Goal: Task Accomplishment & Management: Manage account settings

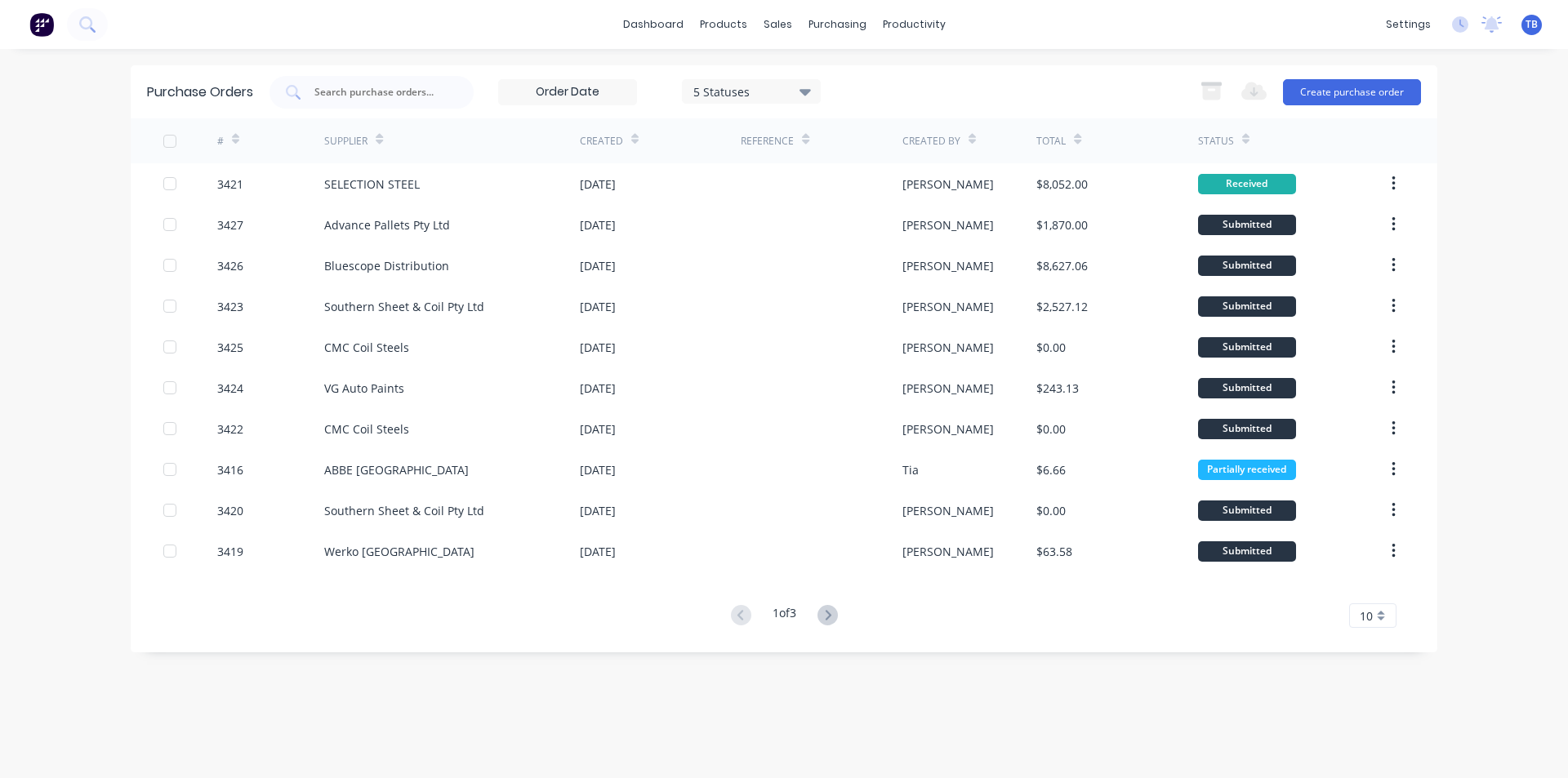
click at [1368, 609] on span "10" at bounding box center [1366, 616] width 13 height 17
click at [1368, 593] on div "35" at bounding box center [1373, 589] width 46 height 29
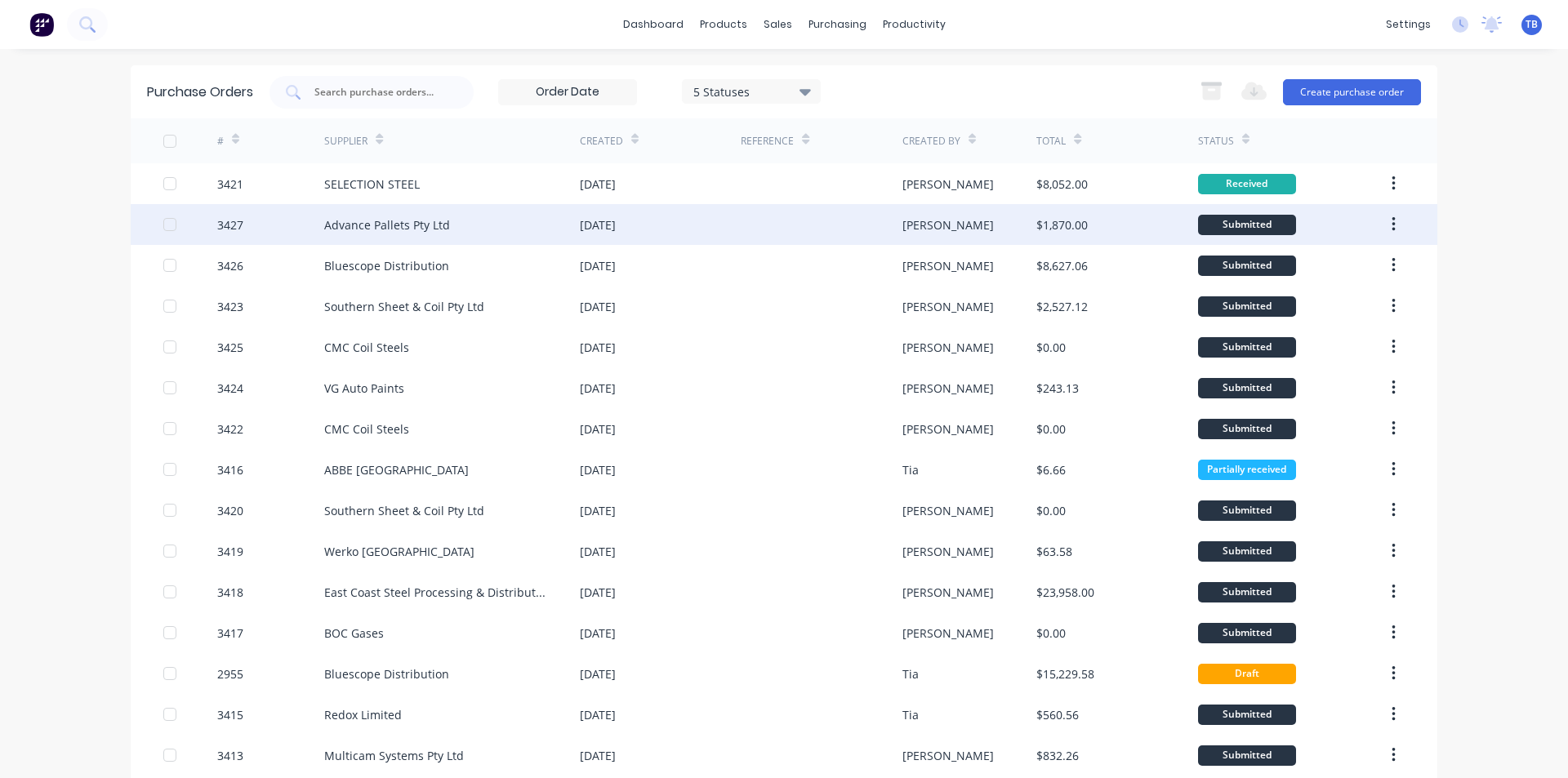
click at [325, 224] on div "Advance Pallets Pty Ltd" at bounding box center [387, 225] width 125 height 17
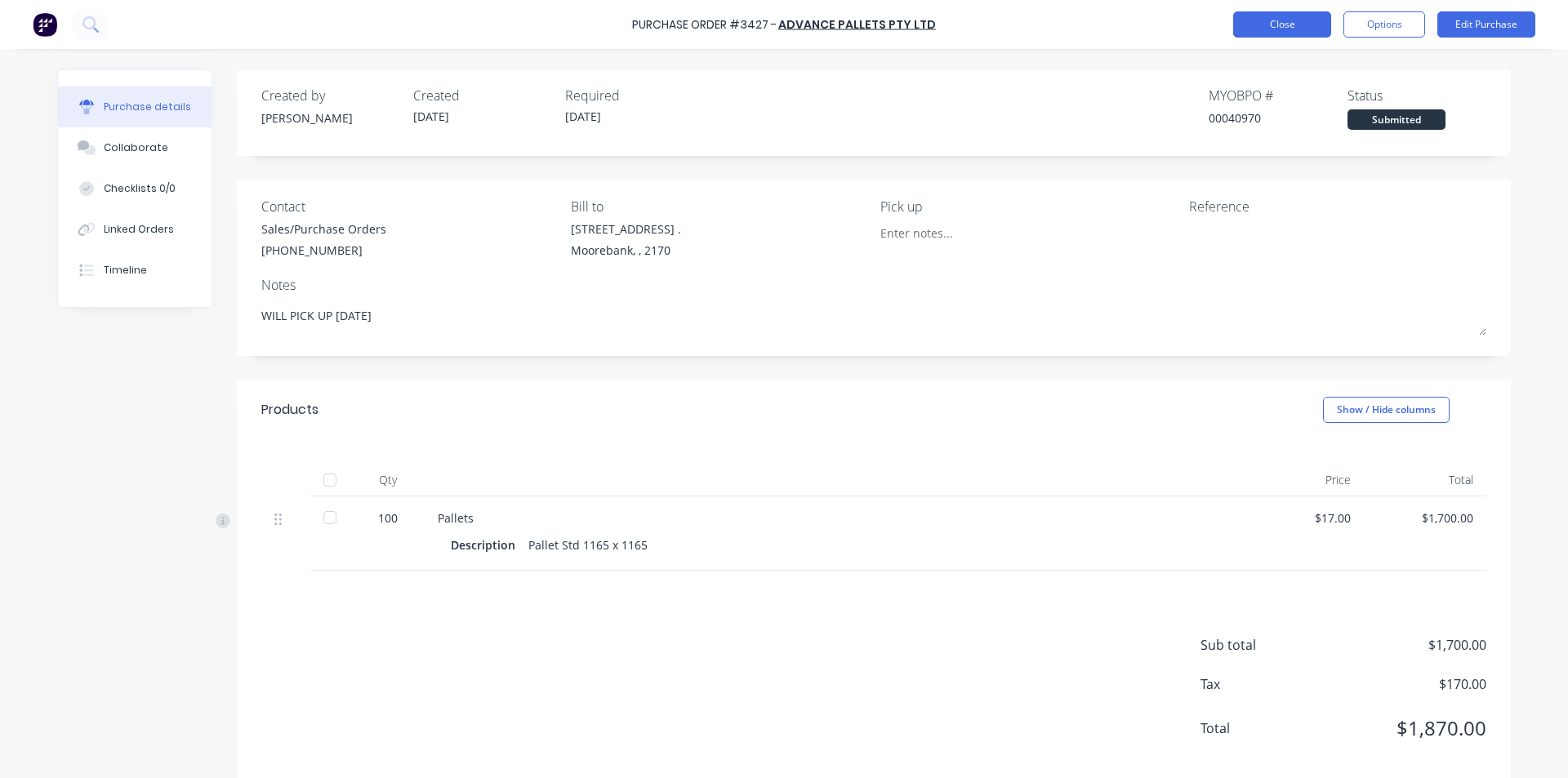
click at [1285, 26] on button "Close" at bounding box center [1282, 24] width 98 height 26
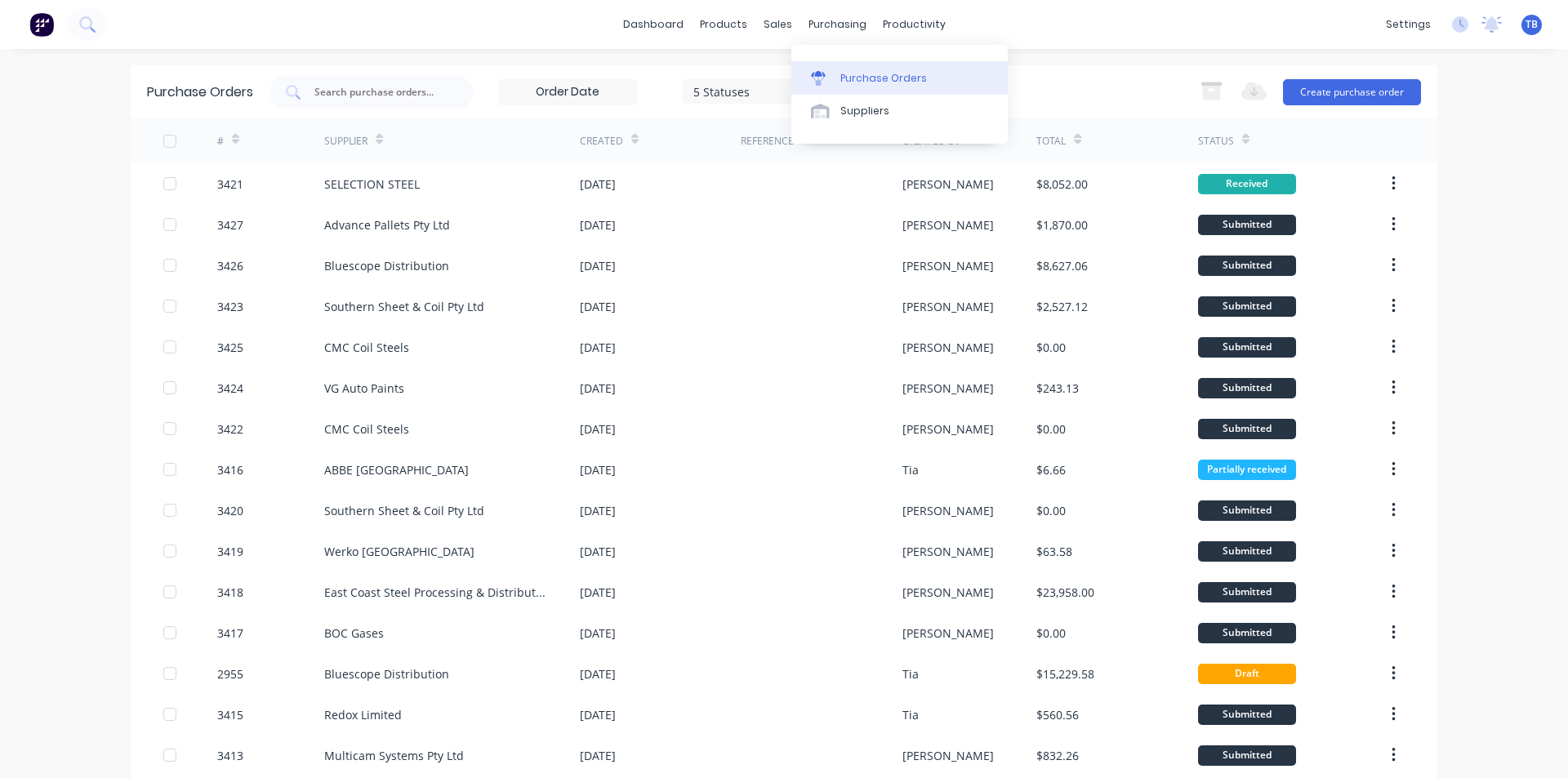
click at [845, 80] on div "Purchase Orders" at bounding box center [884, 78] width 86 height 14
click at [1378, 88] on button "Create purchase order" at bounding box center [1352, 92] width 138 height 26
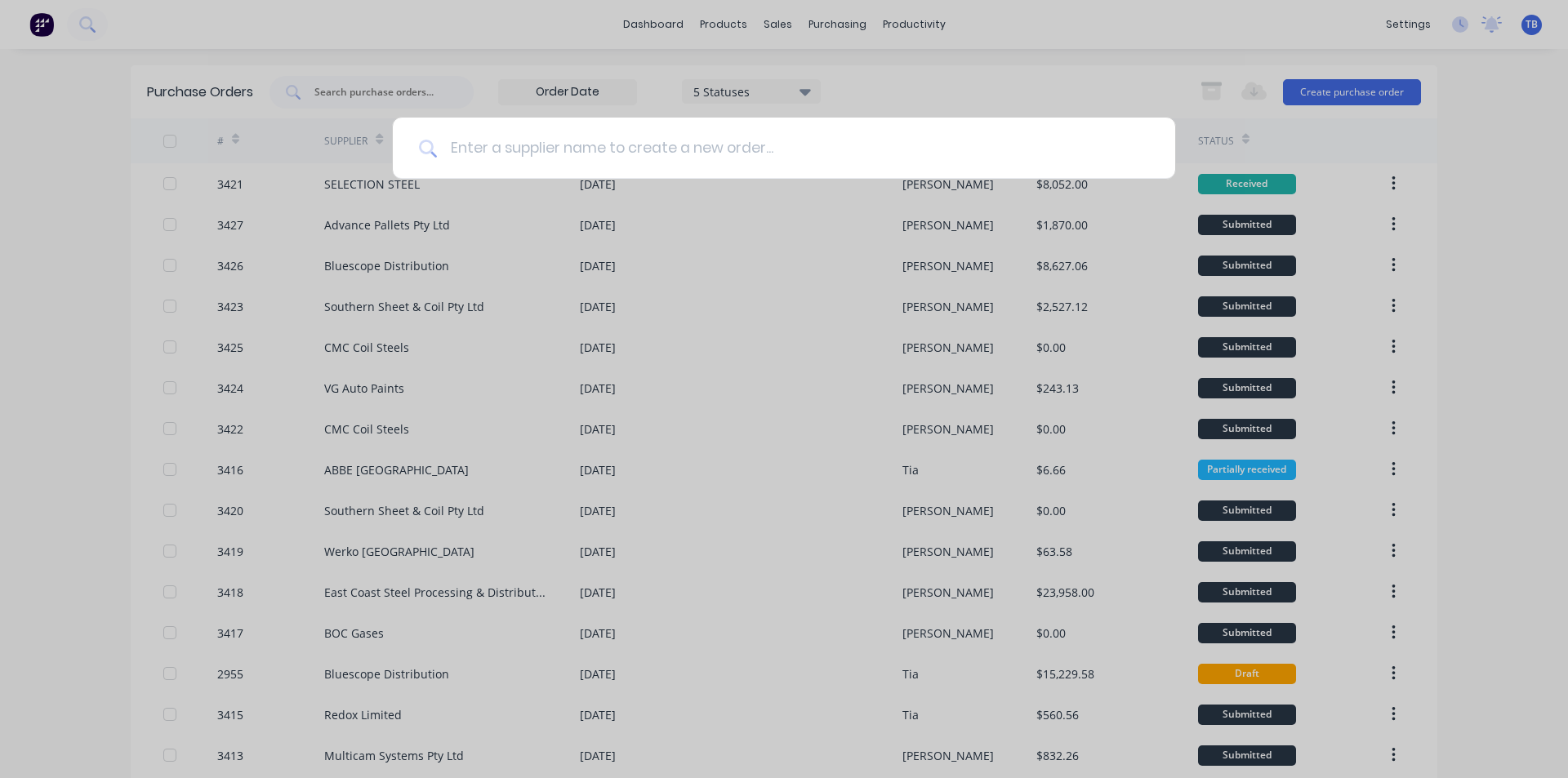
click at [666, 149] on input at bounding box center [793, 148] width 712 height 61
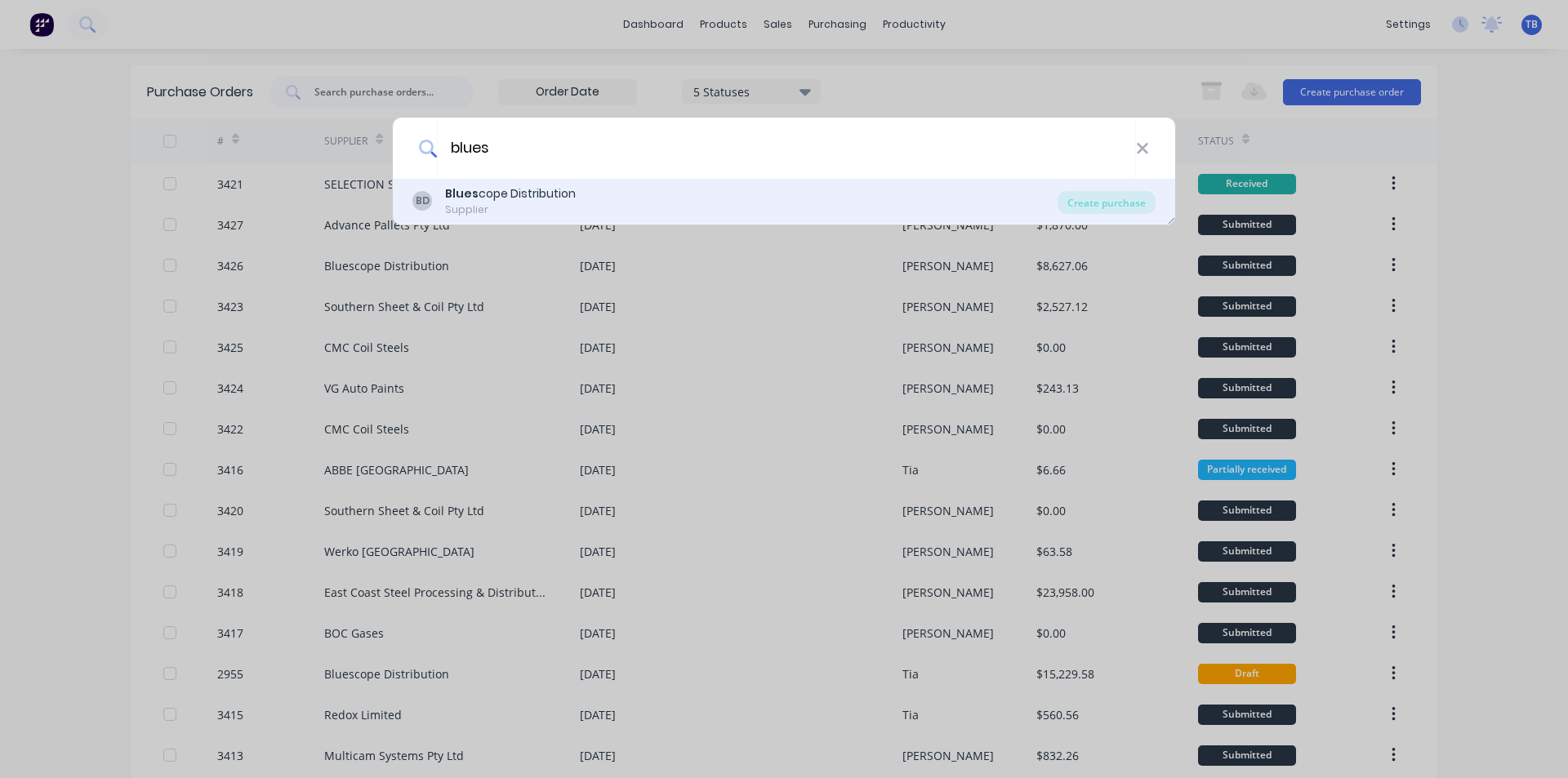
type input "blues"
click at [602, 191] on div "BD Blues cope Distribution Supplier" at bounding box center [735, 201] width 645 height 32
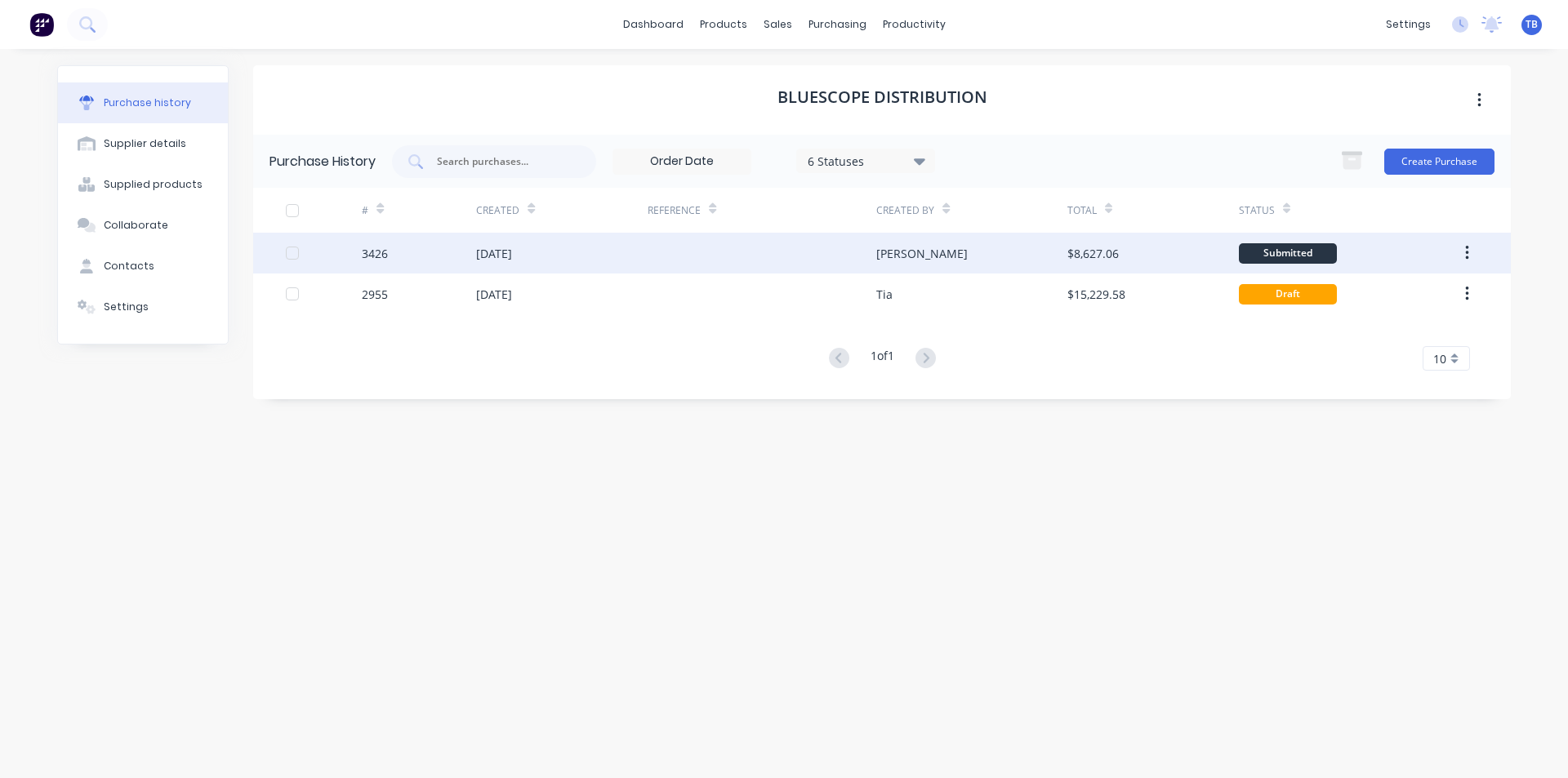
click at [363, 247] on div "3426" at bounding box center [374, 254] width 26 height 17
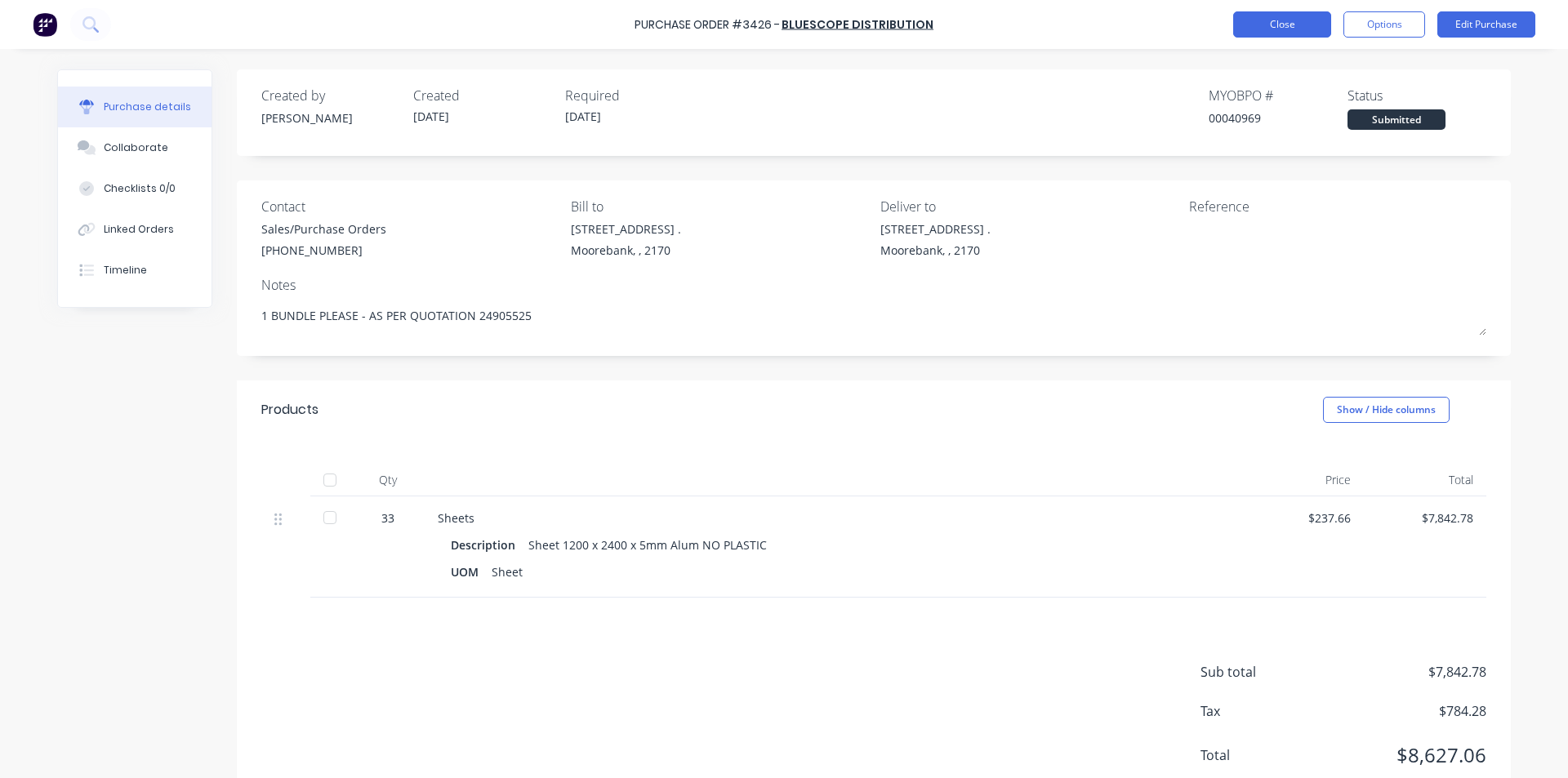
click at [1260, 25] on button "Close" at bounding box center [1282, 24] width 98 height 26
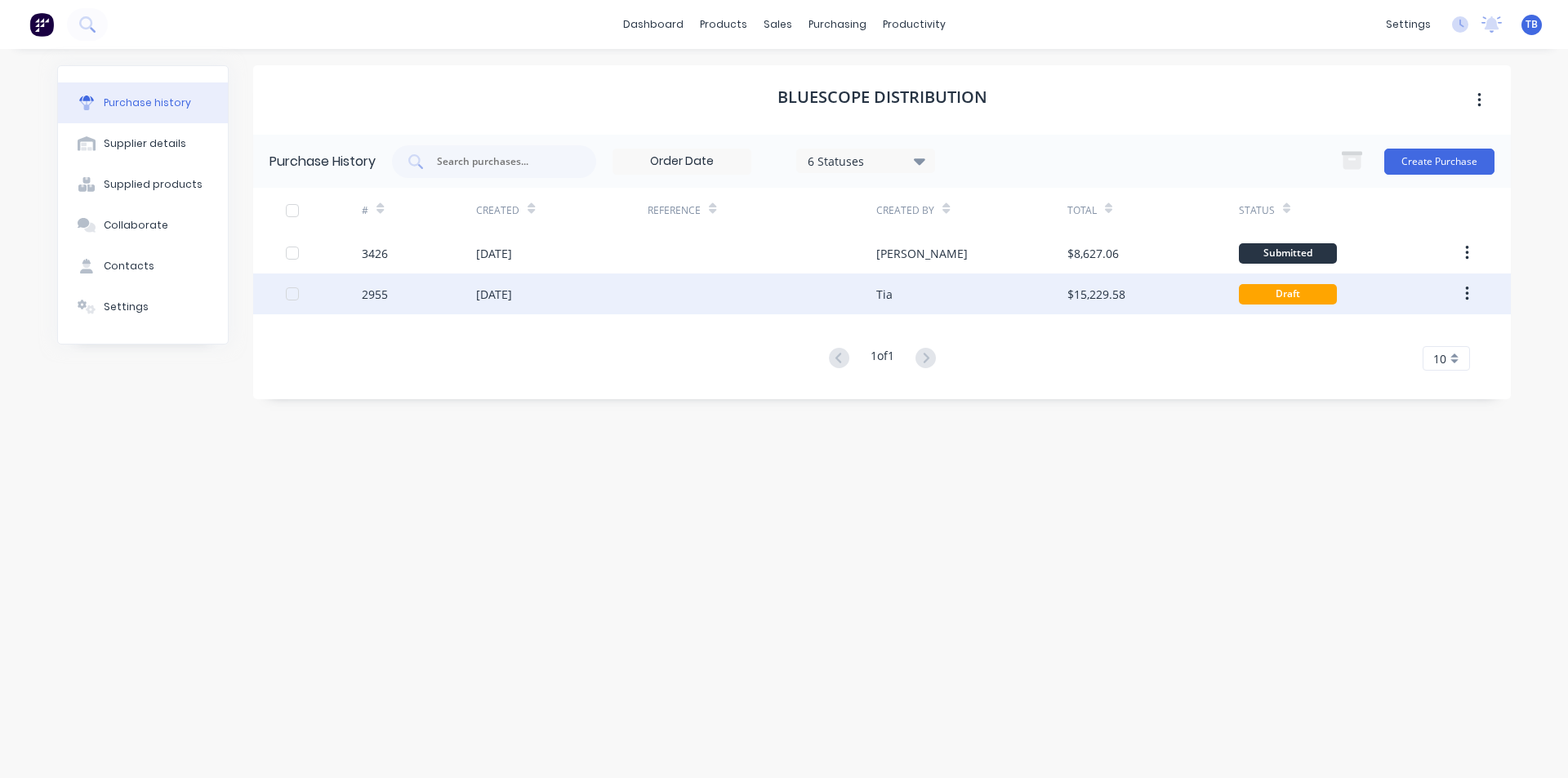
click at [491, 287] on div "[DATE]" at bounding box center [494, 295] width 36 height 17
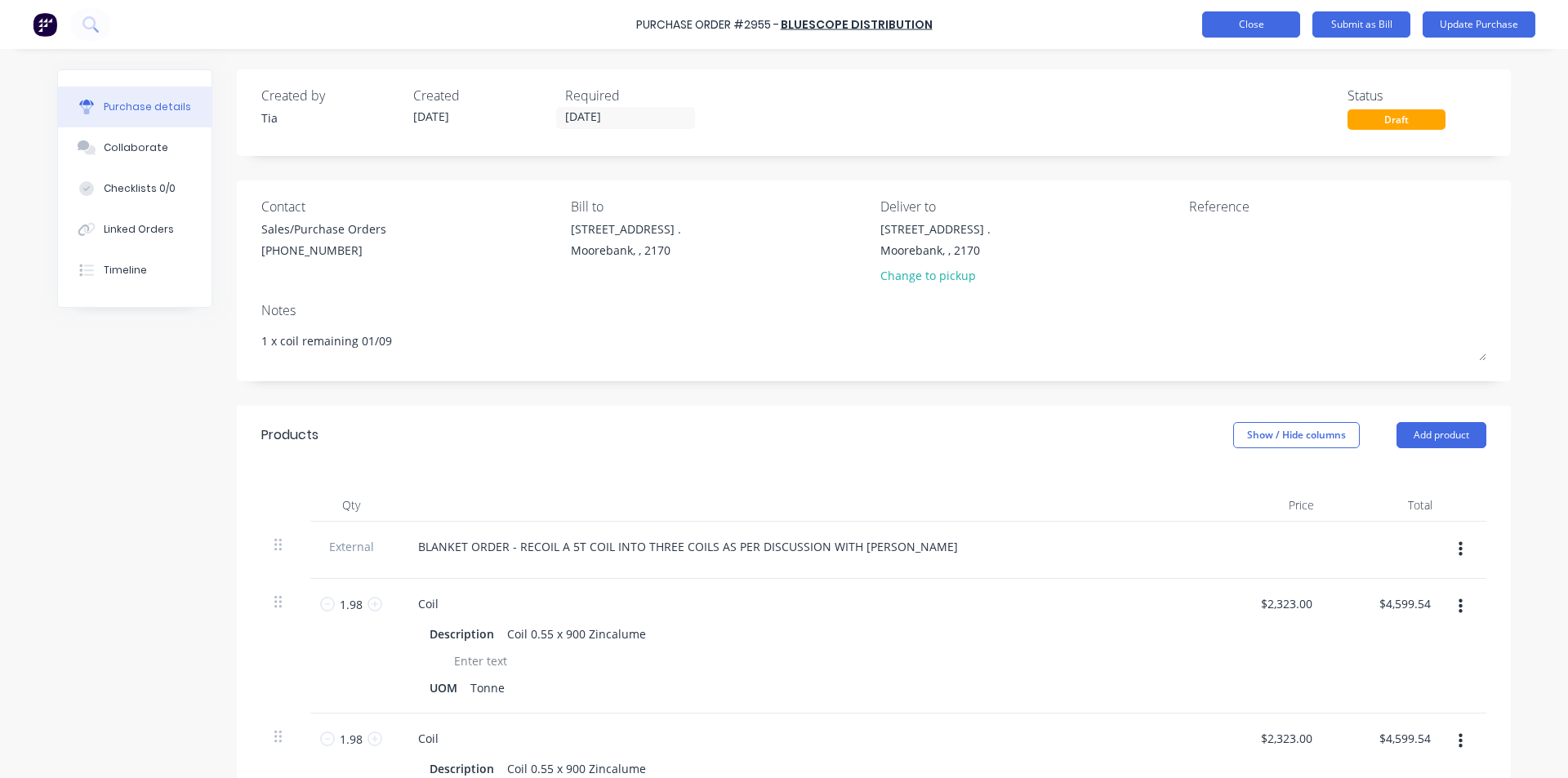
click at [1276, 24] on button "Close" at bounding box center [1250, 24] width 98 height 26
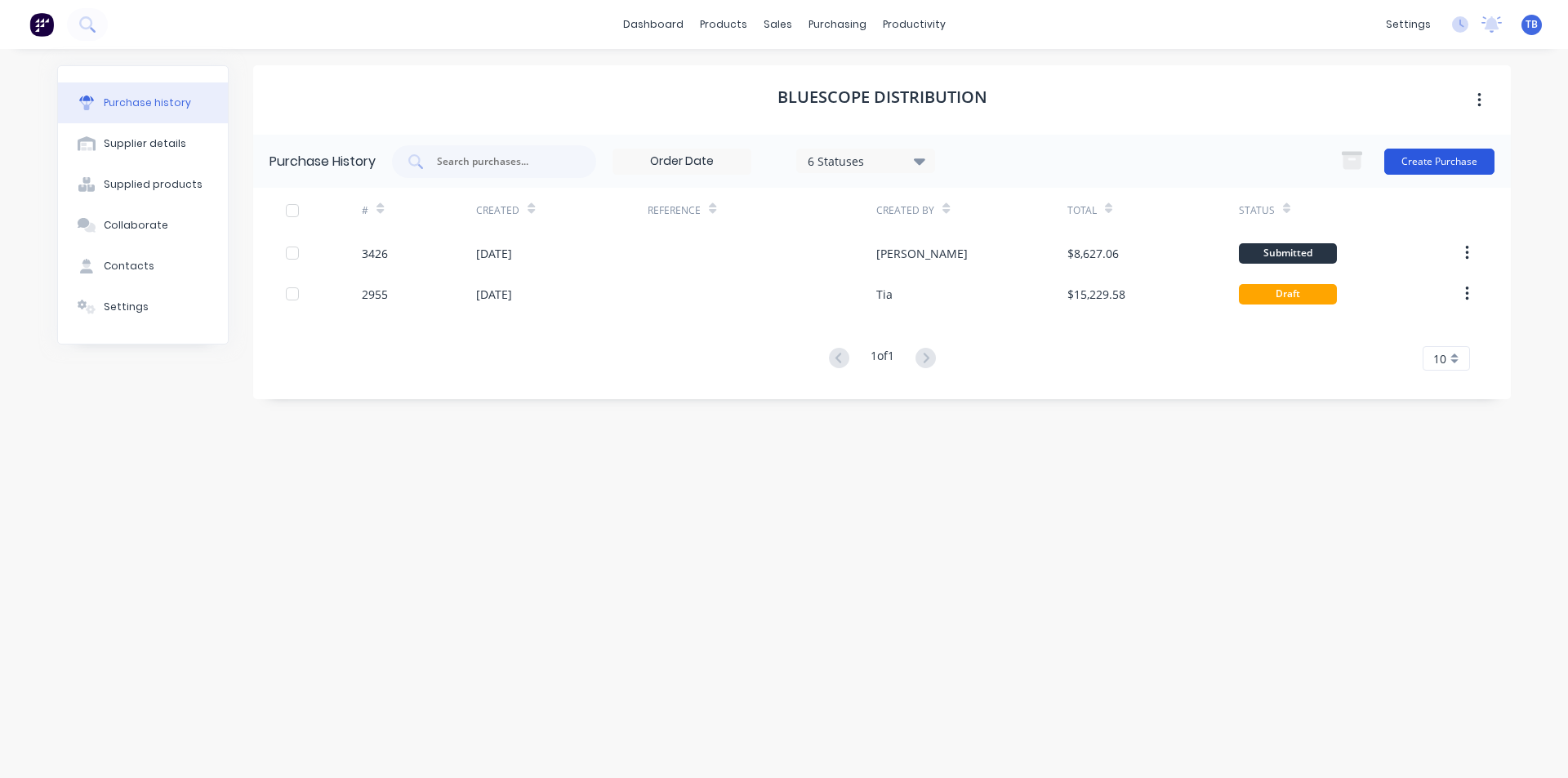
click at [1439, 167] on button "Create Purchase" at bounding box center [1439, 161] width 110 height 26
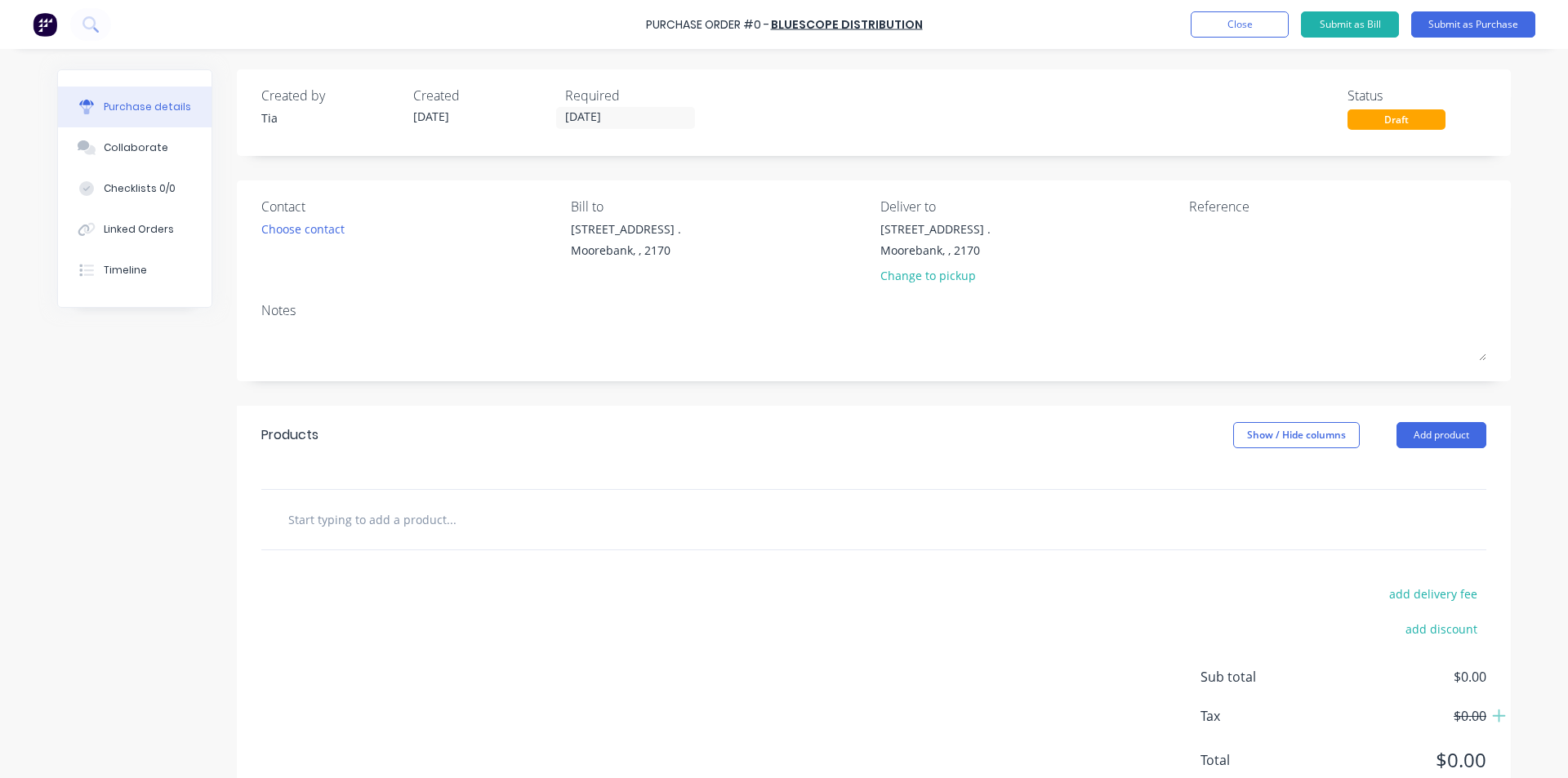
click at [652, 114] on input "[DATE]" at bounding box center [625, 118] width 137 height 20
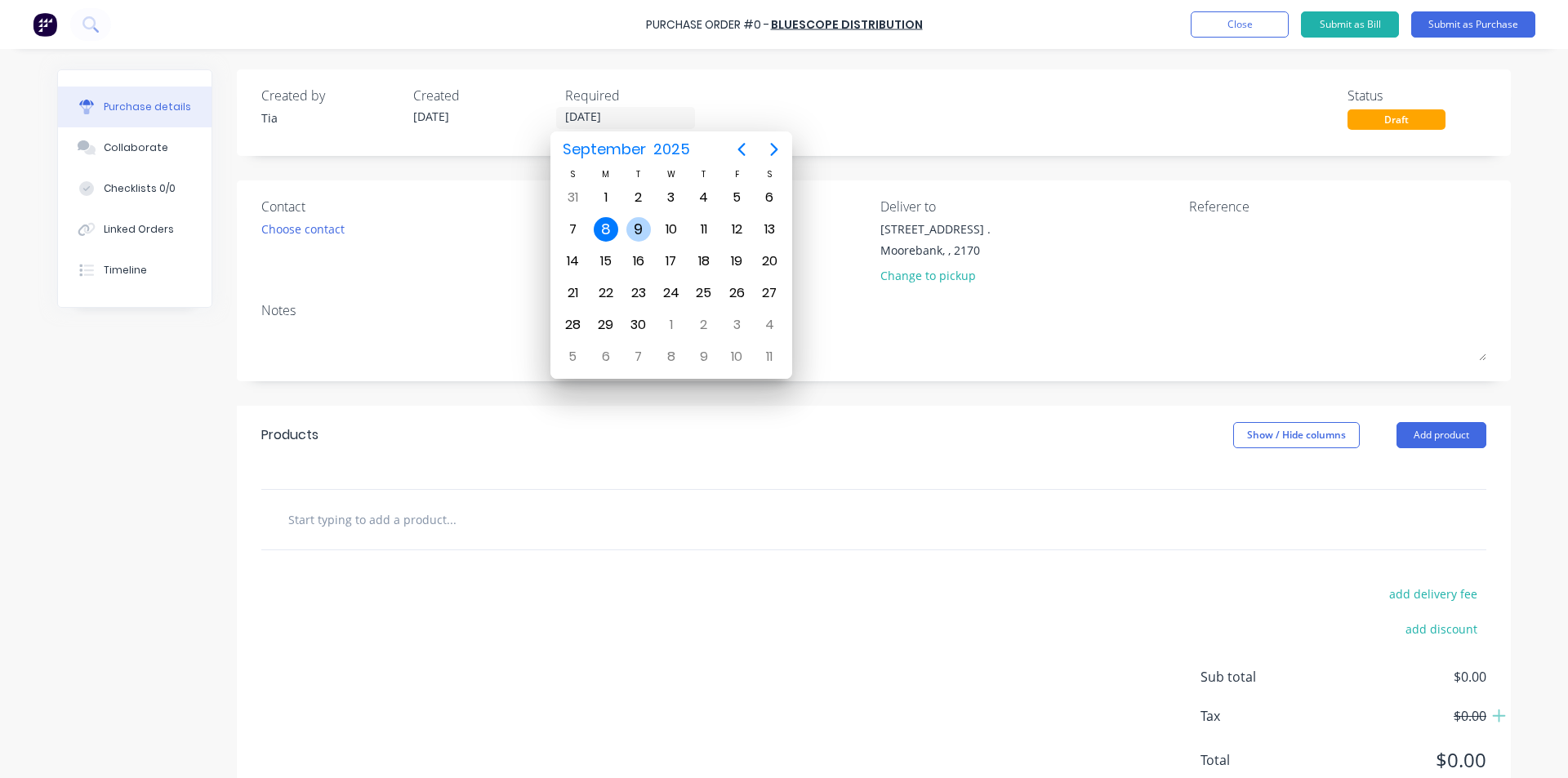
click at [637, 235] on div "9" at bounding box center [638, 230] width 25 height 25
type input "[DATE]"
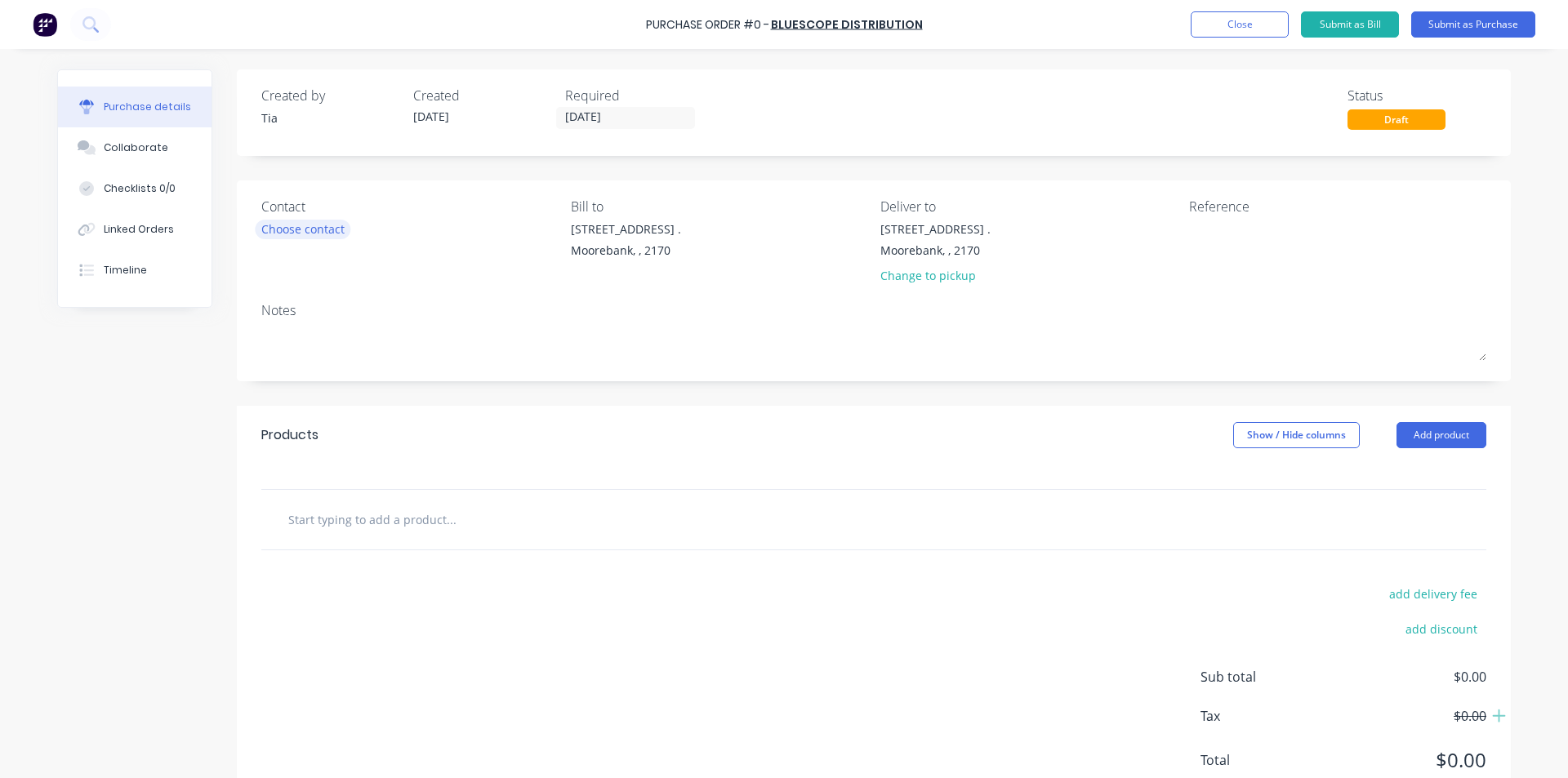
click at [286, 220] on div "Choose contact" at bounding box center [302, 229] width 83 height 17
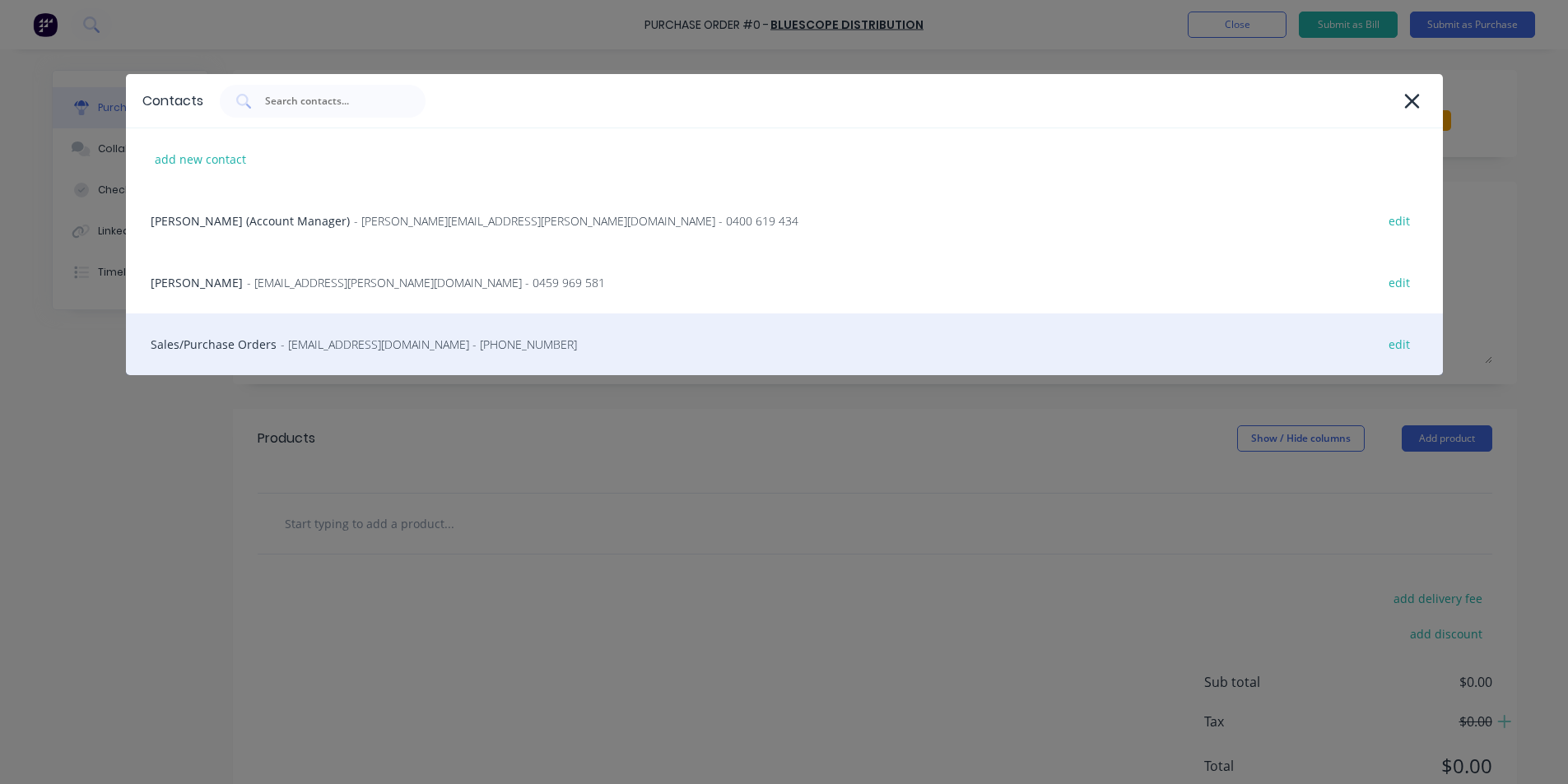
click at [287, 336] on span "- [EMAIL_ADDRESS][DOMAIN_NAME] - [PHONE_NUMBER]" at bounding box center [428, 344] width 296 height 17
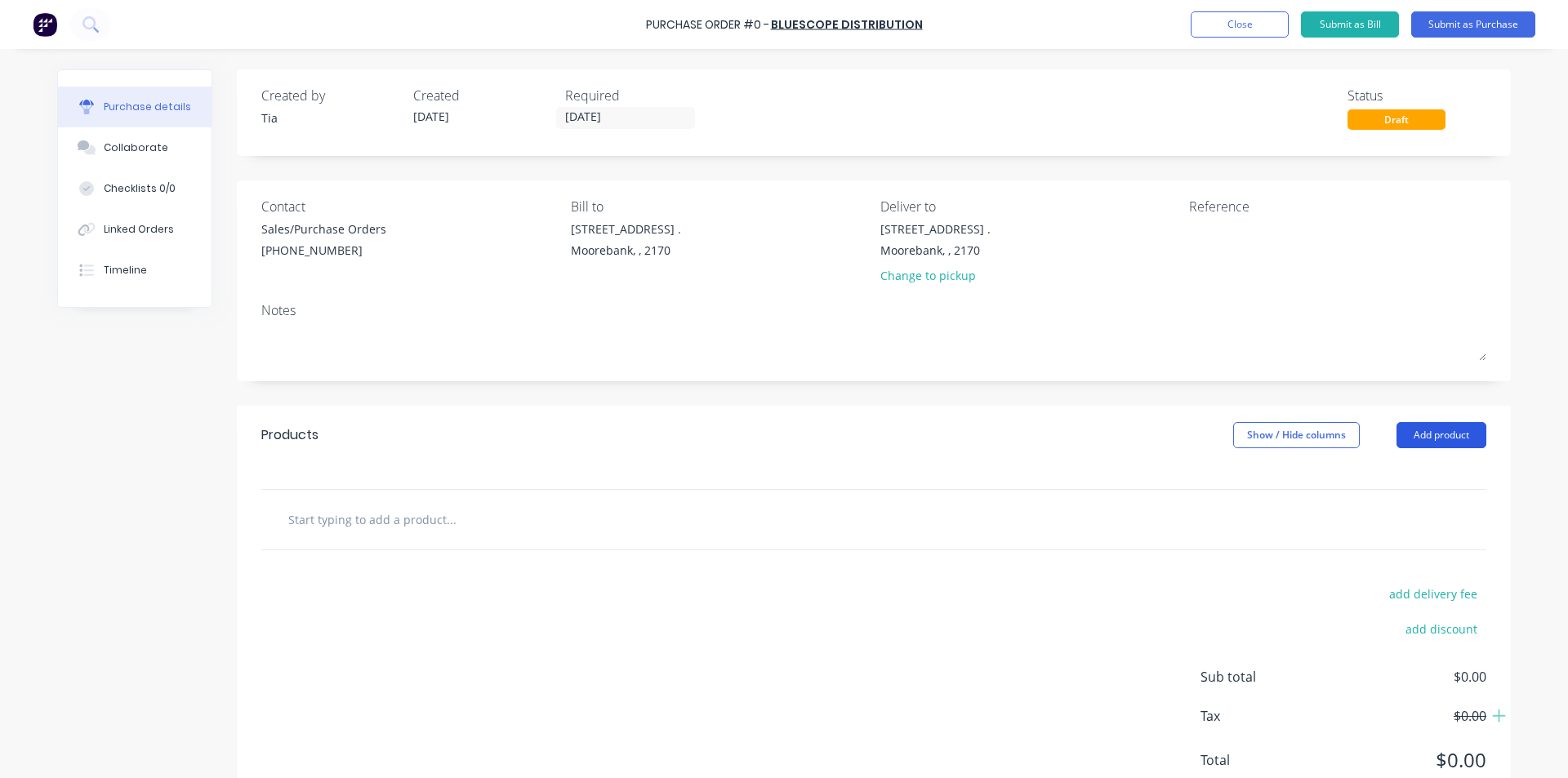
click at [1461, 443] on button "Add product" at bounding box center [1441, 434] width 90 height 26
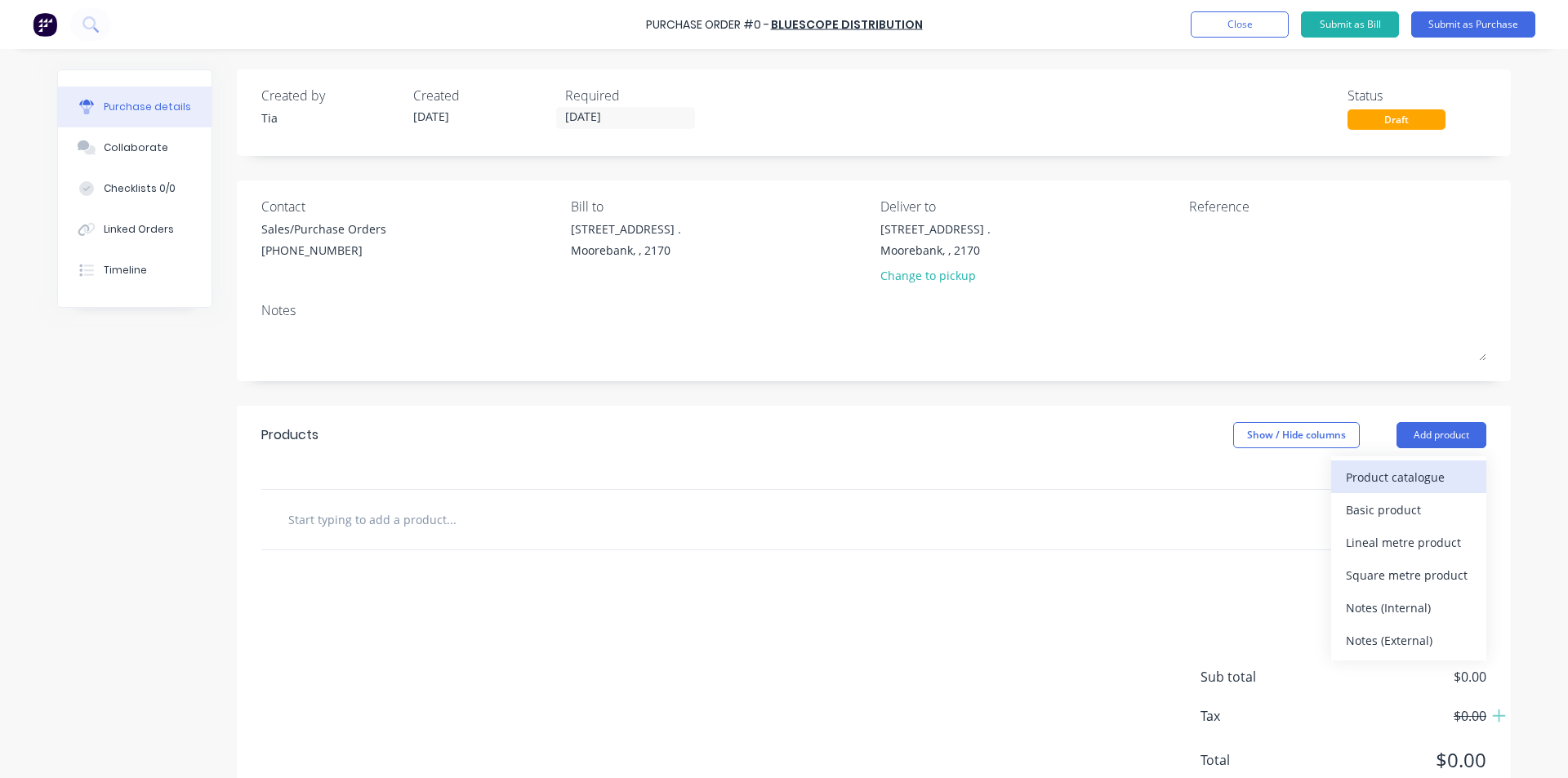
click at [1428, 478] on div "Product catalogue" at bounding box center [1408, 477] width 125 height 24
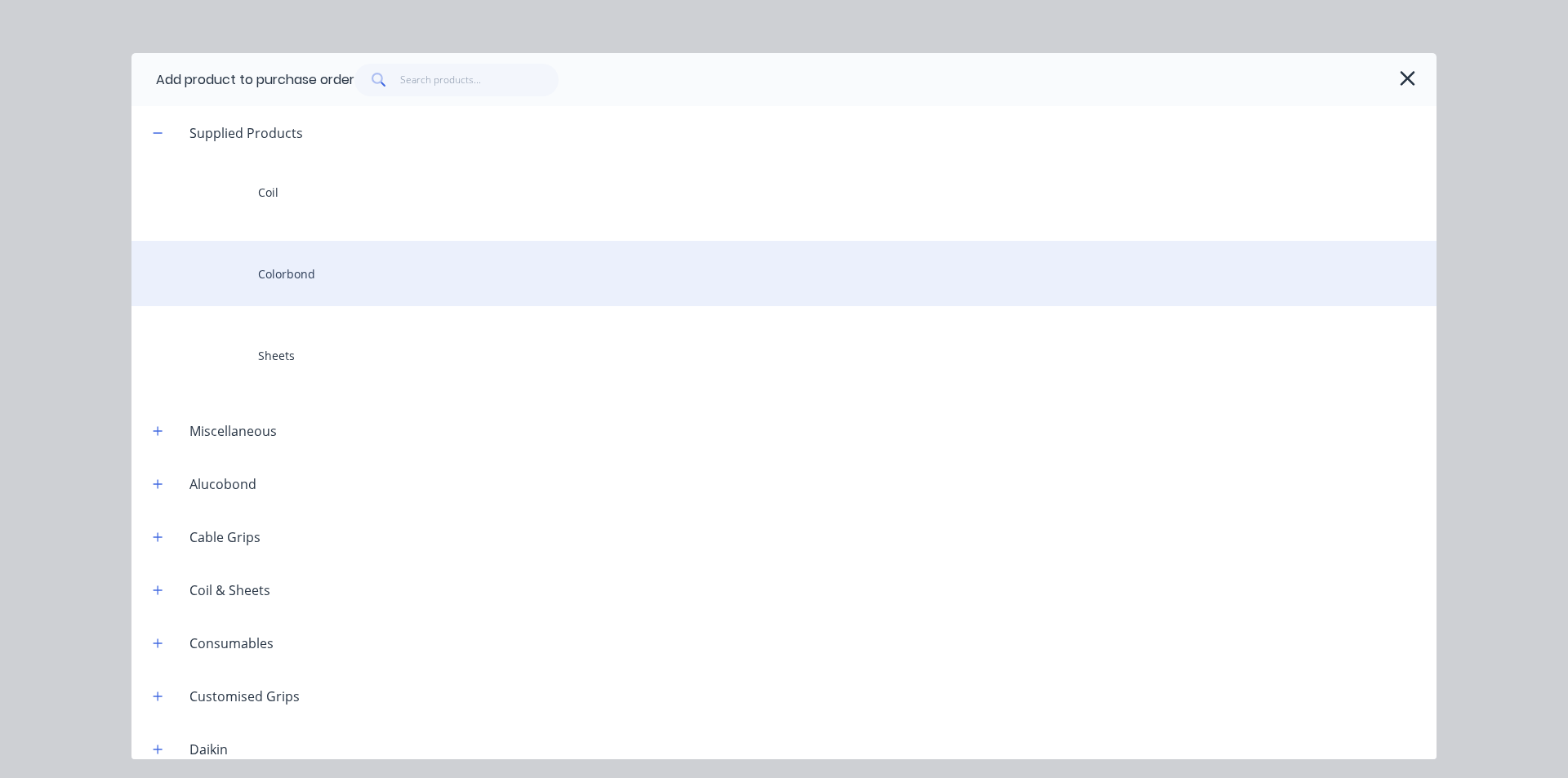
click at [305, 270] on div "Colorbond" at bounding box center [783, 274] width 1305 height 65
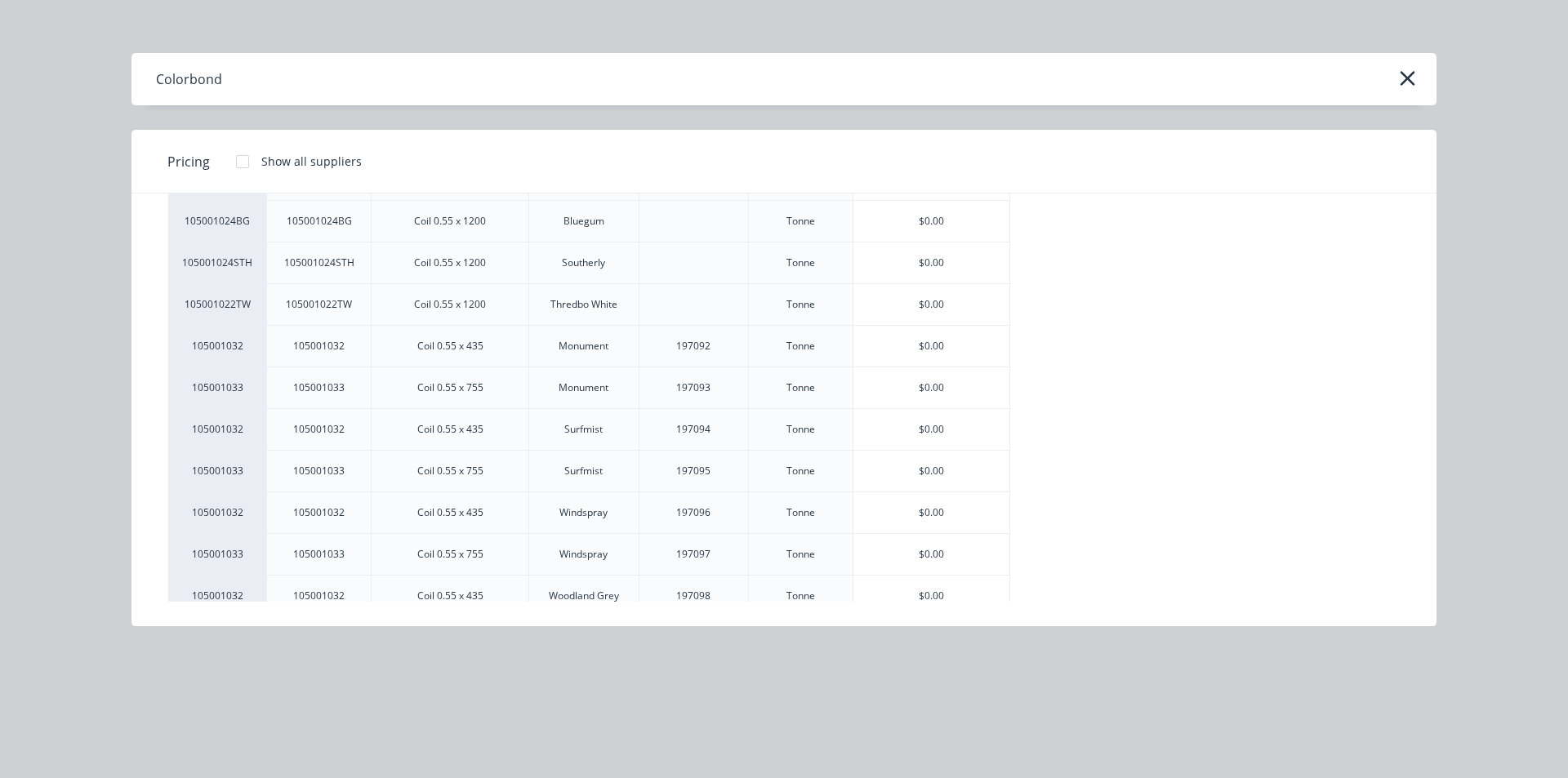
scroll to position [35, 0]
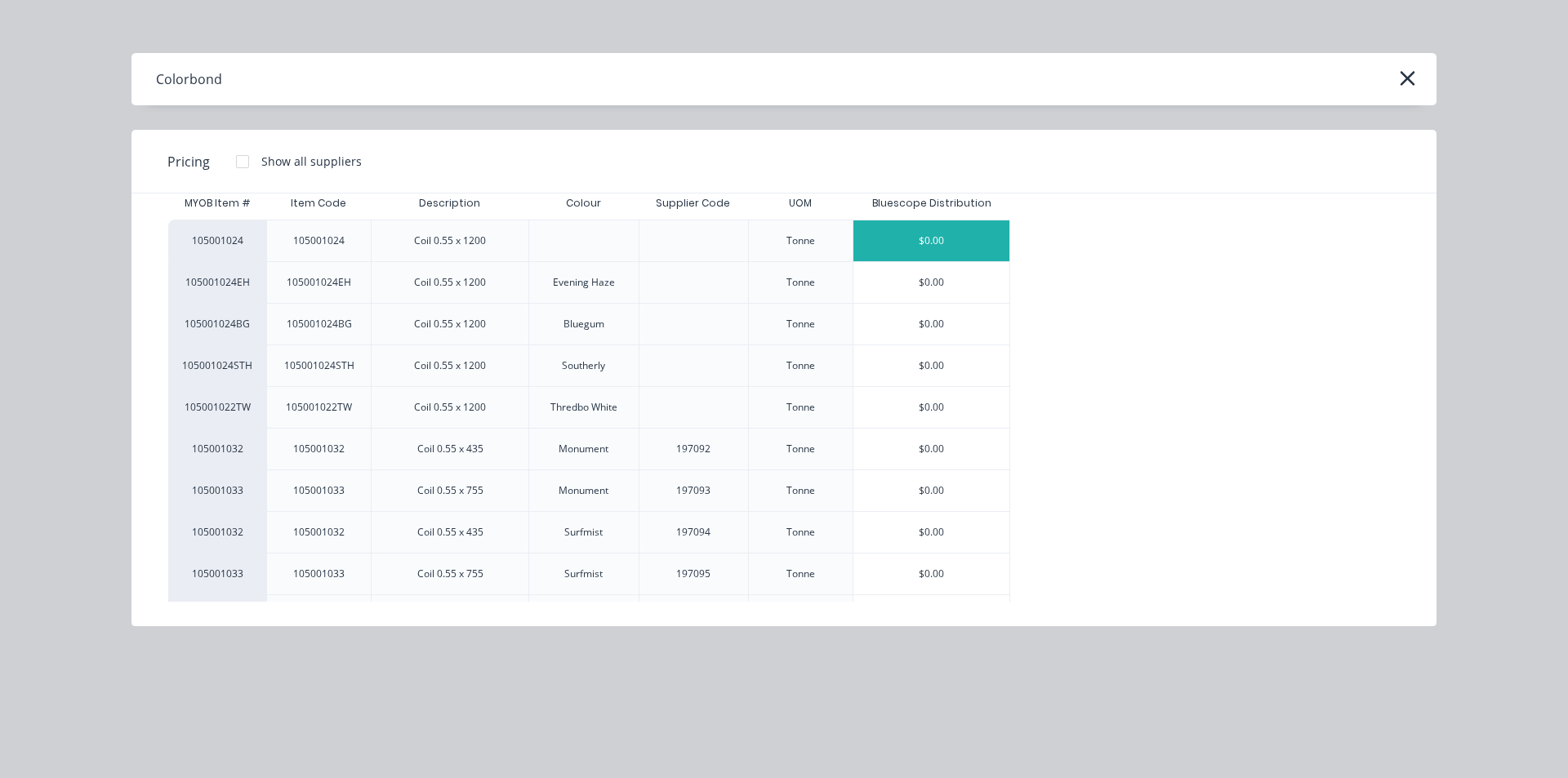
click at [952, 233] on div "$0.00" at bounding box center [930, 240] width 156 height 41
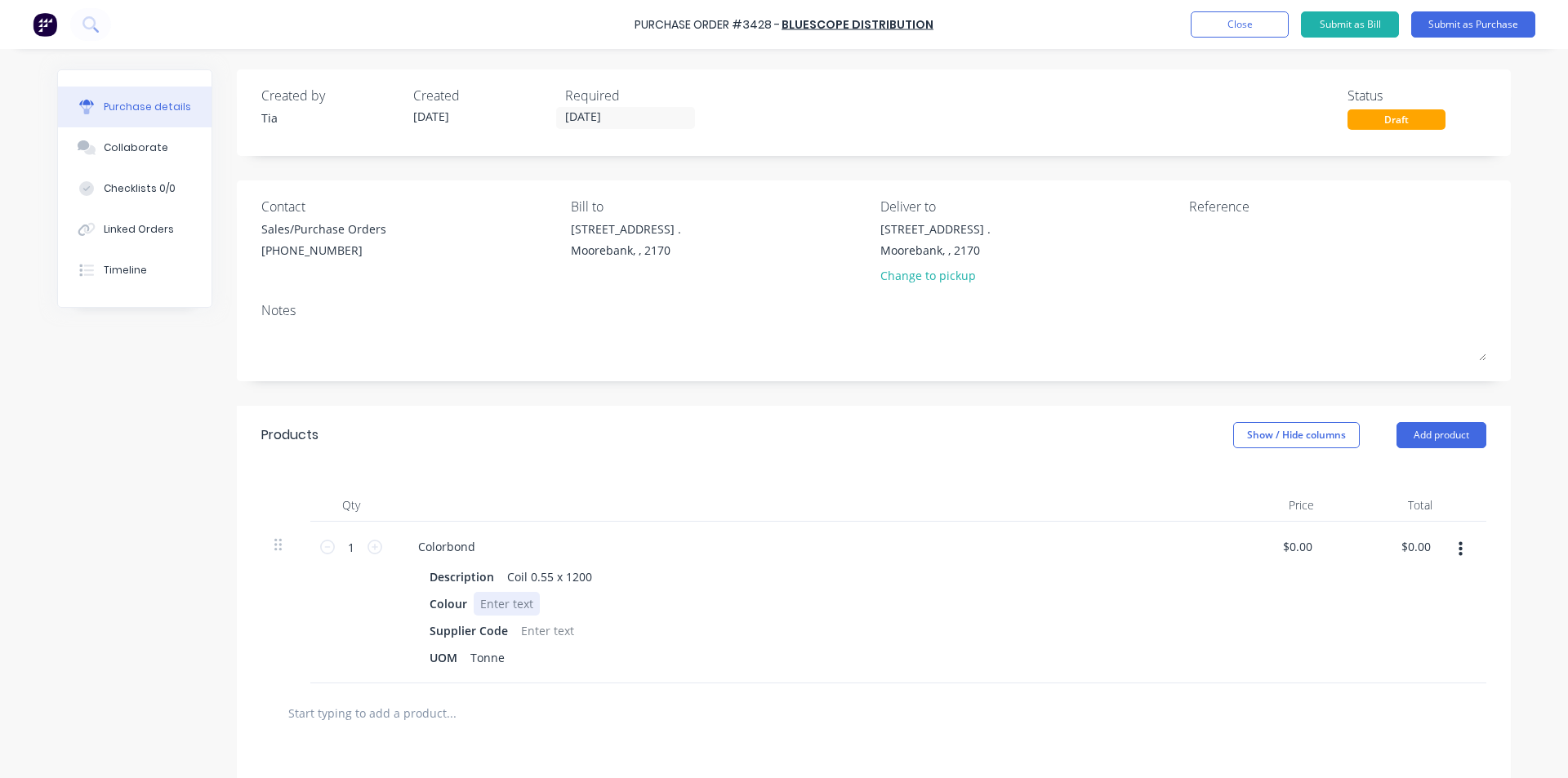
click at [498, 602] on div at bounding box center [506, 603] width 66 height 24
click at [368, 552] on icon at bounding box center [374, 546] width 14 height 14
type input "2"
click at [470, 554] on div "Colorbond" at bounding box center [446, 546] width 83 height 24
click at [744, 663] on div "UOM Tonne" at bounding box center [796, 657] width 748 height 24
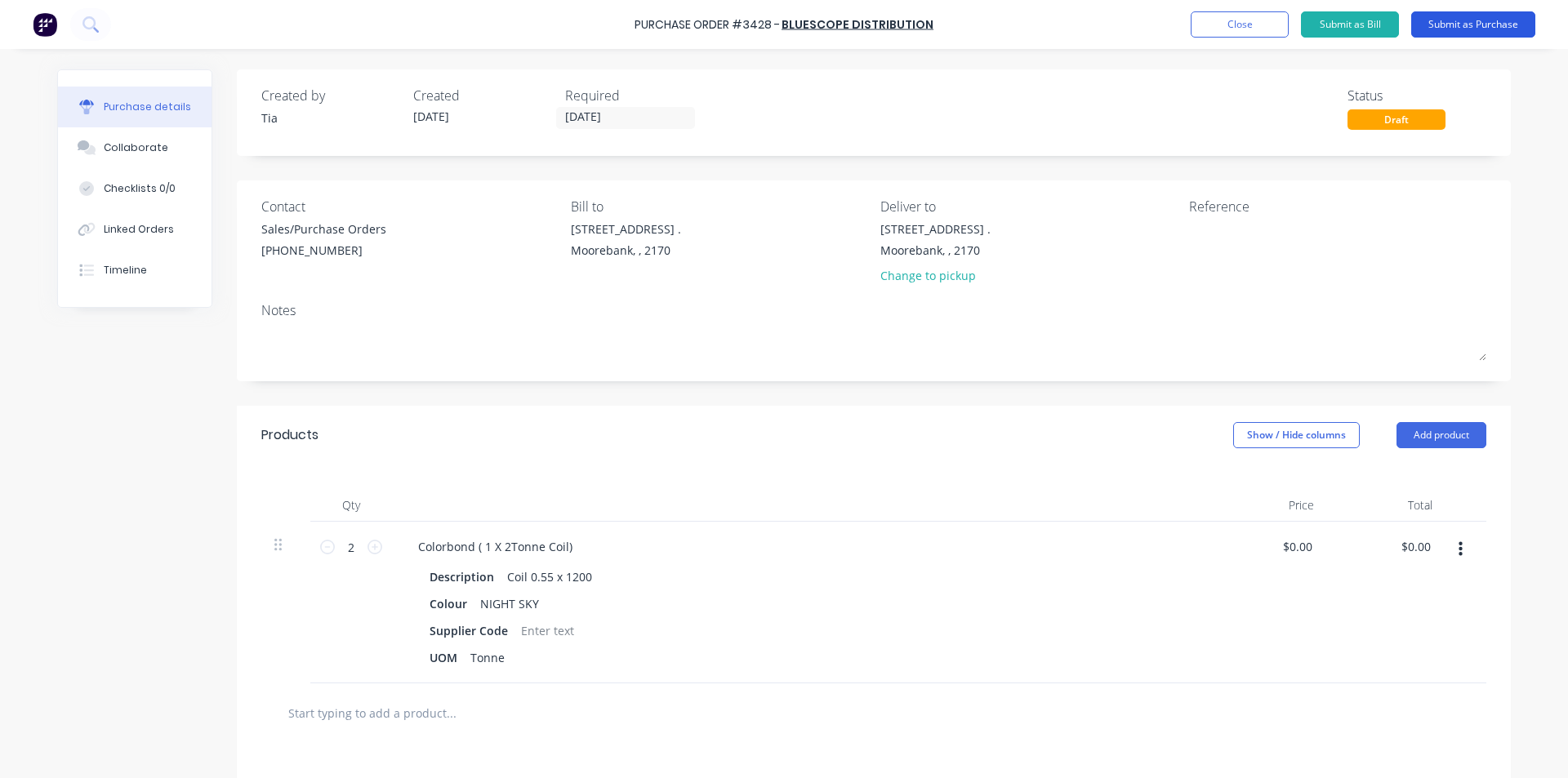
click at [1518, 17] on button "Submit as Purchase" at bounding box center [1473, 24] width 124 height 26
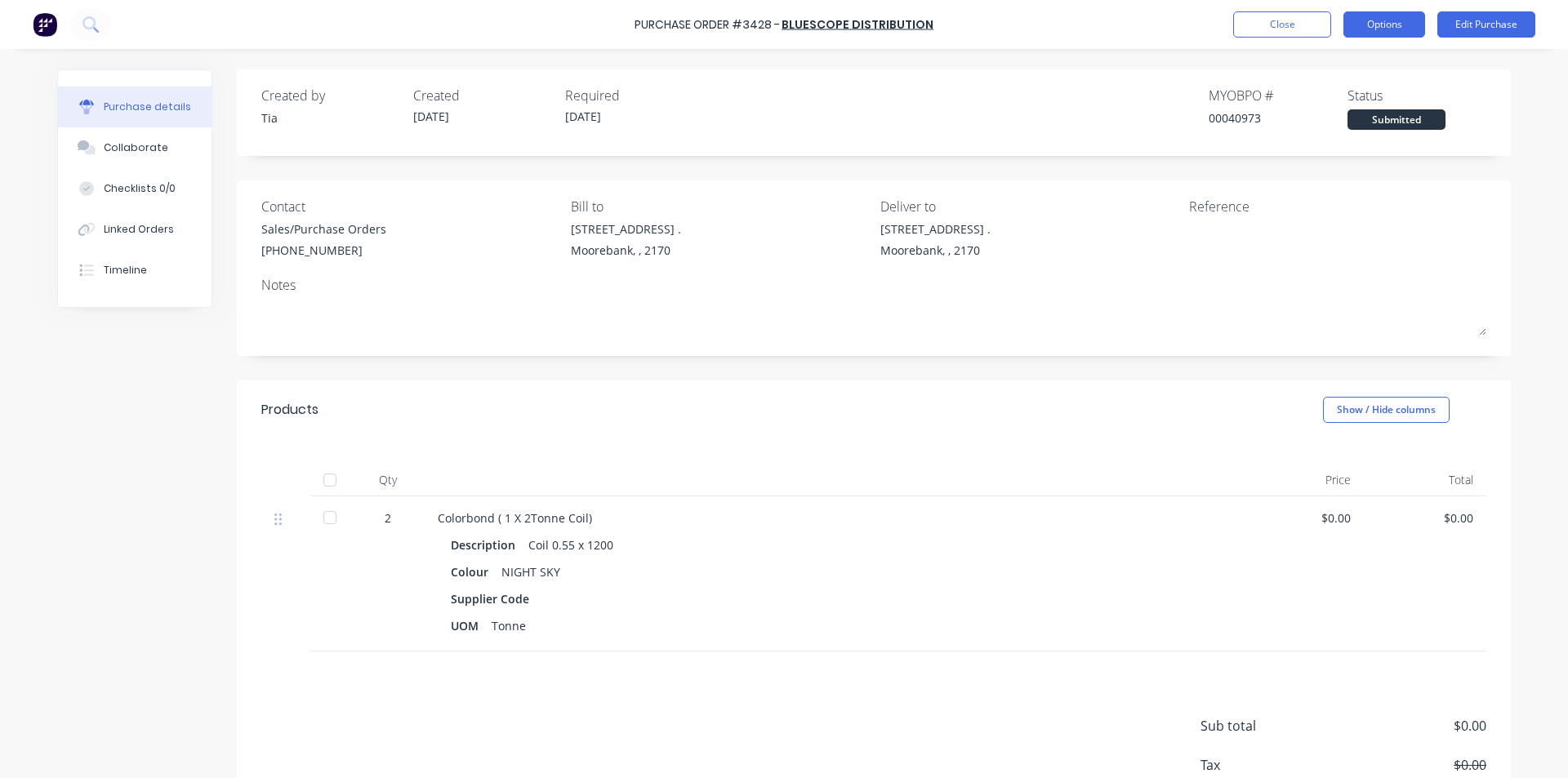
click at [1391, 19] on button "Options" at bounding box center [1383, 24] width 81 height 26
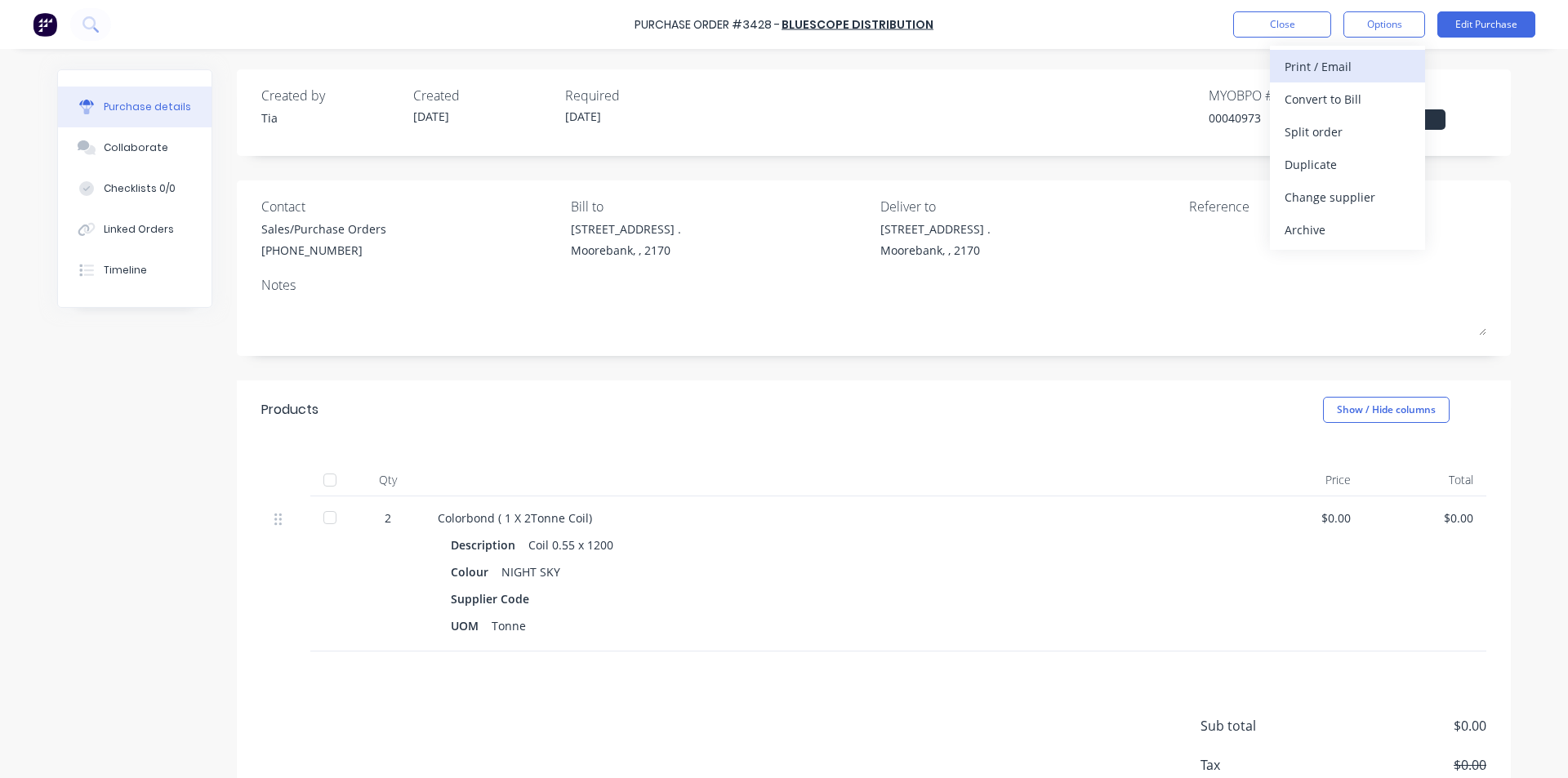
click at [1346, 69] on div "Print / Email" at bounding box center [1347, 66] width 125 height 24
click at [1340, 135] on div "Without pricing" at bounding box center [1347, 131] width 125 height 24
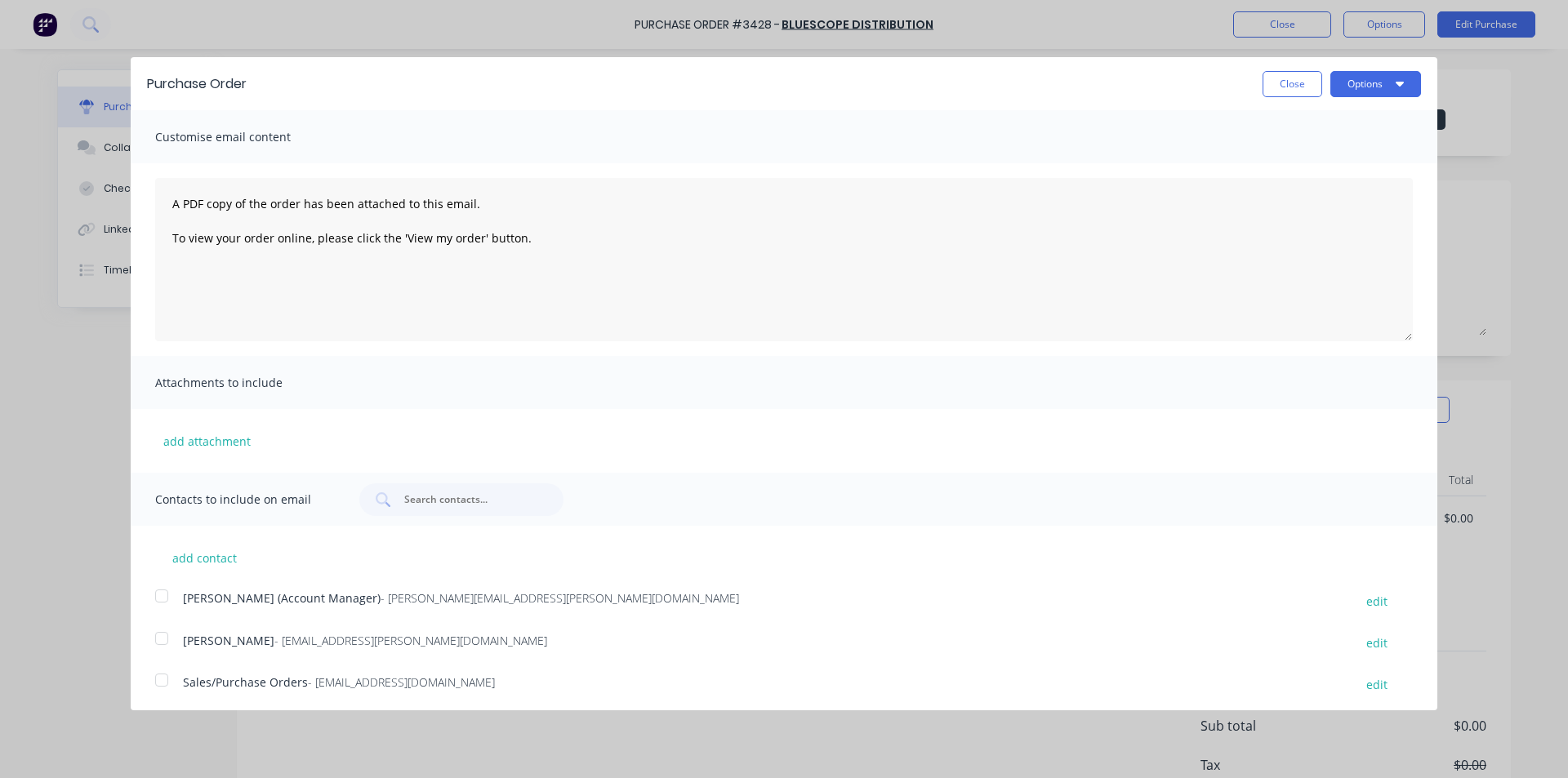
scroll to position [5, 0]
click at [163, 675] on div at bounding box center [162, 675] width 33 height 33
click at [1391, 78] on button "Options" at bounding box center [1375, 83] width 91 height 26
click at [1379, 167] on div "Email" at bounding box center [1342, 158] width 125 height 24
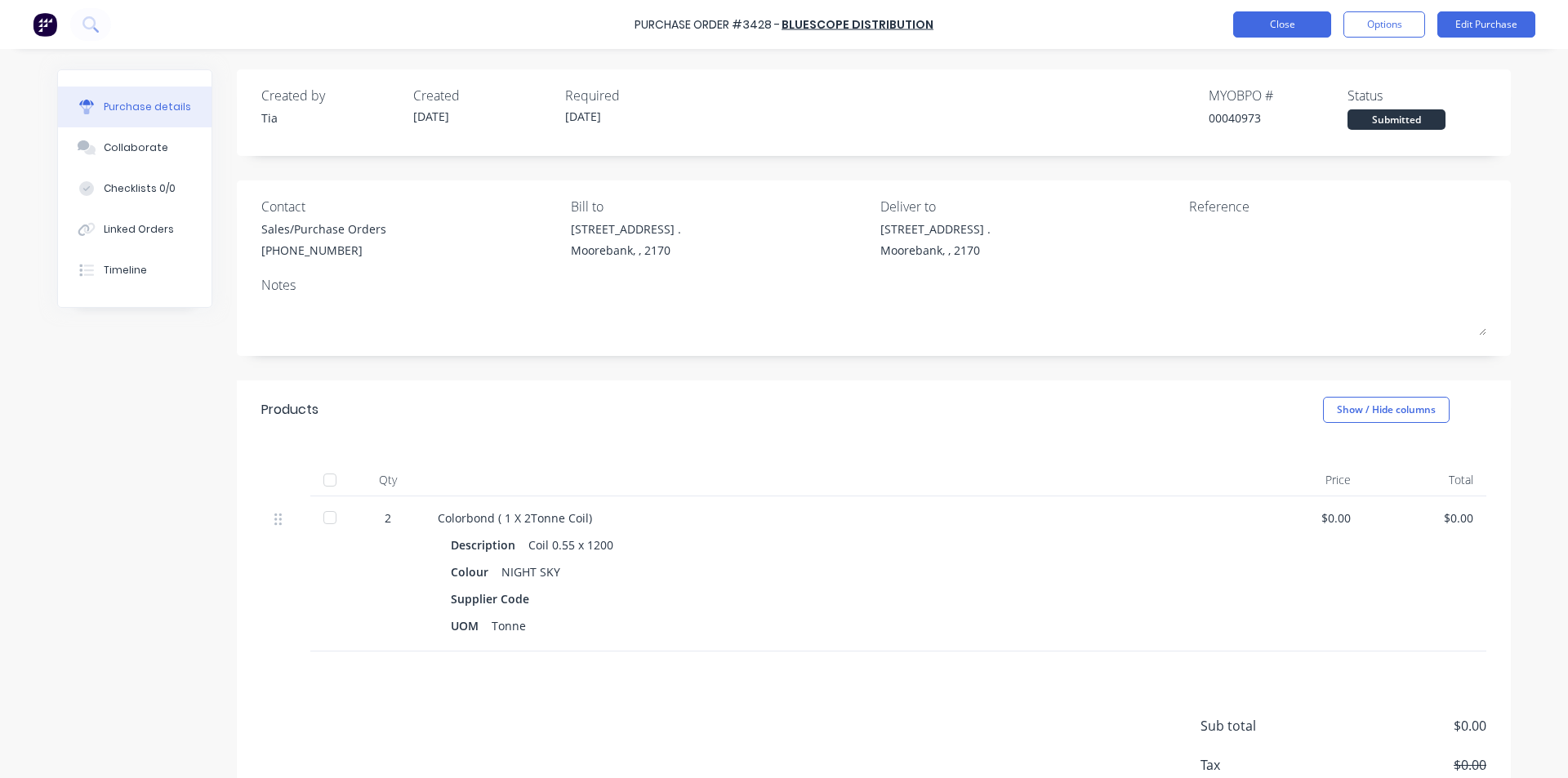
click at [1253, 33] on button "Close" at bounding box center [1282, 24] width 98 height 26
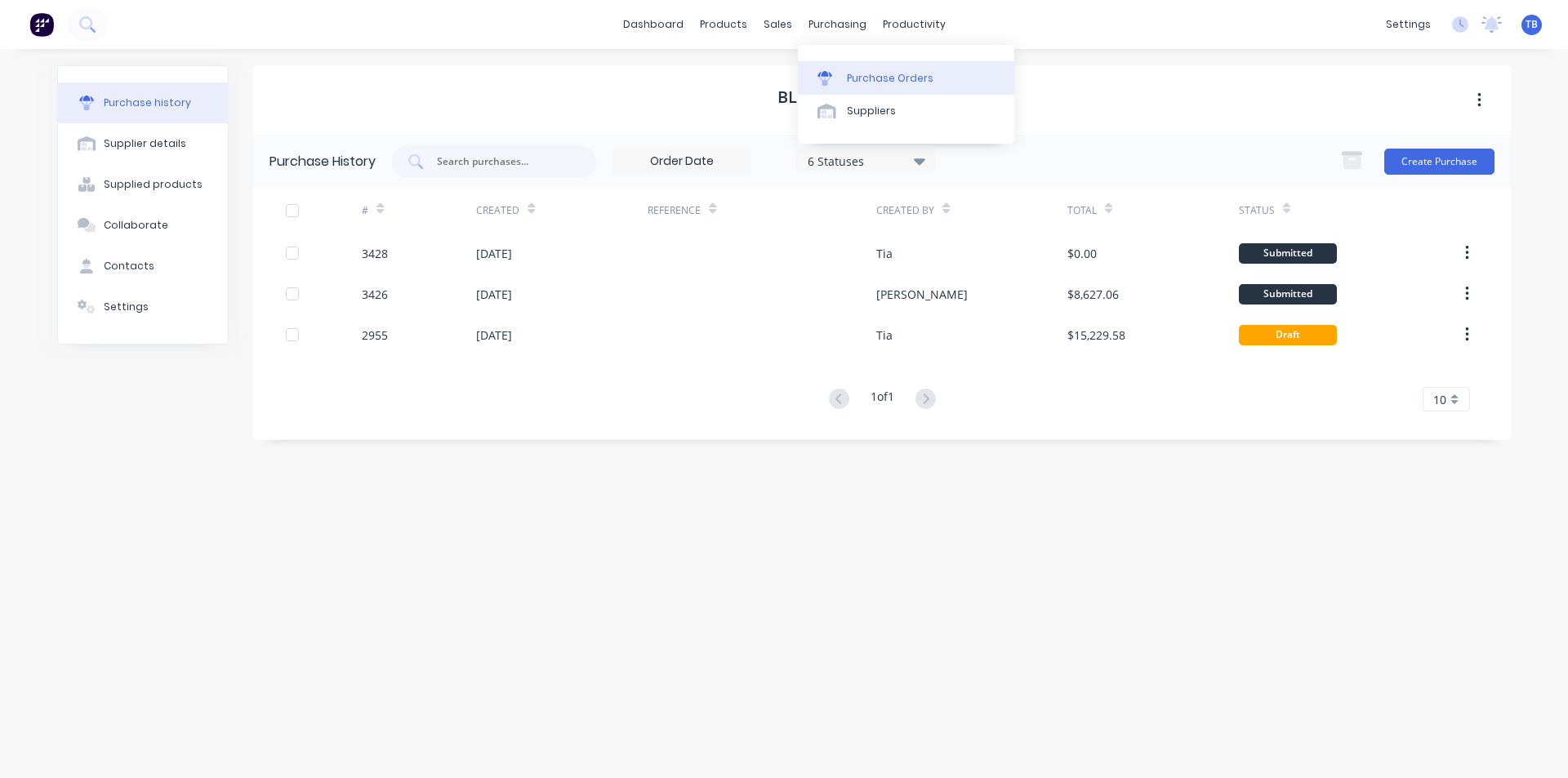
click at [851, 76] on div "Purchase Orders" at bounding box center [889, 78] width 86 height 14
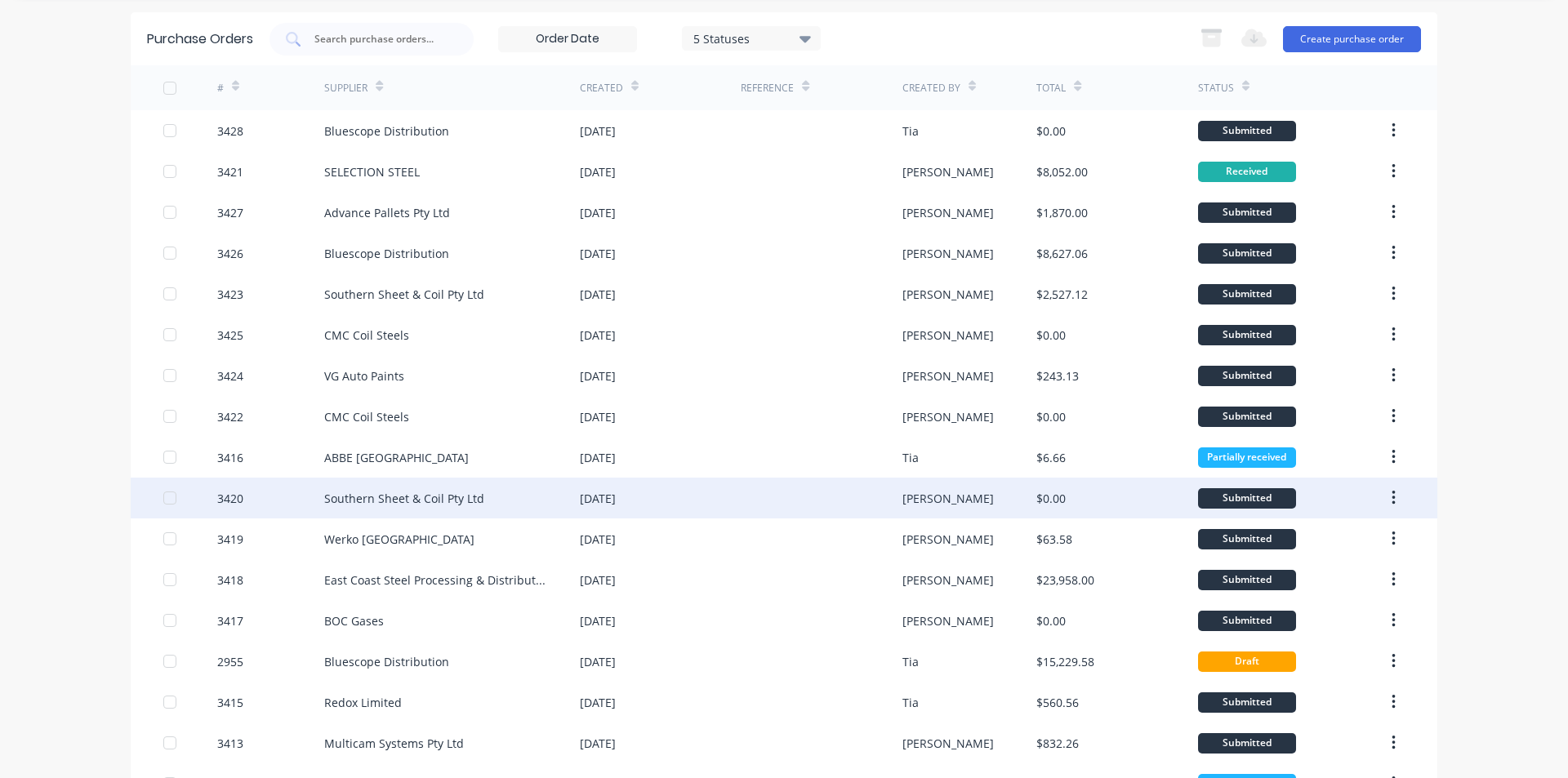
scroll to position [81, 0]
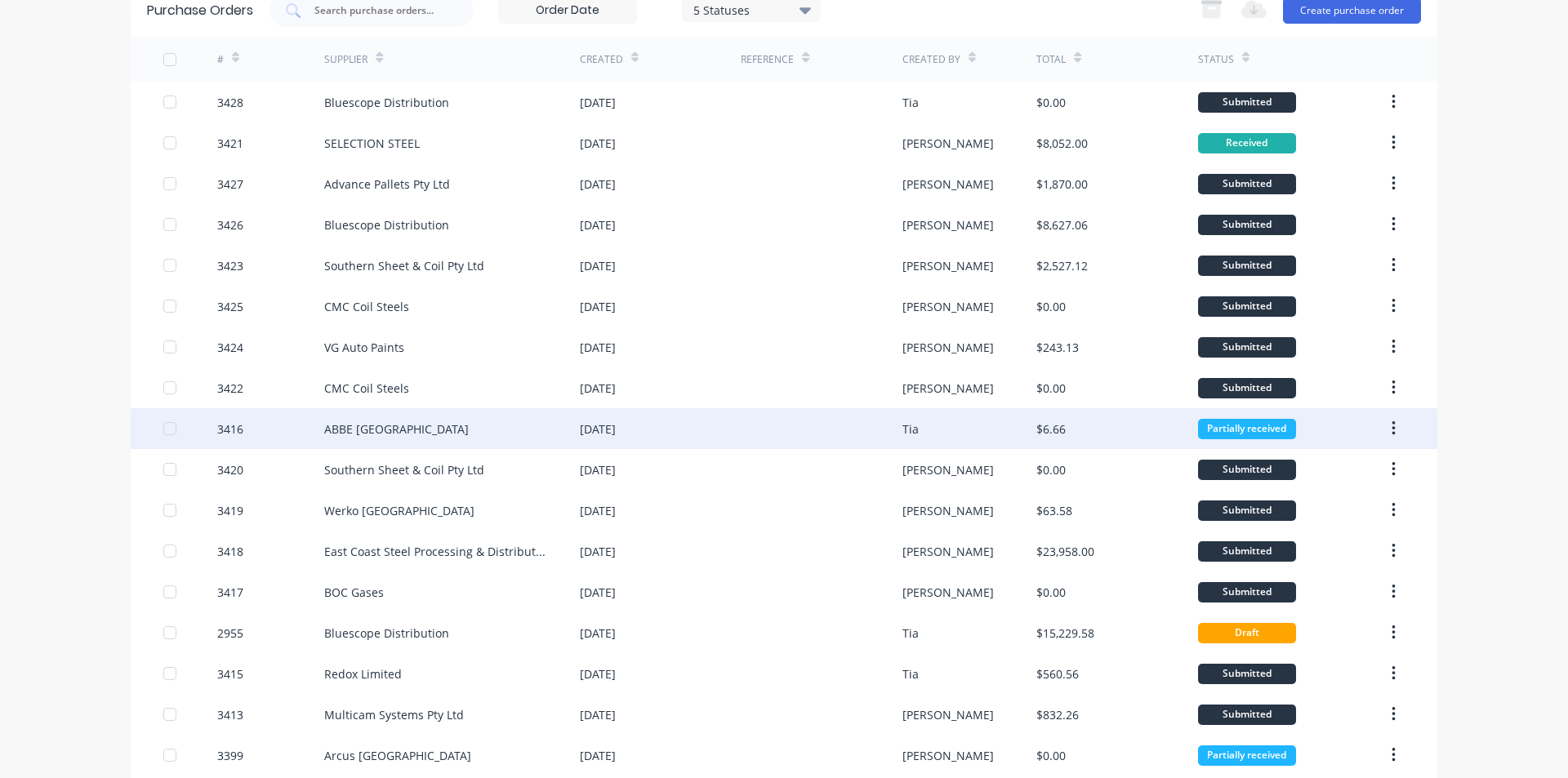
click at [224, 423] on div "3416" at bounding box center [230, 429] width 26 height 17
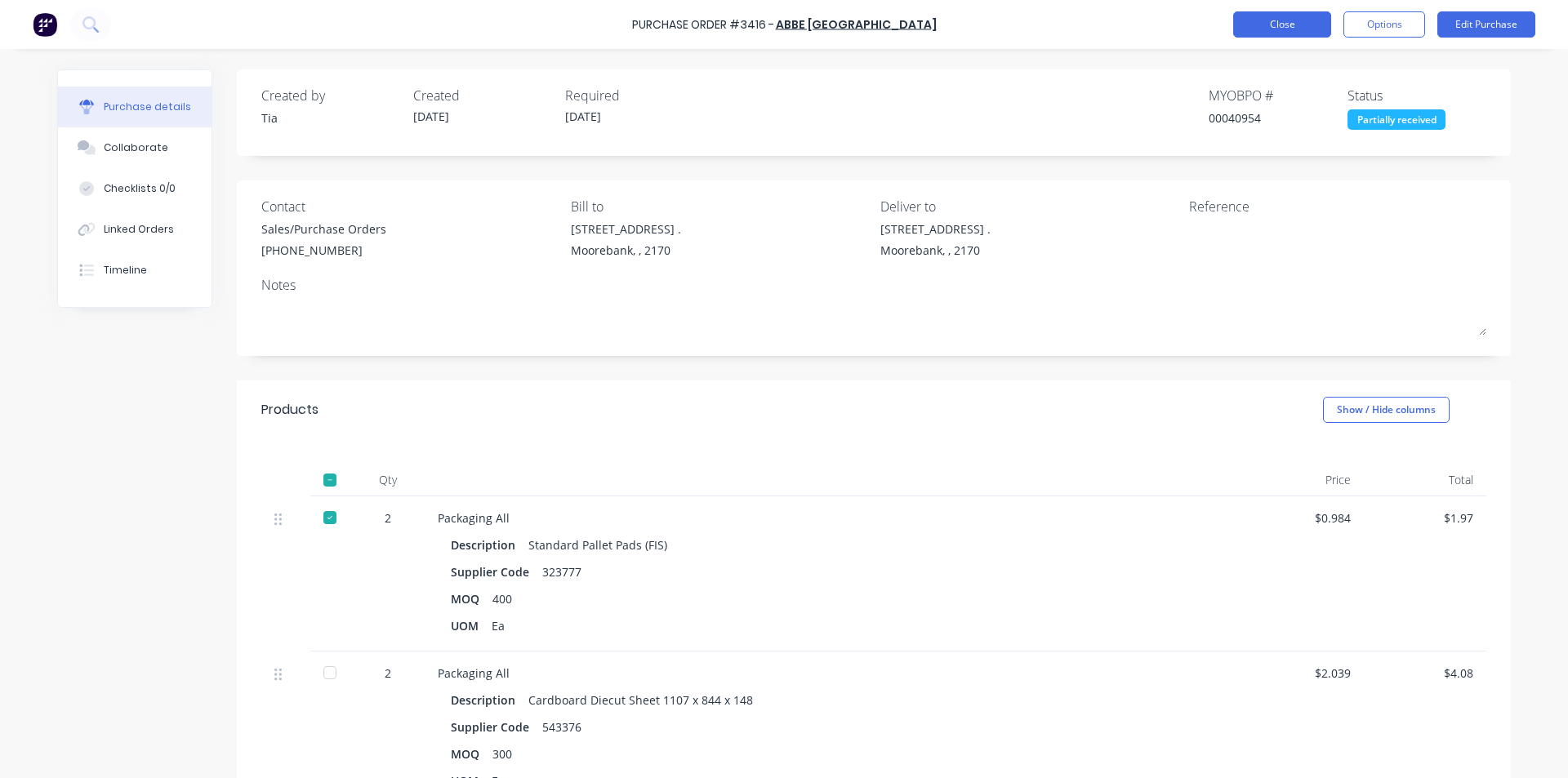
click at [1259, 25] on button "Close" at bounding box center [1282, 24] width 98 height 26
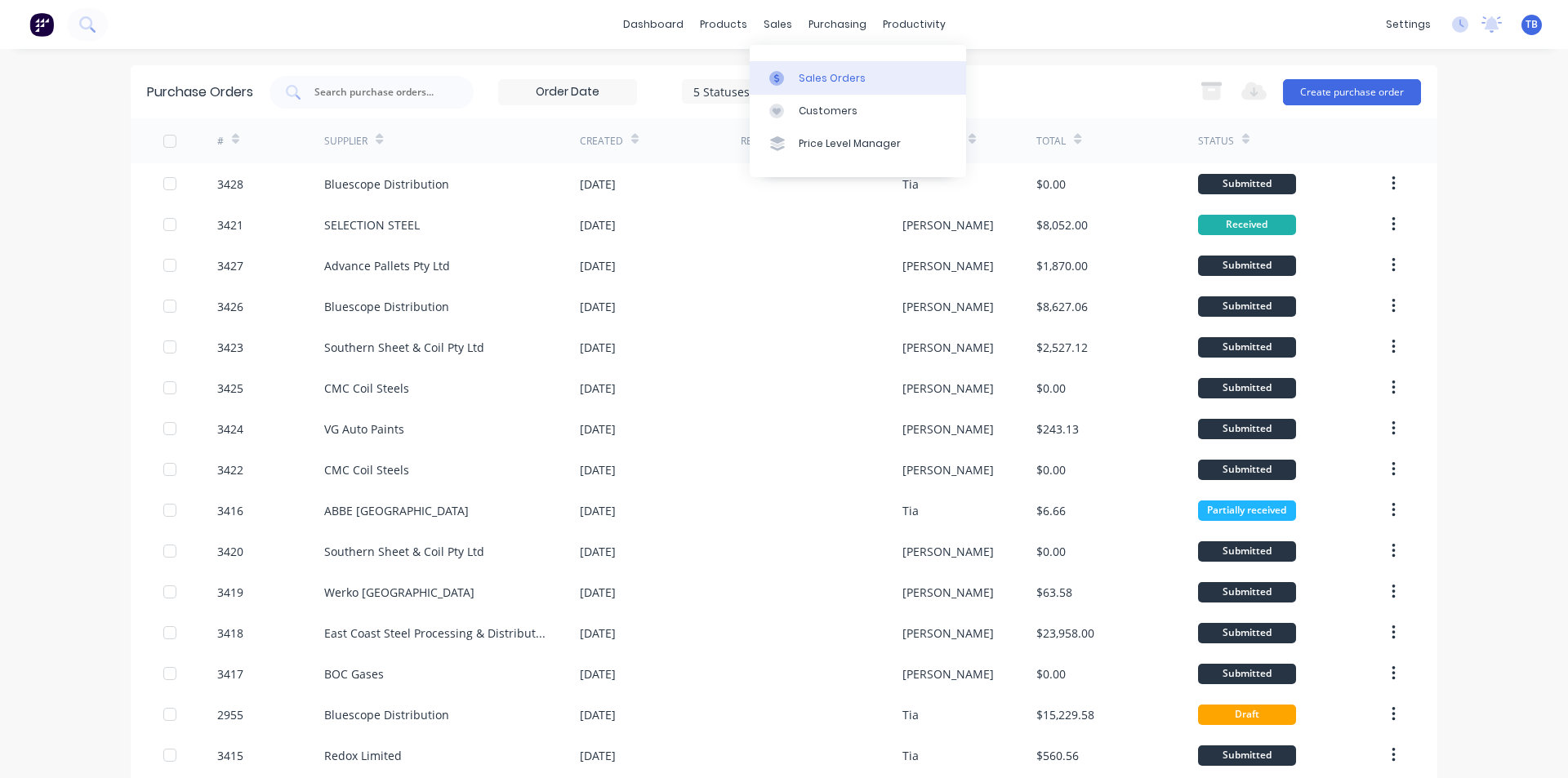
click at [816, 93] on link "Sales Orders" at bounding box center [858, 78] width 216 height 33
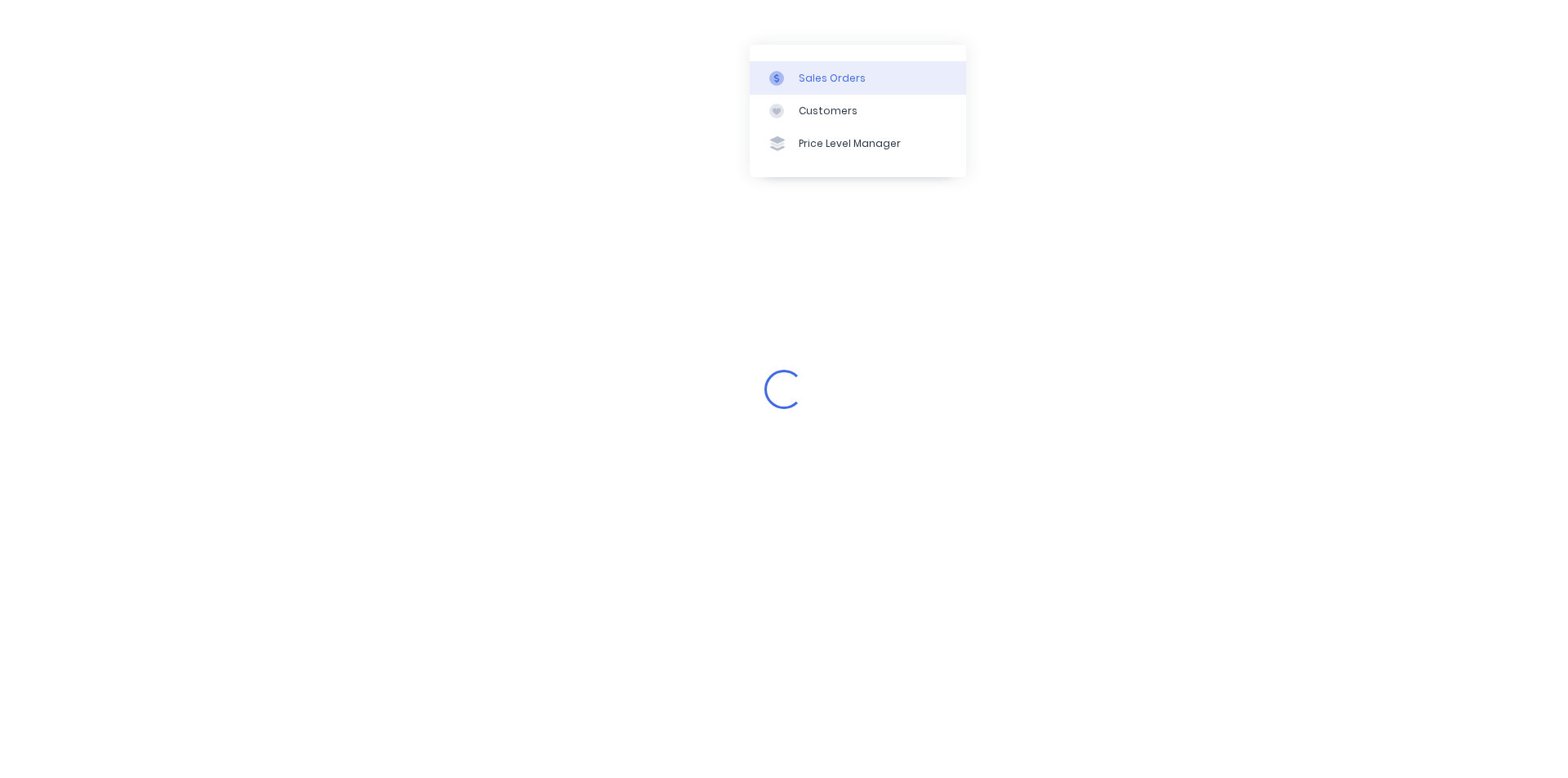
click at [818, 83] on div "Sales Orders" at bounding box center [832, 78] width 67 height 14
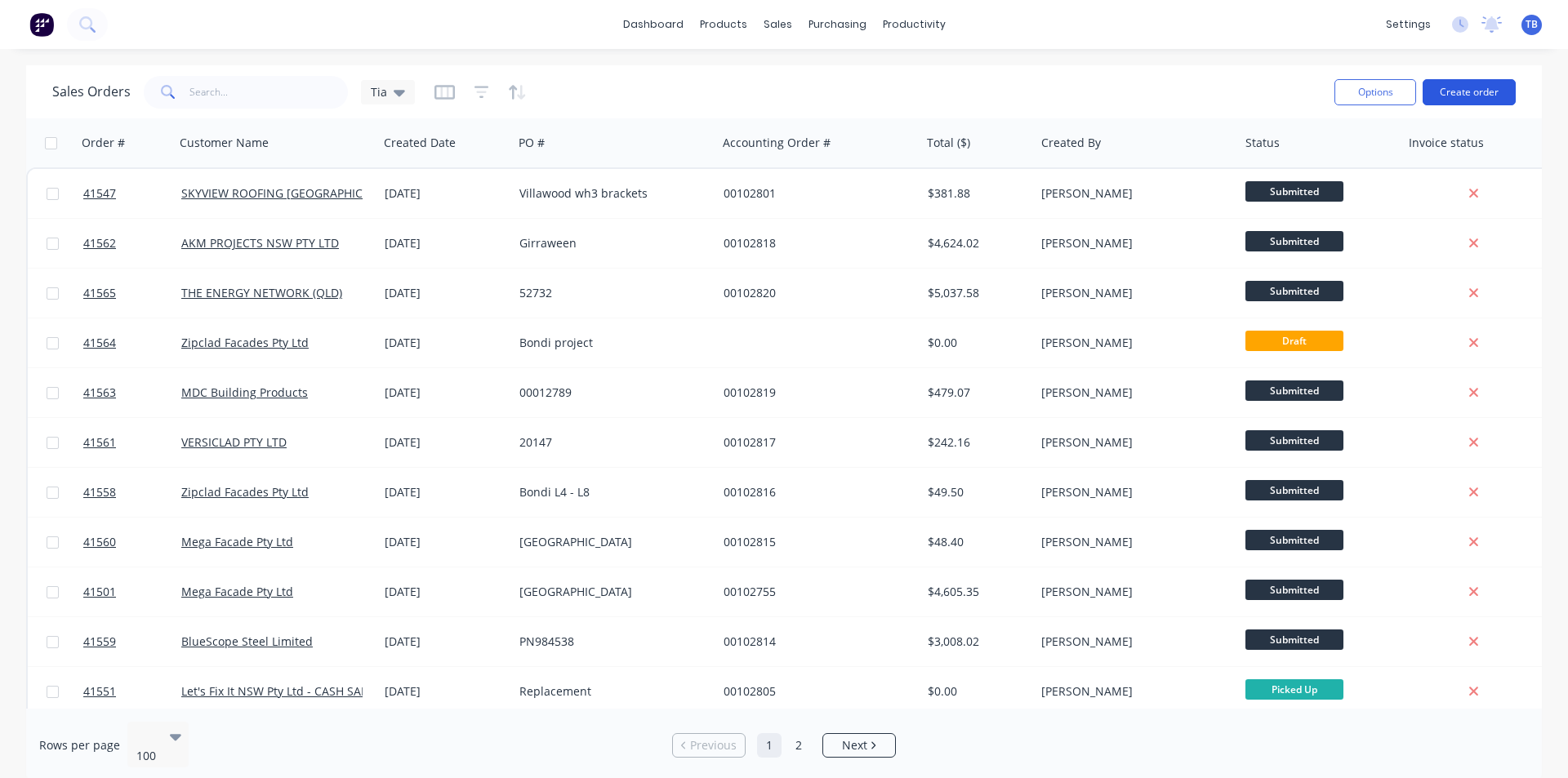
click at [1486, 94] on button "Create order" at bounding box center [1468, 92] width 93 height 26
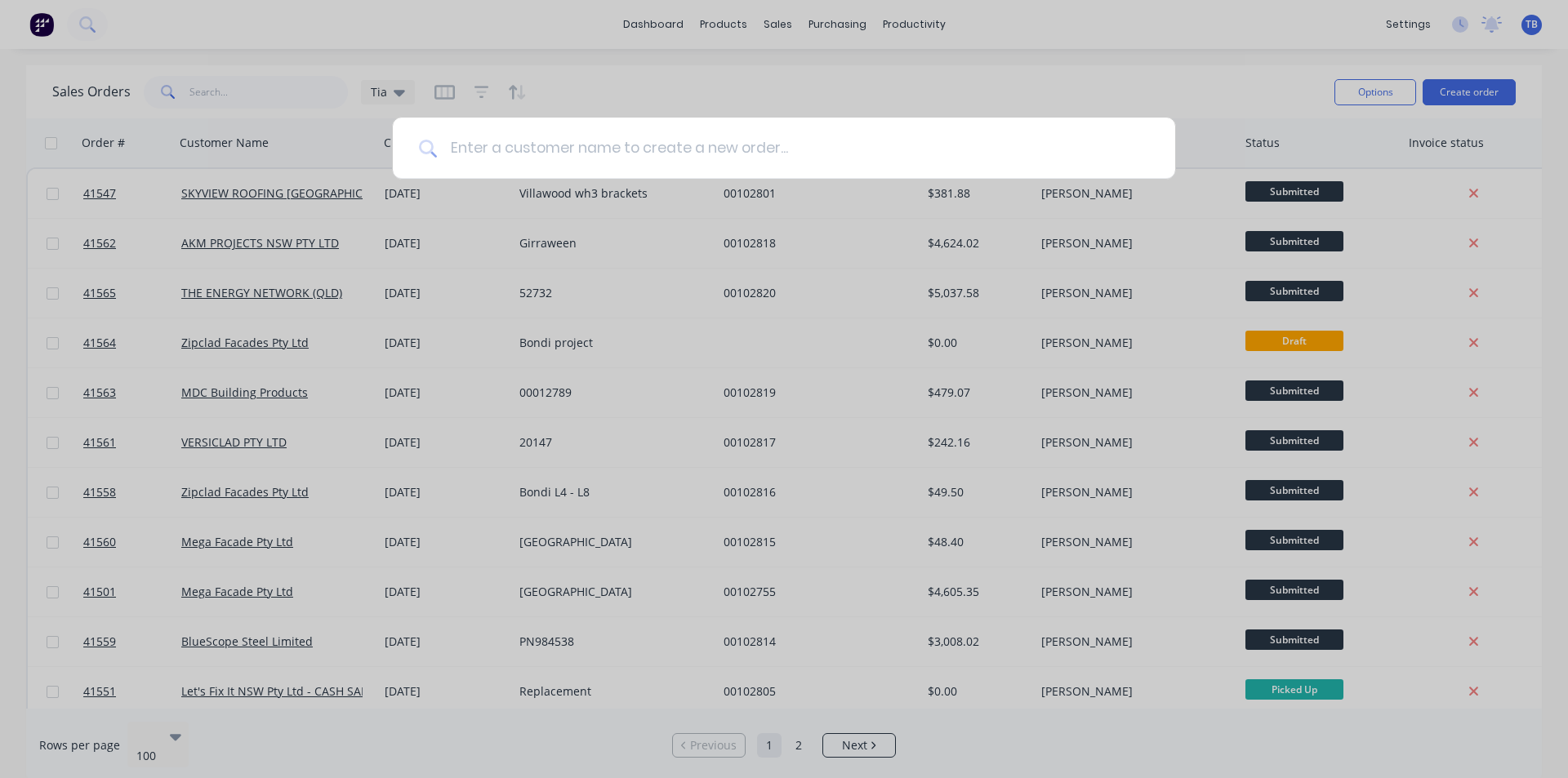
click at [614, 140] on input at bounding box center [793, 148] width 712 height 61
click at [1223, 62] on div at bounding box center [784, 389] width 1568 height 778
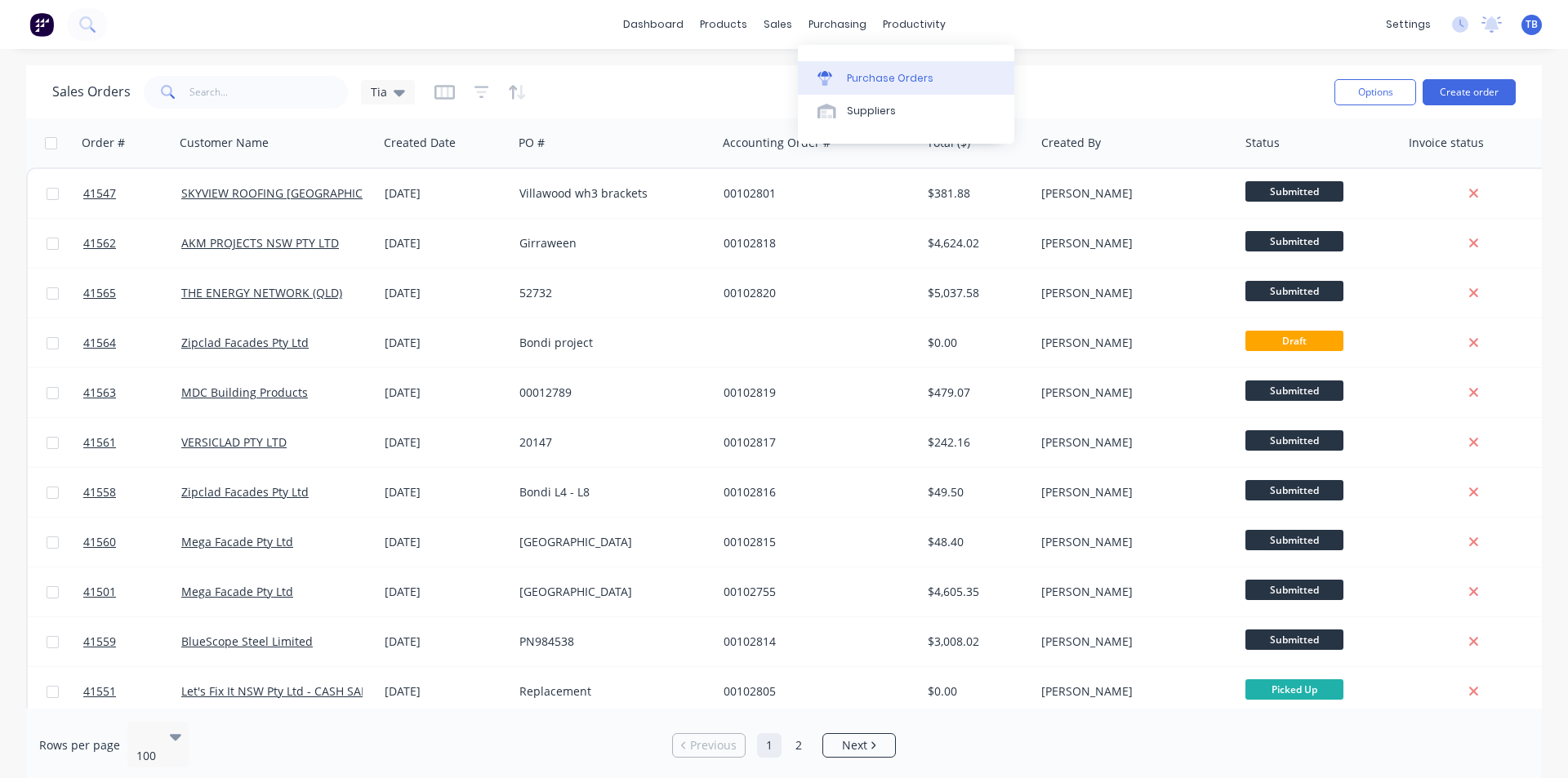
click at [863, 89] on link "Purchase Orders" at bounding box center [906, 78] width 216 height 33
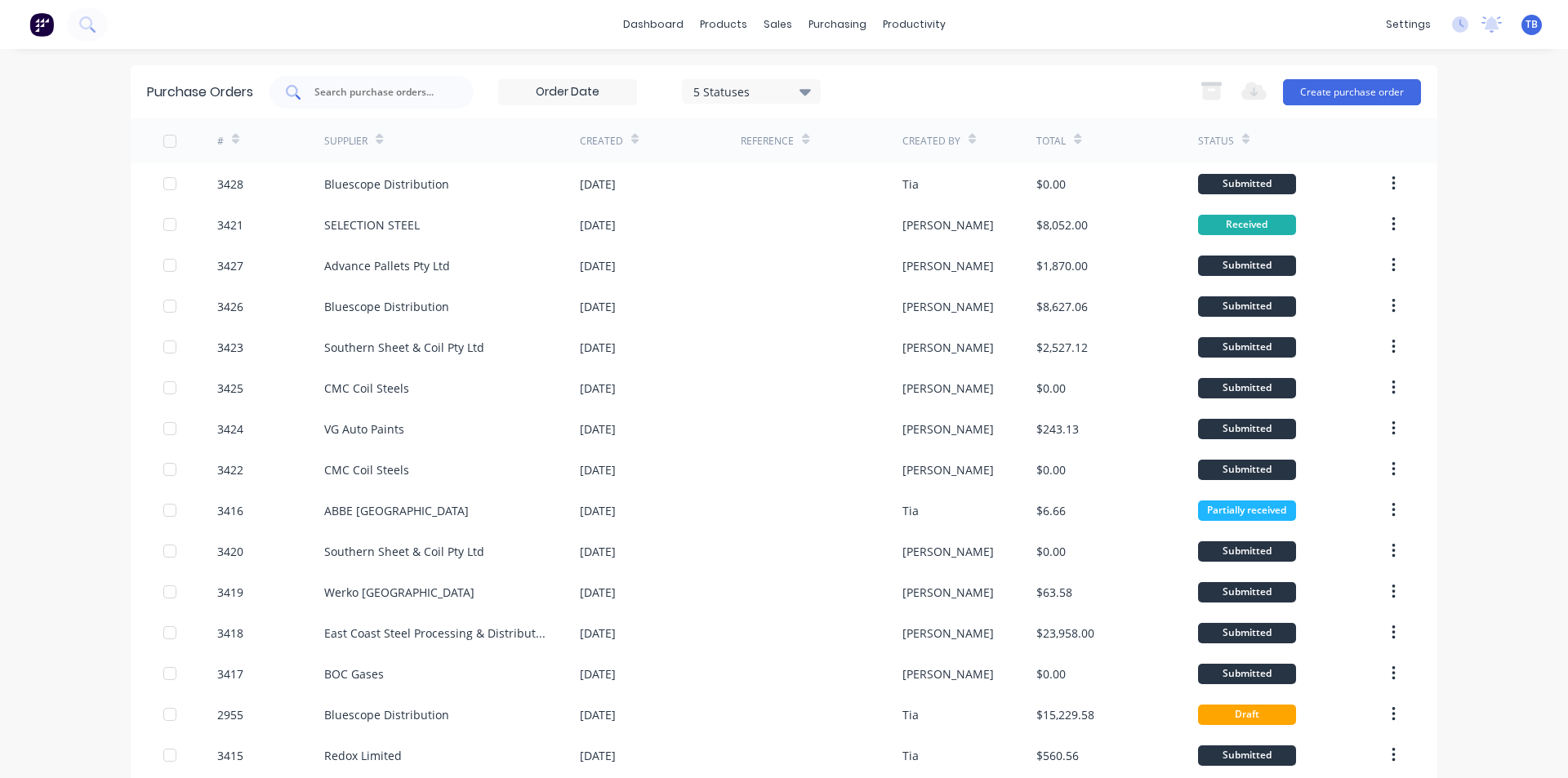
click at [355, 99] on input "text" at bounding box center [381, 92] width 136 height 16
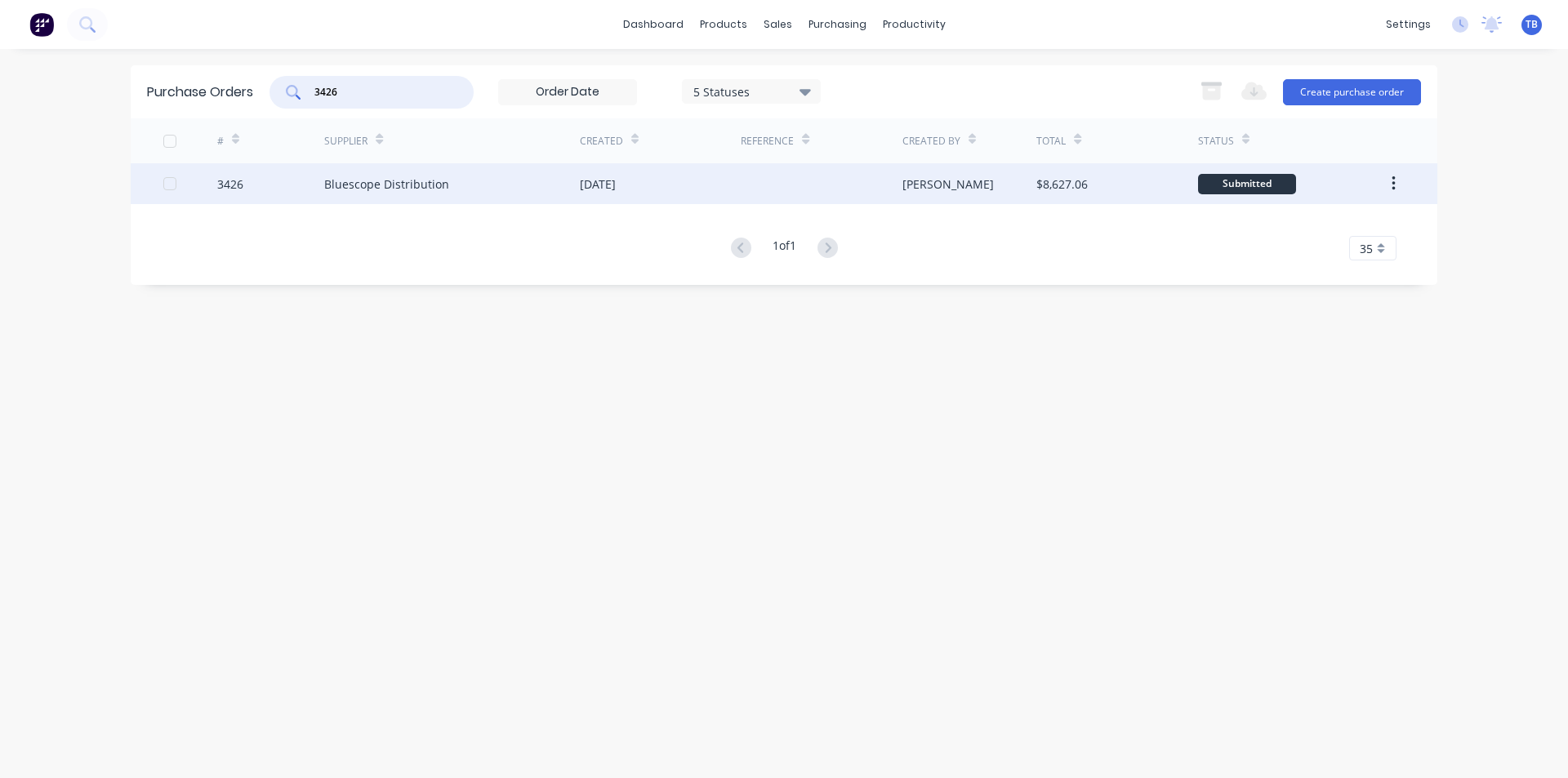
type input "3426"
click at [356, 176] on div "Bluescope Distribution" at bounding box center [387, 184] width 124 height 17
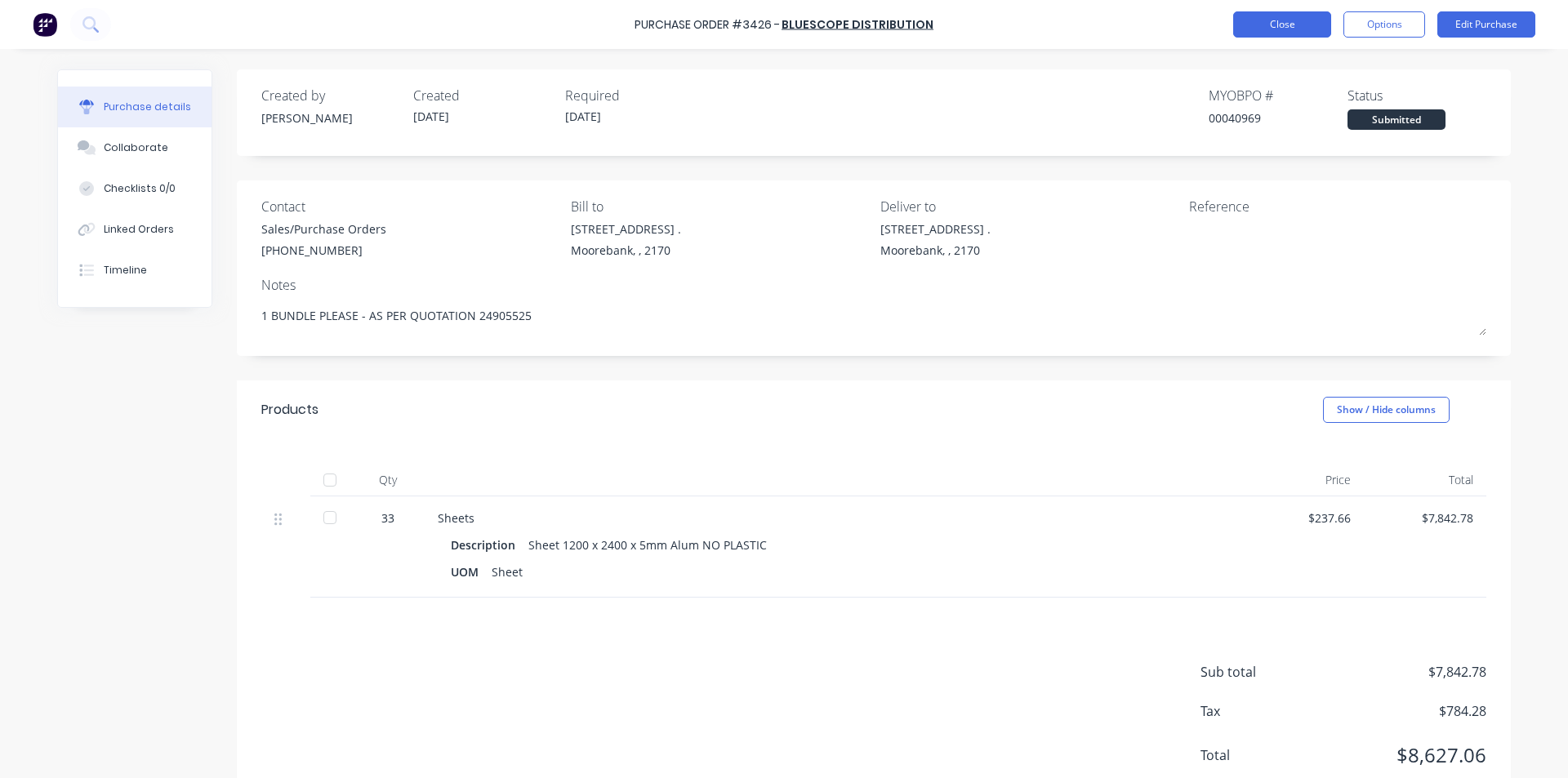
click at [1300, 31] on button "Close" at bounding box center [1282, 24] width 98 height 26
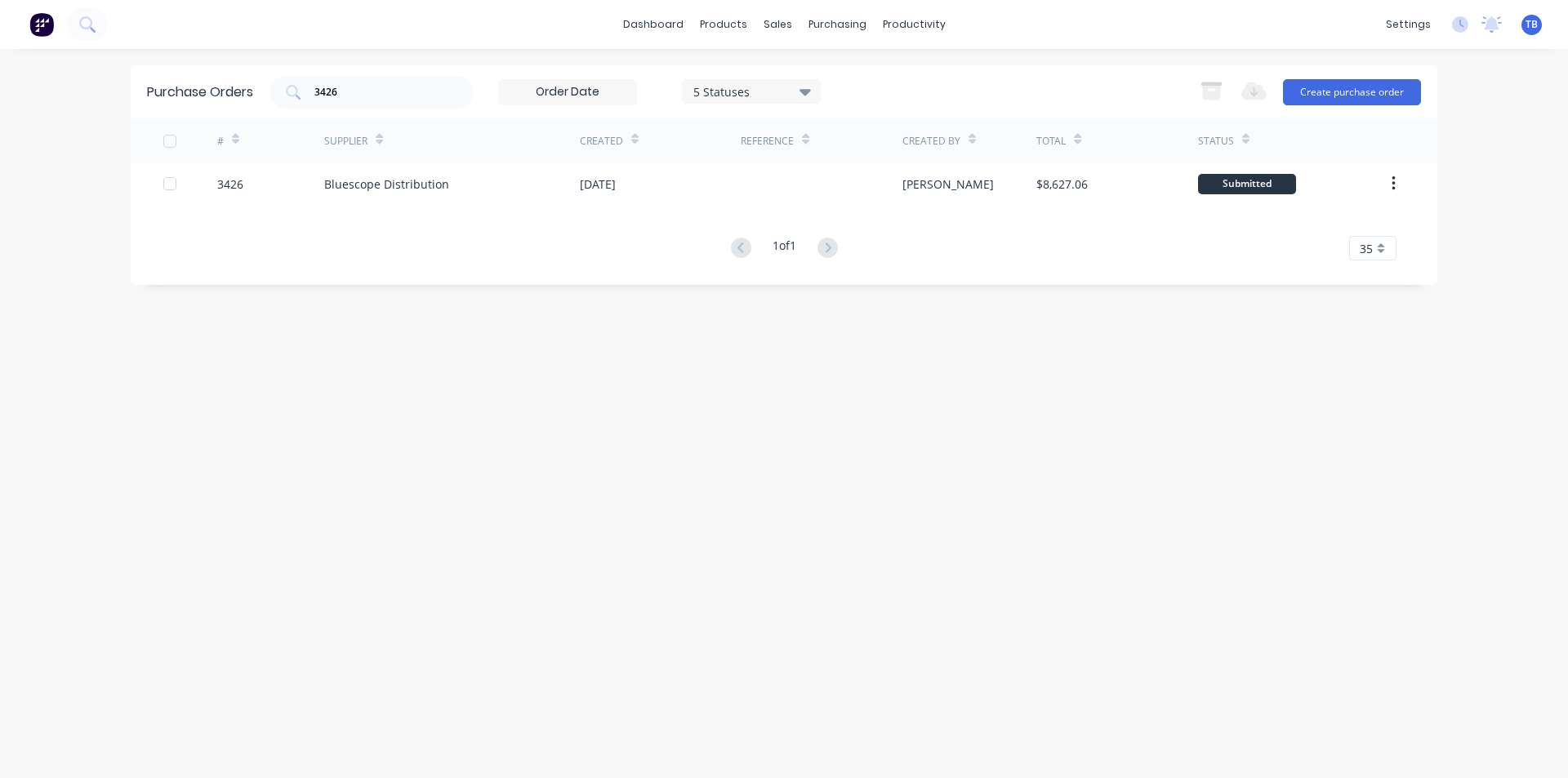
drag, startPoint x: 453, startPoint y: 95, endPoint x: 253, endPoint y: 100, distance: 200.1
click at [253, 100] on div "Purchase Orders 3426 5 Statuses 5 Statuses Export to Excel (XLSX) Create purcha…" at bounding box center [783, 91] width 1307 height 53
click at [331, 100] on div "3426" at bounding box center [370, 92] width 204 height 33
drag, startPoint x: 342, startPoint y: 94, endPoint x: 272, endPoint y: 97, distance: 70.1
click at [273, 97] on div "3426" at bounding box center [370, 92] width 204 height 33
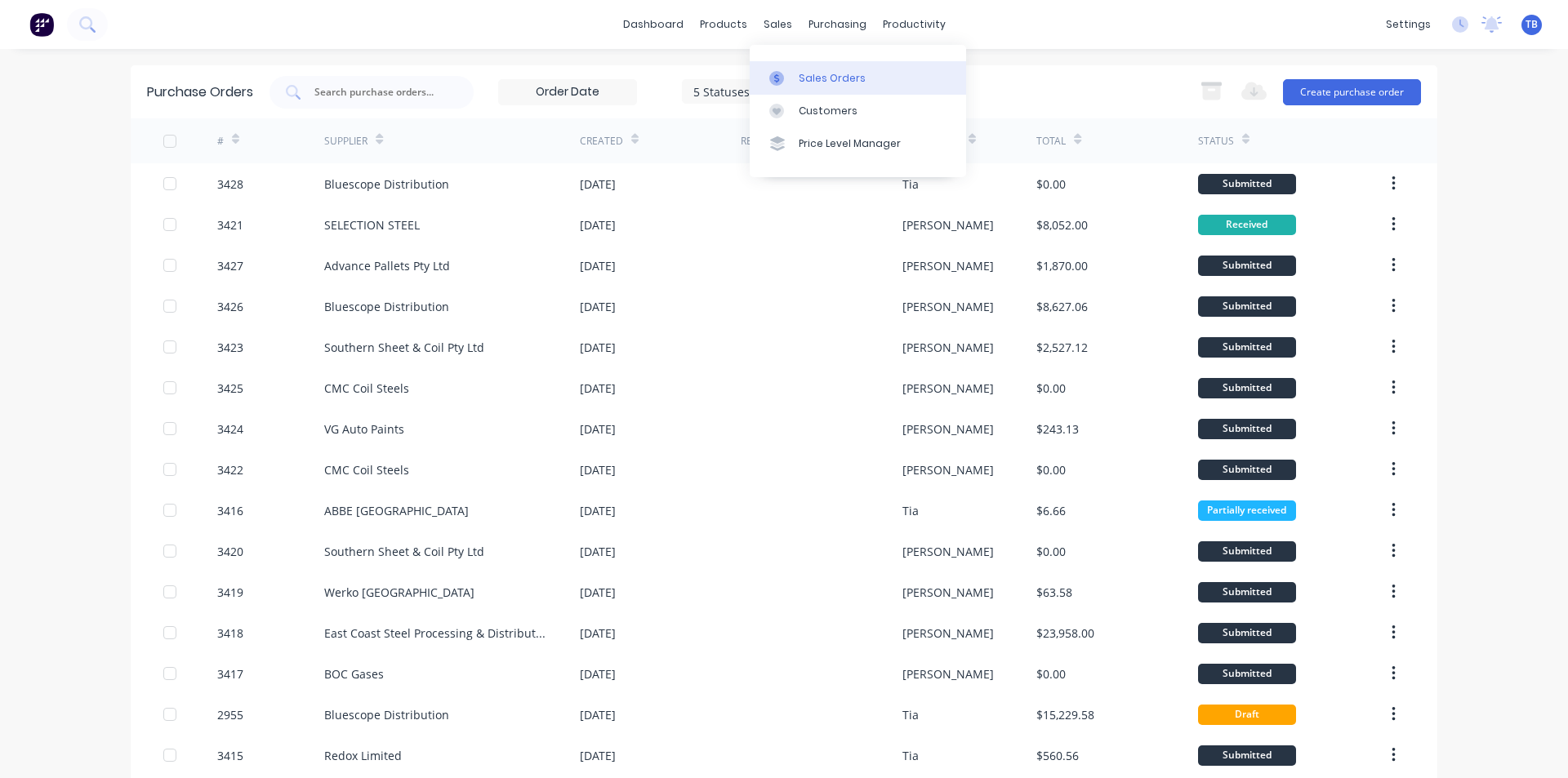
click at [807, 77] on div "Sales Orders" at bounding box center [832, 78] width 67 height 14
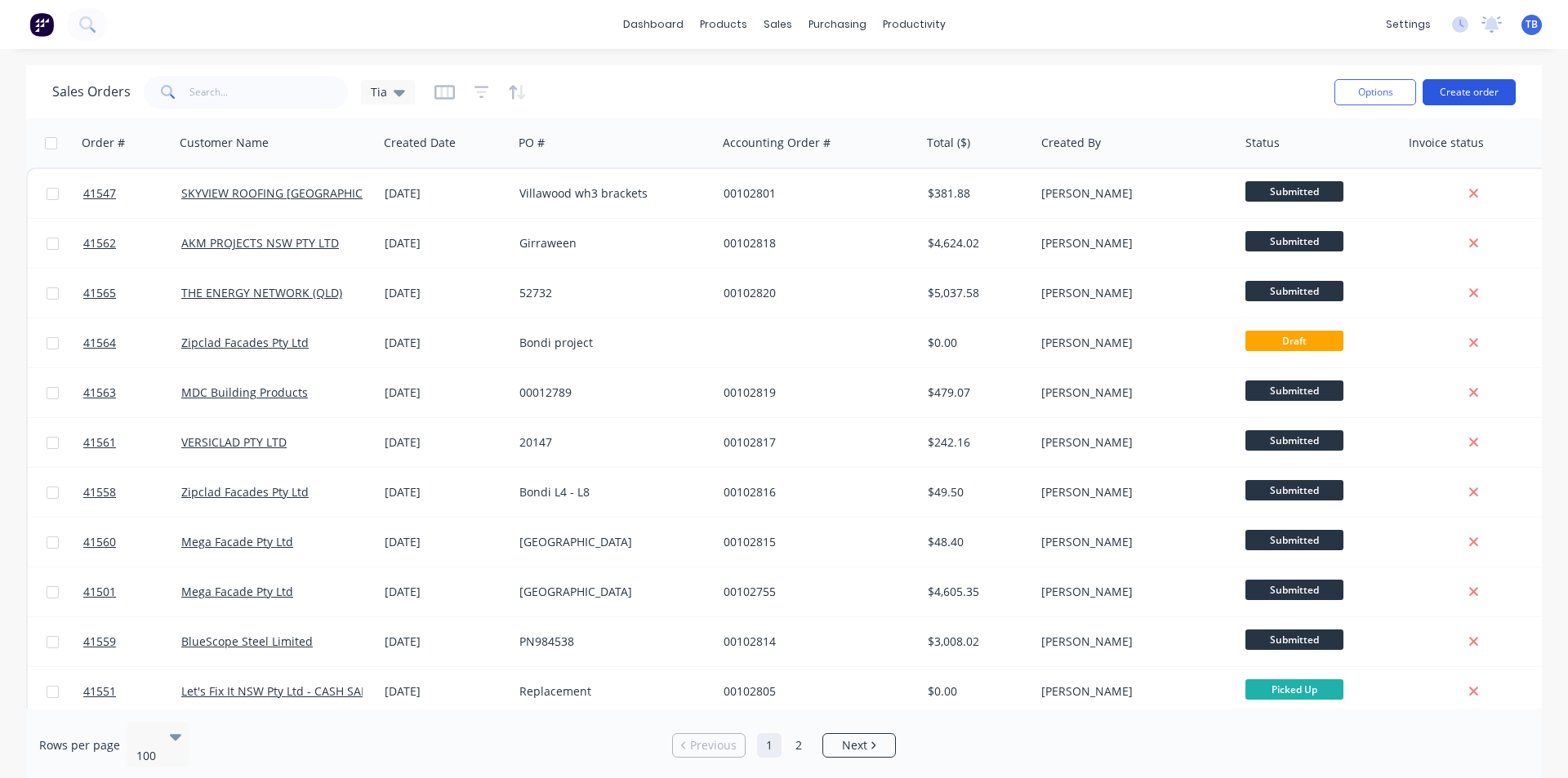
click at [1473, 100] on button "Create order" at bounding box center [1468, 92] width 93 height 26
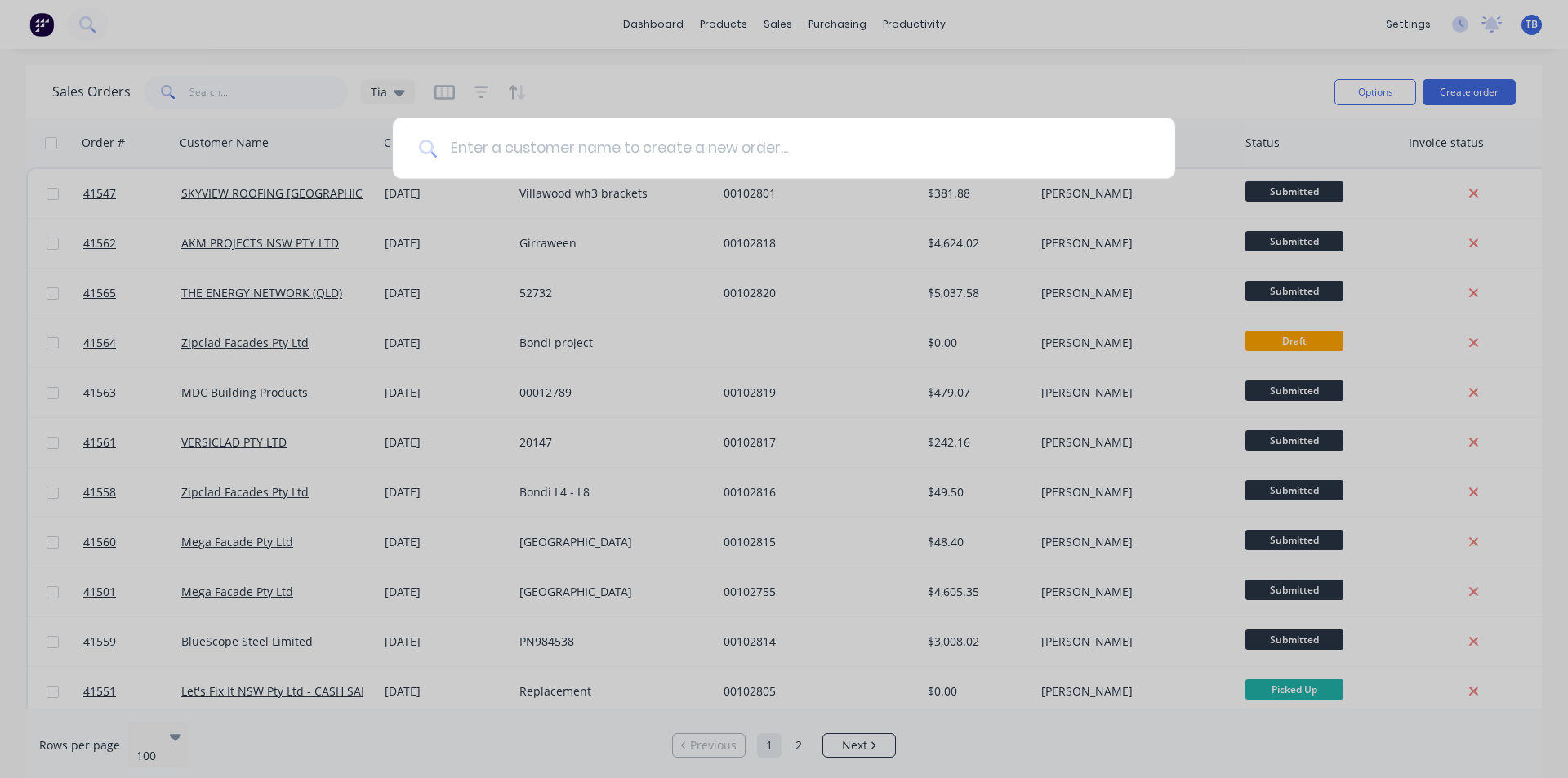
click at [626, 158] on input at bounding box center [793, 148] width 712 height 61
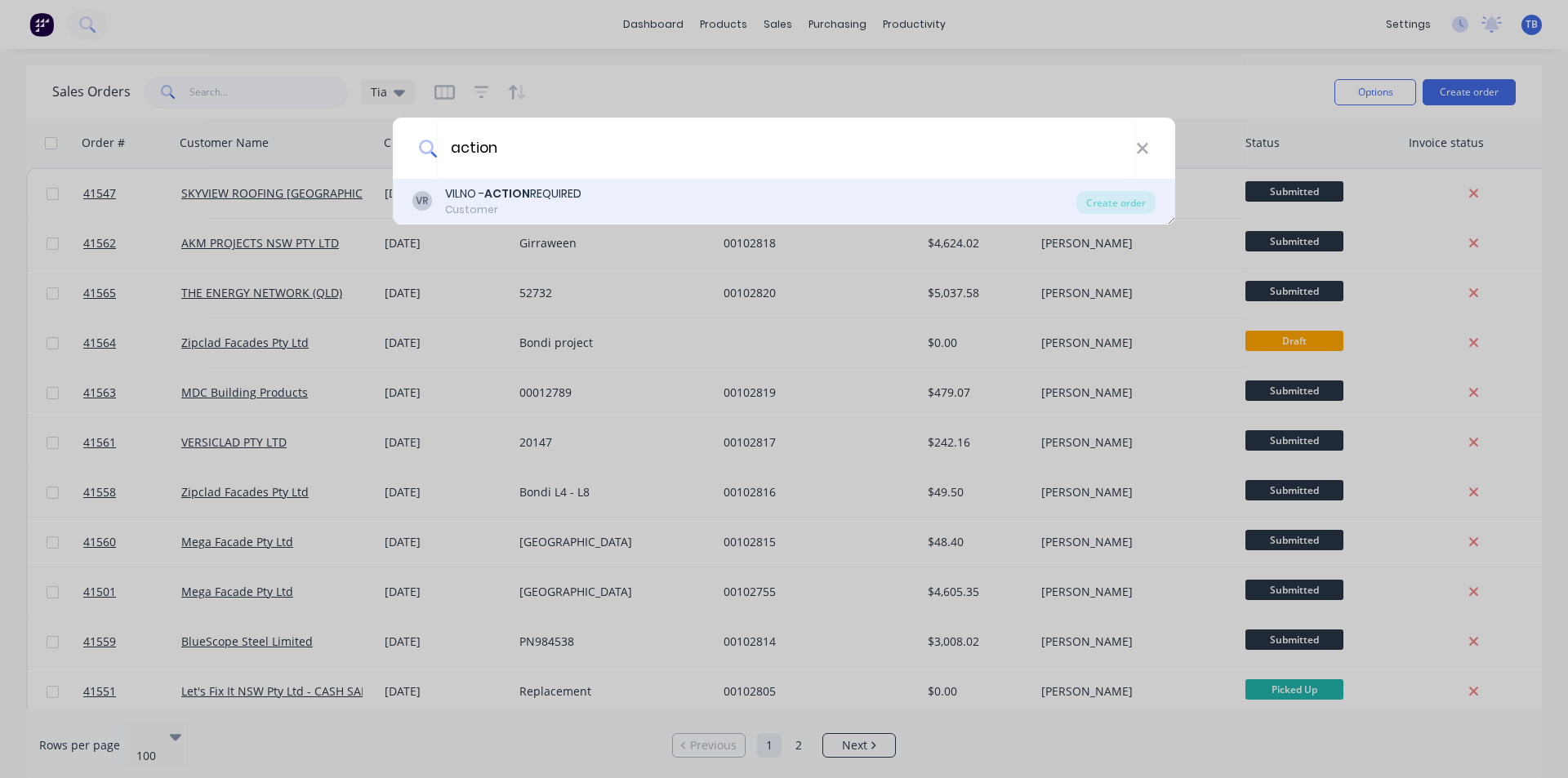
type input "action"
click at [572, 208] on div "Customer" at bounding box center [513, 210] width 136 height 14
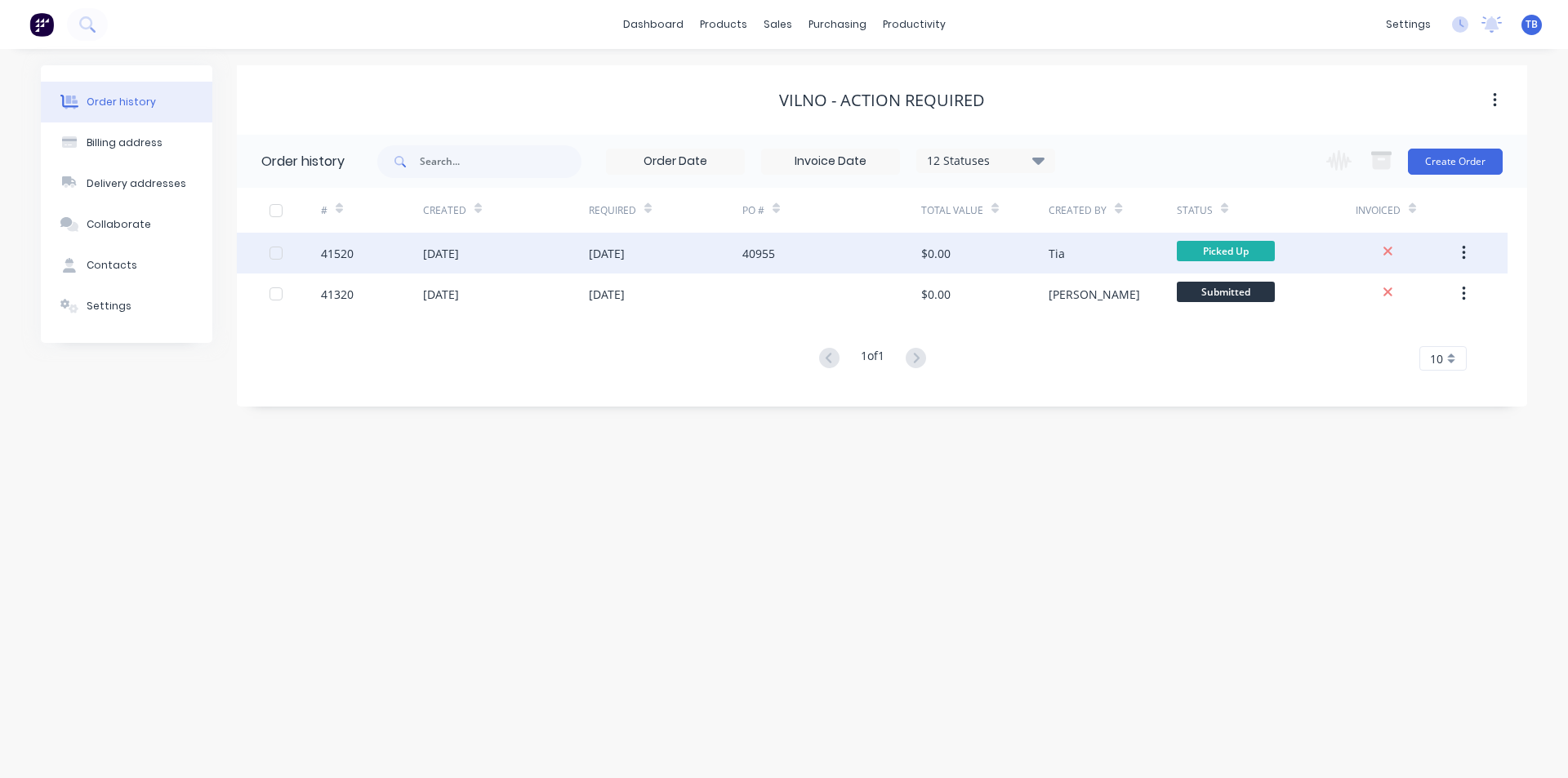
click at [359, 249] on div "41520" at bounding box center [371, 253] width 102 height 41
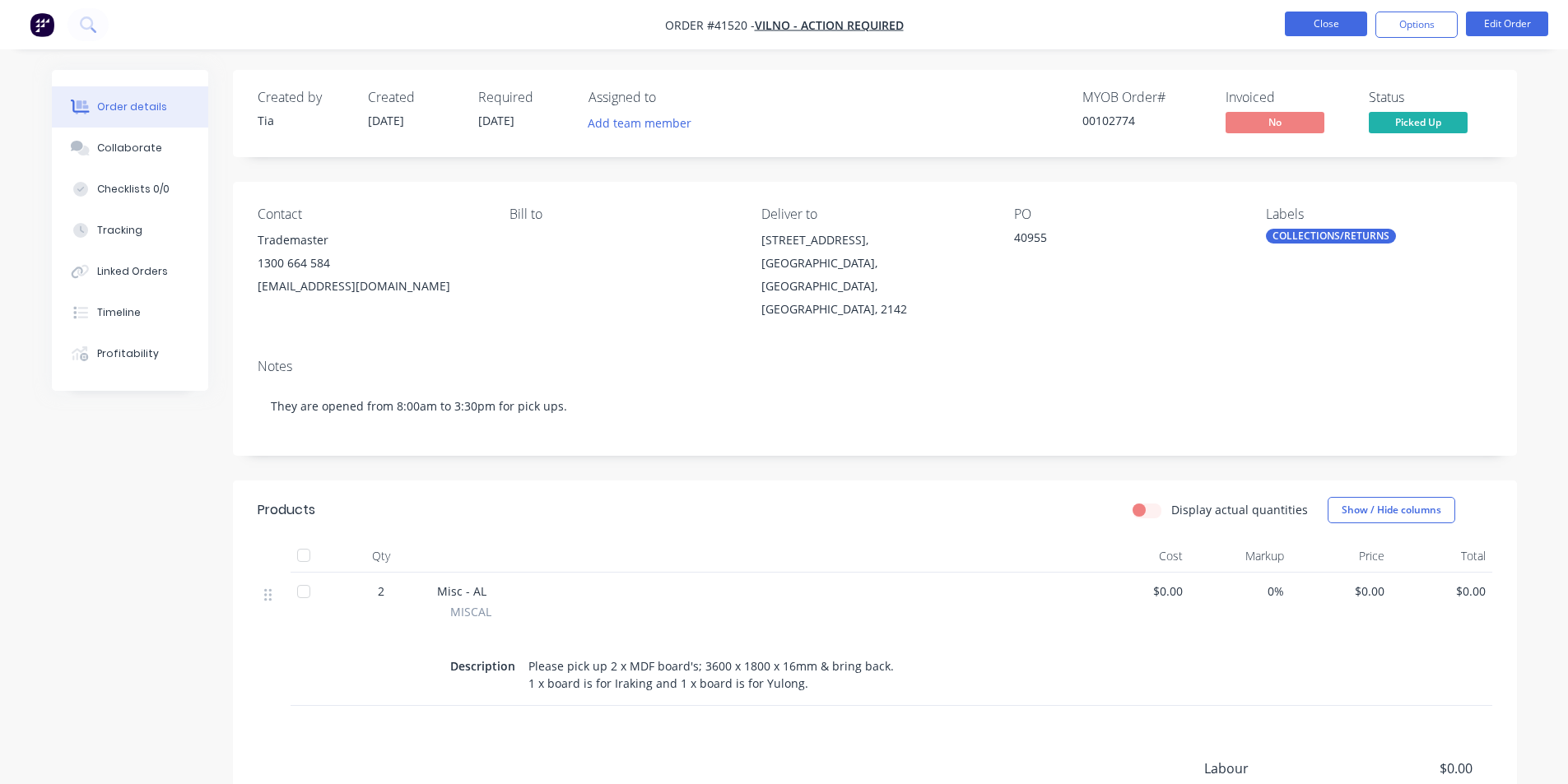
click at [1324, 21] on button "Close" at bounding box center [1325, 24] width 82 height 25
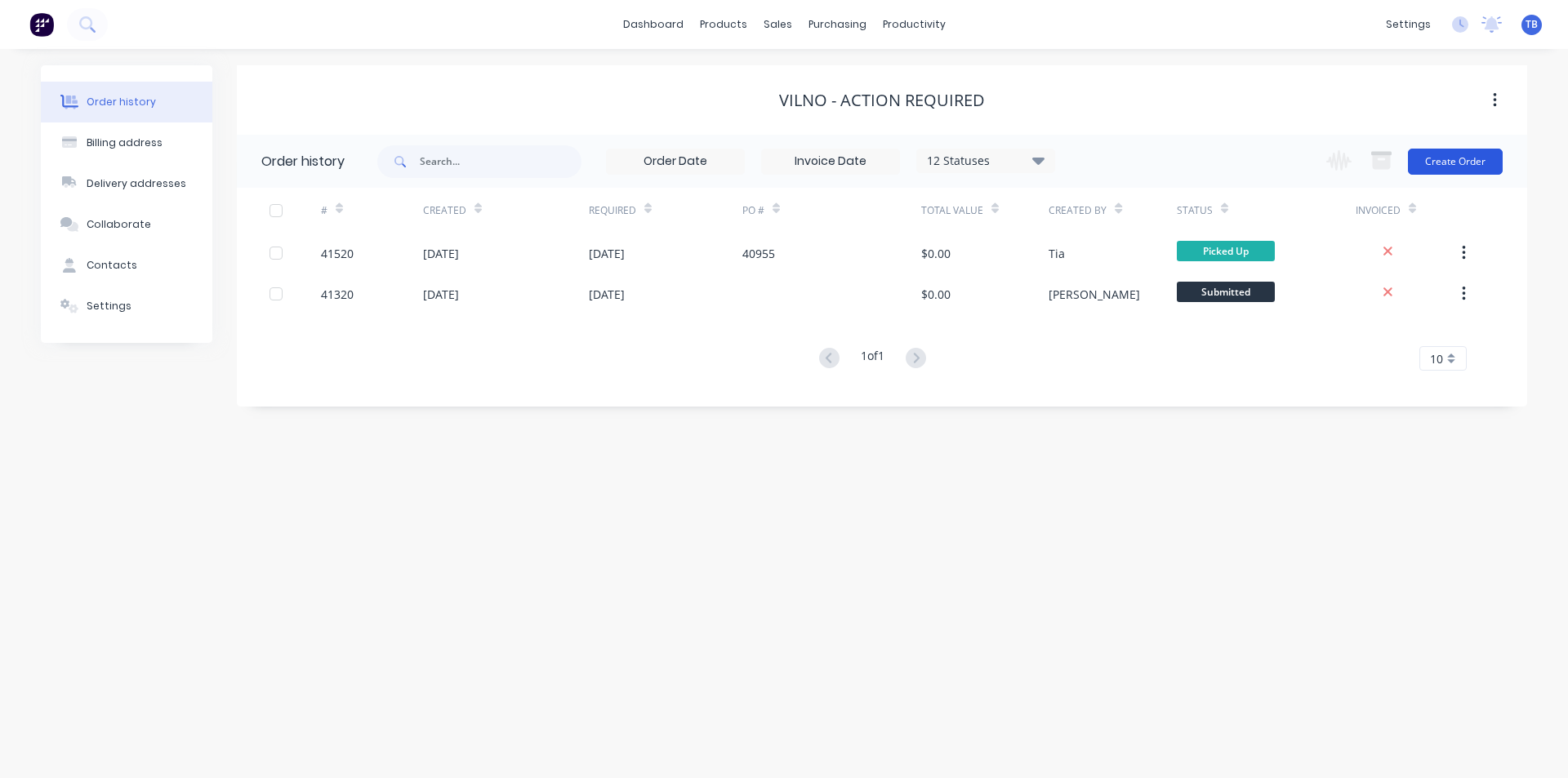
click at [1482, 163] on button "Create Order" at bounding box center [1454, 161] width 95 height 26
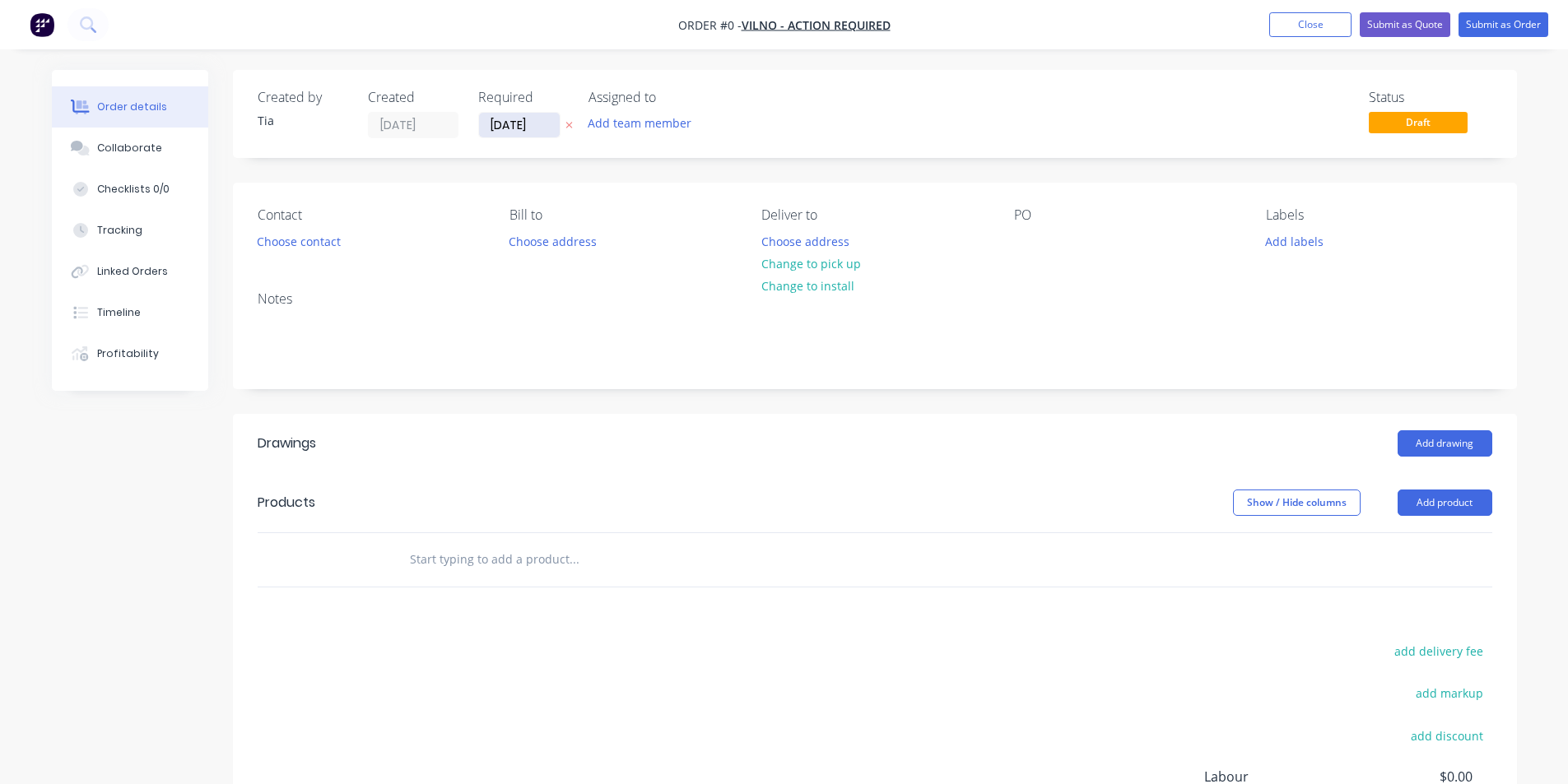
click at [523, 130] on input "[DATE]" at bounding box center [519, 125] width 81 height 25
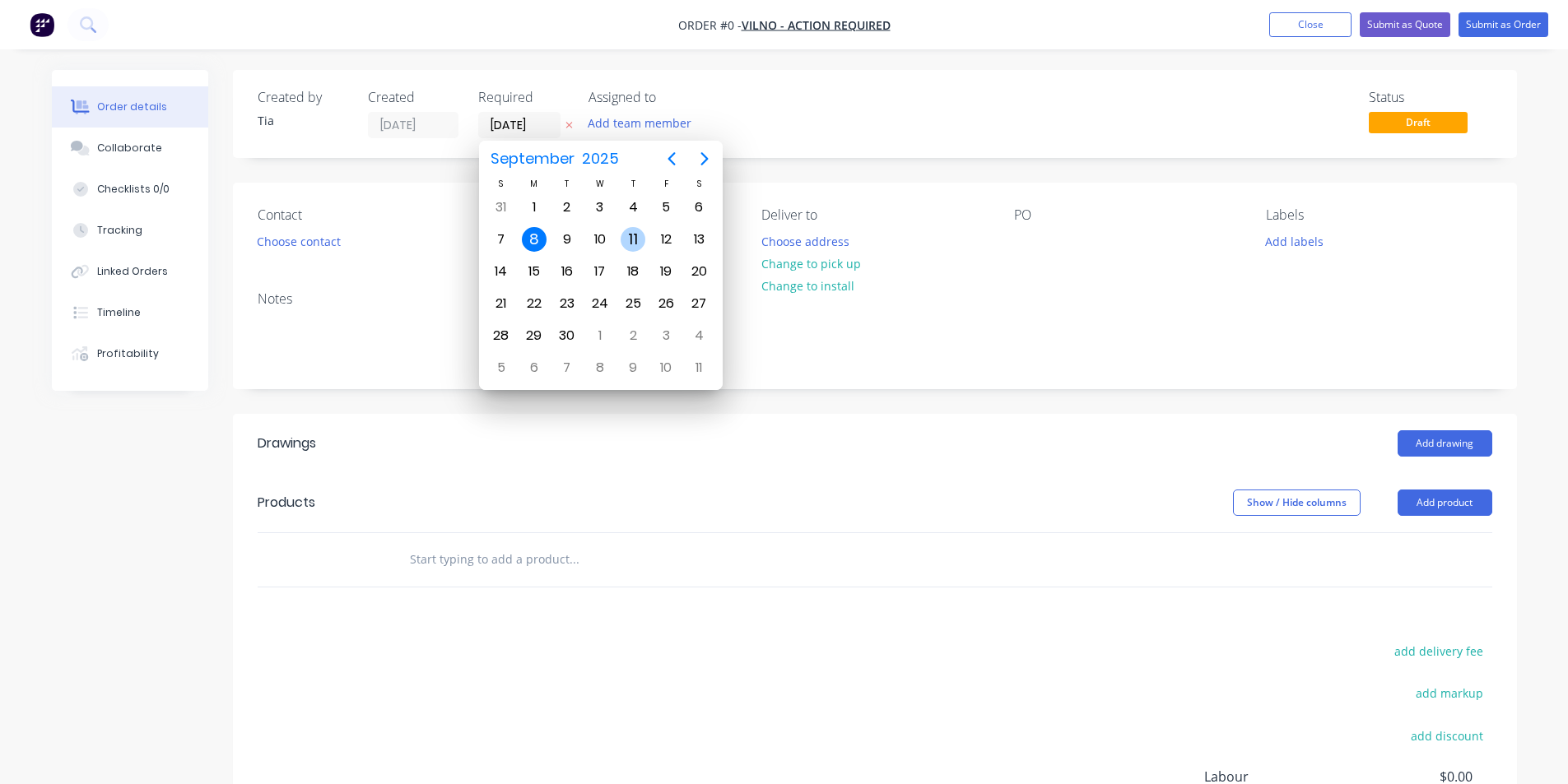
click at [630, 243] on div "11" at bounding box center [633, 239] width 25 height 25
type input "[DATE]"
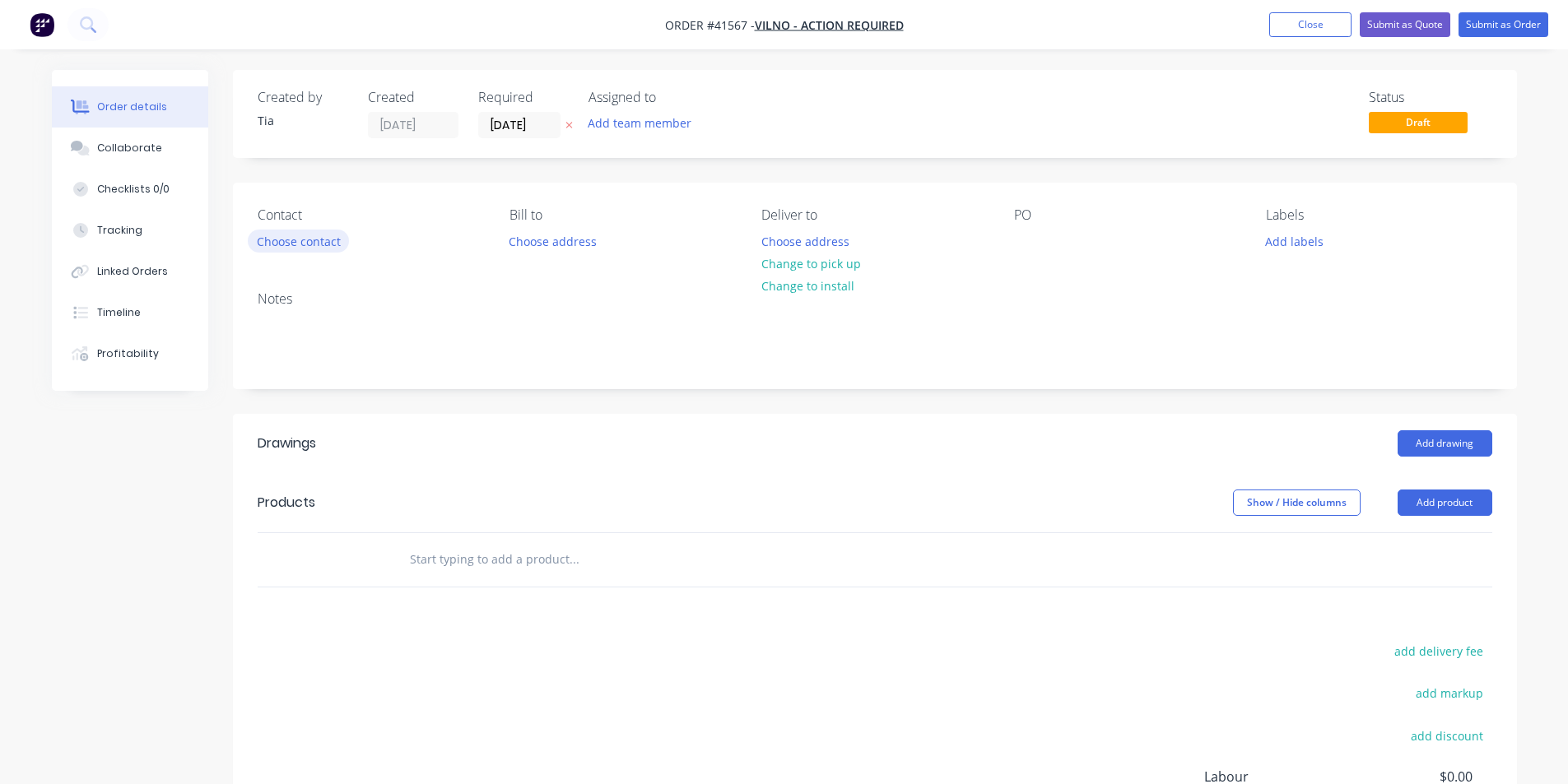
click at [311, 243] on button "Choose contact" at bounding box center [298, 240] width 101 height 22
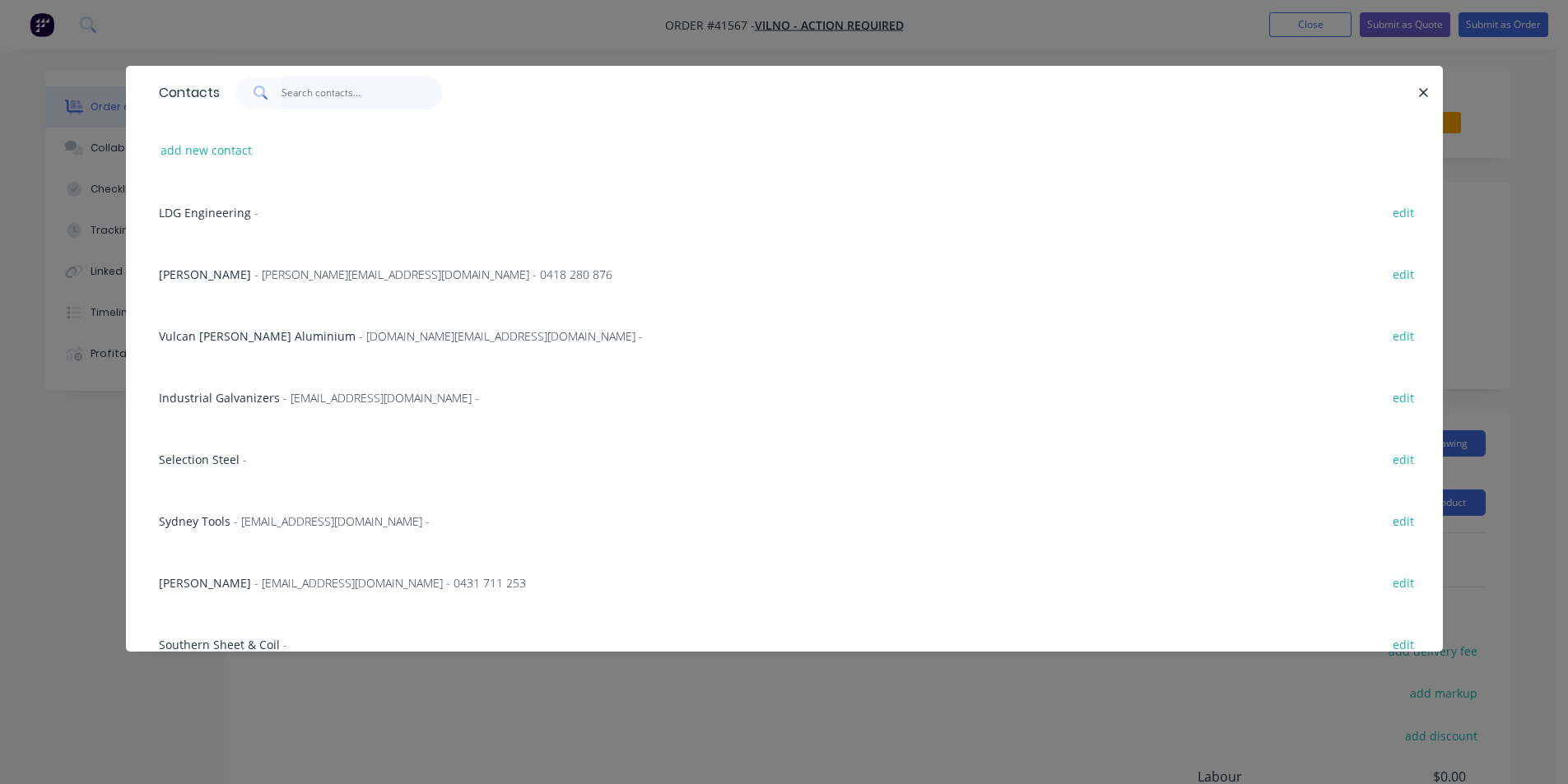
click at [349, 101] on input "text" at bounding box center [362, 93] width 160 height 33
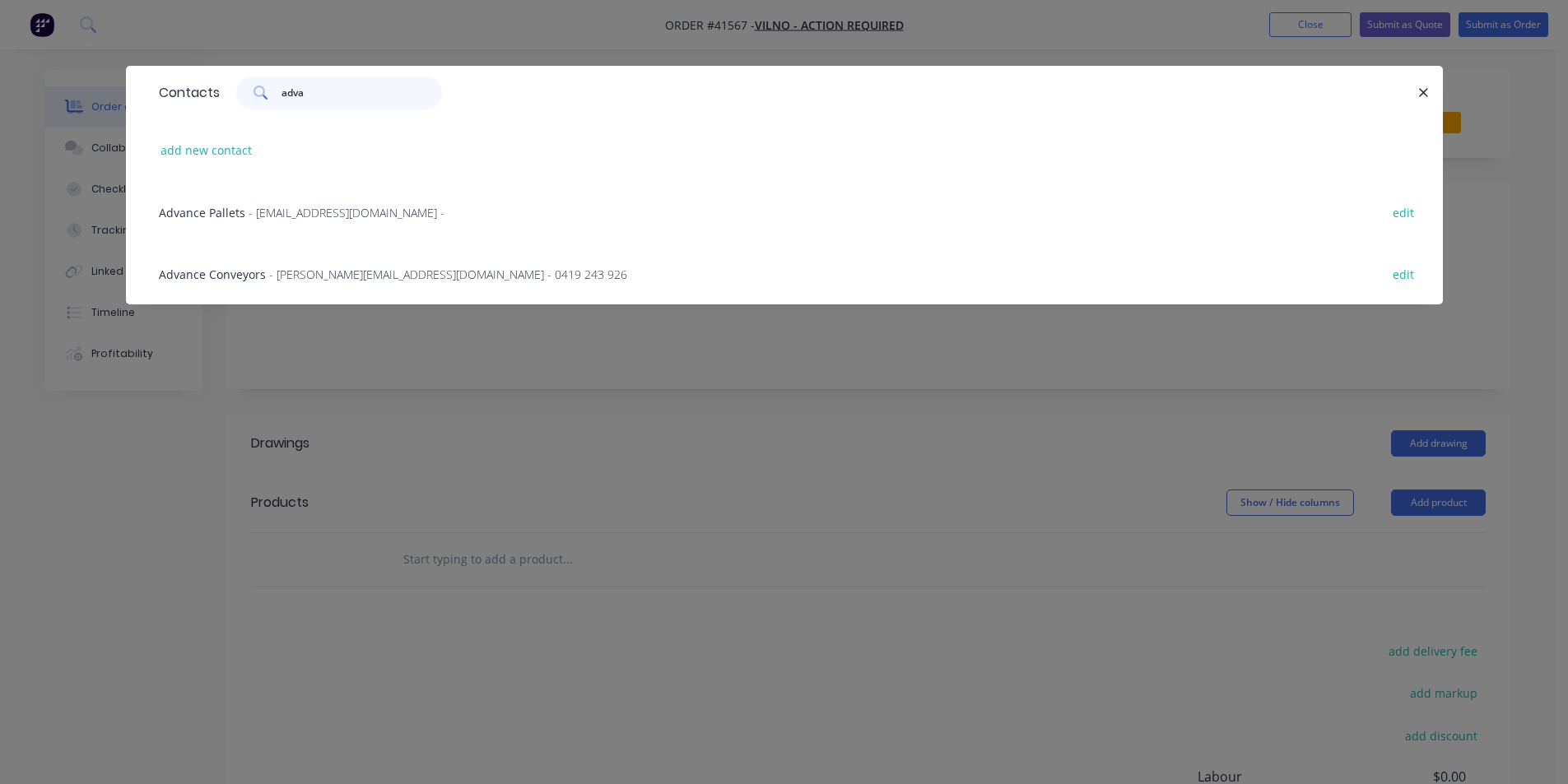
type input "adva"
drag, startPoint x: 278, startPoint y: 213, endPoint x: 277, endPoint y: 229, distance: 16.0
click at [278, 212] on span "- [EMAIL_ADDRESS][DOMAIN_NAME] -" at bounding box center [346, 212] width 196 height 15
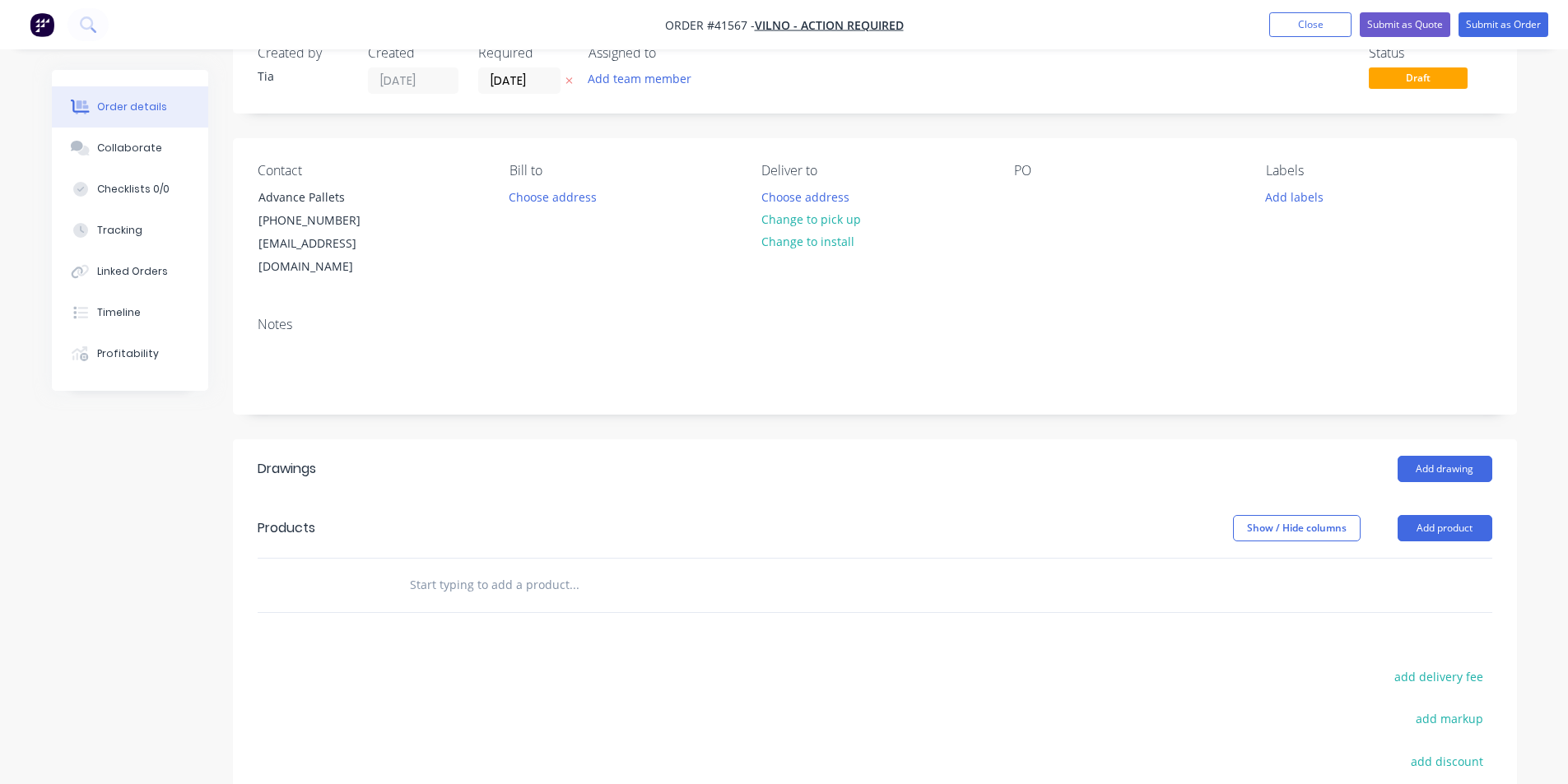
scroll to position [82, 0]
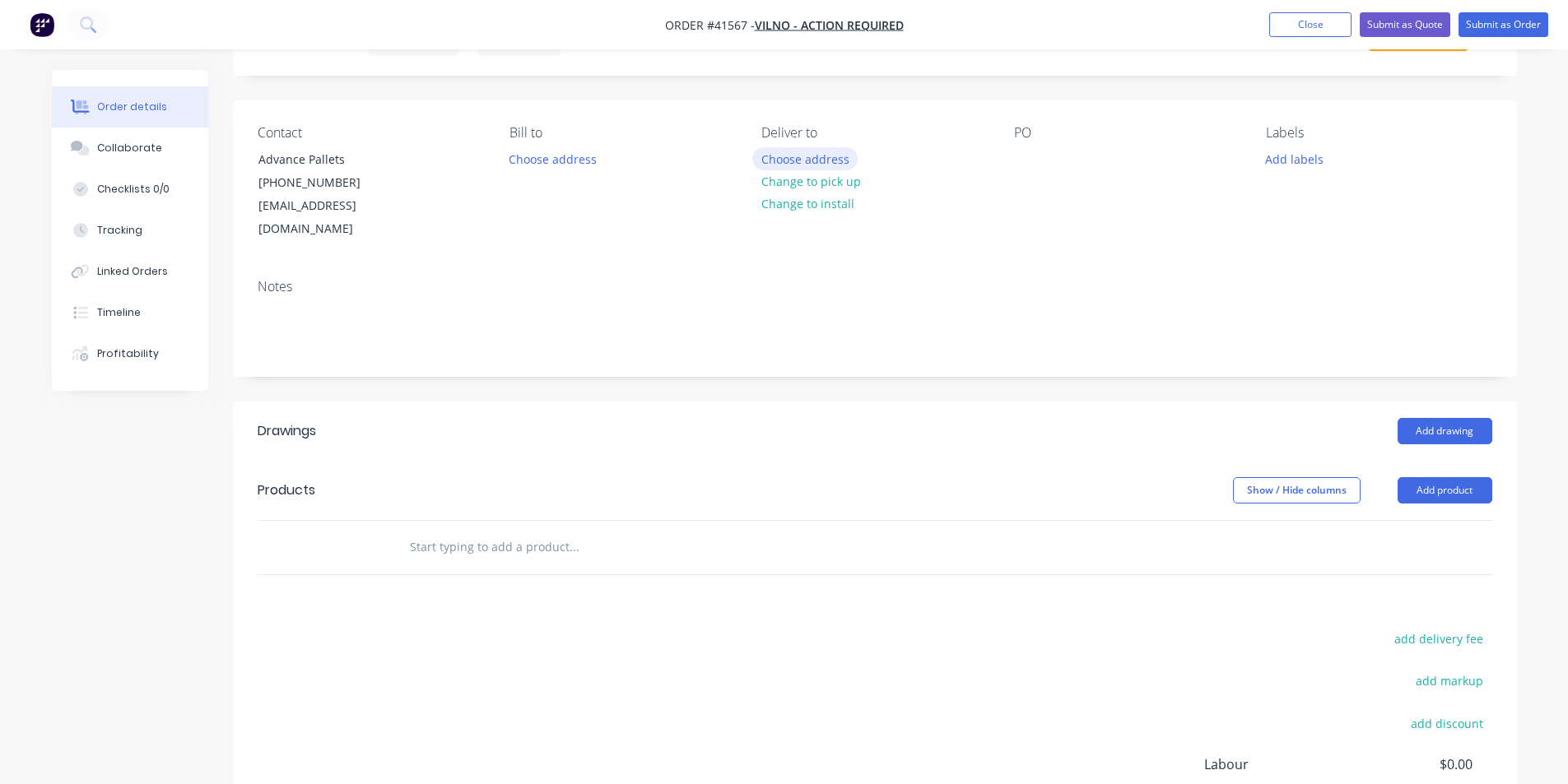
click at [816, 149] on button "Choose address" at bounding box center [805, 158] width 105 height 22
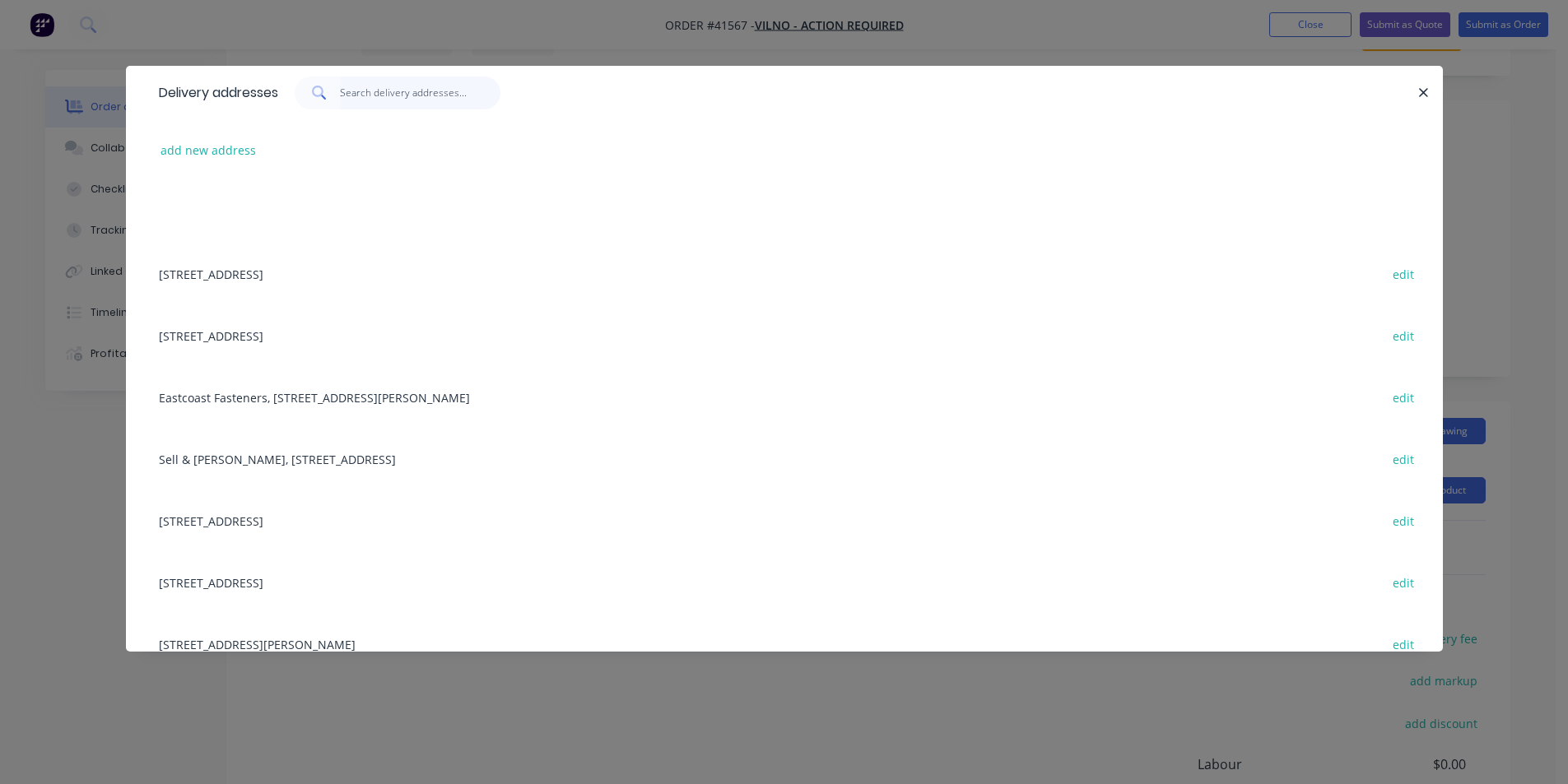
click at [391, 88] on input "text" at bounding box center [420, 93] width 160 height 33
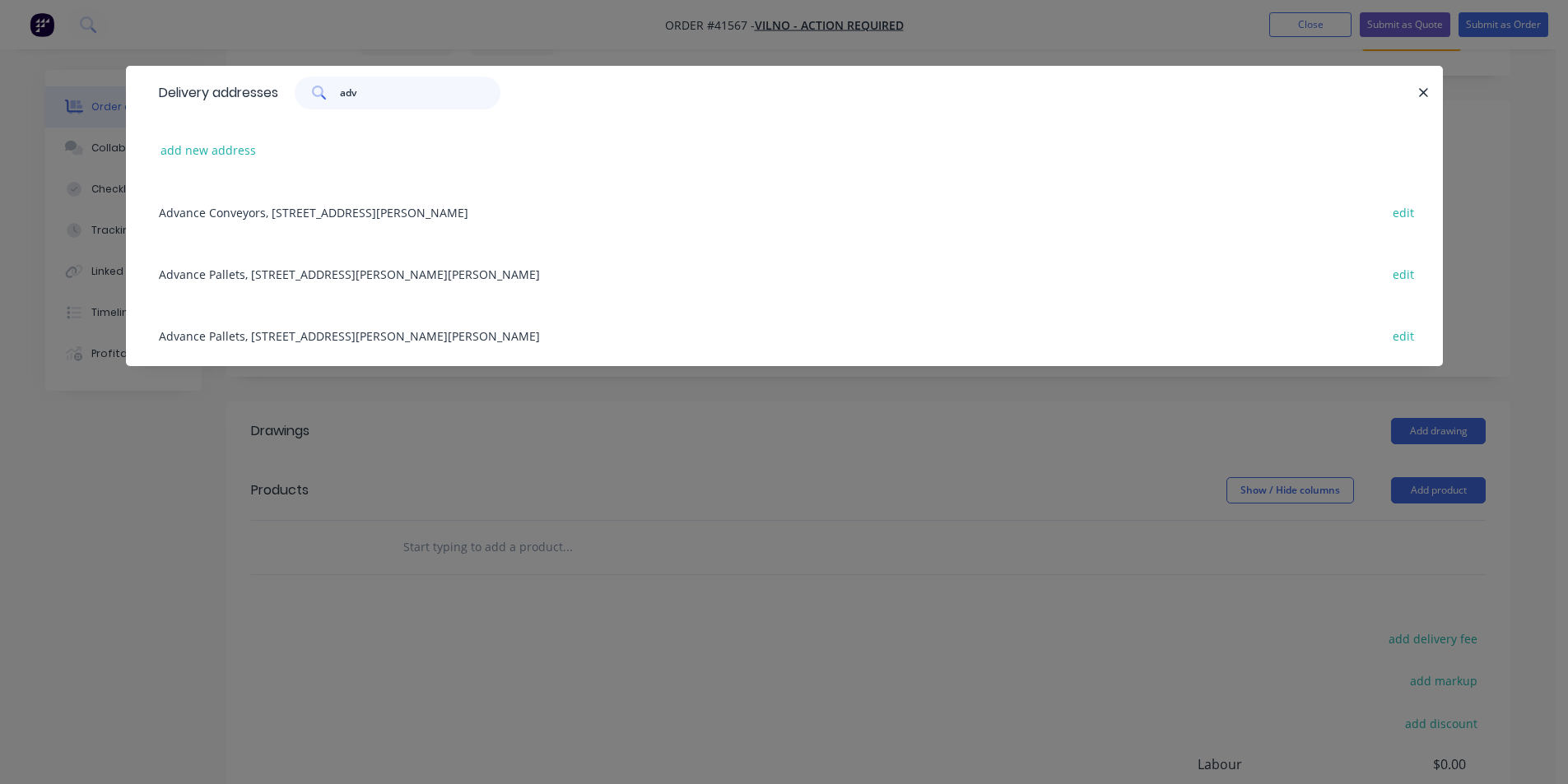
type input "adv"
click at [374, 271] on div "Advance Pallets, [STREET_ADDRESS][PERSON_NAME][PERSON_NAME] edit" at bounding box center [784, 274] width 1267 height 62
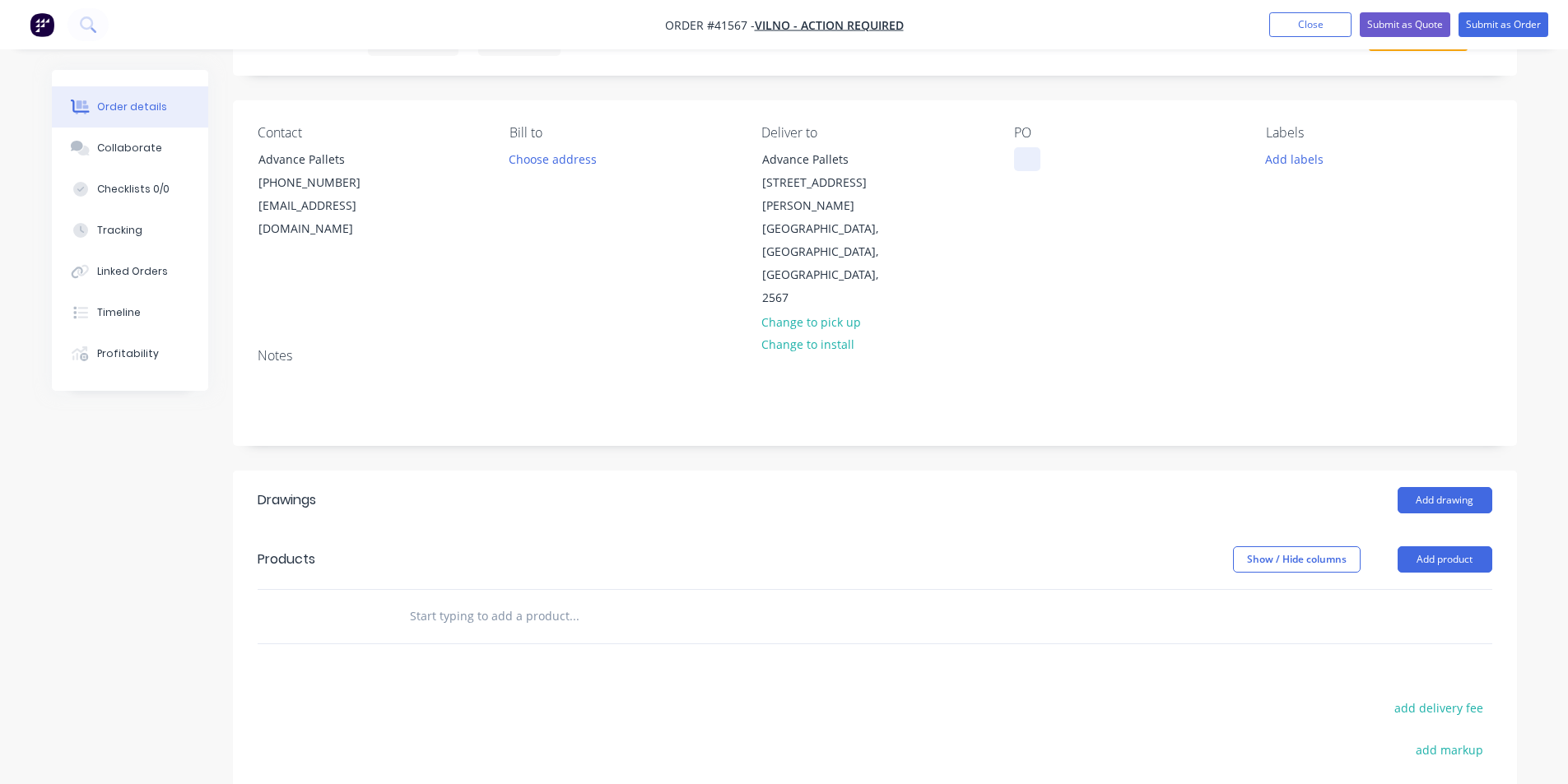
drag, startPoint x: 1036, startPoint y: 145, endPoint x: 1023, endPoint y: 165, distance: 23.9
click at [1036, 150] on div "PO" at bounding box center [1127, 218] width 226 height 185
click at [1023, 165] on div at bounding box center [1027, 159] width 26 height 24
click at [1032, 168] on div at bounding box center [1027, 159] width 26 height 24
click at [1318, 155] on button "Add labels" at bounding box center [1294, 158] width 75 height 22
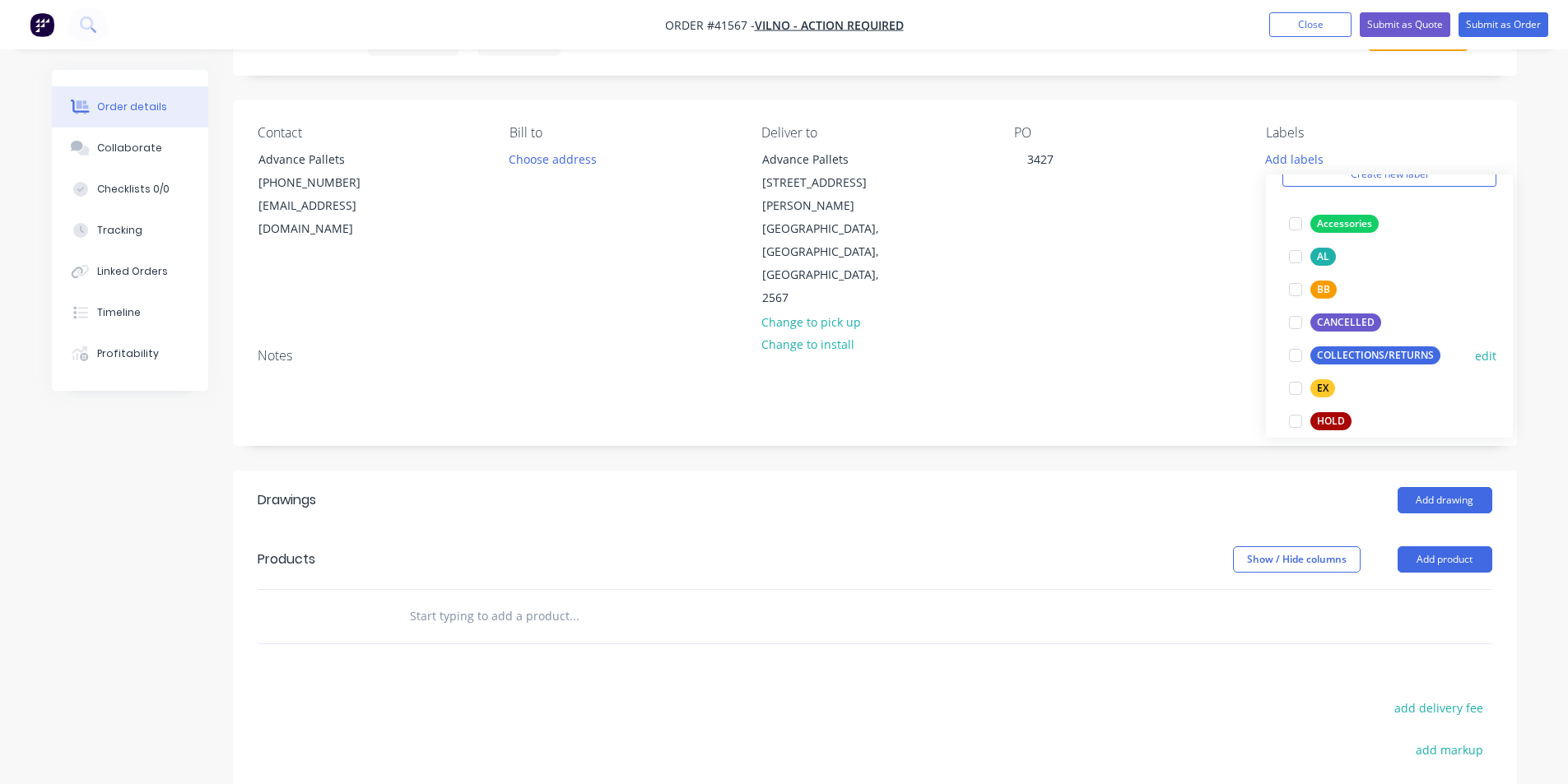
click at [1294, 355] on div at bounding box center [1295, 355] width 33 height 33
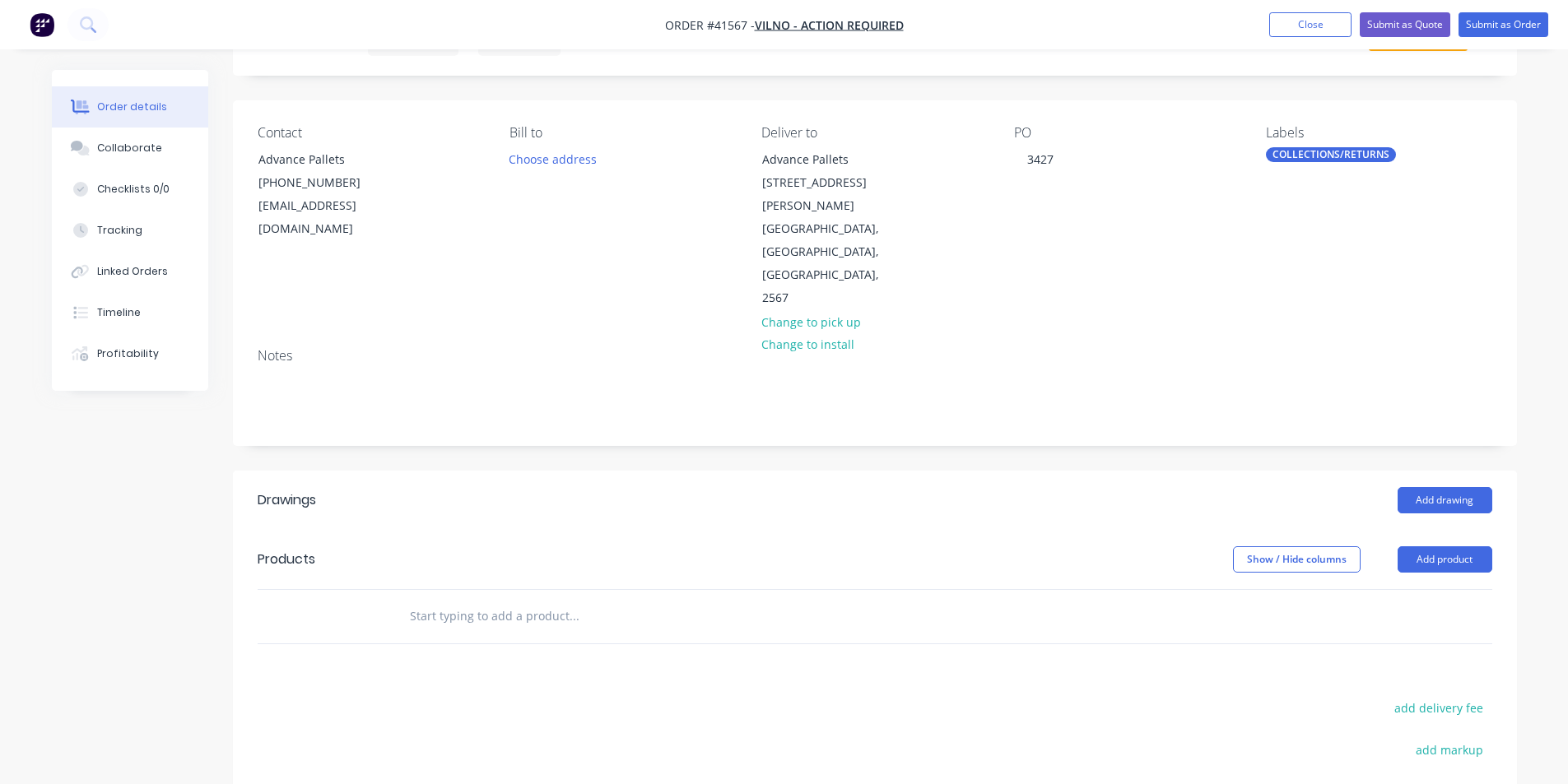
click at [911, 620] on div "Drawings Add drawing Products Show / Hide columns Add product add delivery fee …" at bounding box center [874, 754] width 1284 height 568
click at [1452, 546] on button "Add product" at bounding box center [1444, 558] width 95 height 26
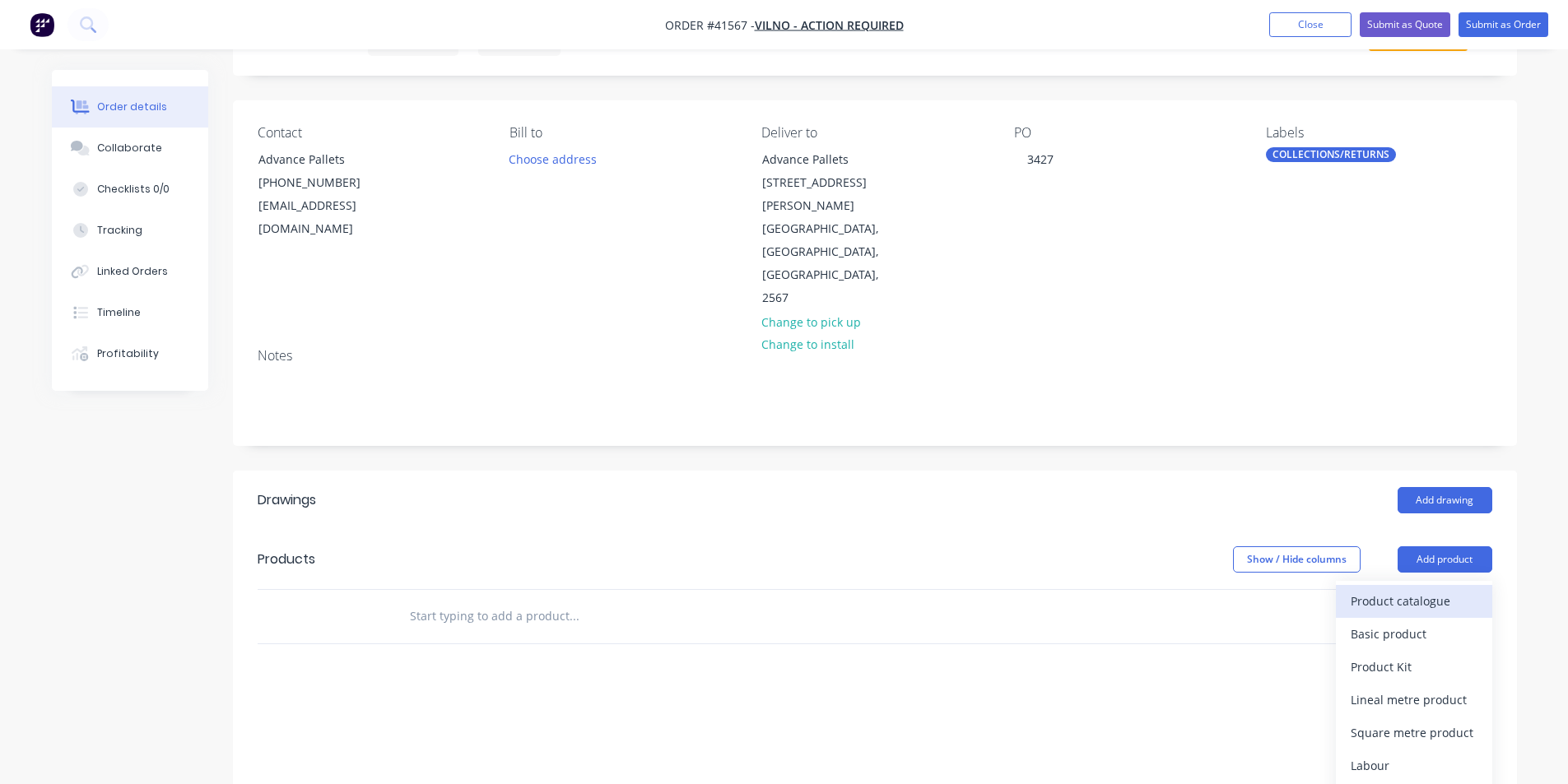
click at [1384, 589] on div "Product catalogue" at bounding box center [1414, 601] width 126 height 24
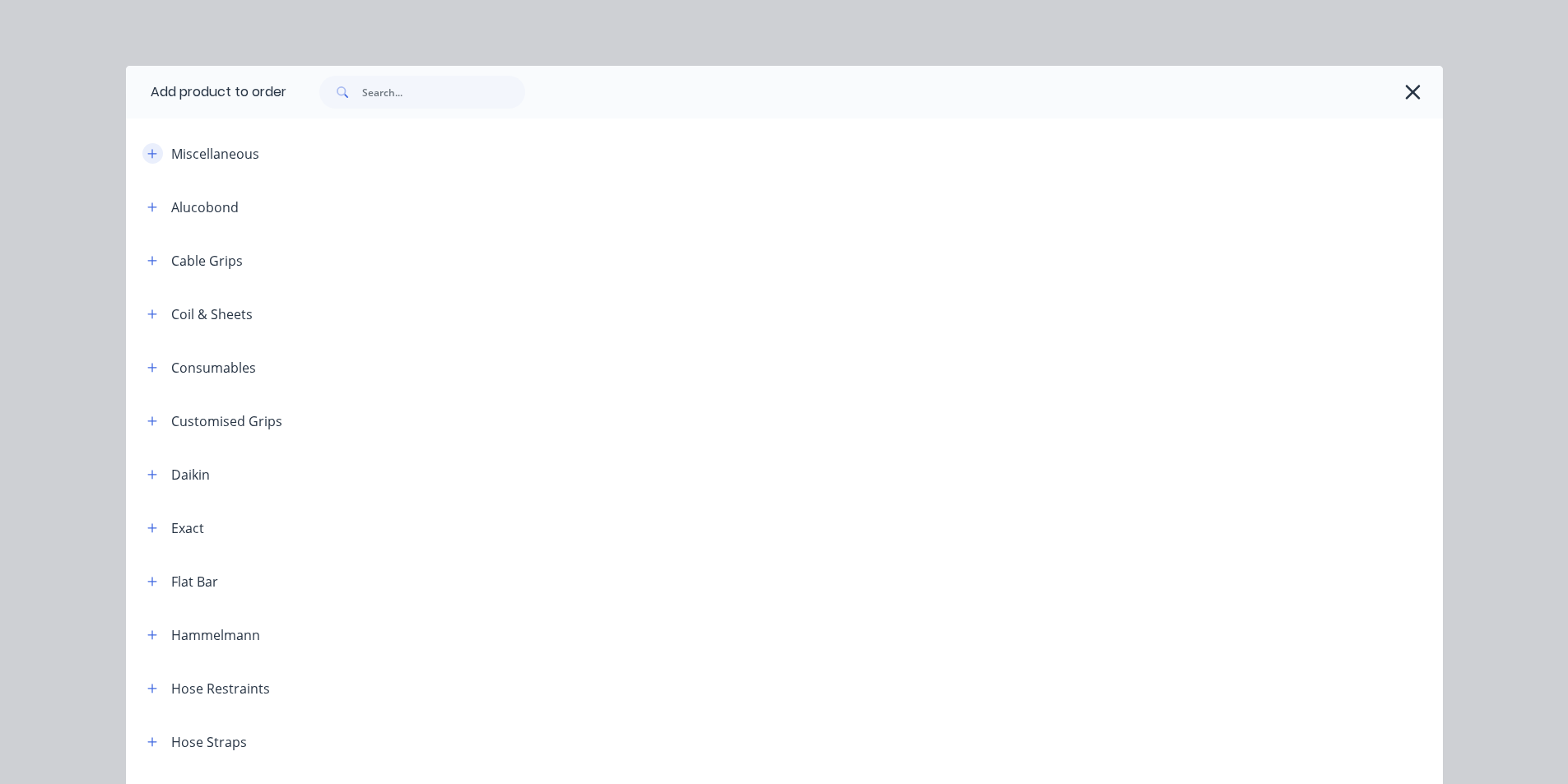
click at [148, 154] on icon "button" at bounding box center [151, 152] width 9 height 9
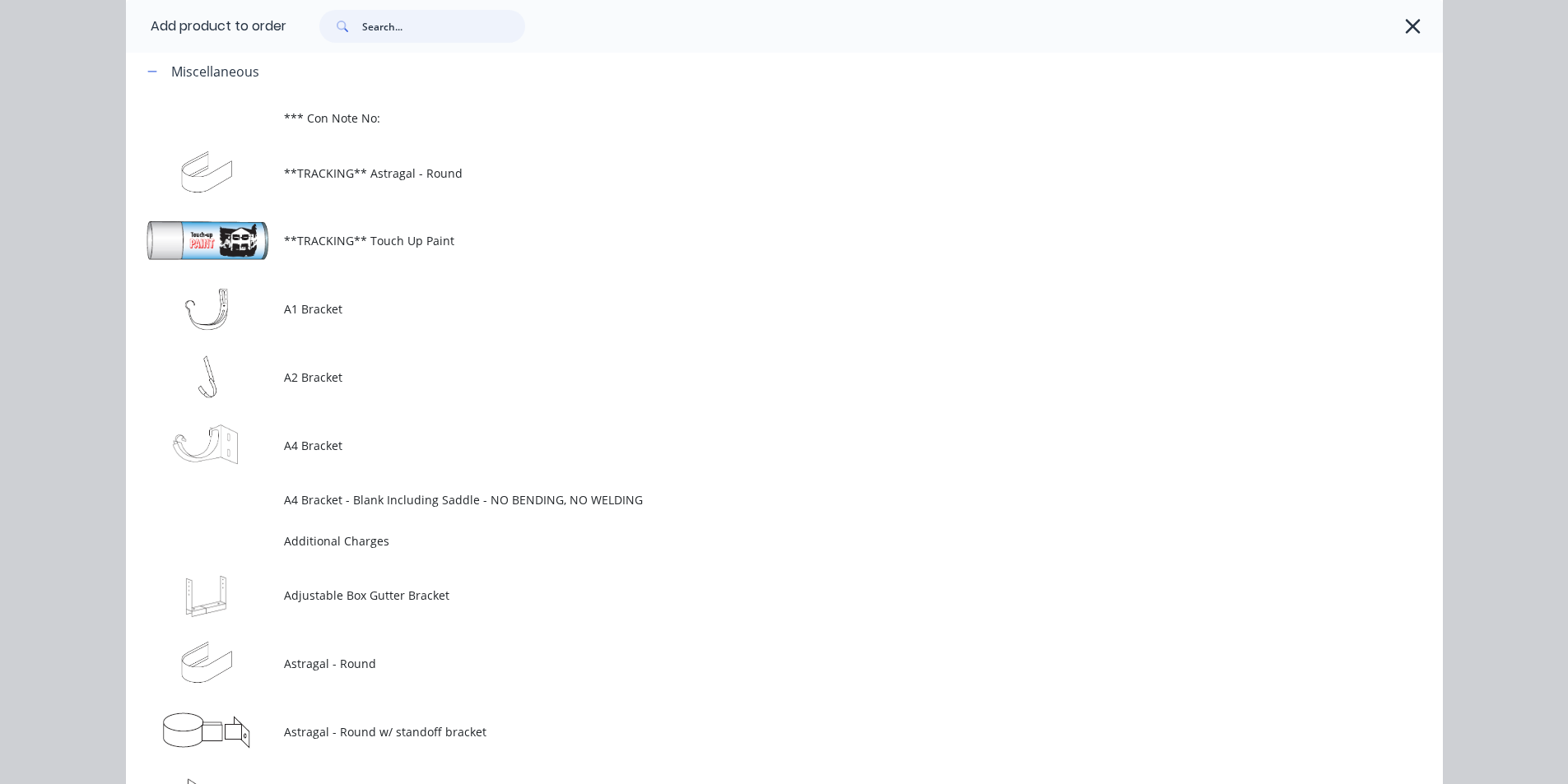
click at [403, 27] on input "text" at bounding box center [443, 26] width 163 height 33
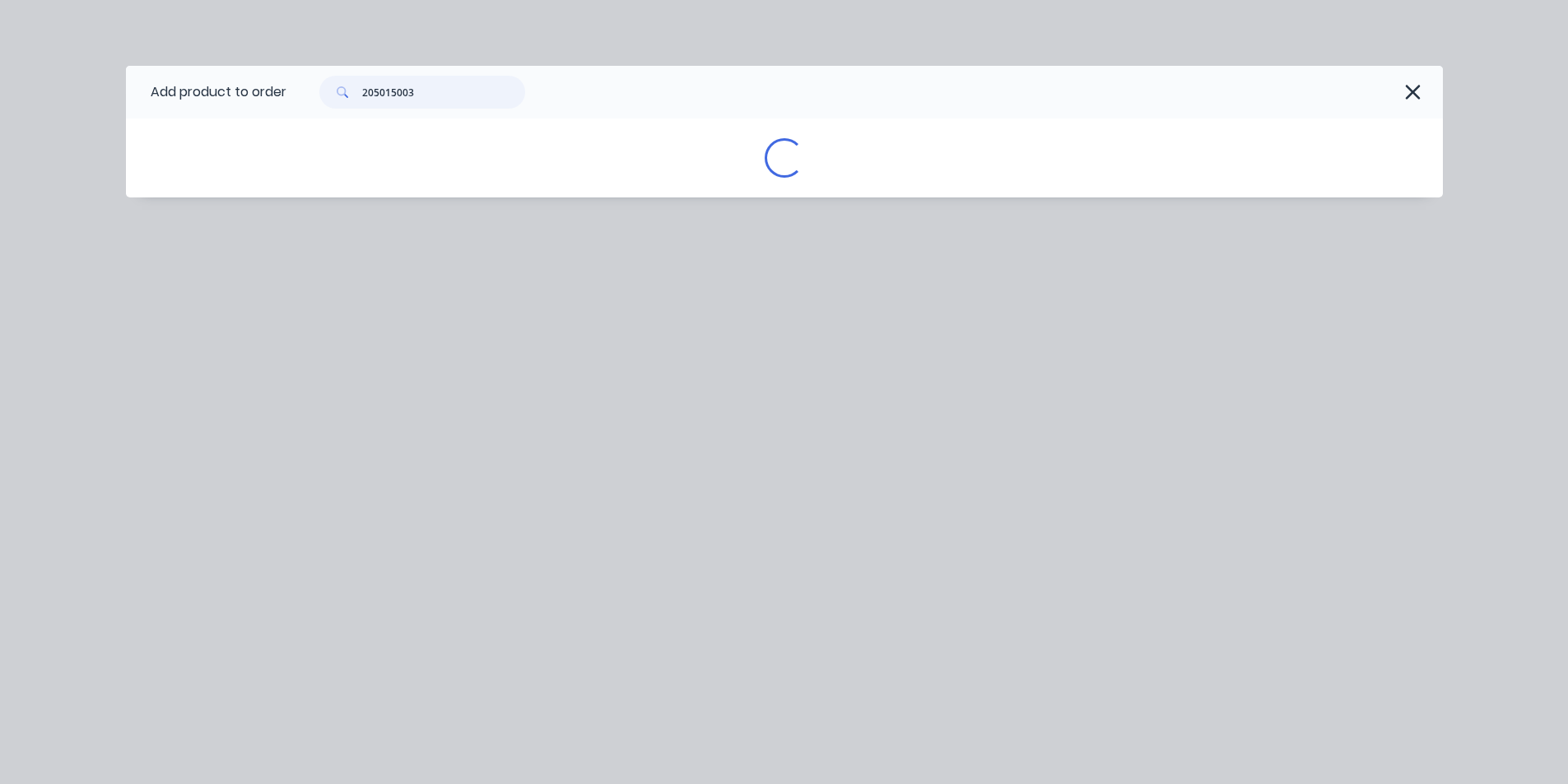
scroll to position [0, 0]
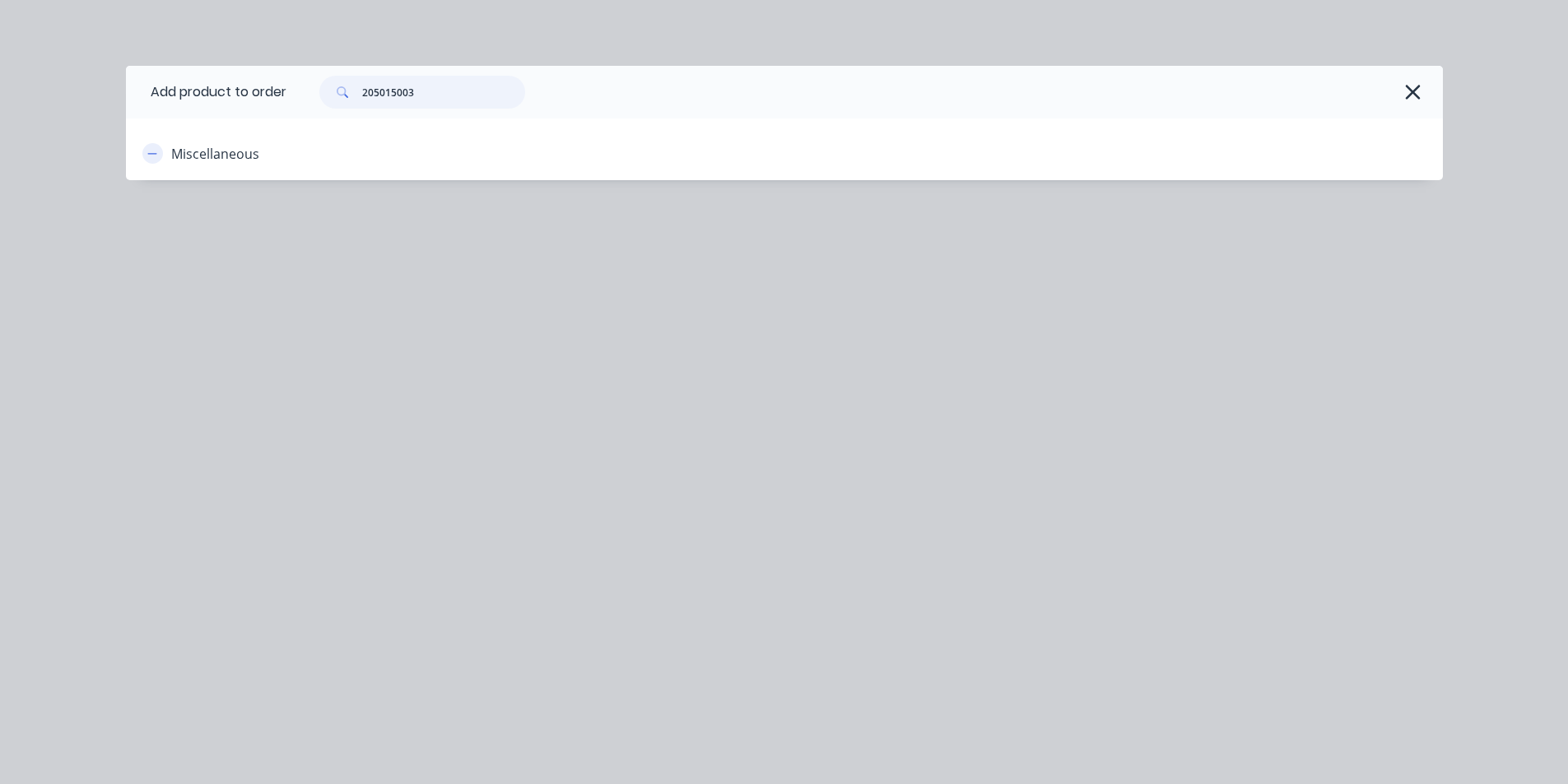
type input "205015003"
click at [148, 152] on icon "button" at bounding box center [152, 154] width 10 height 12
drag, startPoint x: 444, startPoint y: 87, endPoint x: 52, endPoint y: 92, distance: 392.0
click at [52, 92] on div "Add product to order 205015003 Miscellaneous" at bounding box center [784, 392] width 1568 height 784
click at [422, 88] on input "text" at bounding box center [443, 92] width 163 height 33
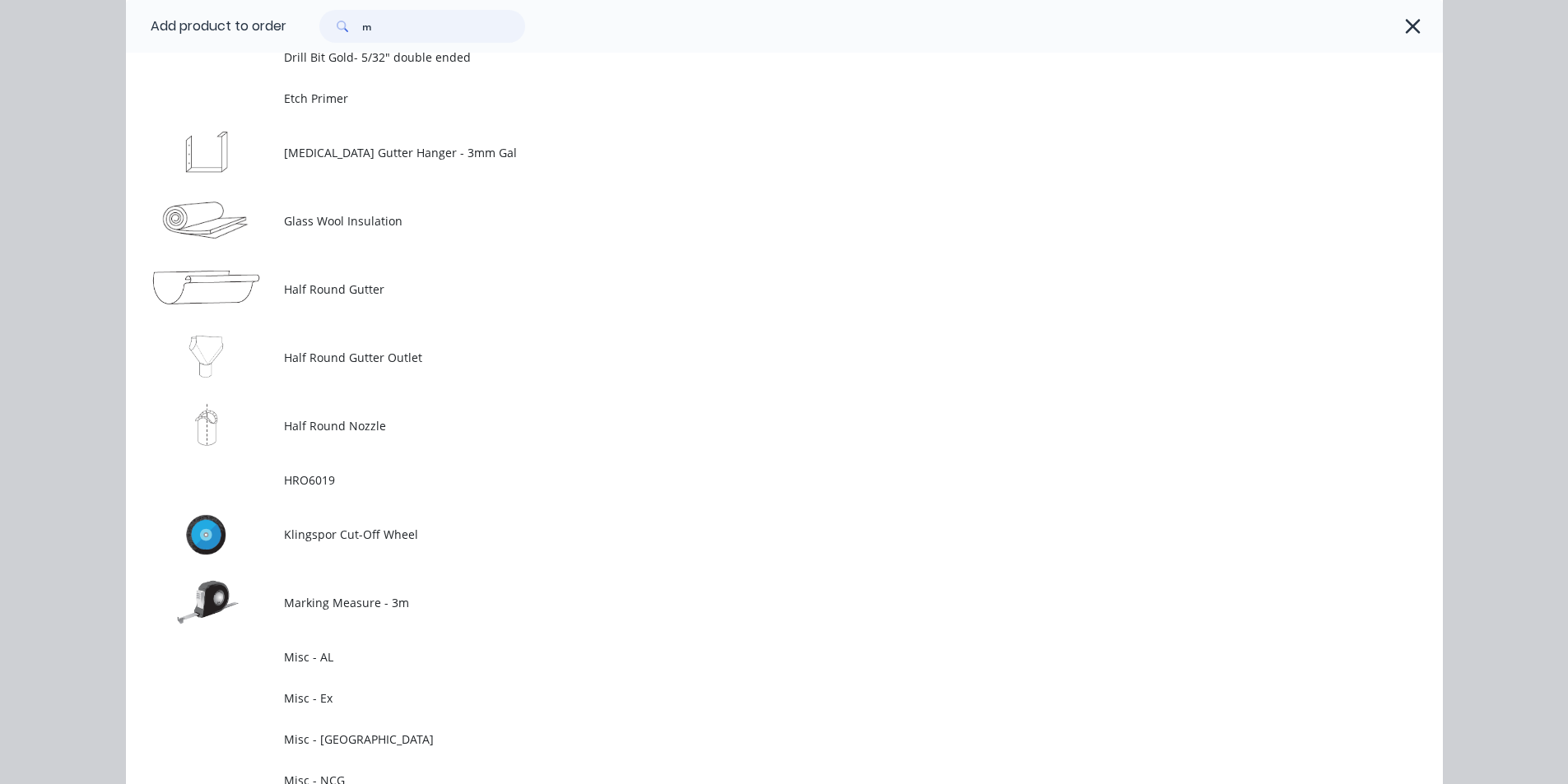
scroll to position [1809, 0]
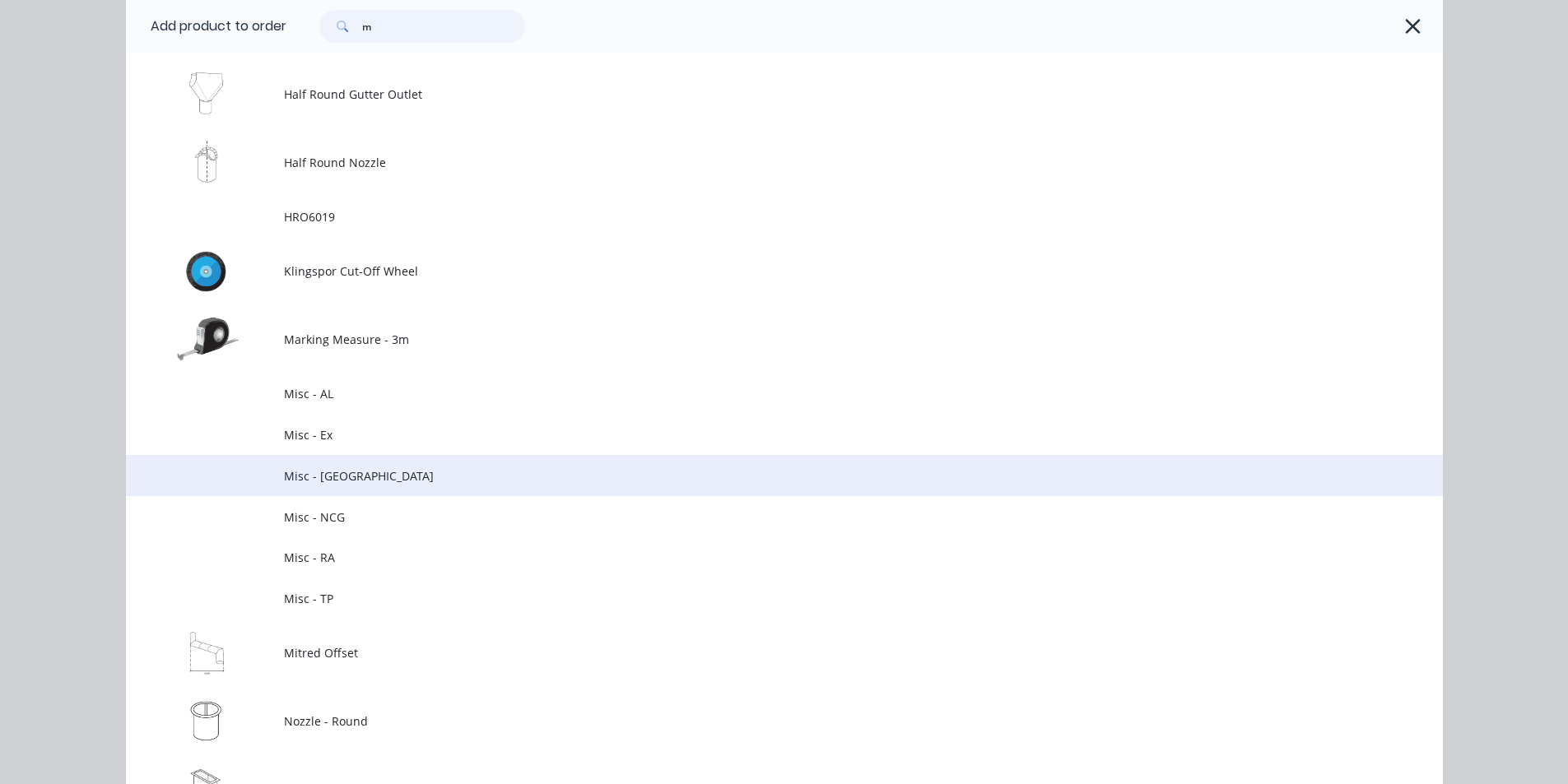
type input "m"
click at [362, 479] on span "Misc - [GEOGRAPHIC_DATA]" at bounding box center [747, 475] width 926 height 17
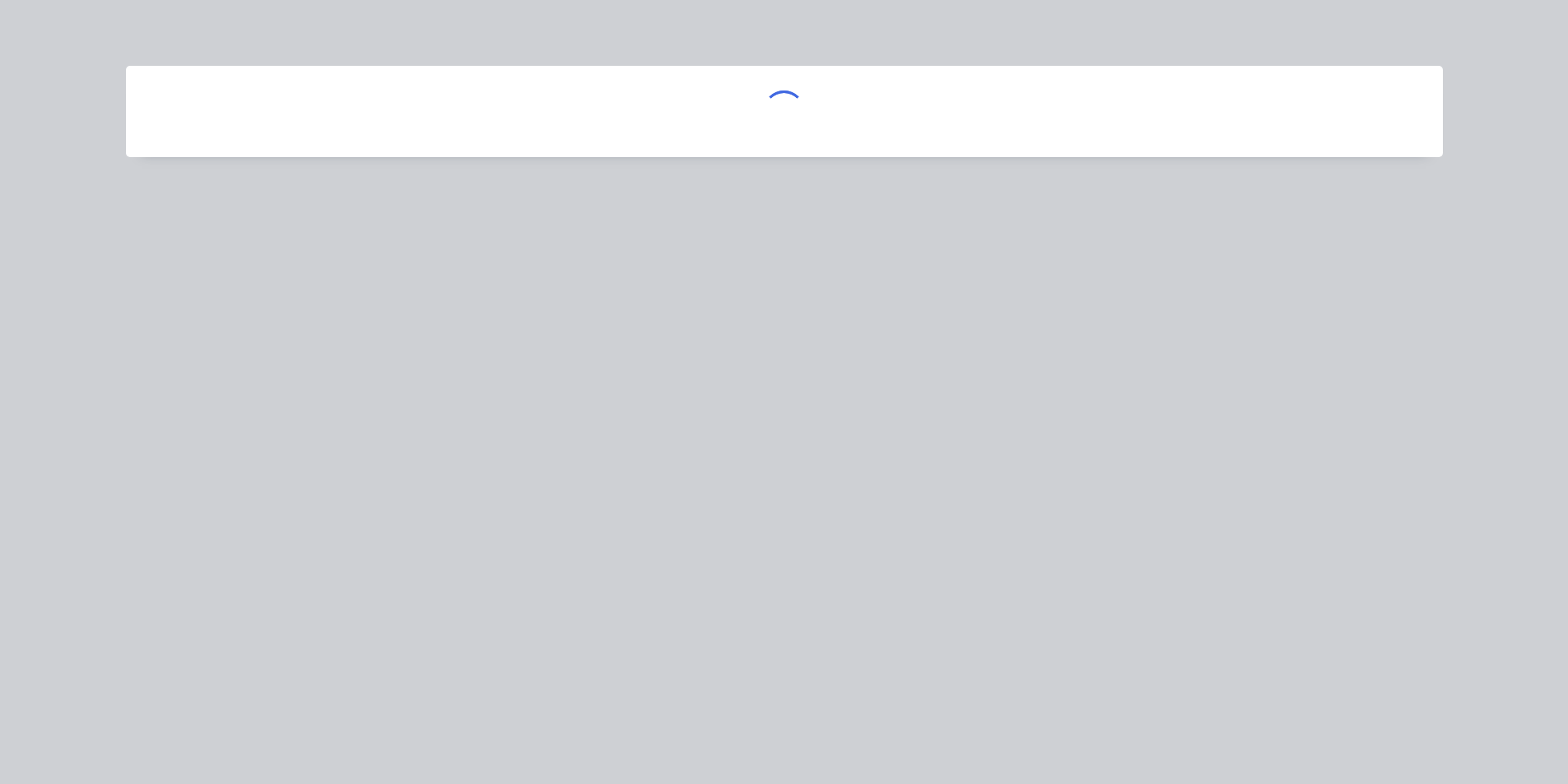
scroll to position [0, 0]
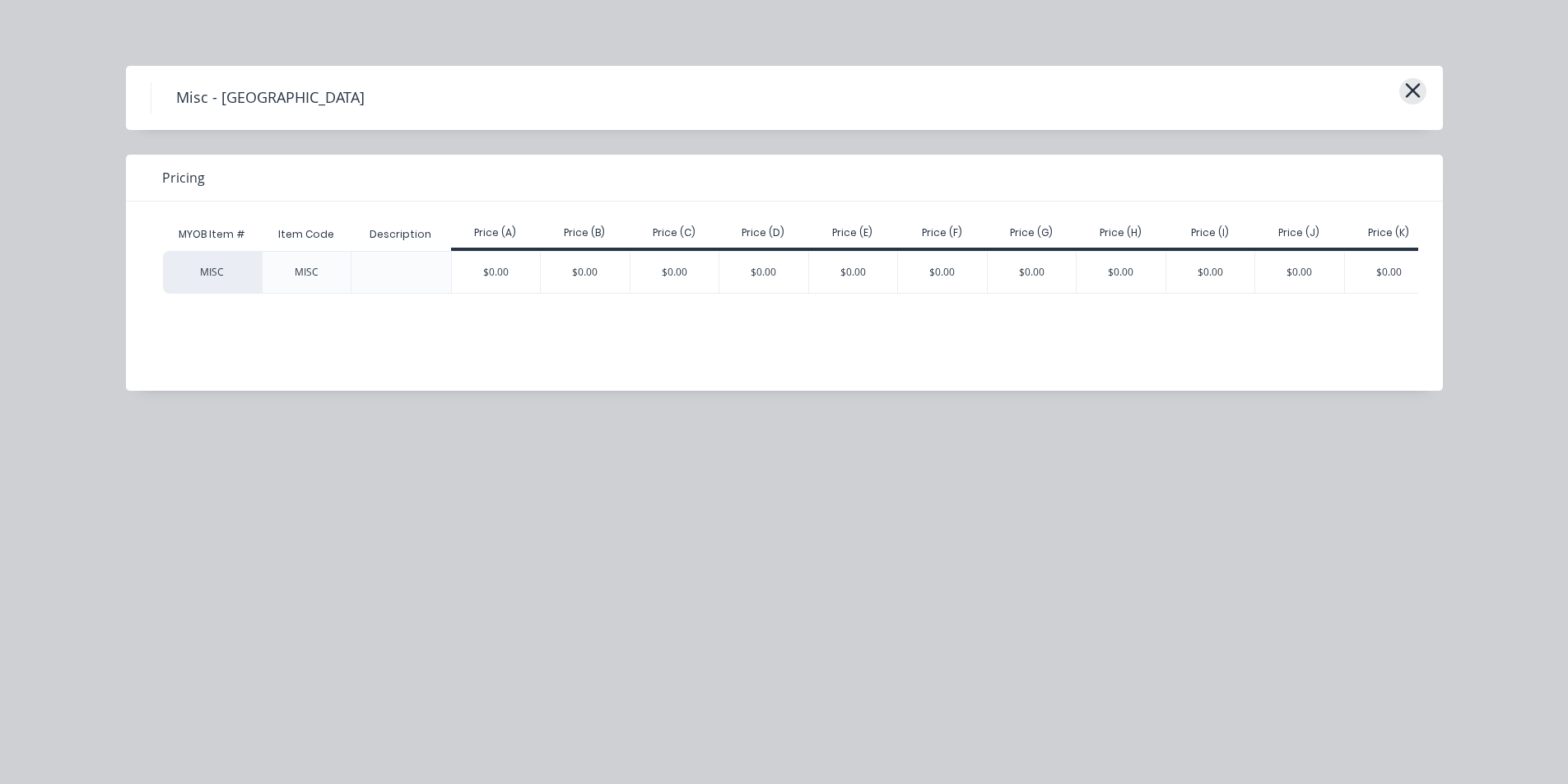
click at [1418, 87] on icon "button" at bounding box center [1413, 91] width 17 height 23
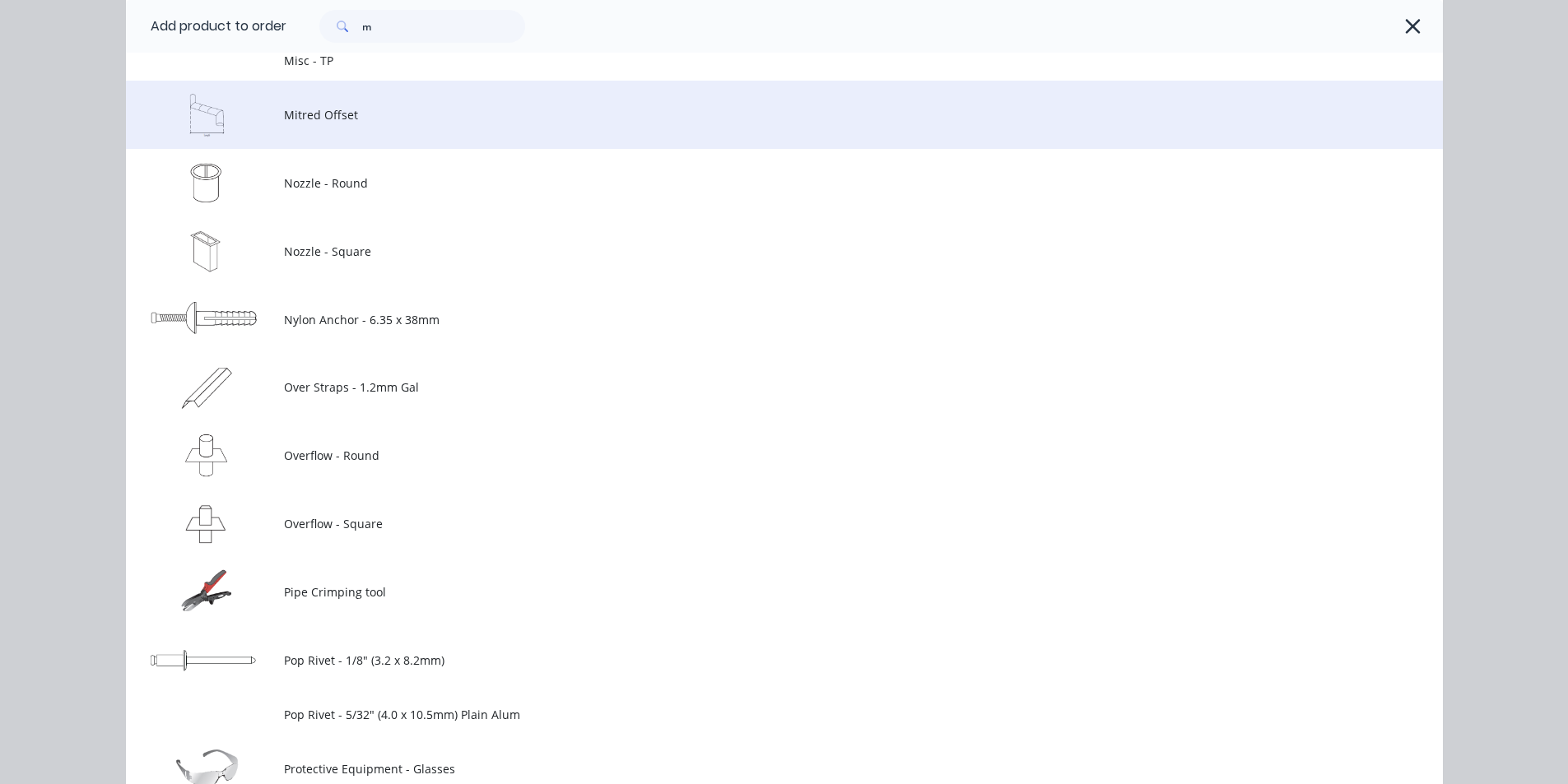
scroll to position [2018, 0]
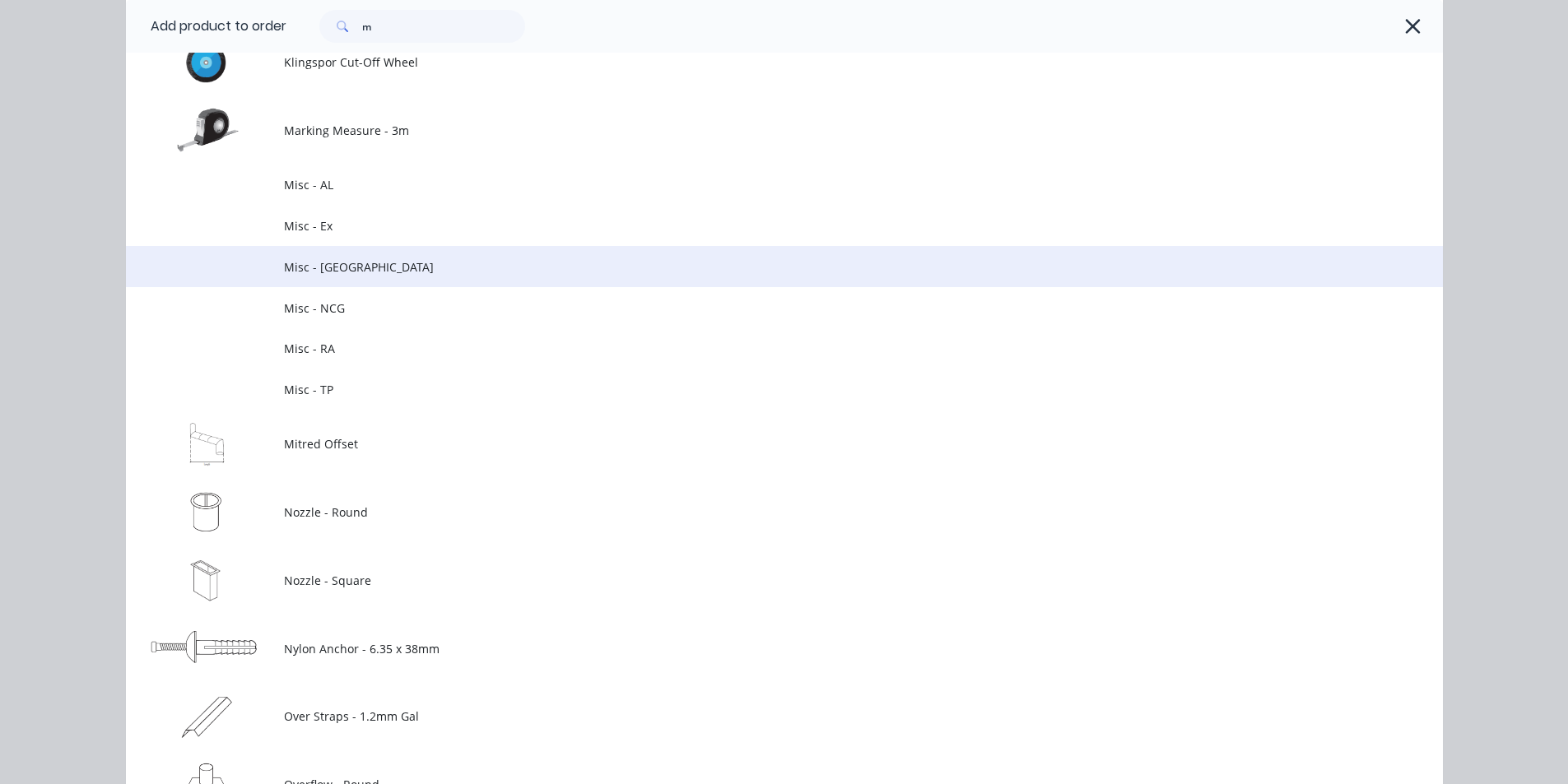
click at [621, 268] on span "Misc - [GEOGRAPHIC_DATA]" at bounding box center [747, 267] width 926 height 17
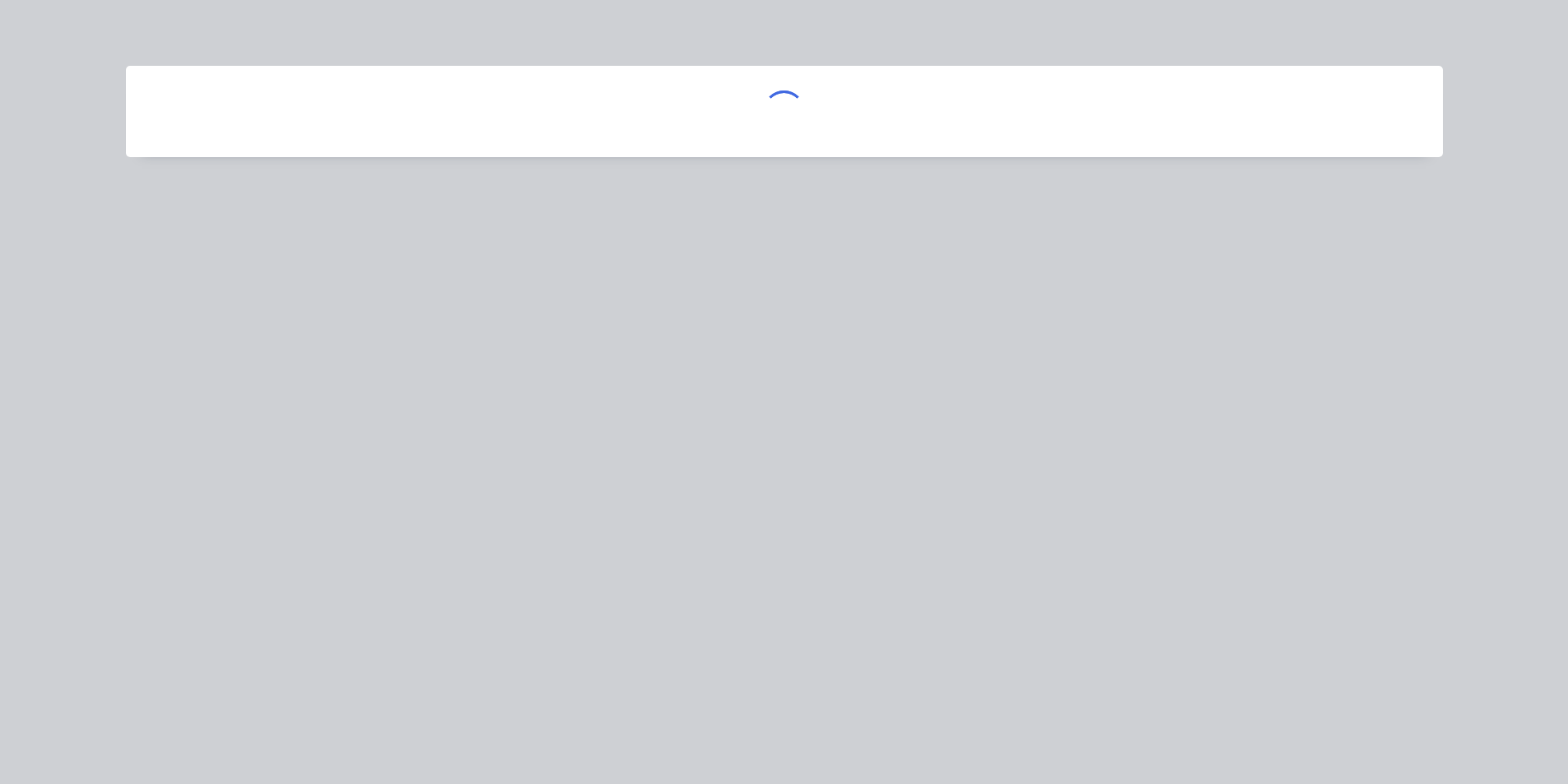
scroll to position [0, 0]
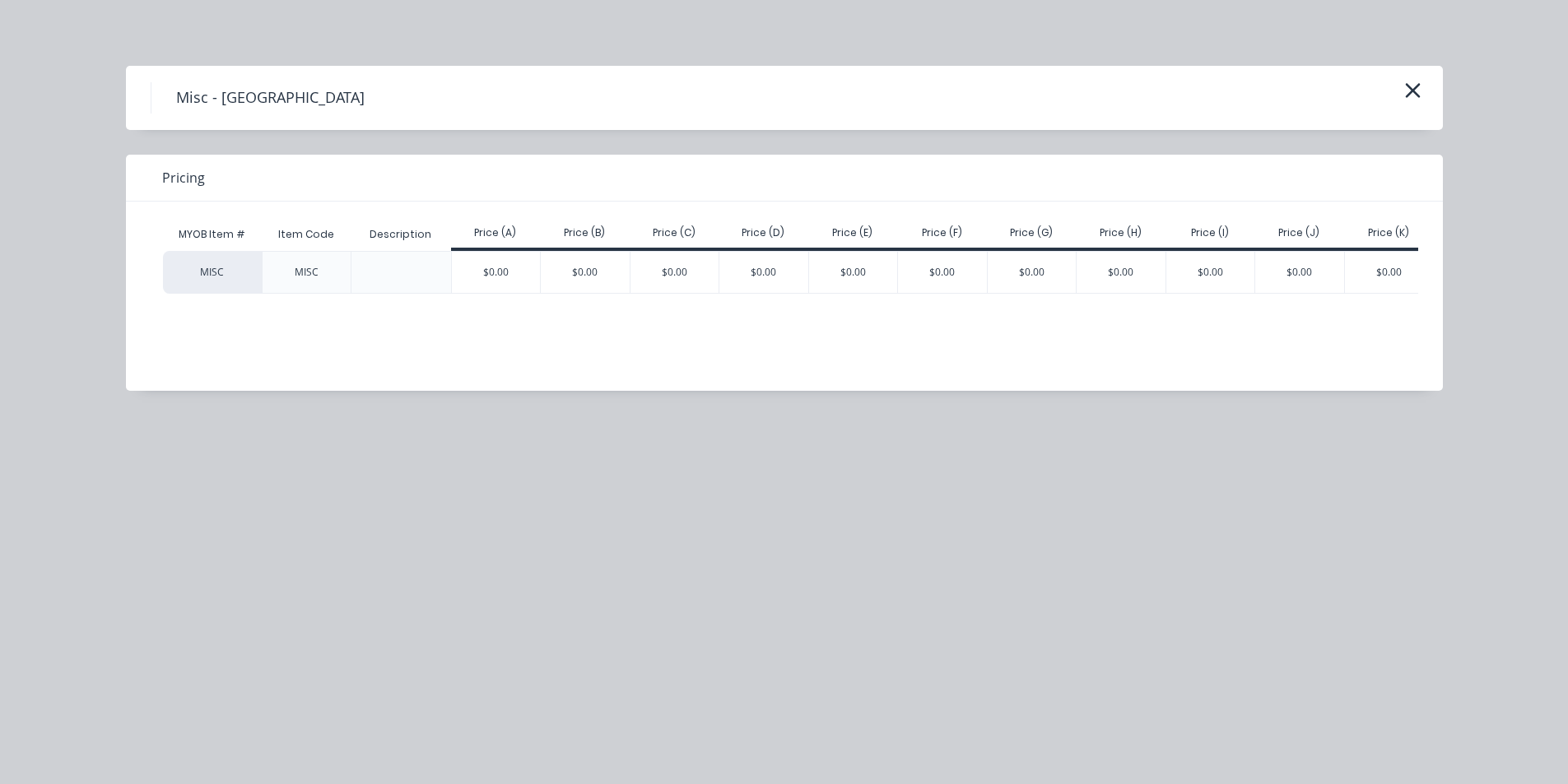
click at [490, 278] on div "$0.00" at bounding box center [496, 272] width 89 height 41
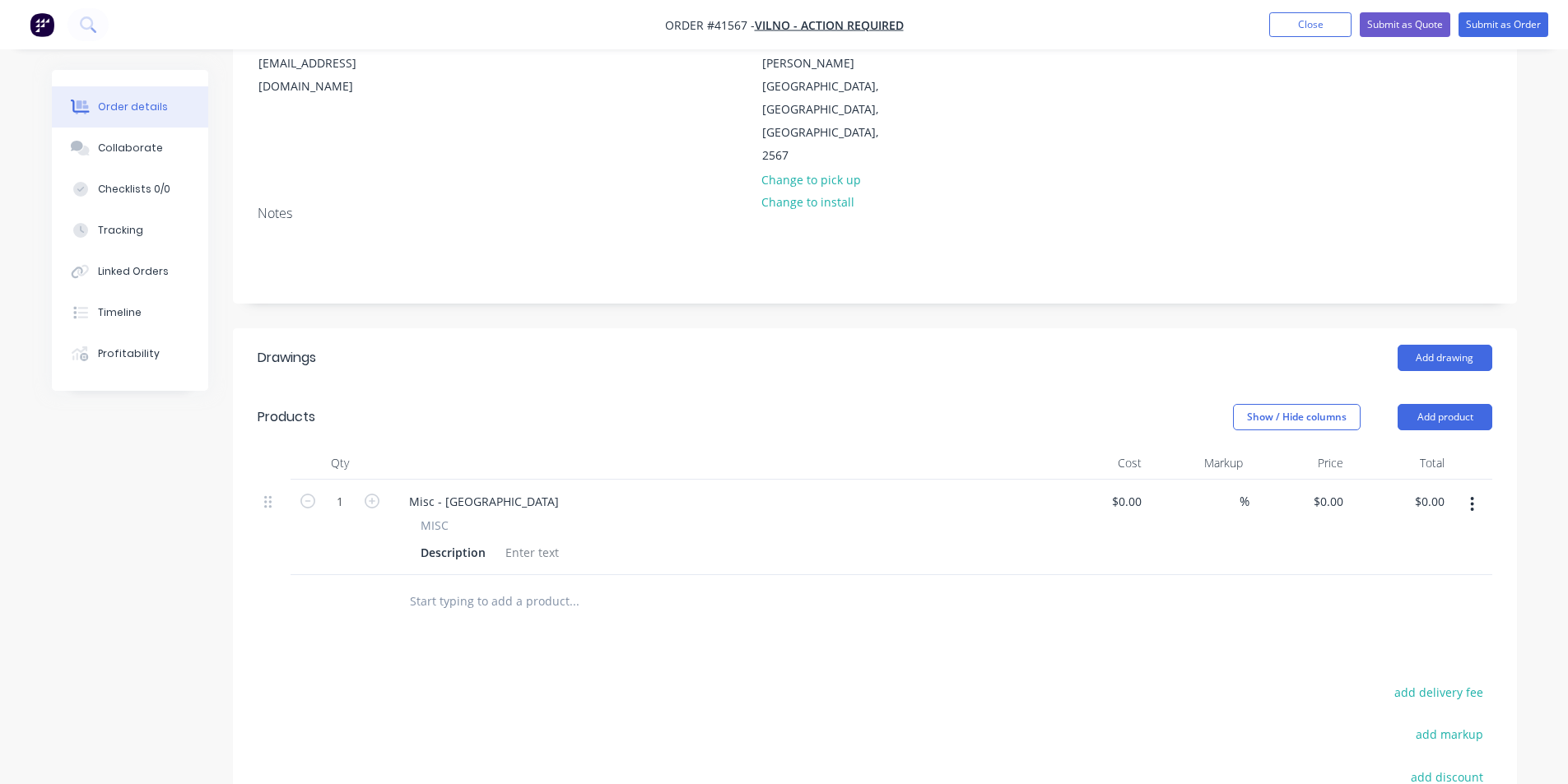
scroll to position [329, 0]
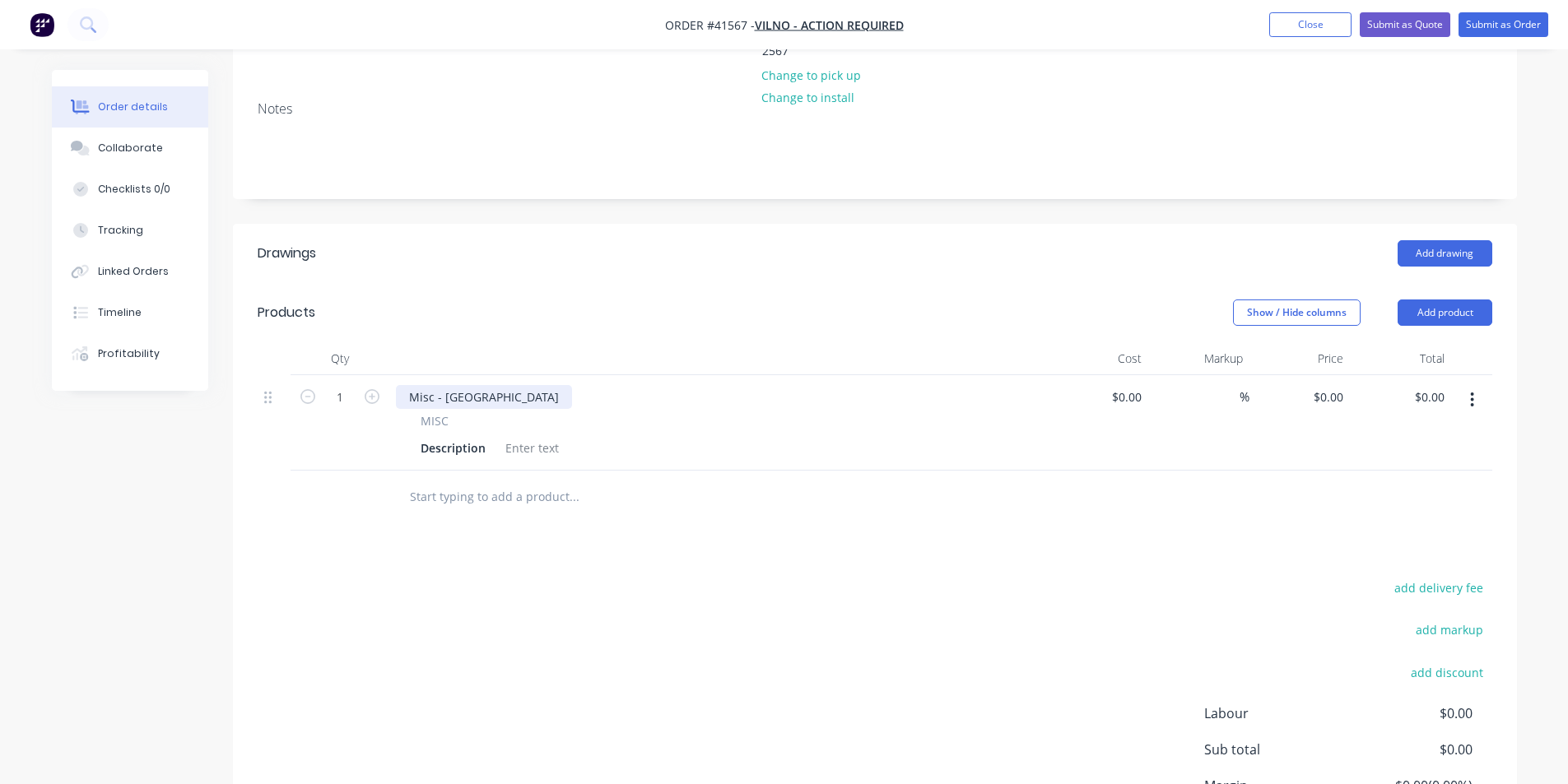
click at [470, 385] on div "Misc - [GEOGRAPHIC_DATA]" at bounding box center [483, 396] width 177 height 24
drag, startPoint x: 484, startPoint y: 352, endPoint x: 263, endPoint y: 352, distance: 221.0
click at [265, 375] on div "1 Misc - Iraking MISC Description $0.00 $0.00 % $0.00 $0.00 $0.00 $0.00" at bounding box center [874, 422] width 1234 height 95
click at [1429, 299] on button "Add product" at bounding box center [1444, 311] width 95 height 26
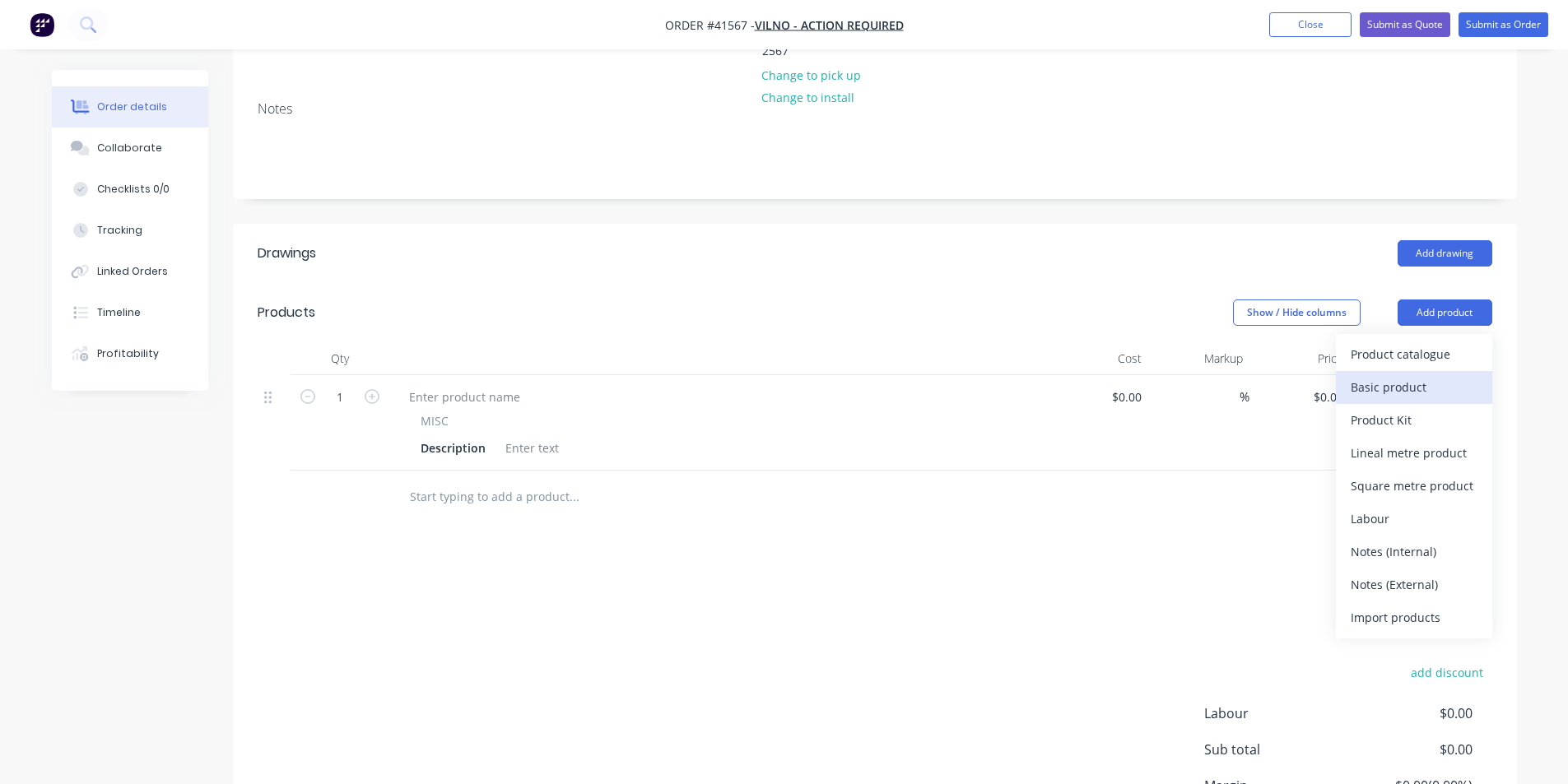
click at [1424, 375] on div "Basic product" at bounding box center [1414, 387] width 126 height 24
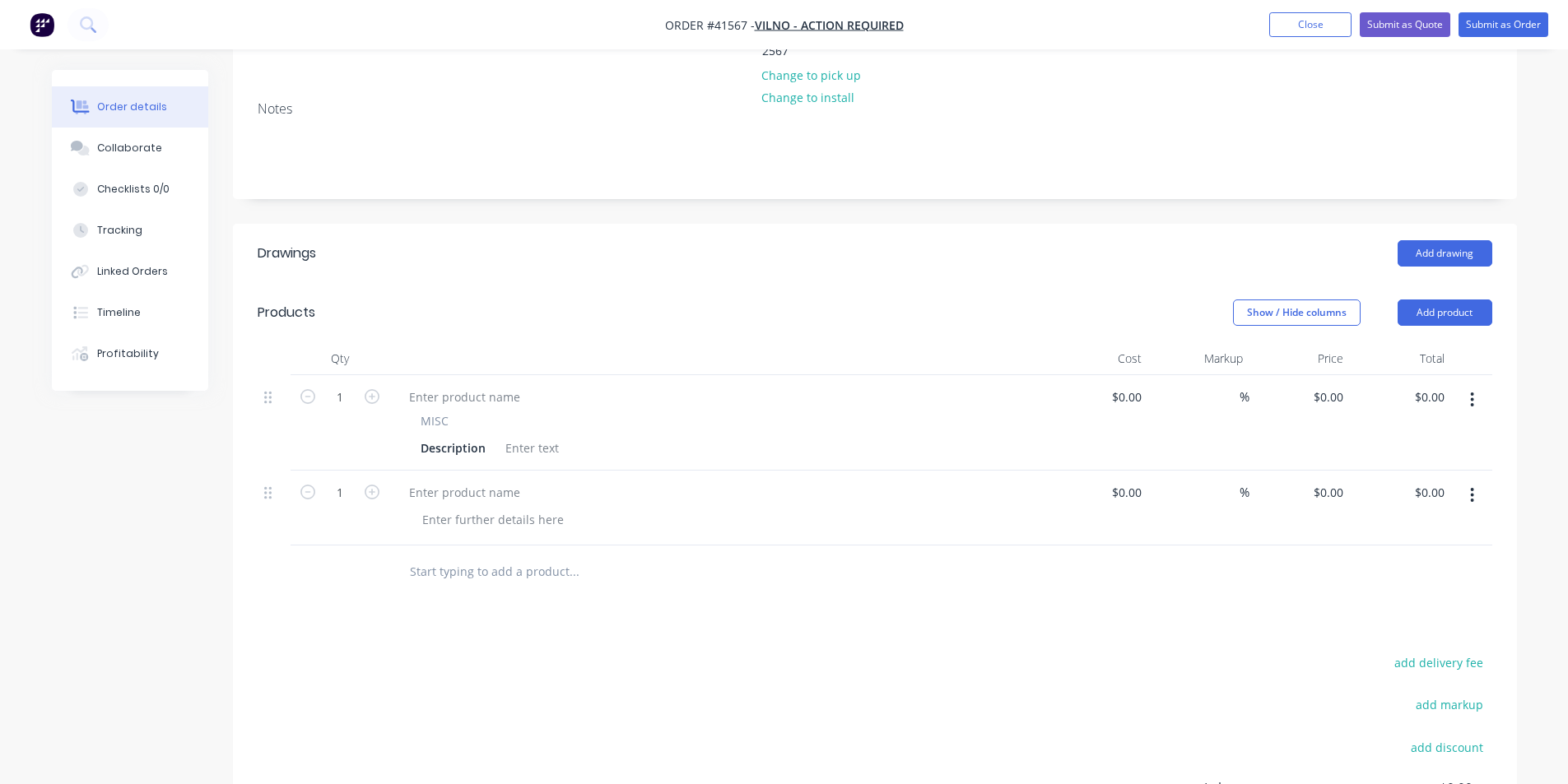
click at [1472, 391] on icon "button" at bounding box center [1472, 399] width 4 height 18
click at [1390, 529] on div "Delete" at bounding box center [1414, 541] width 126 height 24
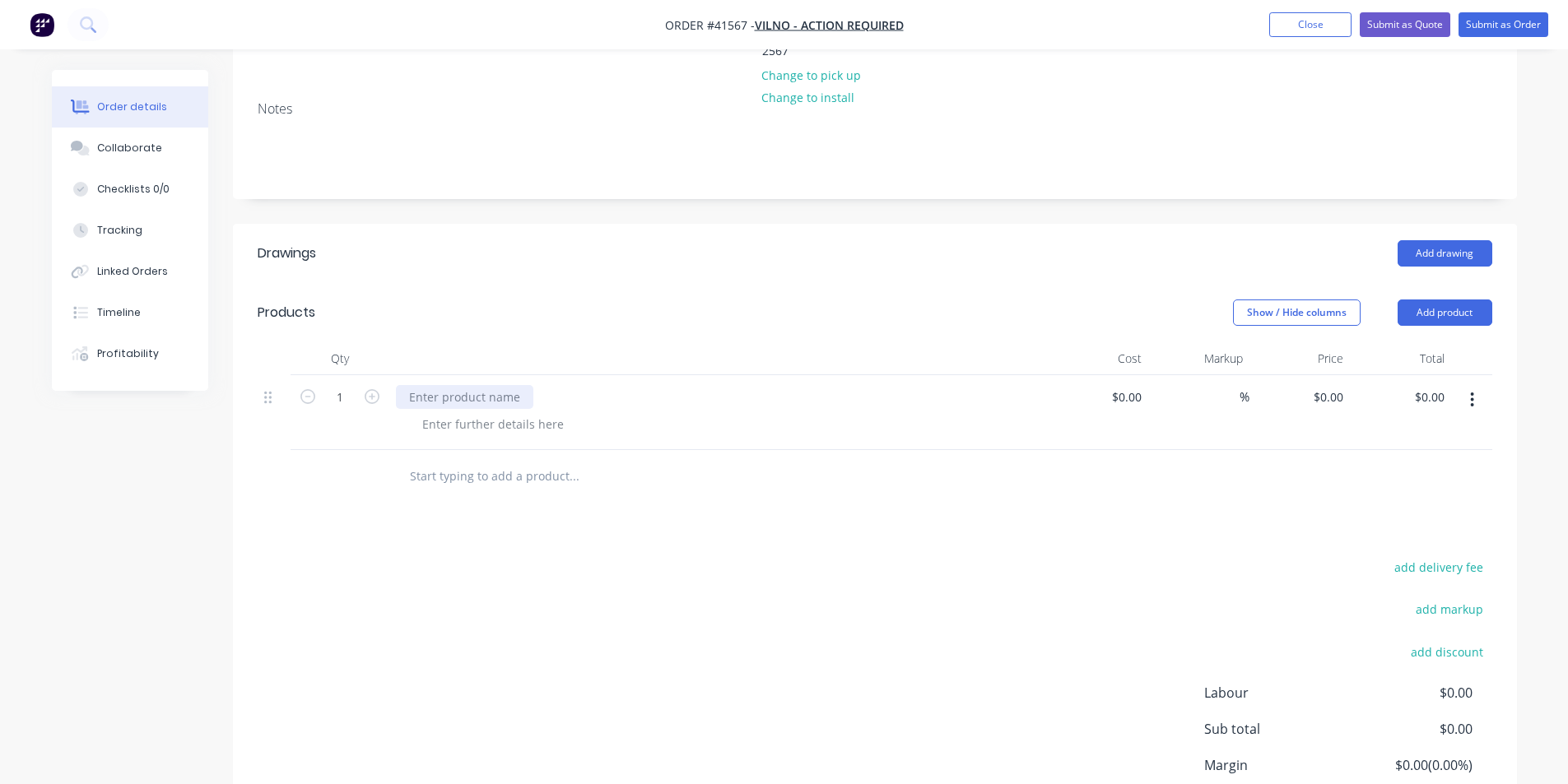
click at [422, 385] on div at bounding box center [464, 396] width 137 height 24
drag, startPoint x: 335, startPoint y: 353, endPoint x: 347, endPoint y: 353, distance: 12.0
click at [335, 385] on input "1" at bounding box center [340, 397] width 42 height 25
click at [347, 385] on input "1" at bounding box center [340, 397] width 42 height 25
click at [346, 385] on input "1" at bounding box center [340, 397] width 42 height 25
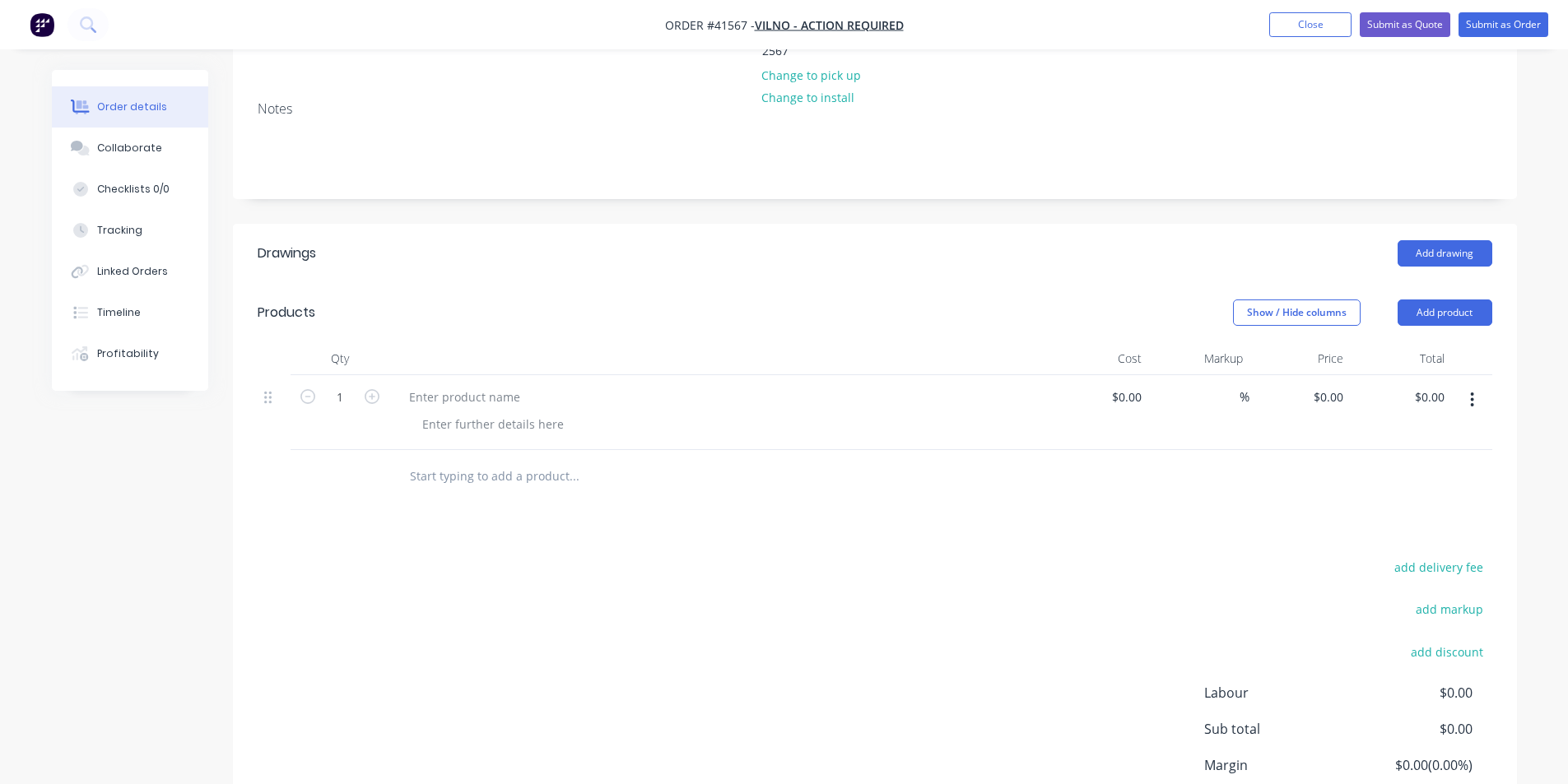
click at [281, 556] on div "add delivery fee add markup add discount Labour $0.00 Sub total $0.00 Margin $0…" at bounding box center [874, 715] width 1234 height 317
click at [352, 385] on input "1" at bounding box center [340, 397] width 42 height 25
click at [339, 385] on input "1" at bounding box center [340, 397] width 42 height 25
click at [354, 385] on input "1" at bounding box center [340, 397] width 42 height 25
click at [875, 584] on div "add delivery fee add markup add discount Labour $0.00 Sub total $0.00 Margin $0…" at bounding box center [874, 715] width 1234 height 317
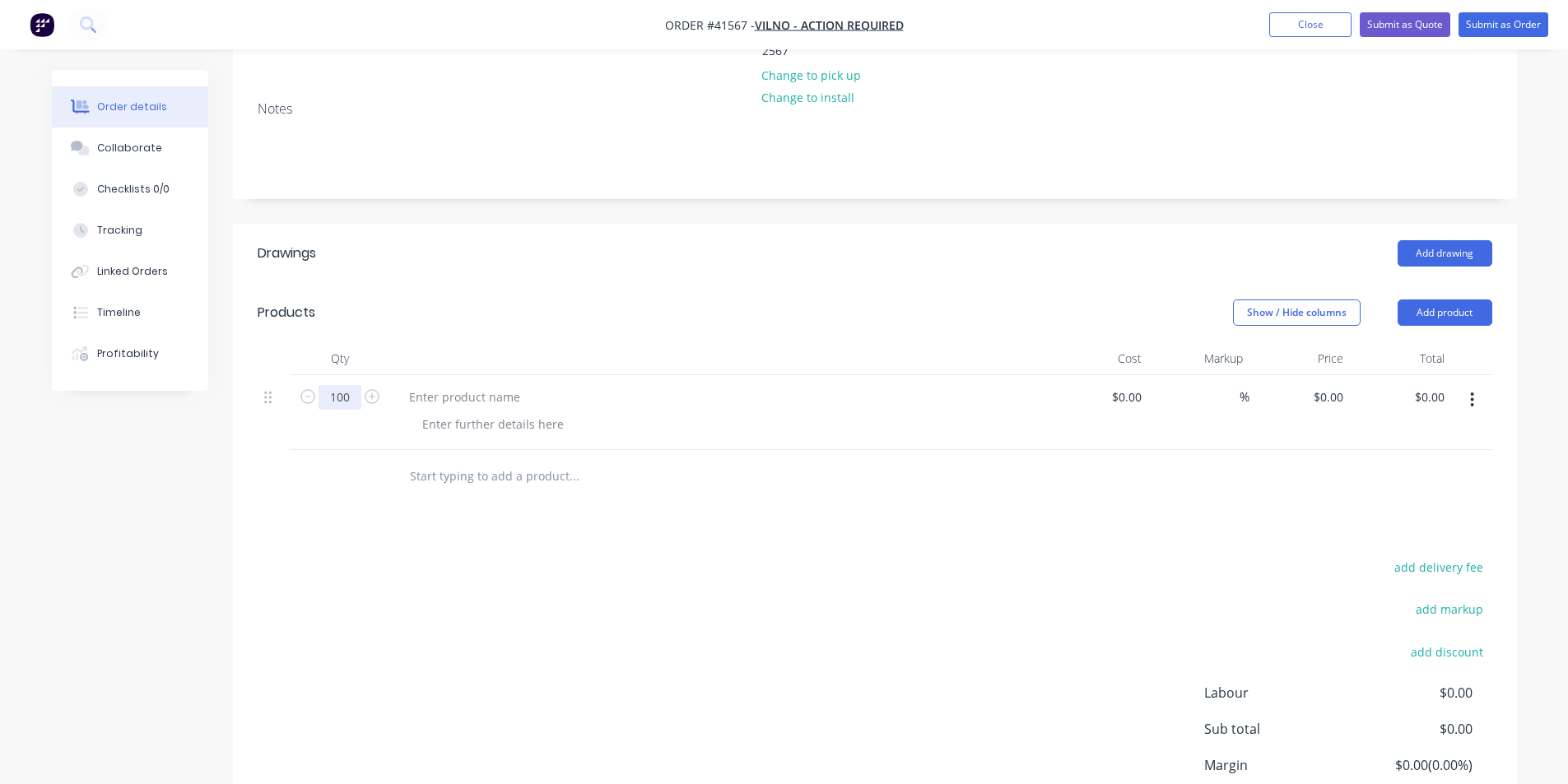
type input "100"
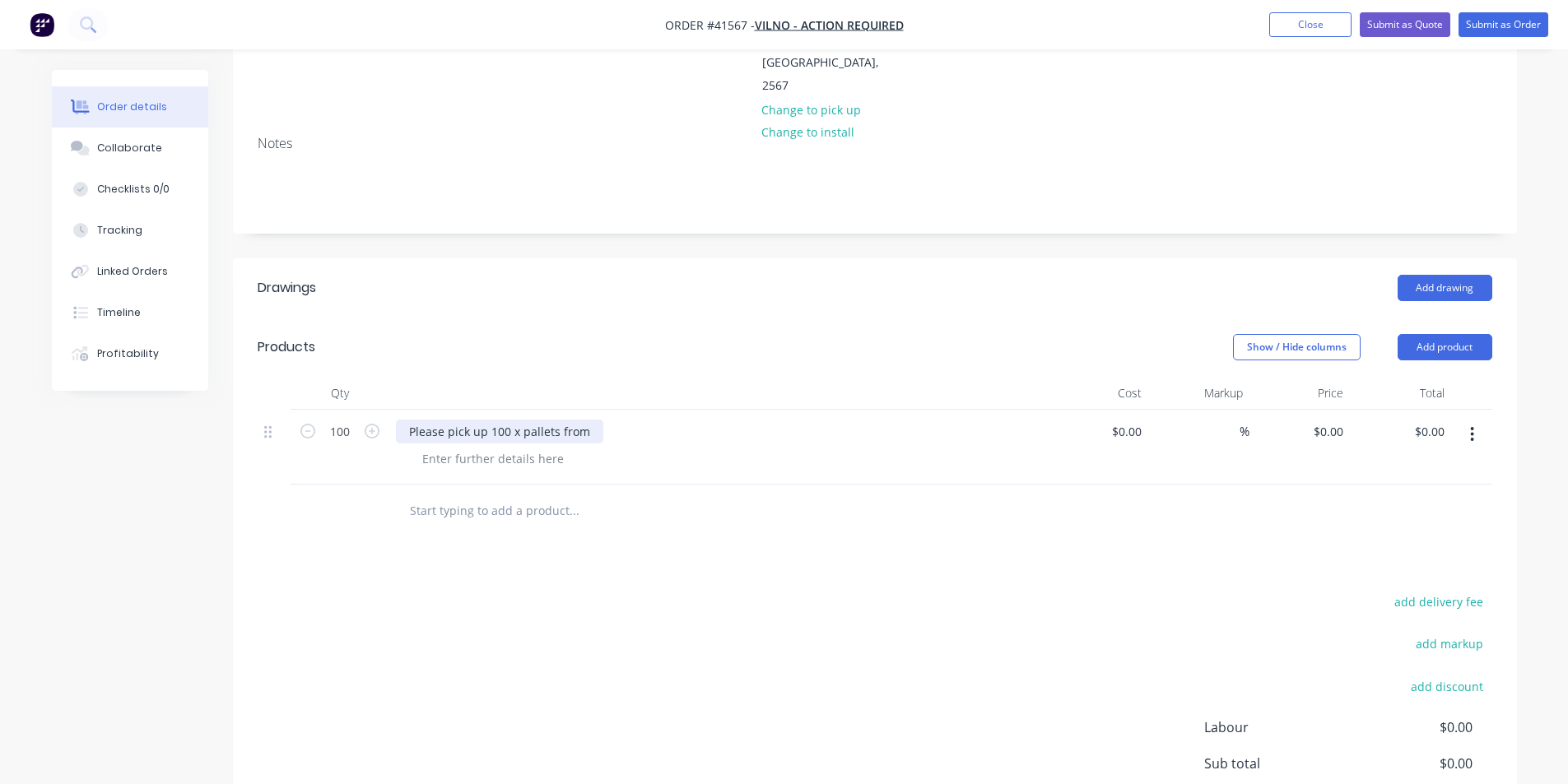
scroll to position [0, 0]
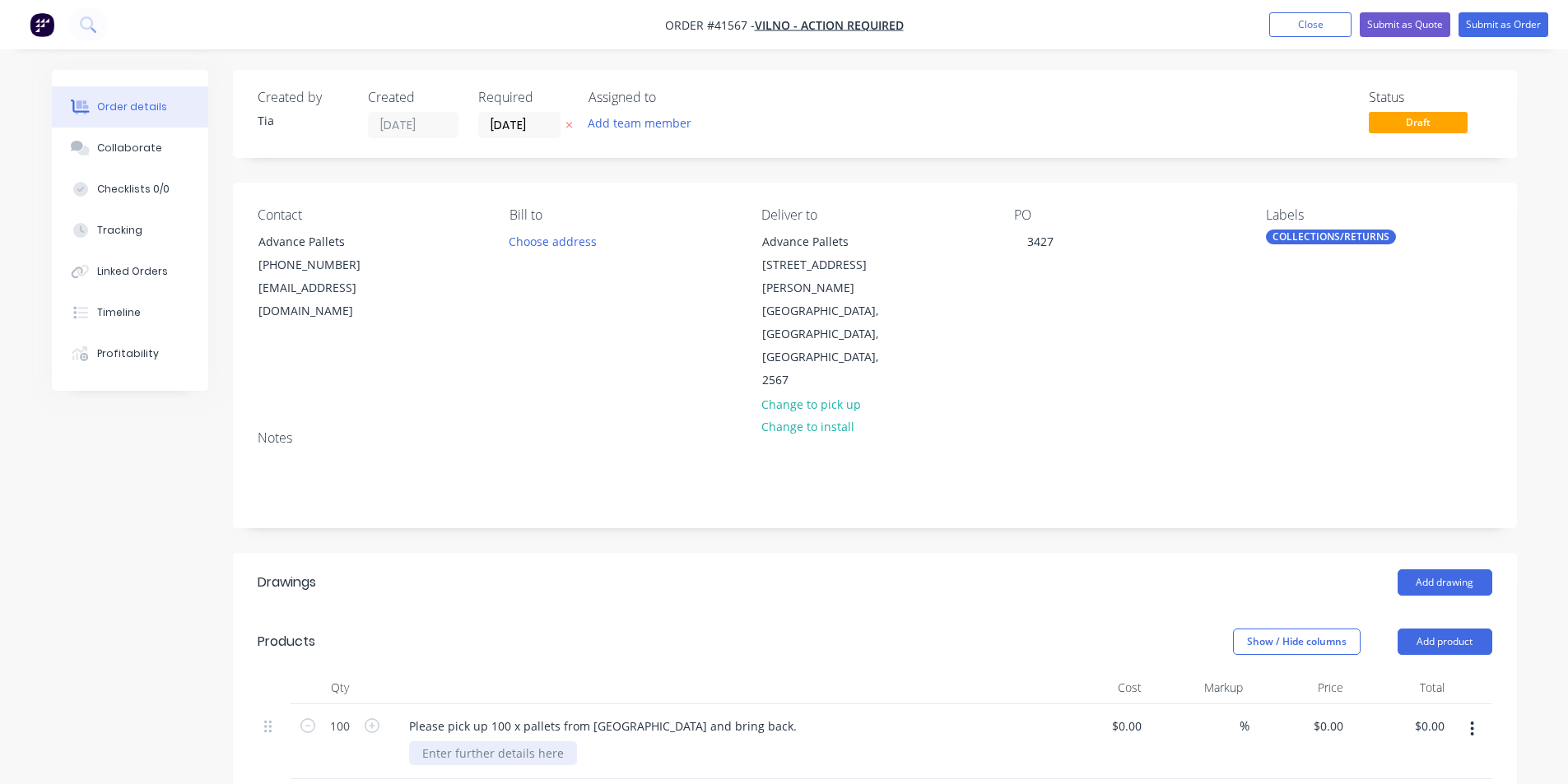
click at [499, 741] on div at bounding box center [493, 752] width 168 height 24
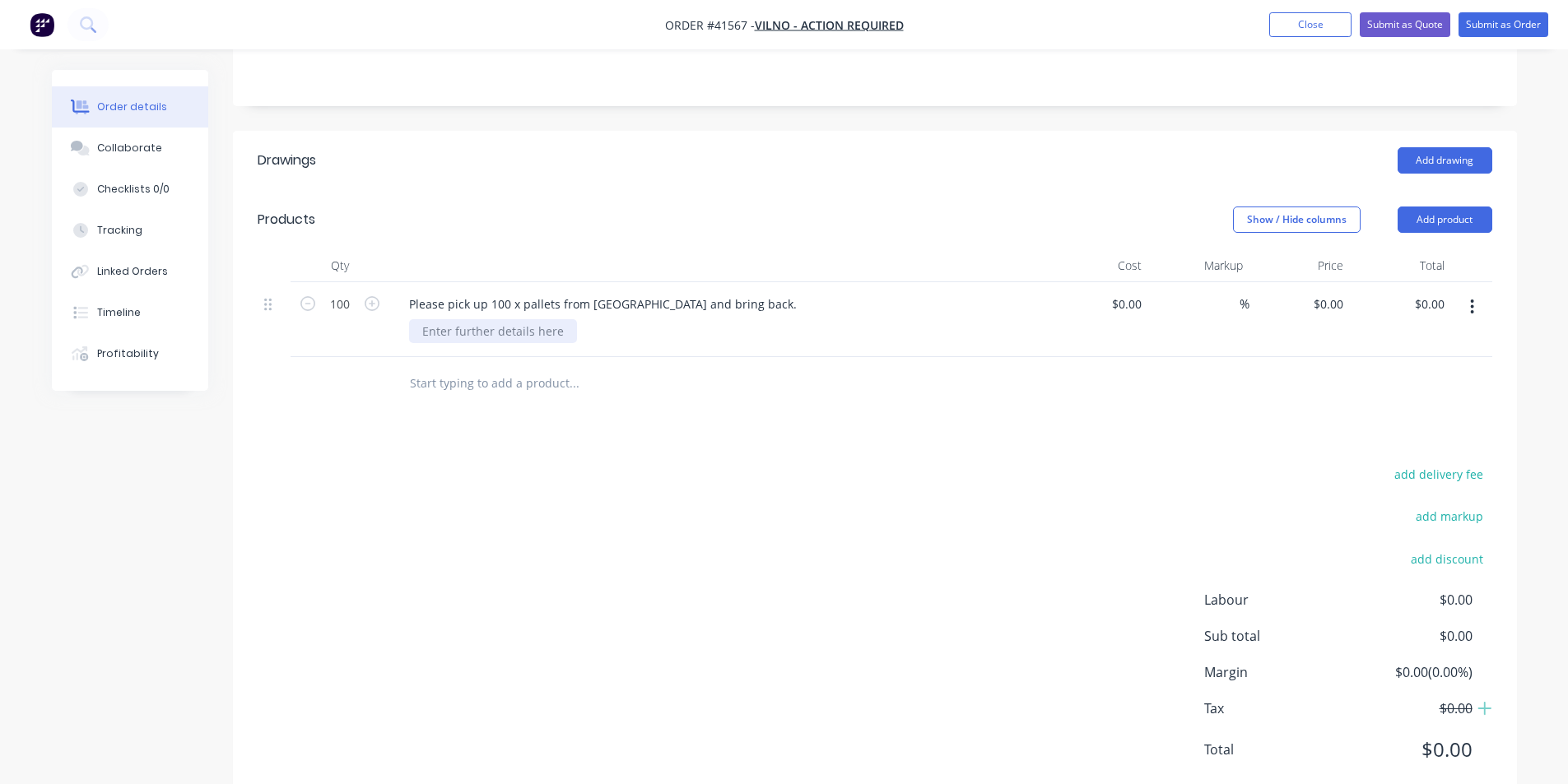
click at [522, 319] on div at bounding box center [493, 331] width 168 height 24
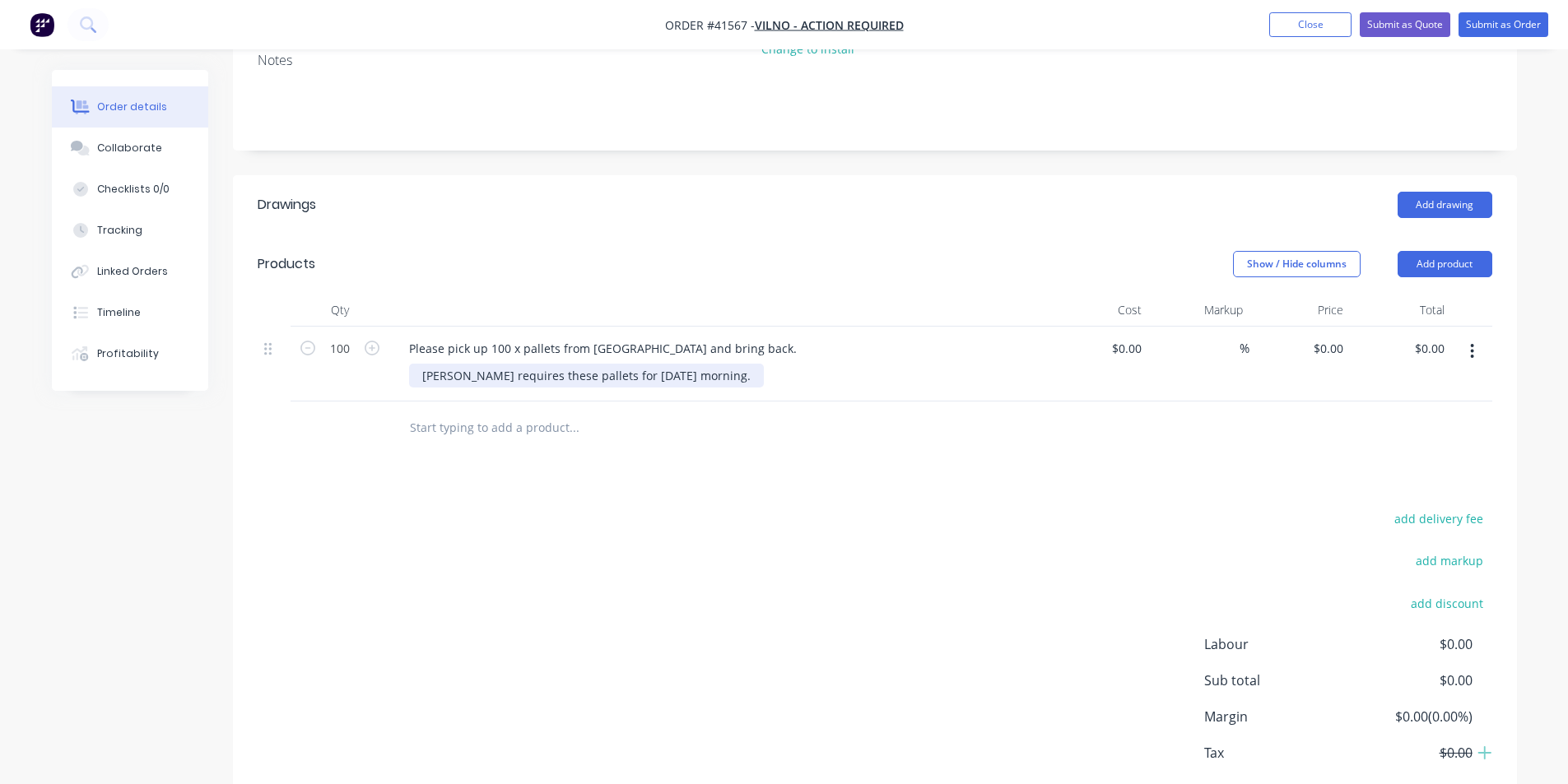
scroll to position [339, 0]
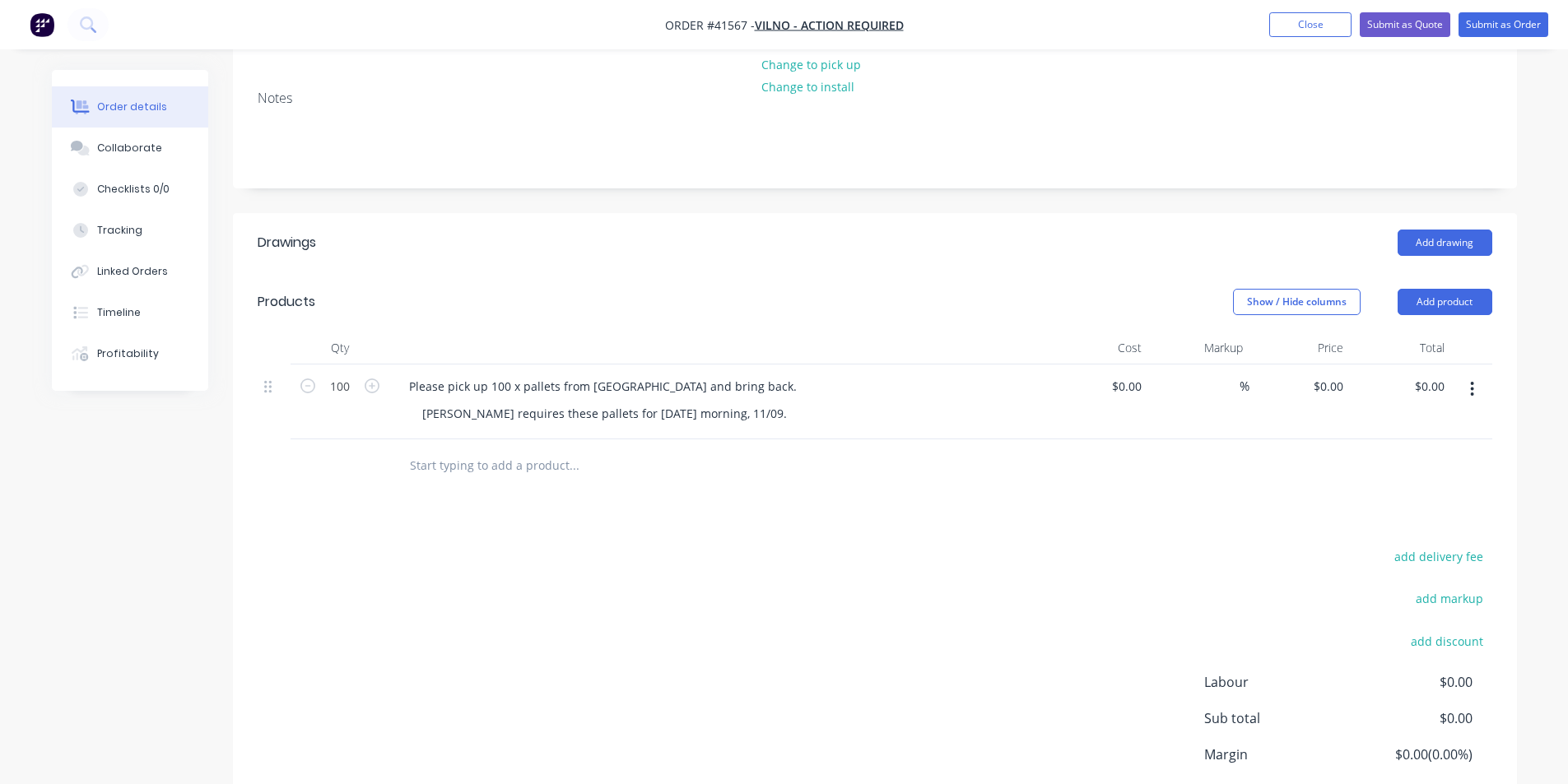
click at [700, 485] on div "Drawings Add drawing Products Show / Hide columns Add product Qty Cost Markup P…" at bounding box center [874, 550] width 1284 height 674
click at [756, 374] on div "Please pick up 100 x pallets from [GEOGRAPHIC_DATA] and bring back." at bounding box center [602, 386] width 414 height 24
click at [765, 374] on div "Please pick up 100 x pallets from [GEOGRAPHIC_DATA] and bring back." at bounding box center [602, 386] width 414 height 24
drag, startPoint x: 606, startPoint y: 344, endPoint x: 544, endPoint y: 489, distance: 157.7
click at [544, 489] on div "Drawings Add drawing Products Show / Hide columns Add product Qty Cost Markup P…" at bounding box center [874, 550] width 1284 height 674
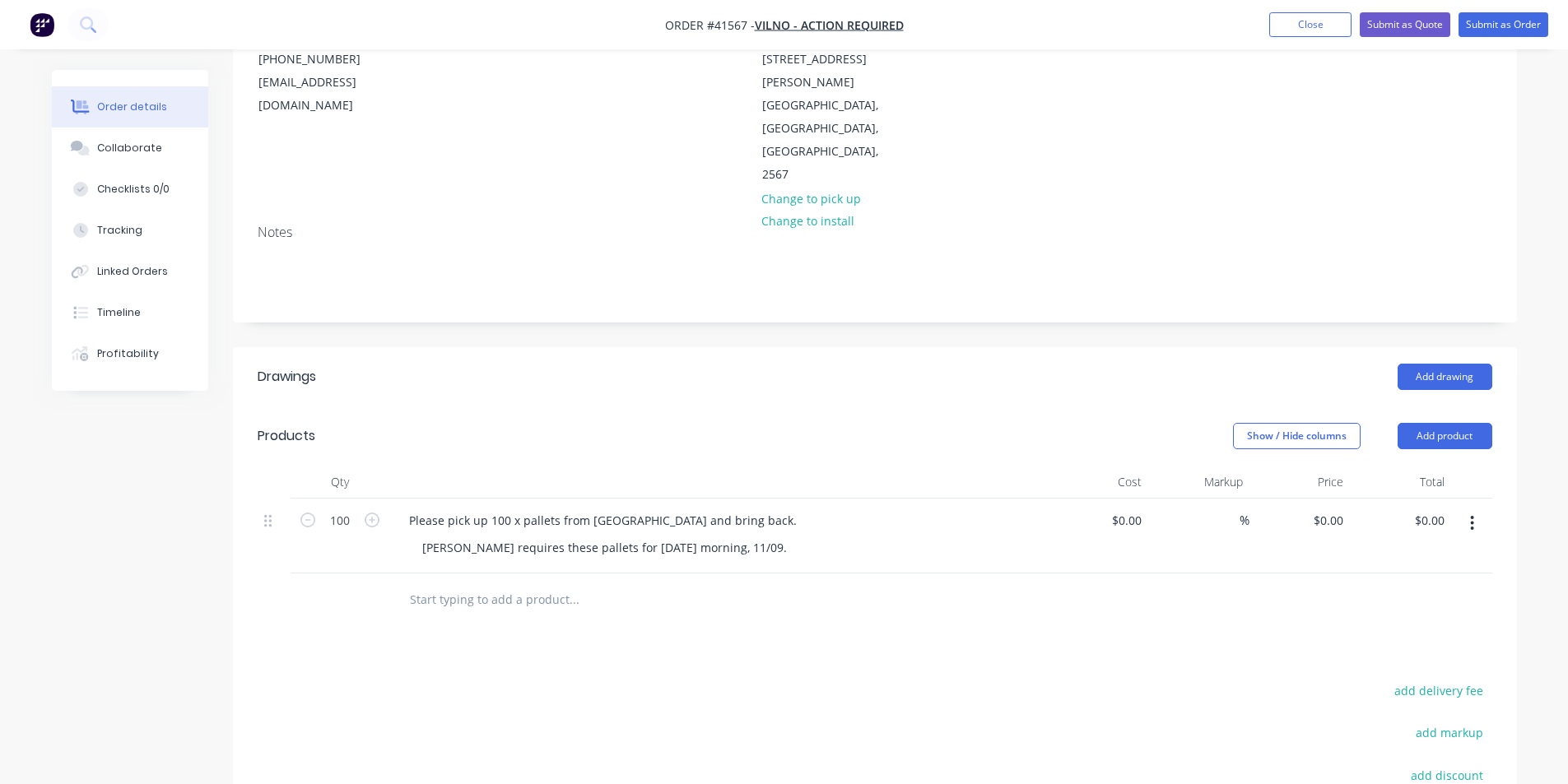
scroll to position [0, 0]
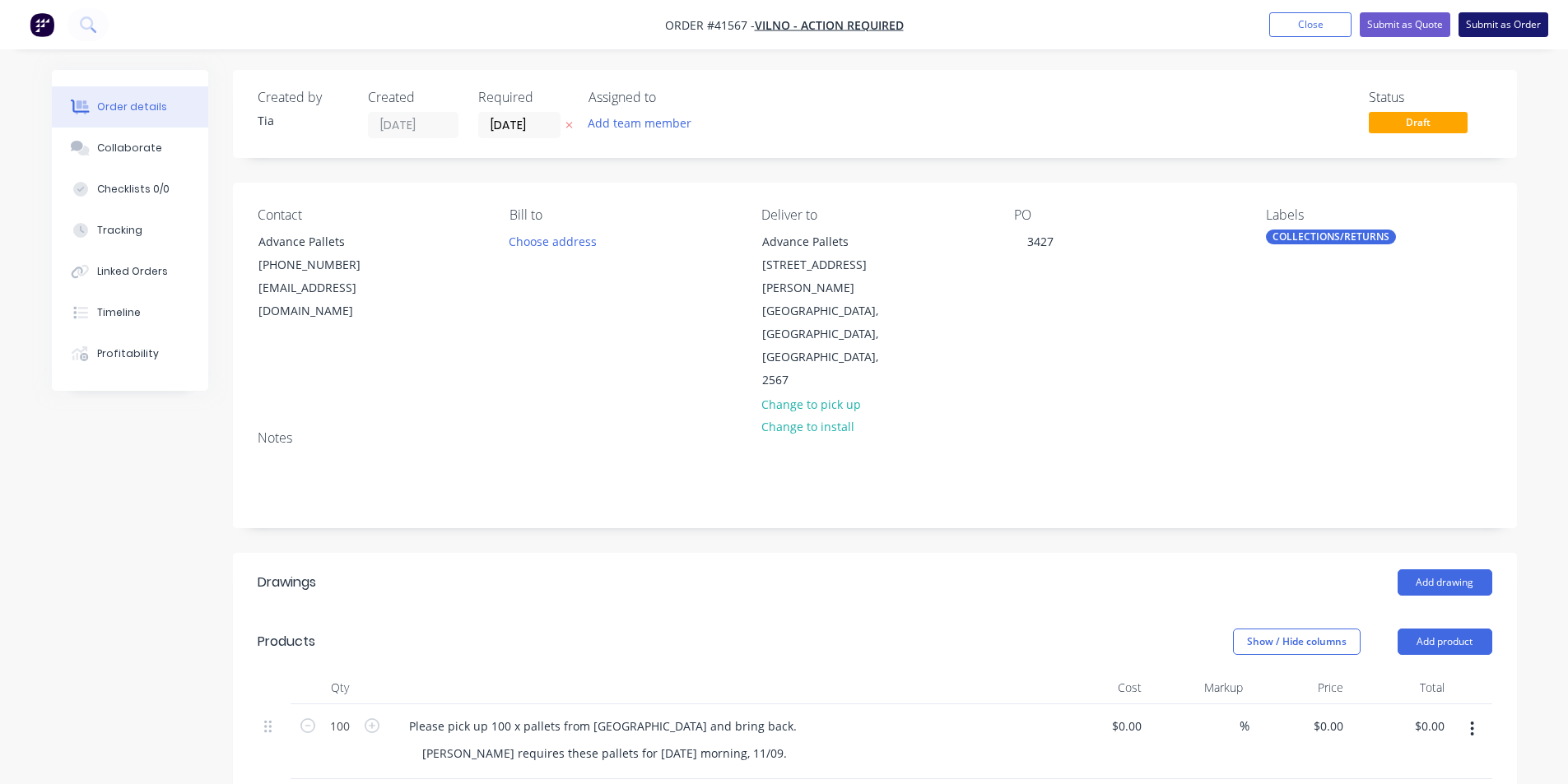
click at [1498, 27] on button "Submit as Order" at bounding box center [1502, 25] width 90 height 25
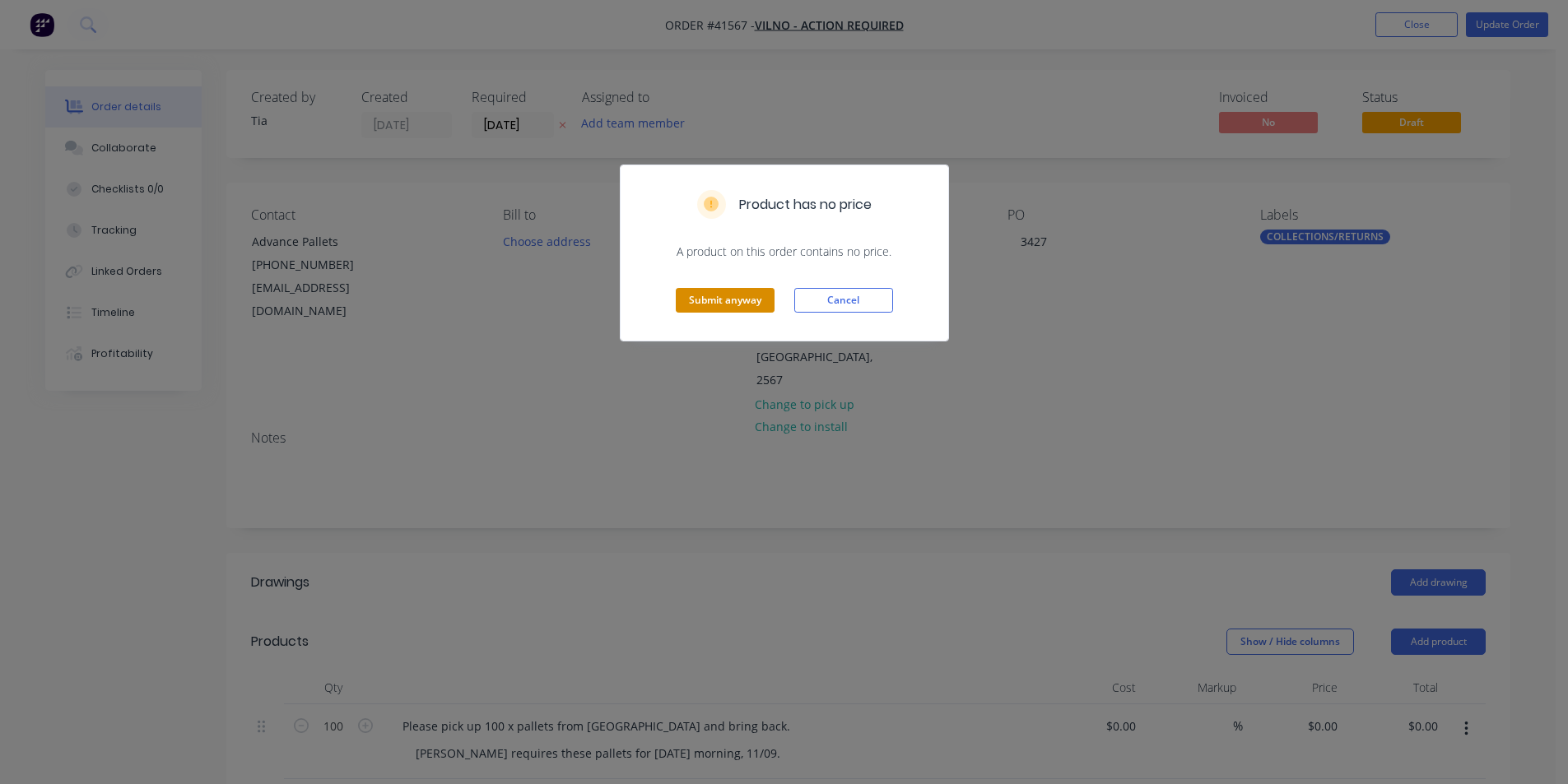
click at [736, 305] on button "Submit anyway" at bounding box center [725, 301] width 98 height 25
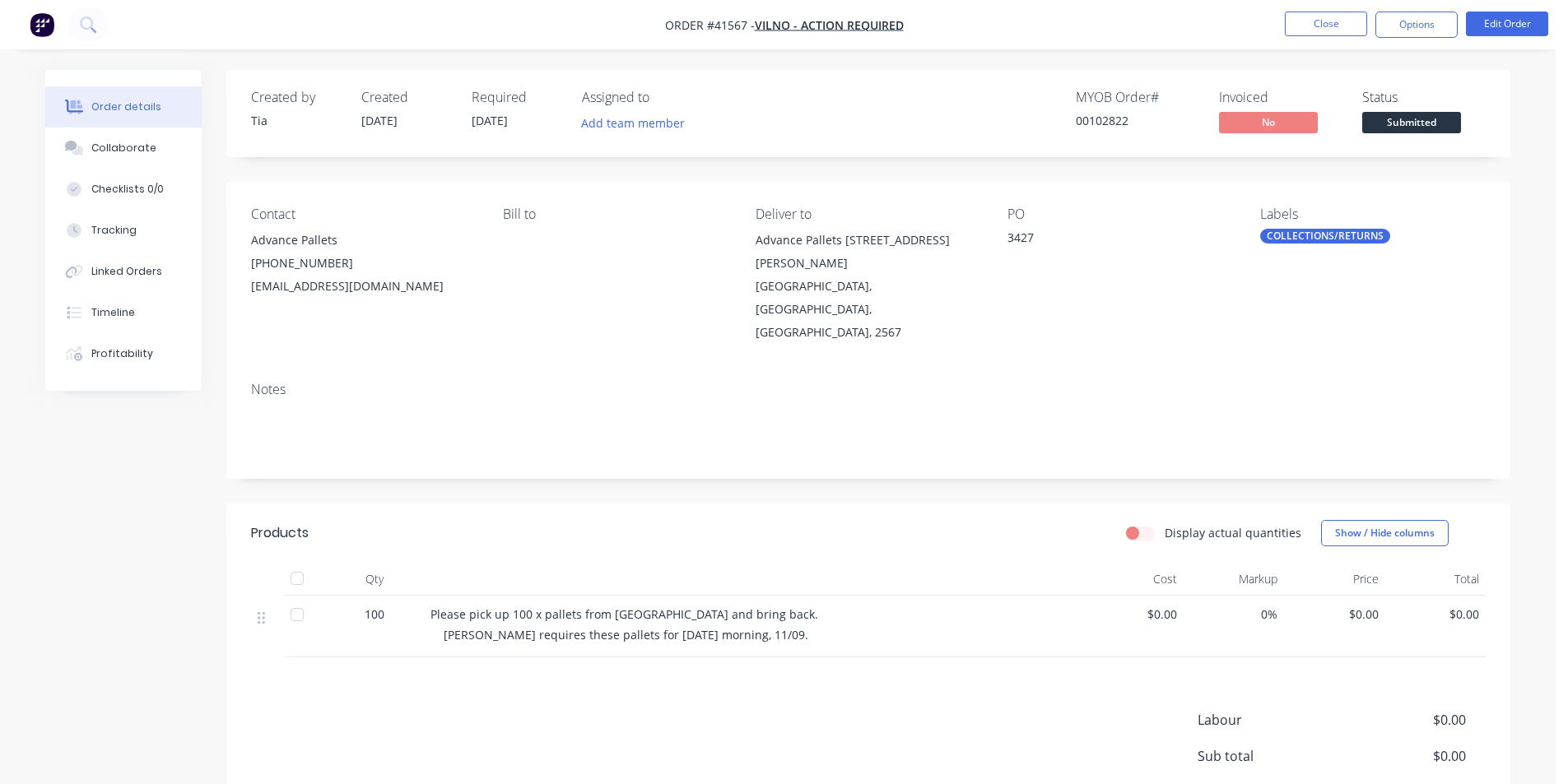
click at [893, 652] on div "Products Display actual quantities Show / Hide columns Qty Cost Markup Price To…" at bounding box center [868, 715] width 1284 height 422
click at [1391, 22] on button "Options" at bounding box center [1416, 24] width 82 height 26
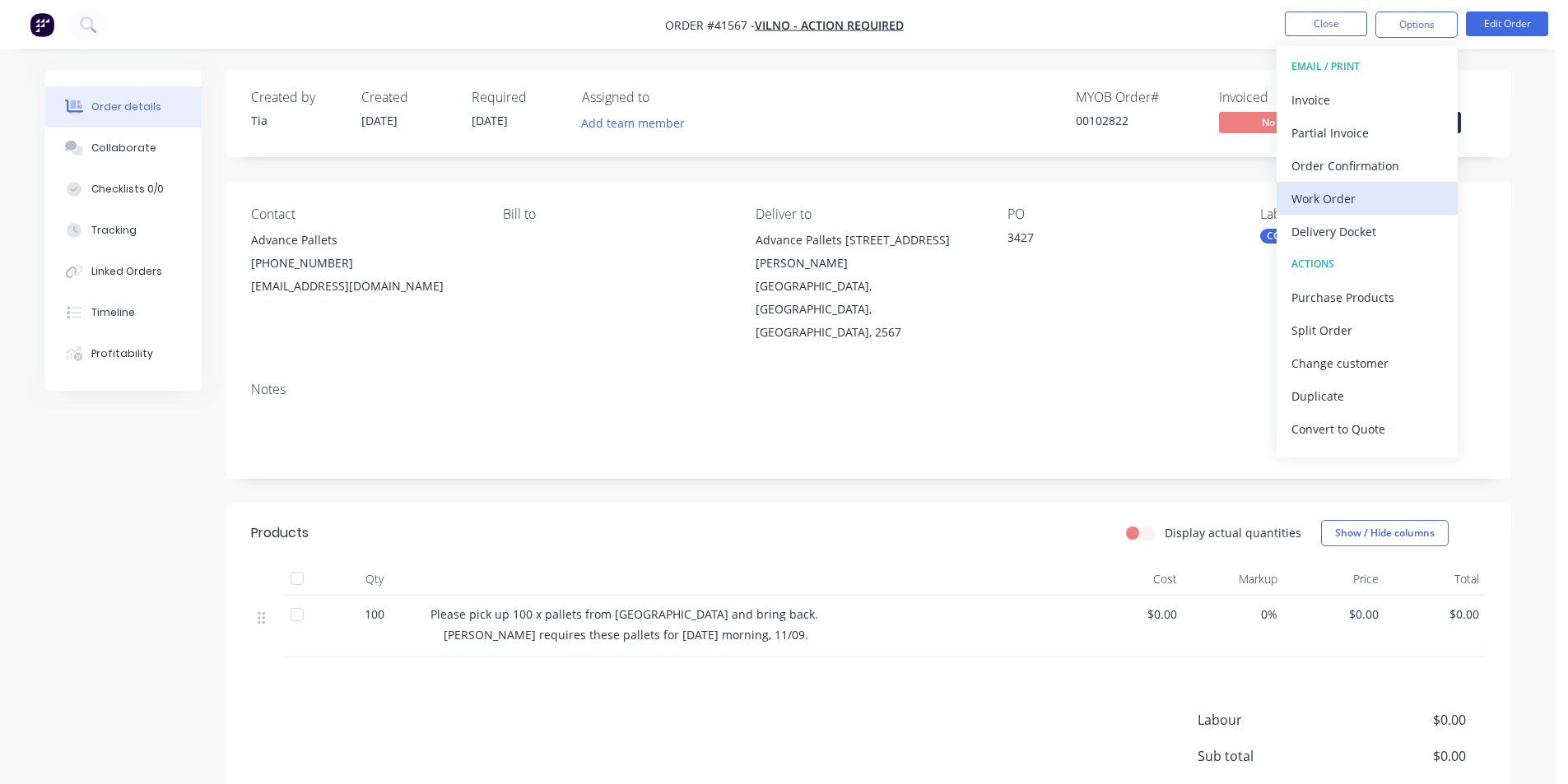
click at [1366, 206] on div "Work Order" at bounding box center [1366, 199] width 151 height 24
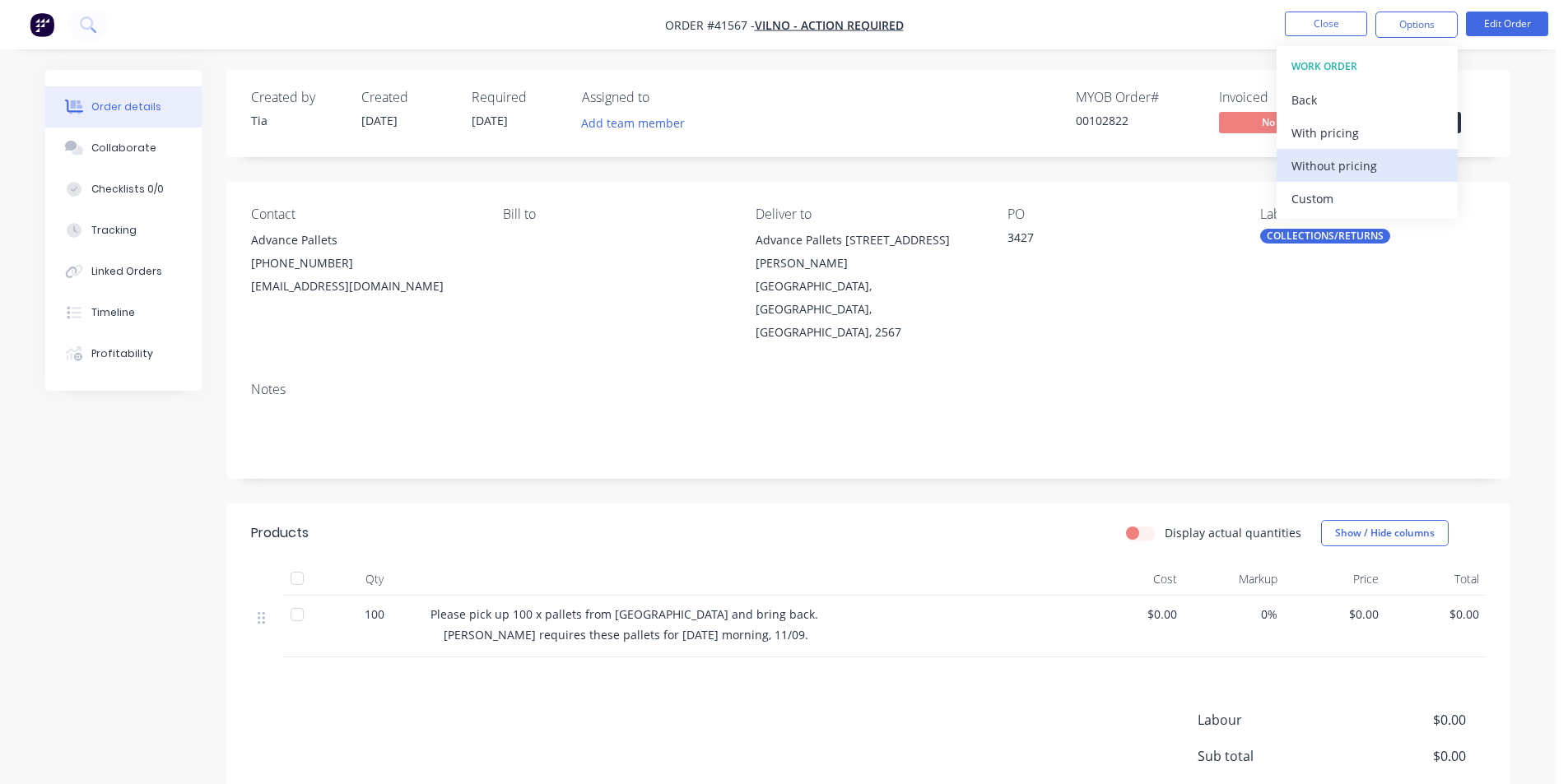
click at [1353, 171] on div "Without pricing" at bounding box center [1366, 165] width 151 height 24
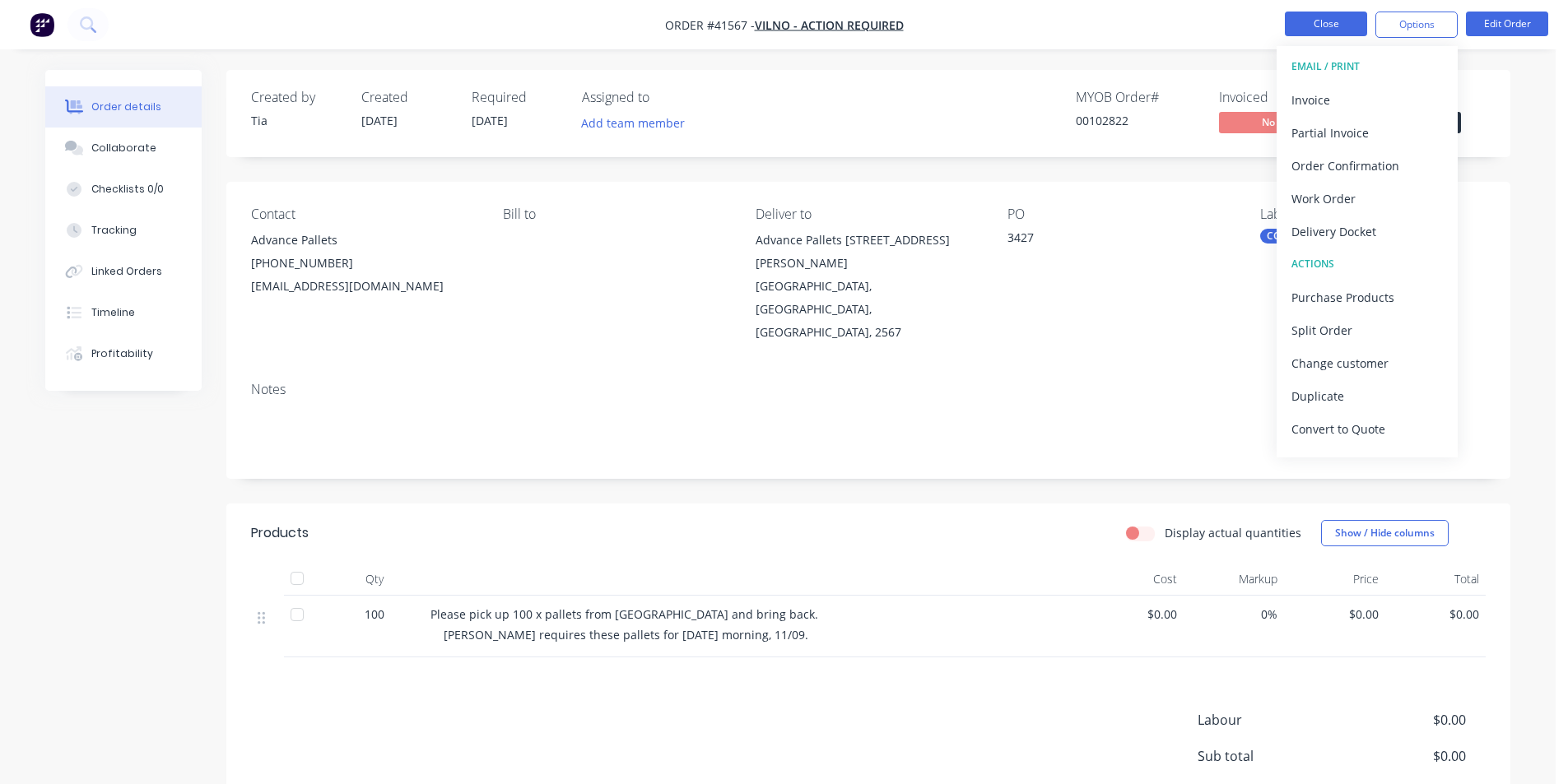
click at [1316, 26] on button "Close" at bounding box center [1325, 24] width 82 height 25
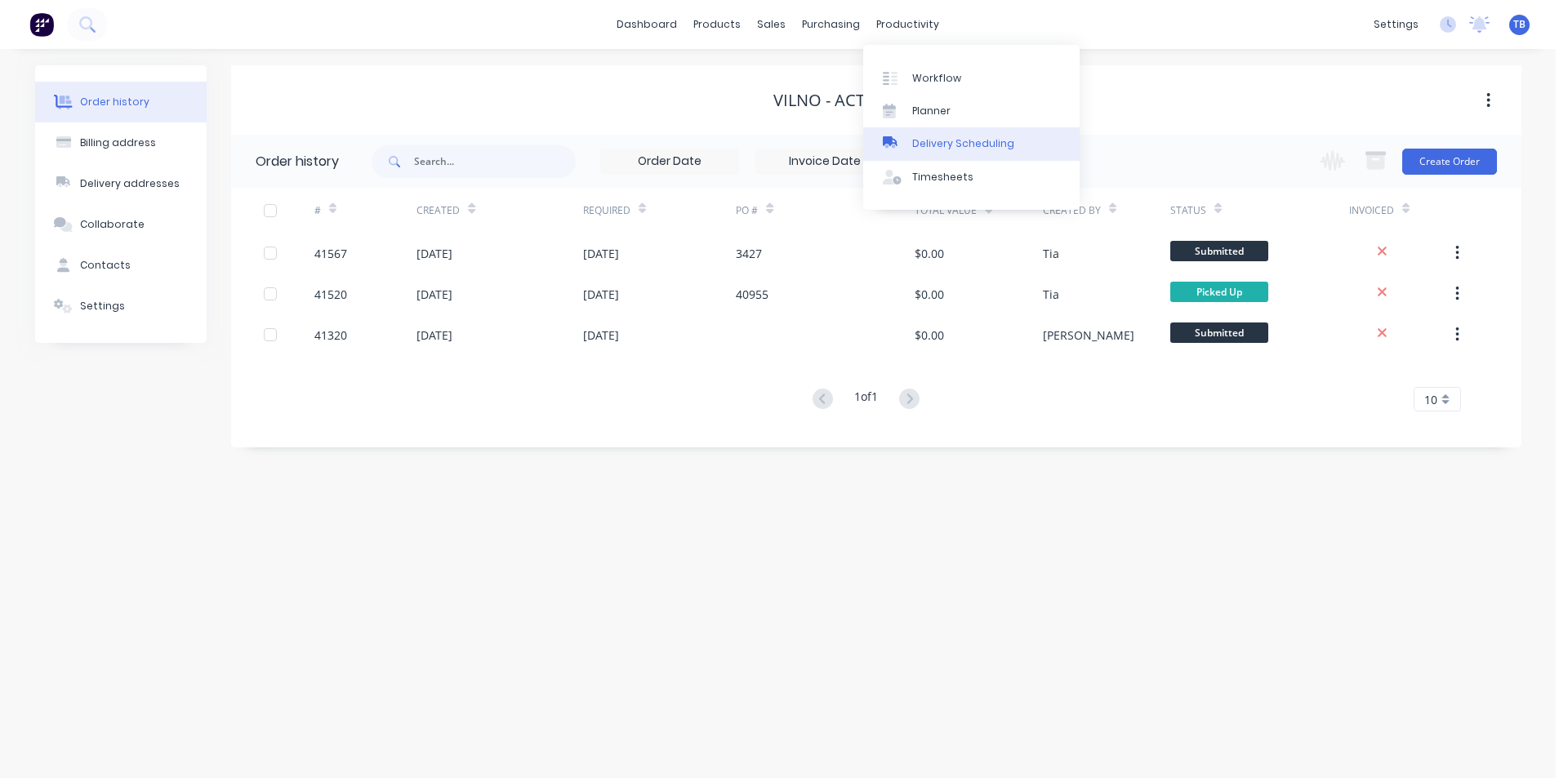
click at [930, 139] on div "Delivery Scheduling" at bounding box center [963, 143] width 102 height 14
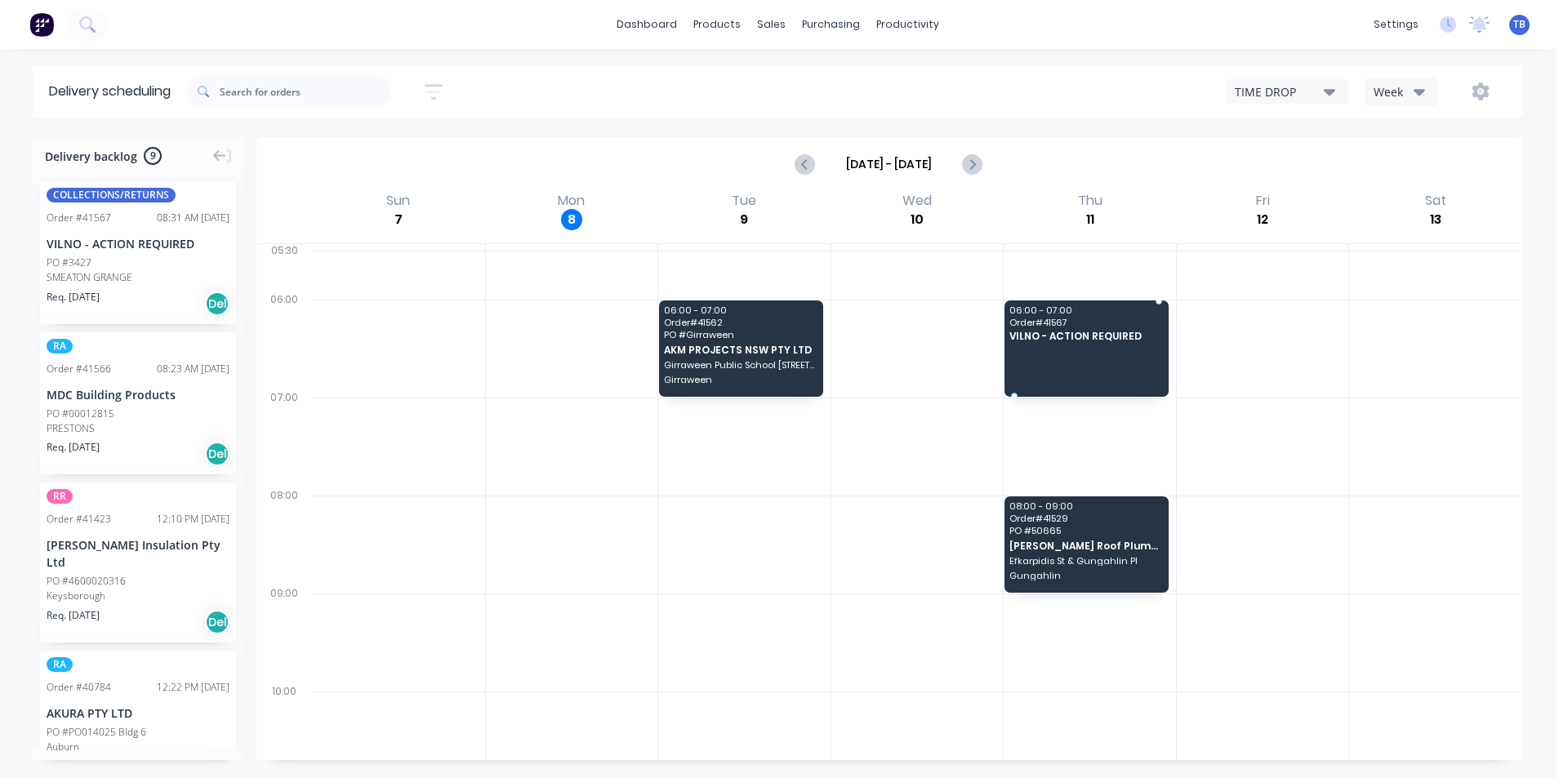
drag, startPoint x: 123, startPoint y: 253, endPoint x: 1124, endPoint y: 329, distance: 1003.9
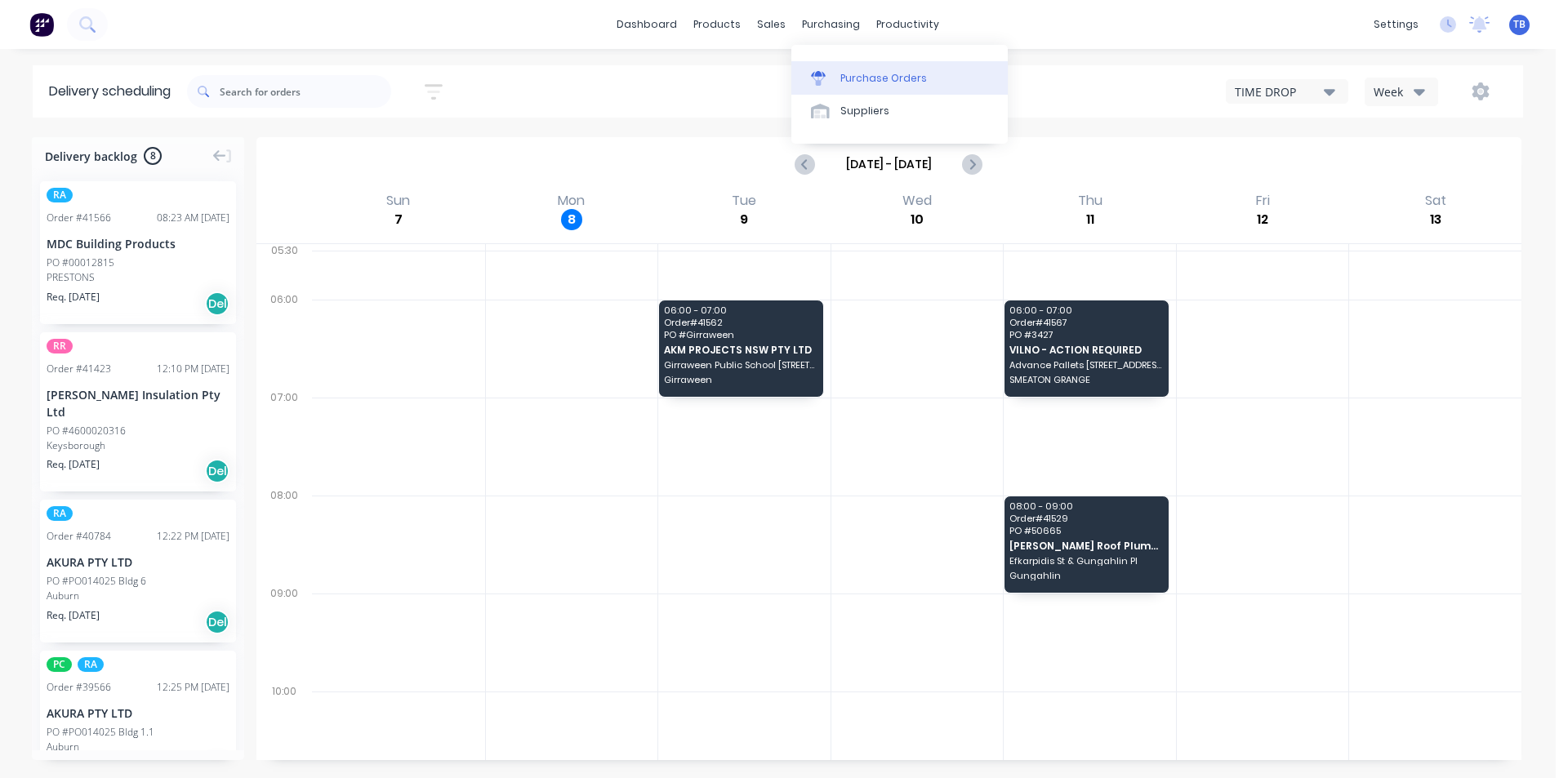
click at [850, 84] on div "Purchase Orders" at bounding box center [884, 78] width 86 height 14
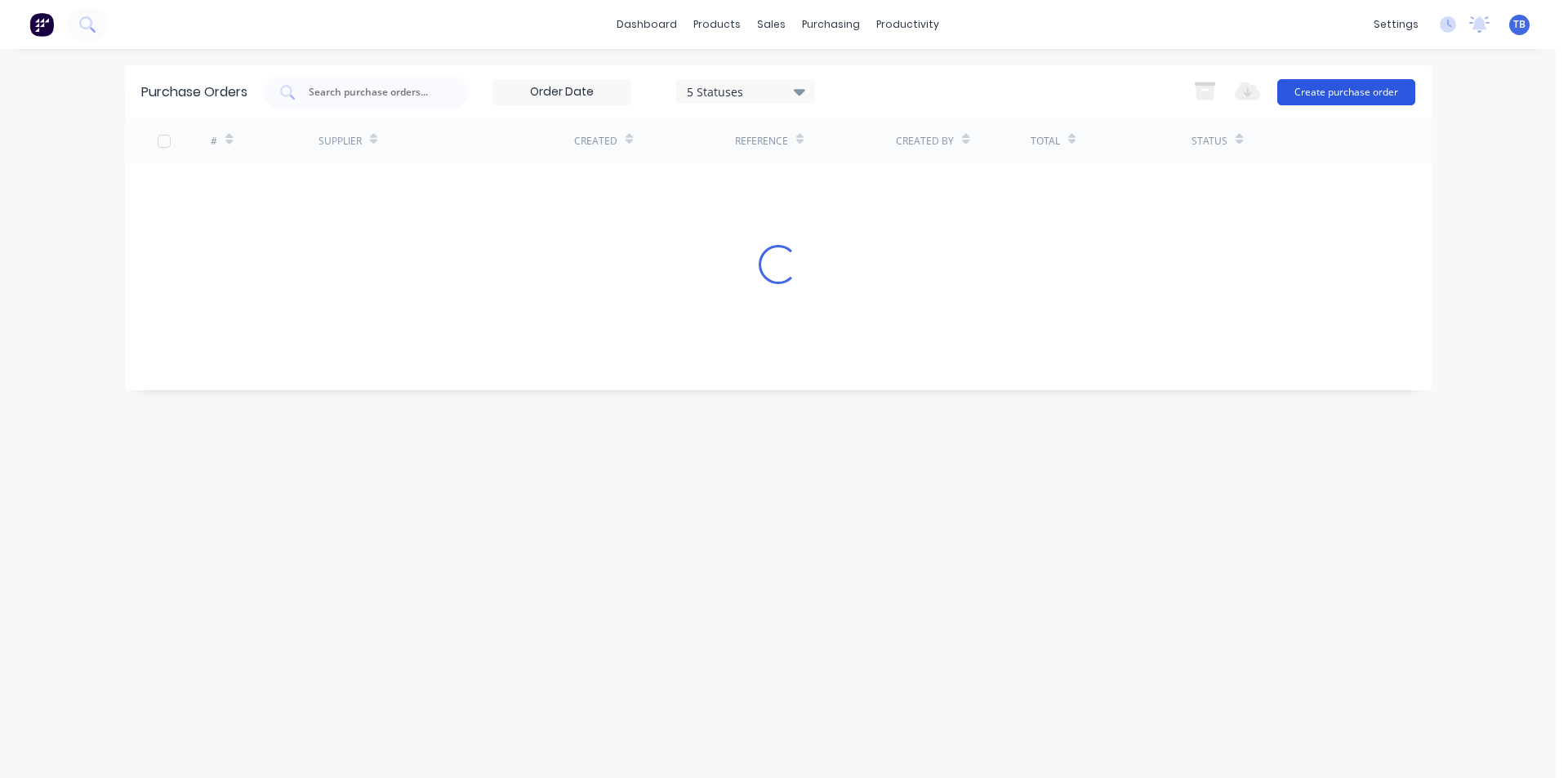
click at [1376, 85] on button "Create purchase order" at bounding box center [1346, 92] width 138 height 26
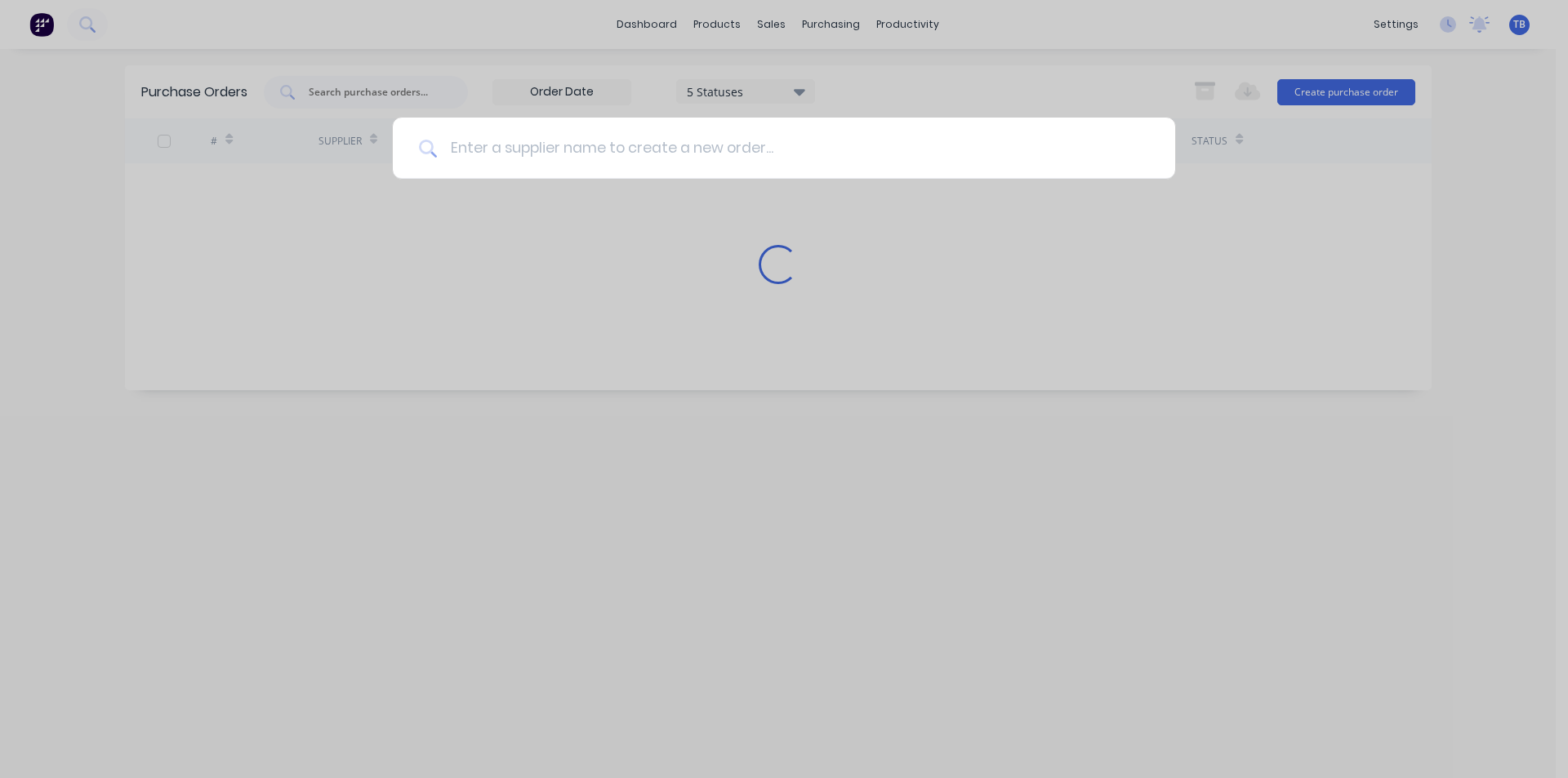
click at [511, 143] on input at bounding box center [793, 148] width 712 height 61
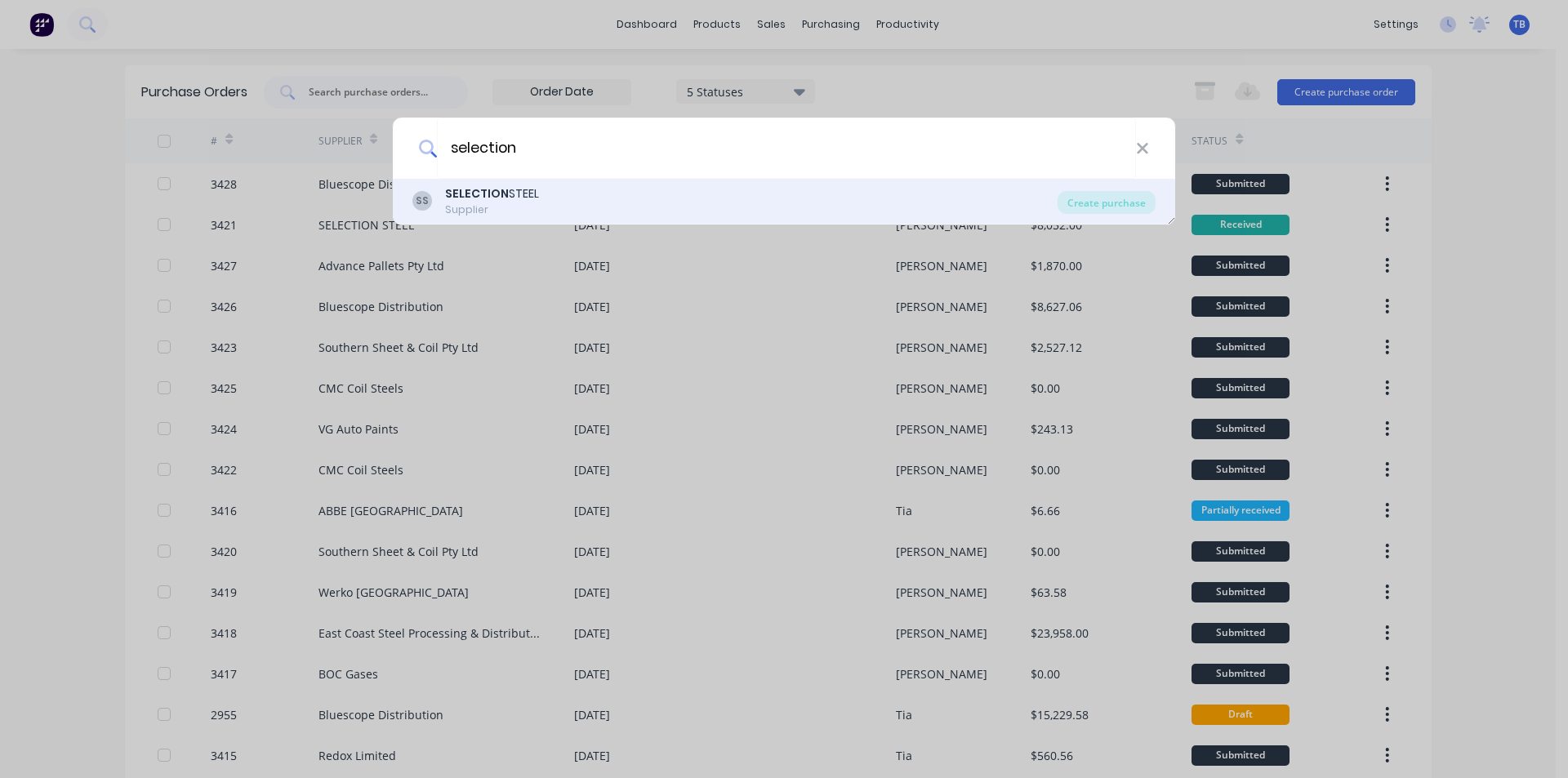
type input "selection"
click at [553, 180] on div "SS SELECTION STEEL Supplier Create purchase" at bounding box center [783, 202] width 782 height 46
click at [556, 196] on div "SS SELECTION STEEL Supplier" at bounding box center [735, 201] width 645 height 32
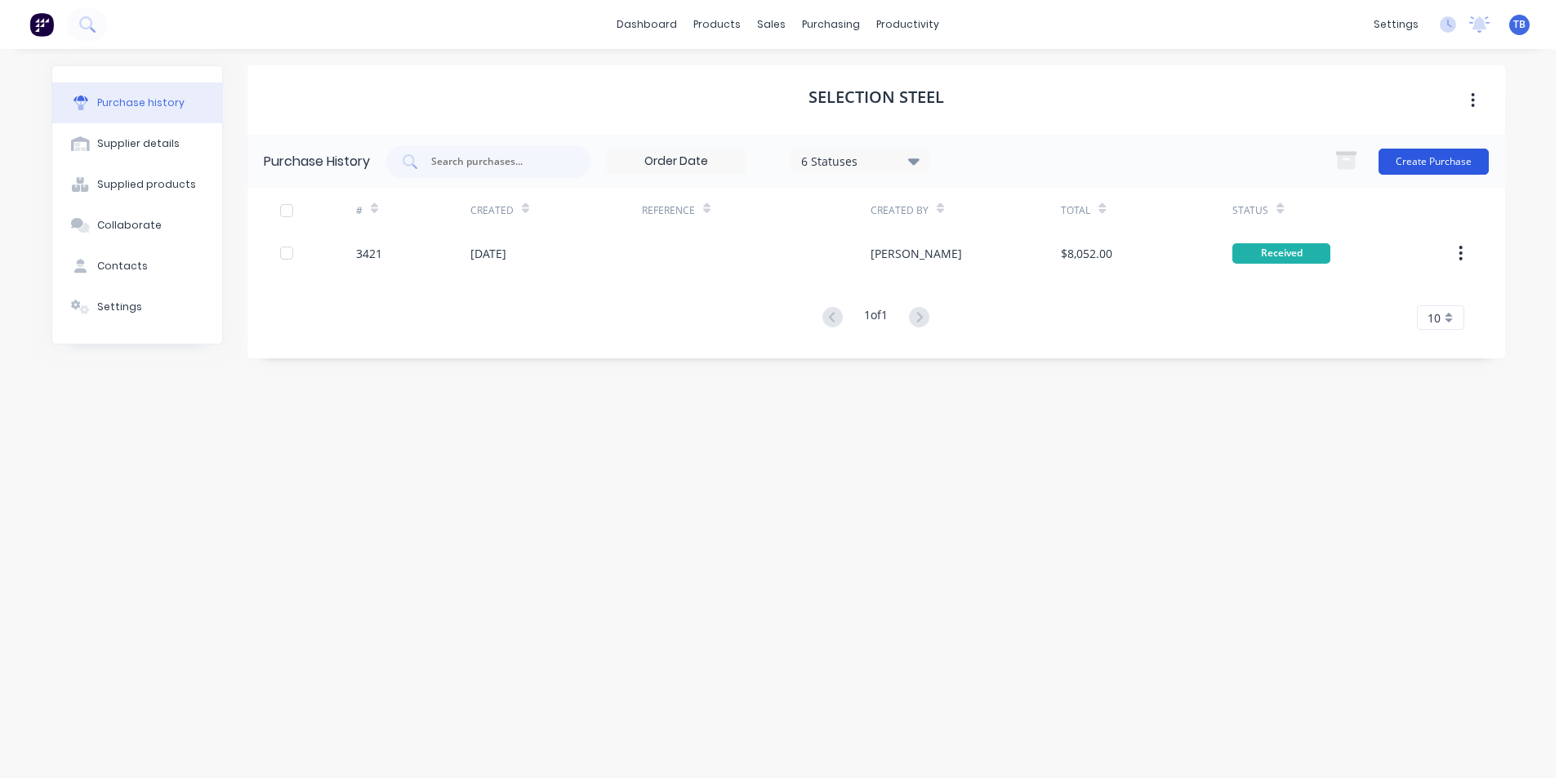
click at [1411, 169] on button "Create Purchase" at bounding box center [1433, 161] width 110 height 26
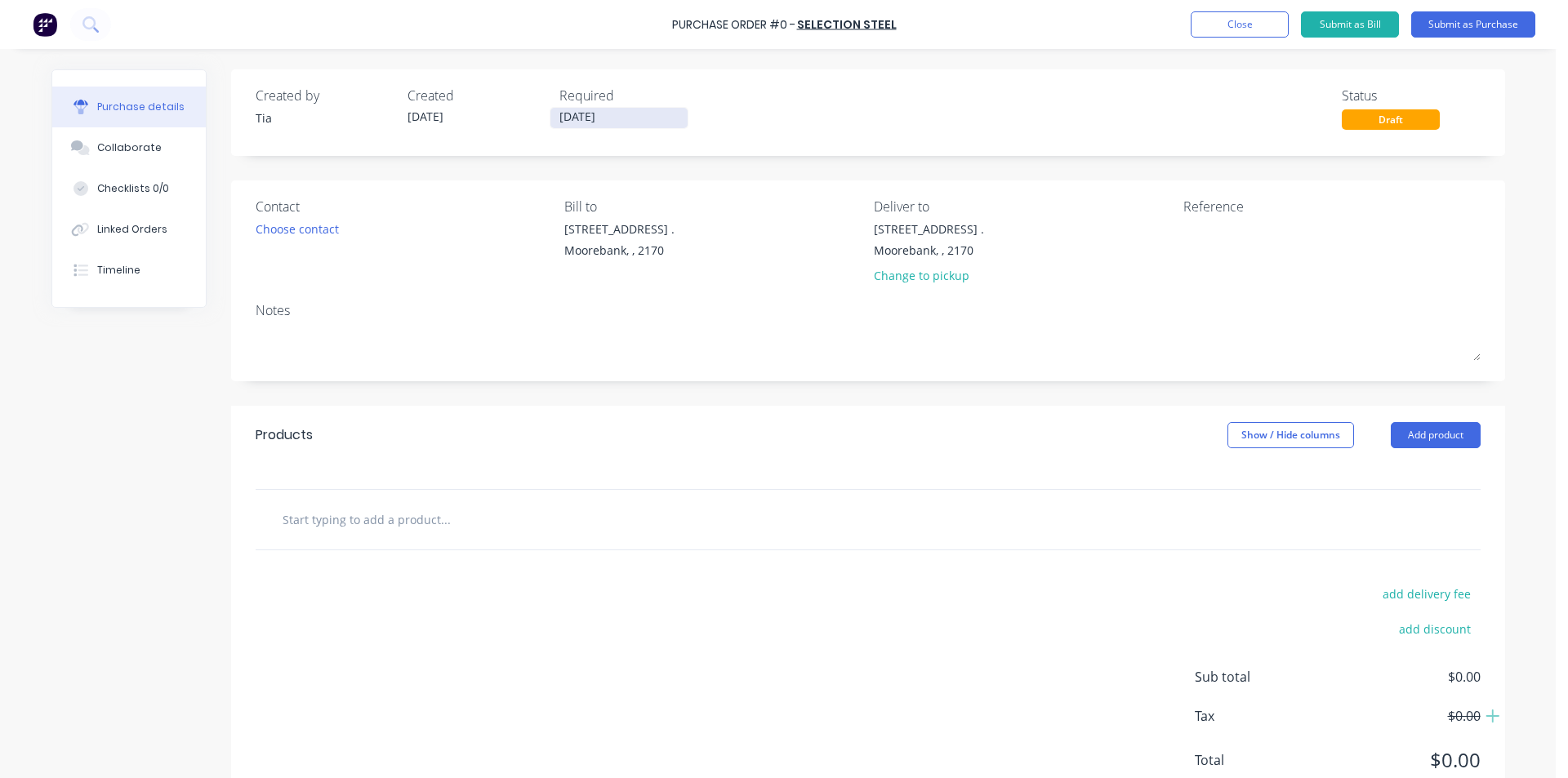
click at [598, 116] on input "[DATE]" at bounding box center [618, 118] width 137 height 20
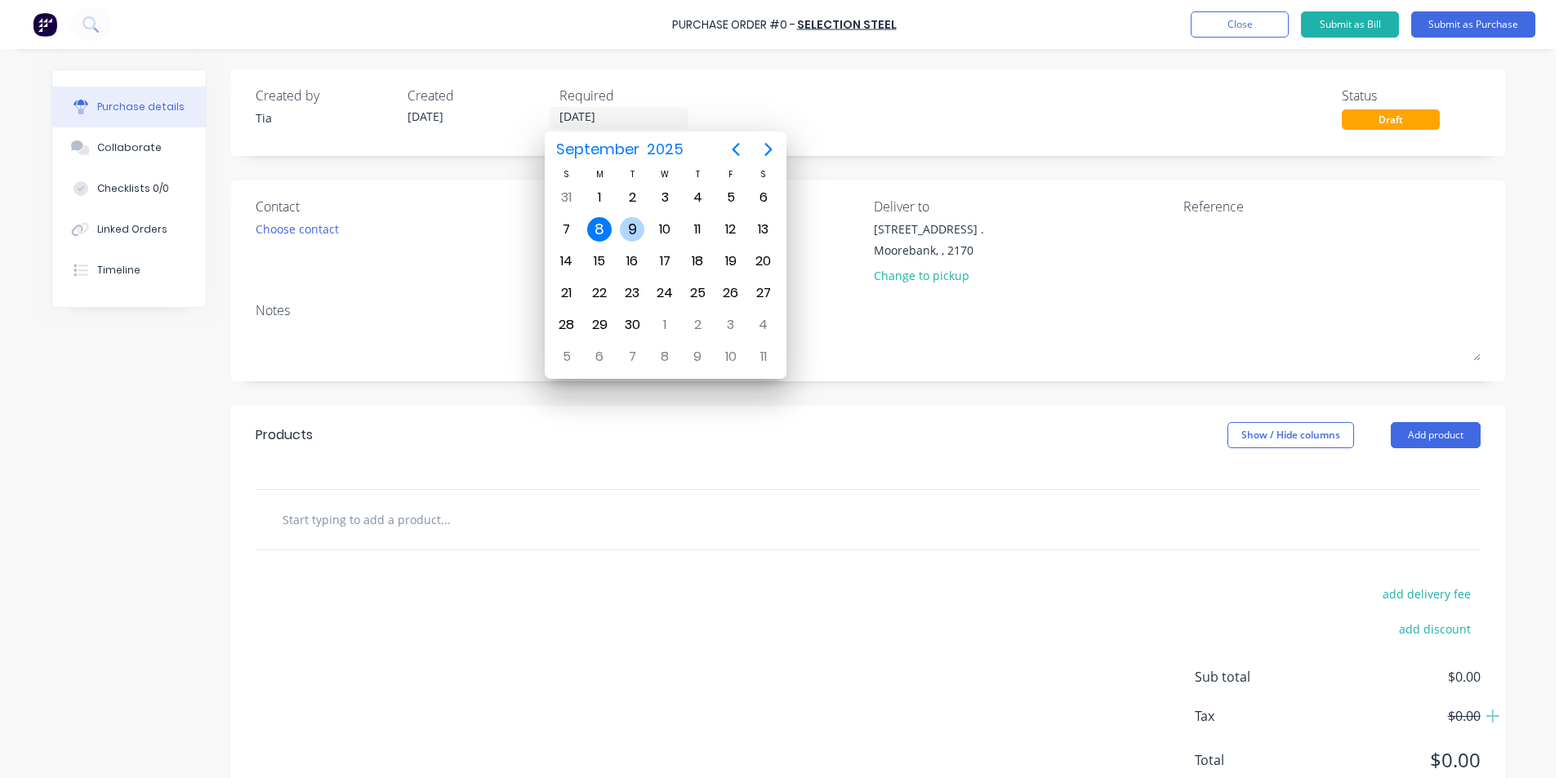
click at [630, 223] on div "9" at bounding box center [632, 230] width 25 height 25
type input "[DATE]"
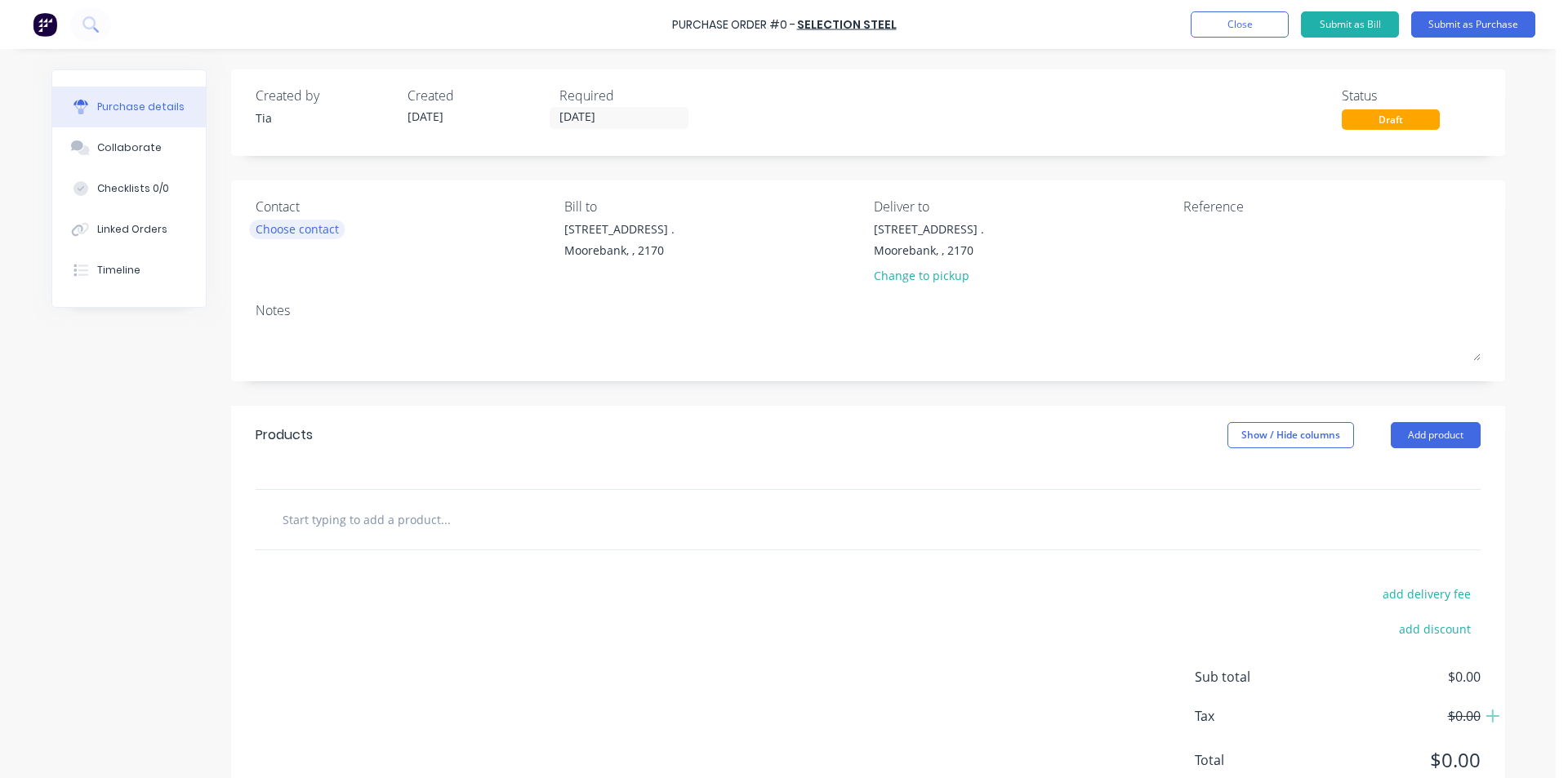
click at [280, 224] on div "Choose contact" at bounding box center [297, 229] width 83 height 17
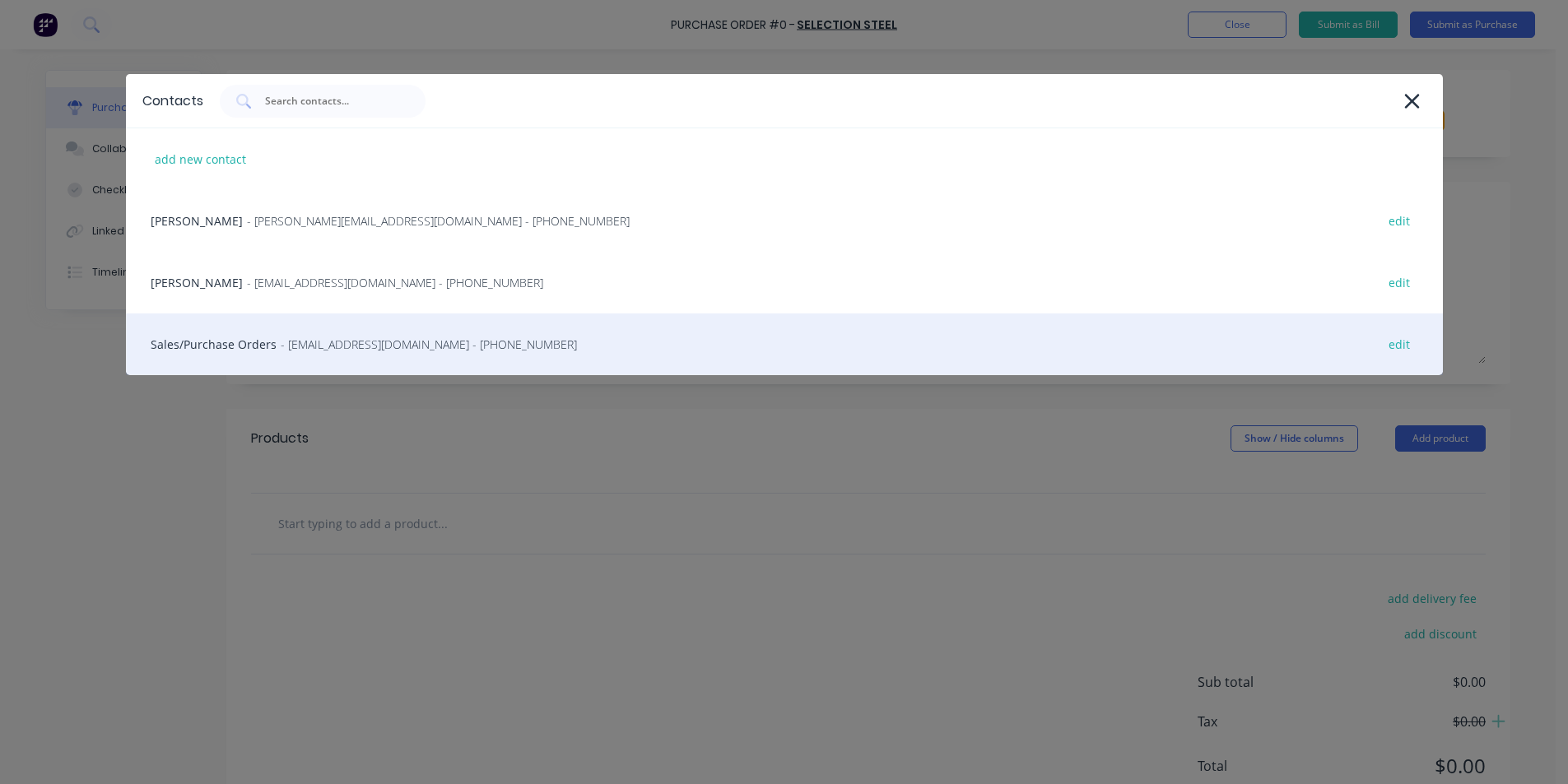
click at [275, 344] on div "Sales/Purchase Orders - [EMAIL_ADDRESS][DOMAIN_NAME] - [PHONE_NUMBER] edit" at bounding box center [784, 344] width 1317 height 62
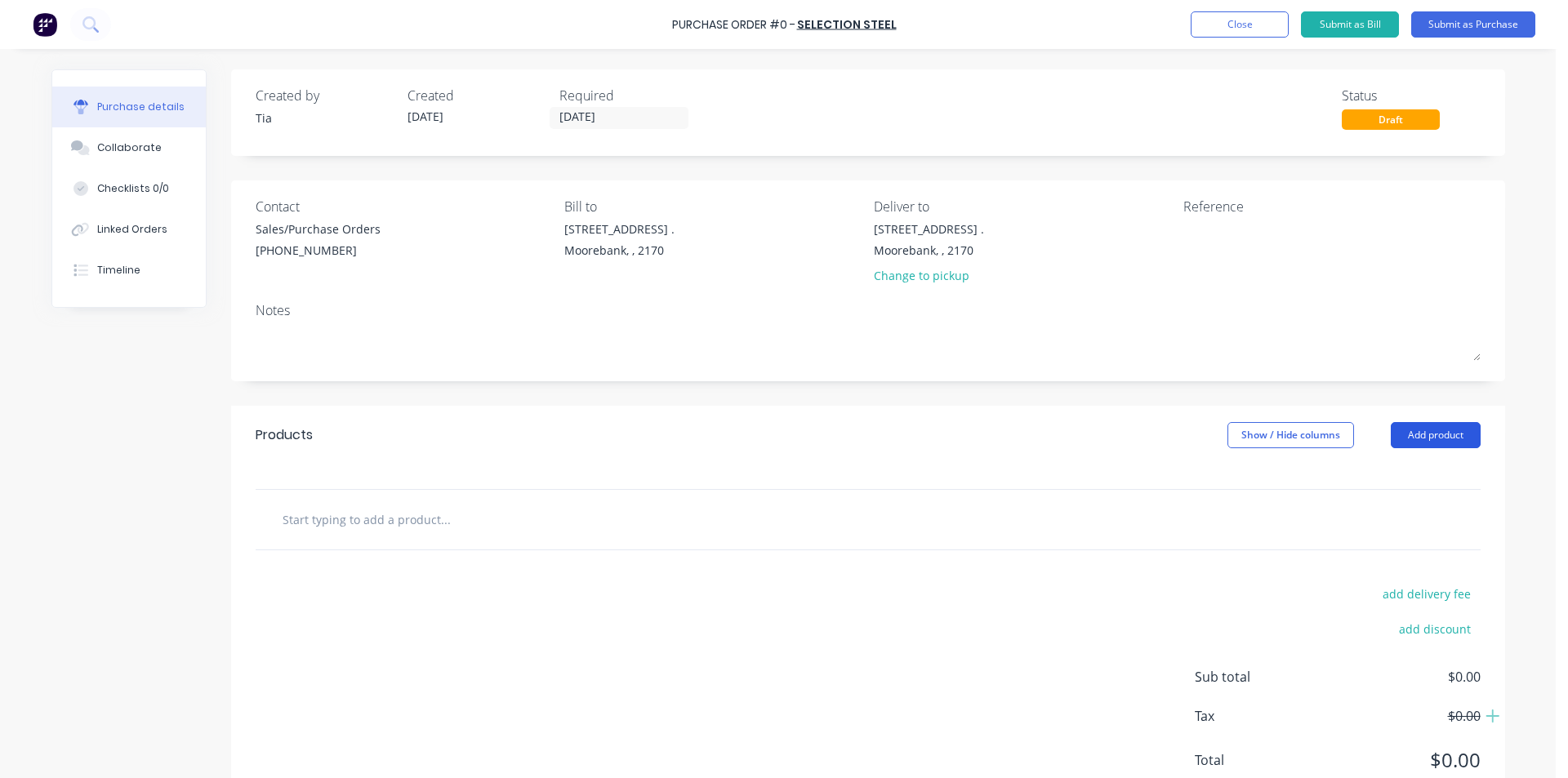
click at [1425, 430] on button "Add product" at bounding box center [1436, 434] width 90 height 26
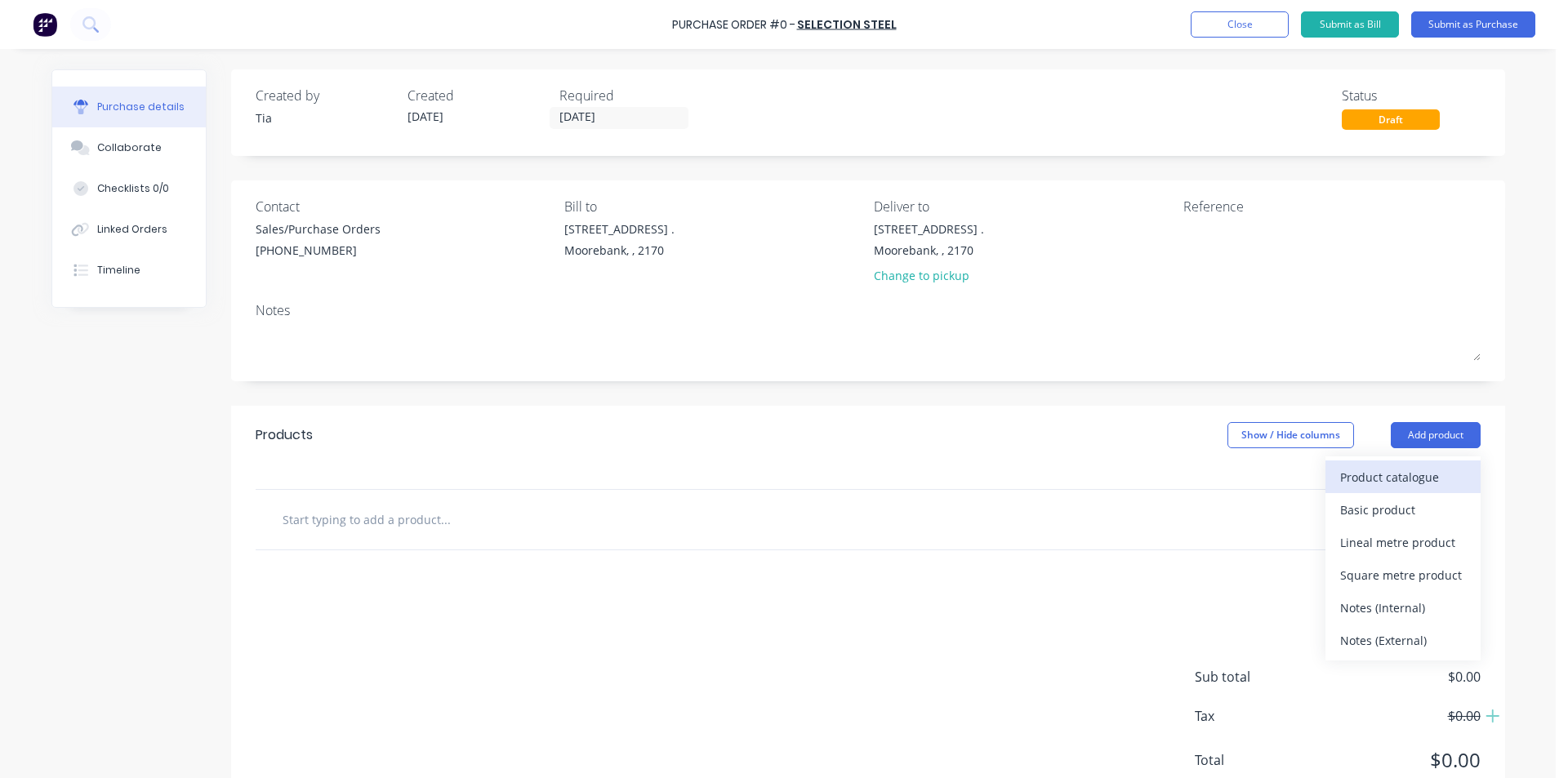
click at [1409, 468] on div "Product catalogue" at bounding box center [1402, 477] width 125 height 24
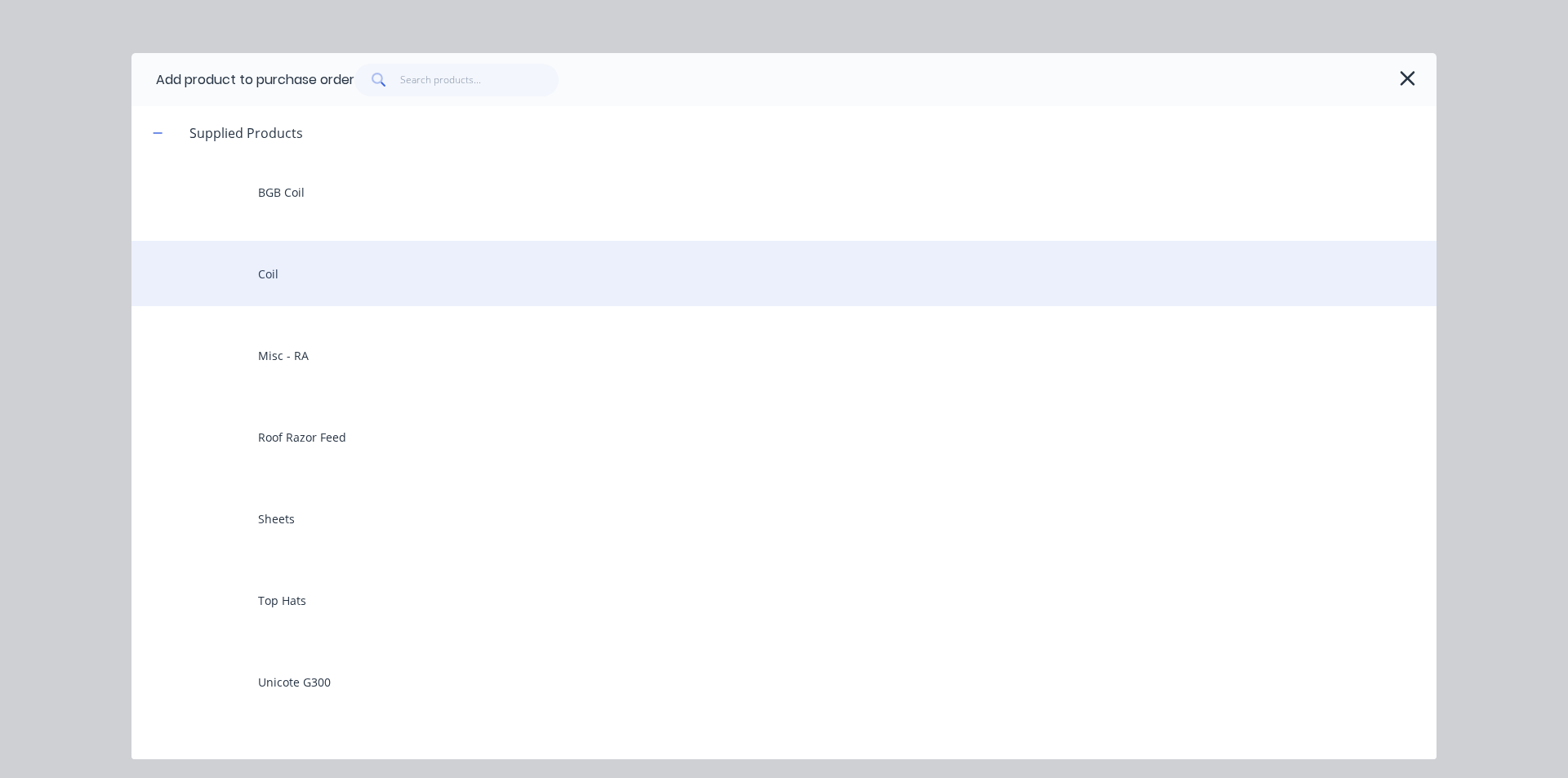
click at [522, 259] on div "Coil" at bounding box center [783, 274] width 1305 height 65
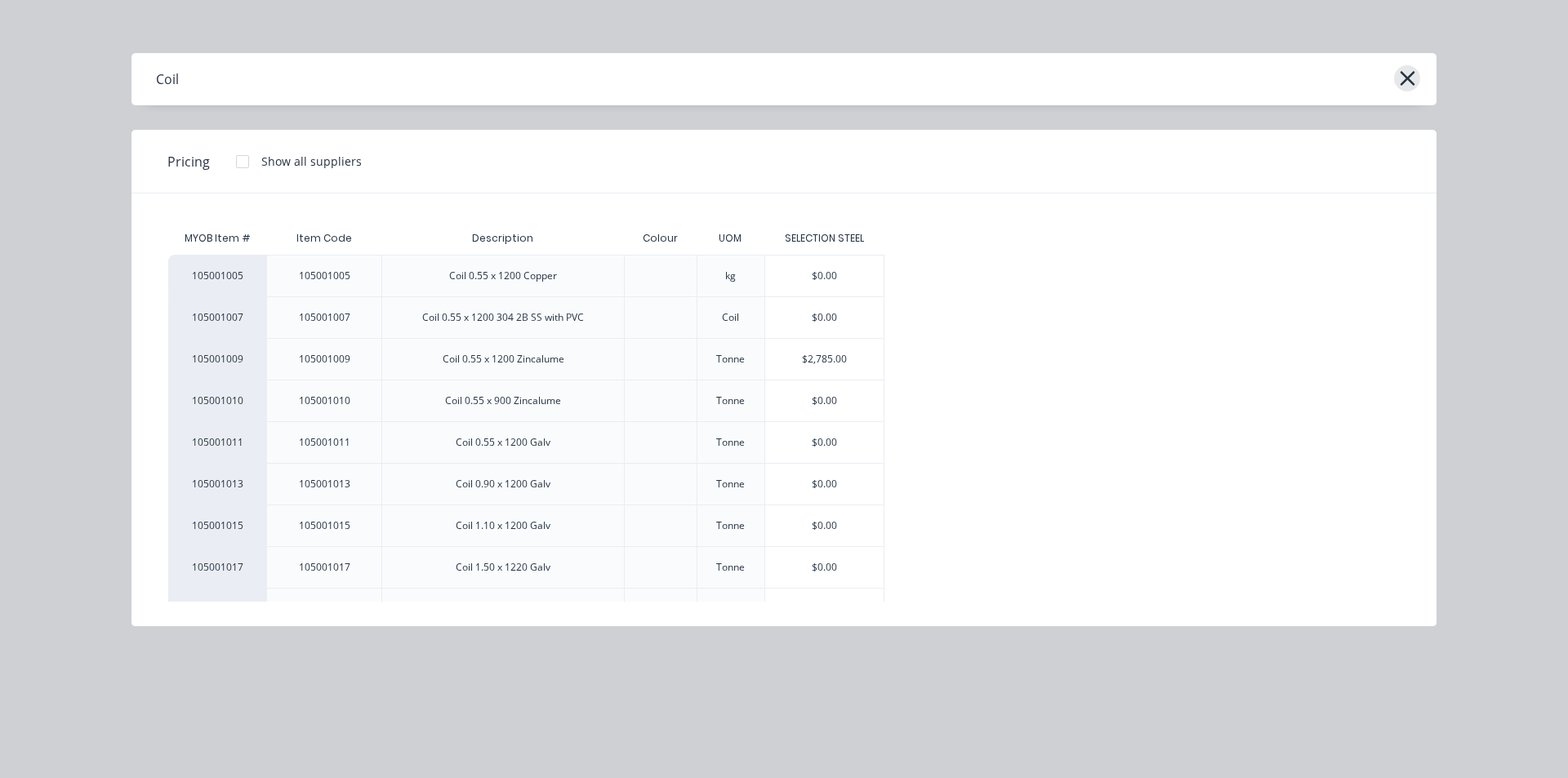
click at [1401, 78] on icon "button" at bounding box center [1407, 78] width 17 height 23
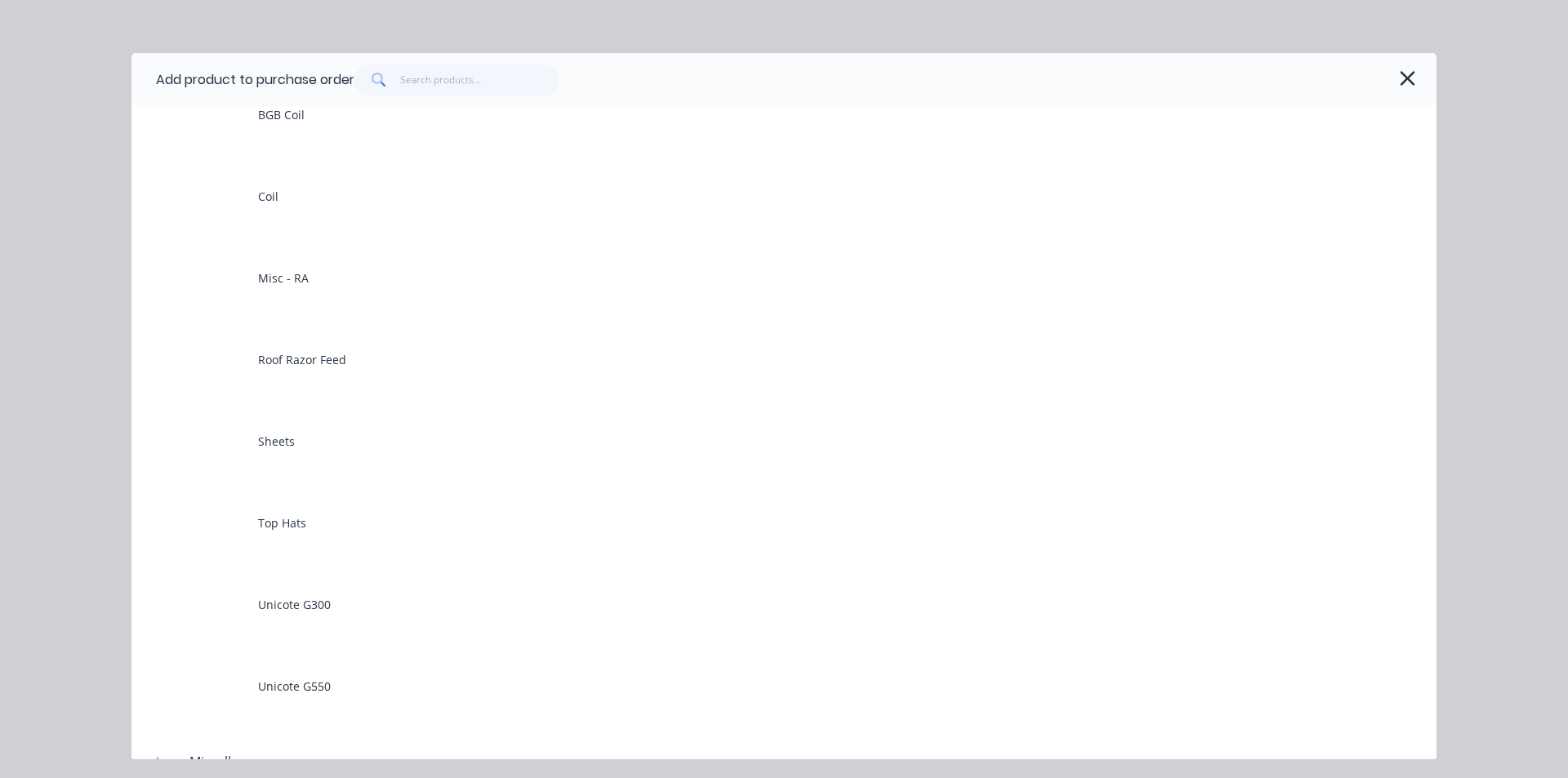
scroll to position [164, 0]
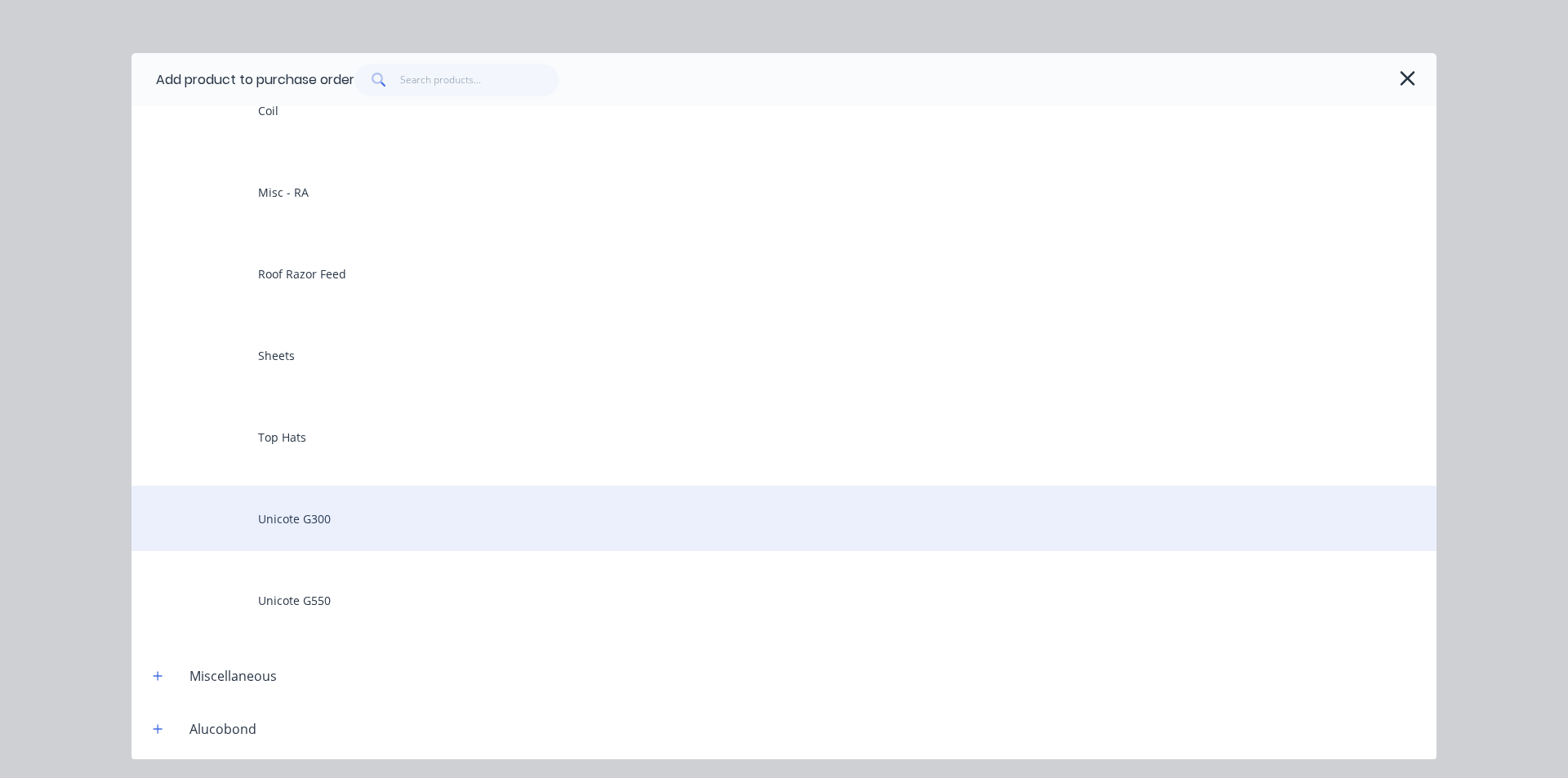
click at [403, 522] on div "Unicote G300" at bounding box center [783, 518] width 1305 height 65
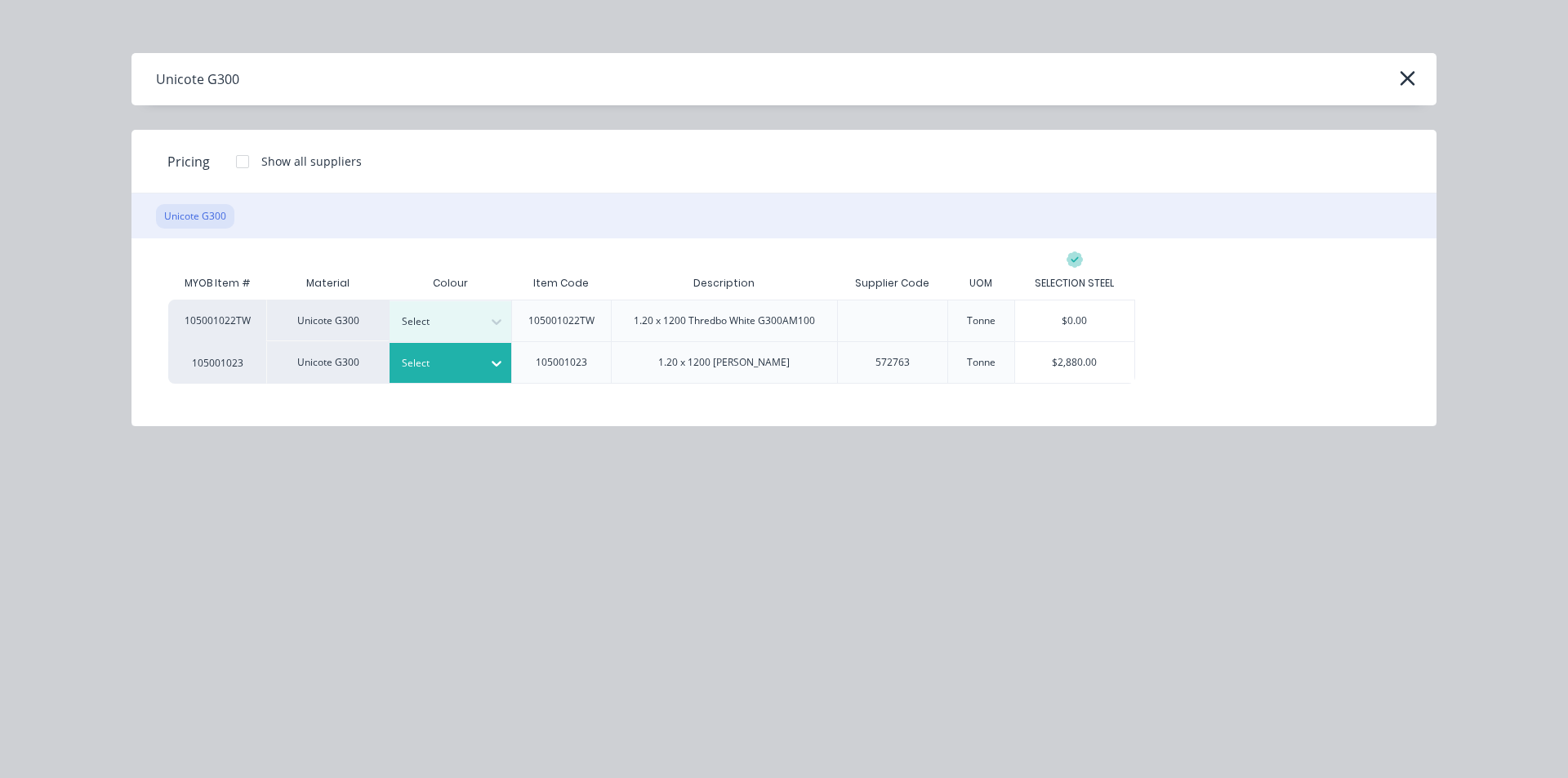
click at [493, 365] on icon at bounding box center [496, 363] width 16 height 16
click at [482, 775] on div "[PERSON_NAME]" at bounding box center [777, 787] width 1556 height 17
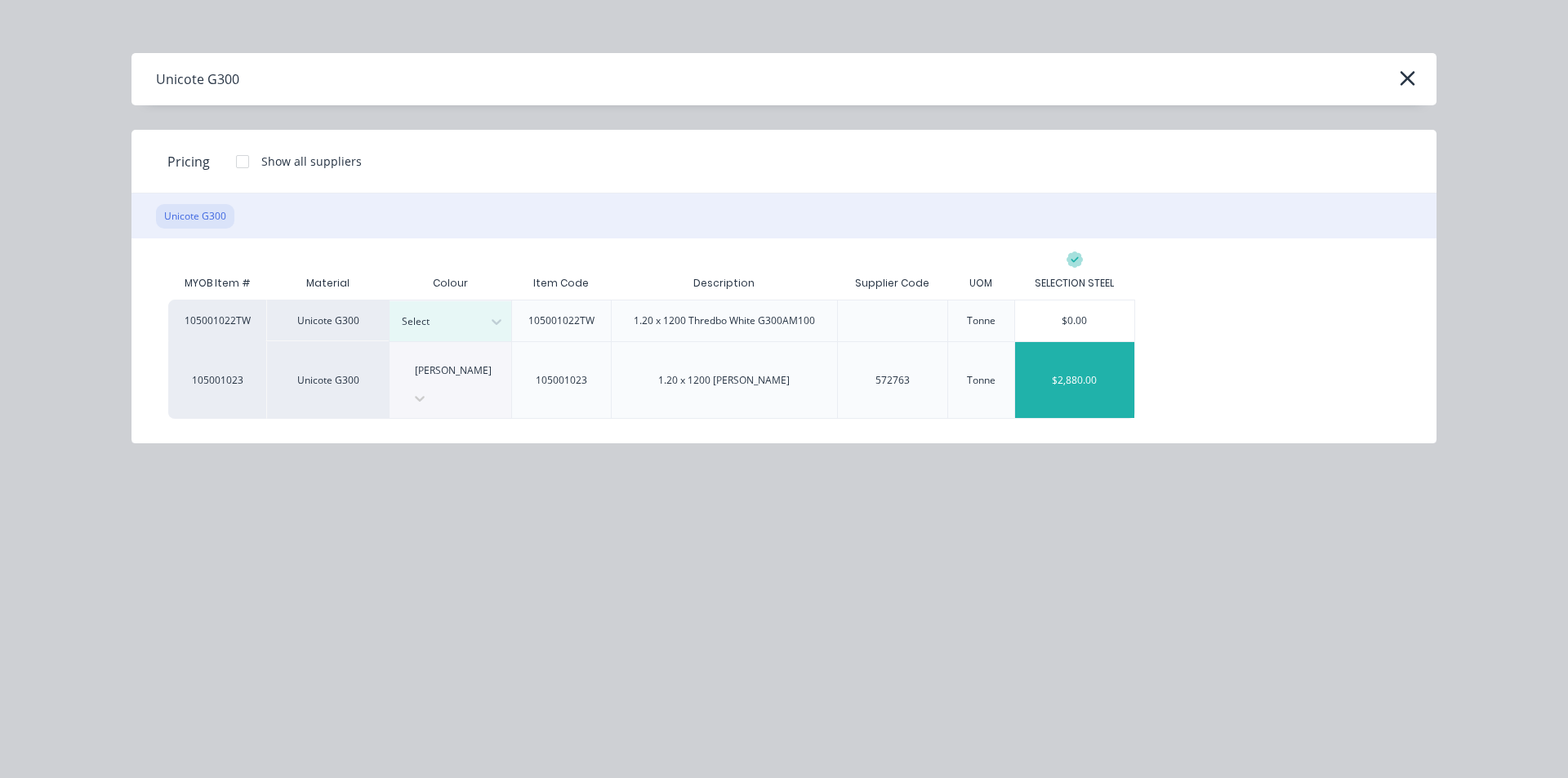
click at [1072, 367] on div "$2,880.00" at bounding box center [1074, 379] width 120 height 76
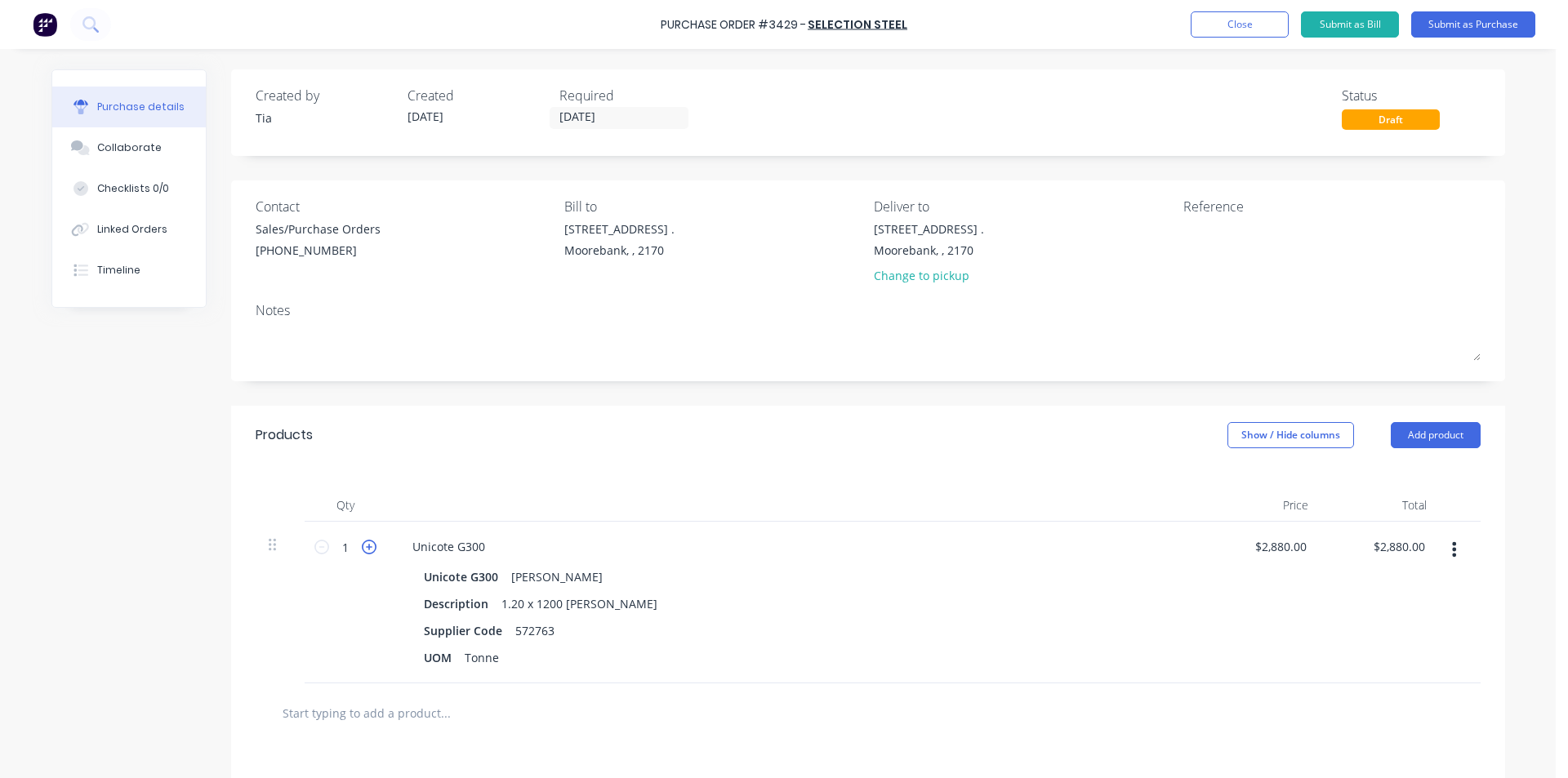
click at [364, 552] on icon at bounding box center [369, 546] width 14 height 14
type input "2"
type input "$5,760.00"
click at [490, 545] on div "Unicote G300" at bounding box center [448, 546] width 99 height 24
click at [1490, 25] on button "Submit as Purchase" at bounding box center [1473, 24] width 124 height 26
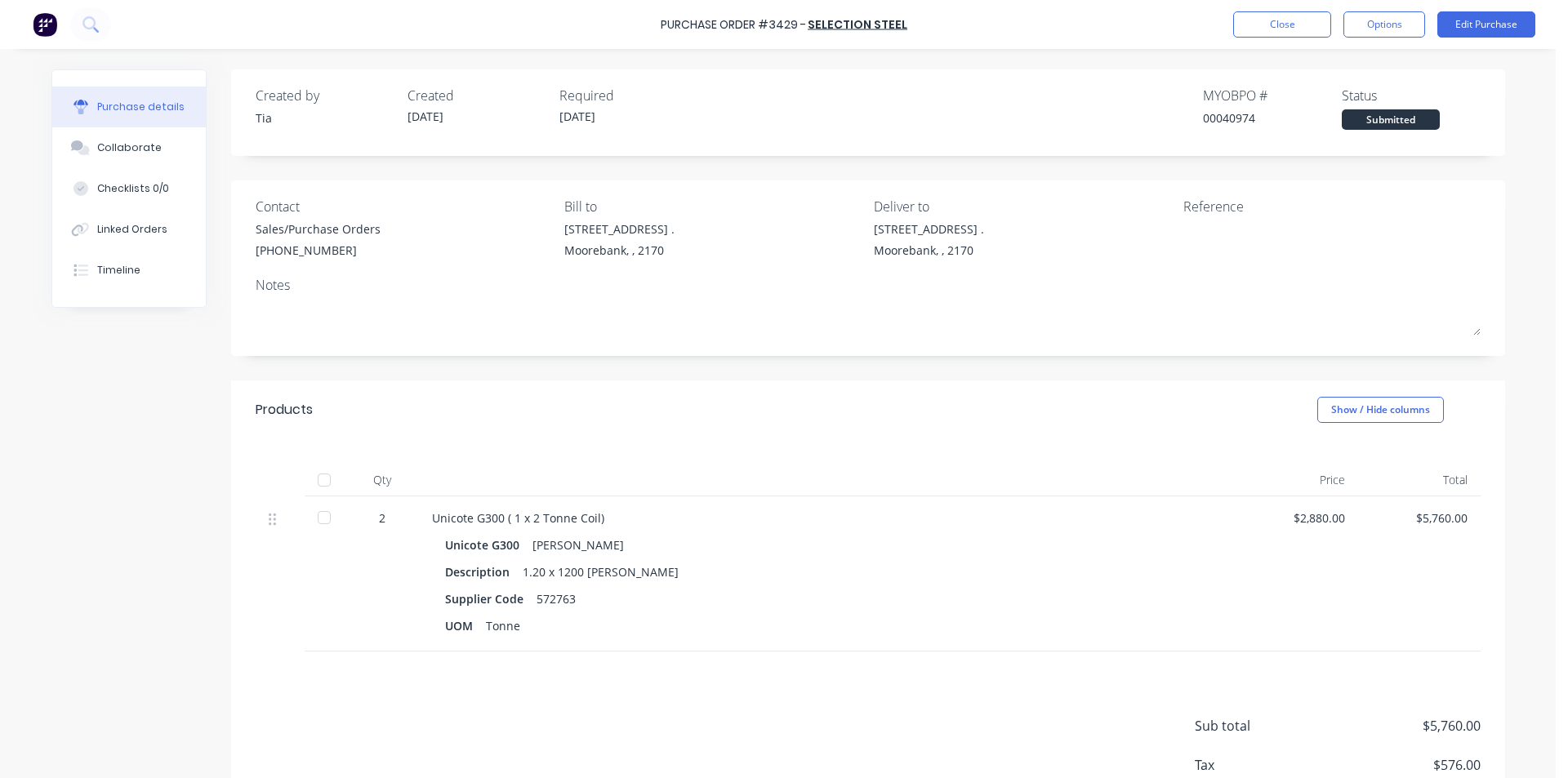
drag, startPoint x: 1370, startPoint y: 21, endPoint x: 1363, endPoint y: 39, distance: 19.3
click at [1370, 21] on button "Options" at bounding box center [1383, 24] width 81 height 26
click at [1340, 75] on div "Print / Email" at bounding box center [1347, 66] width 125 height 24
click at [1322, 137] on div "Without pricing" at bounding box center [1347, 131] width 125 height 24
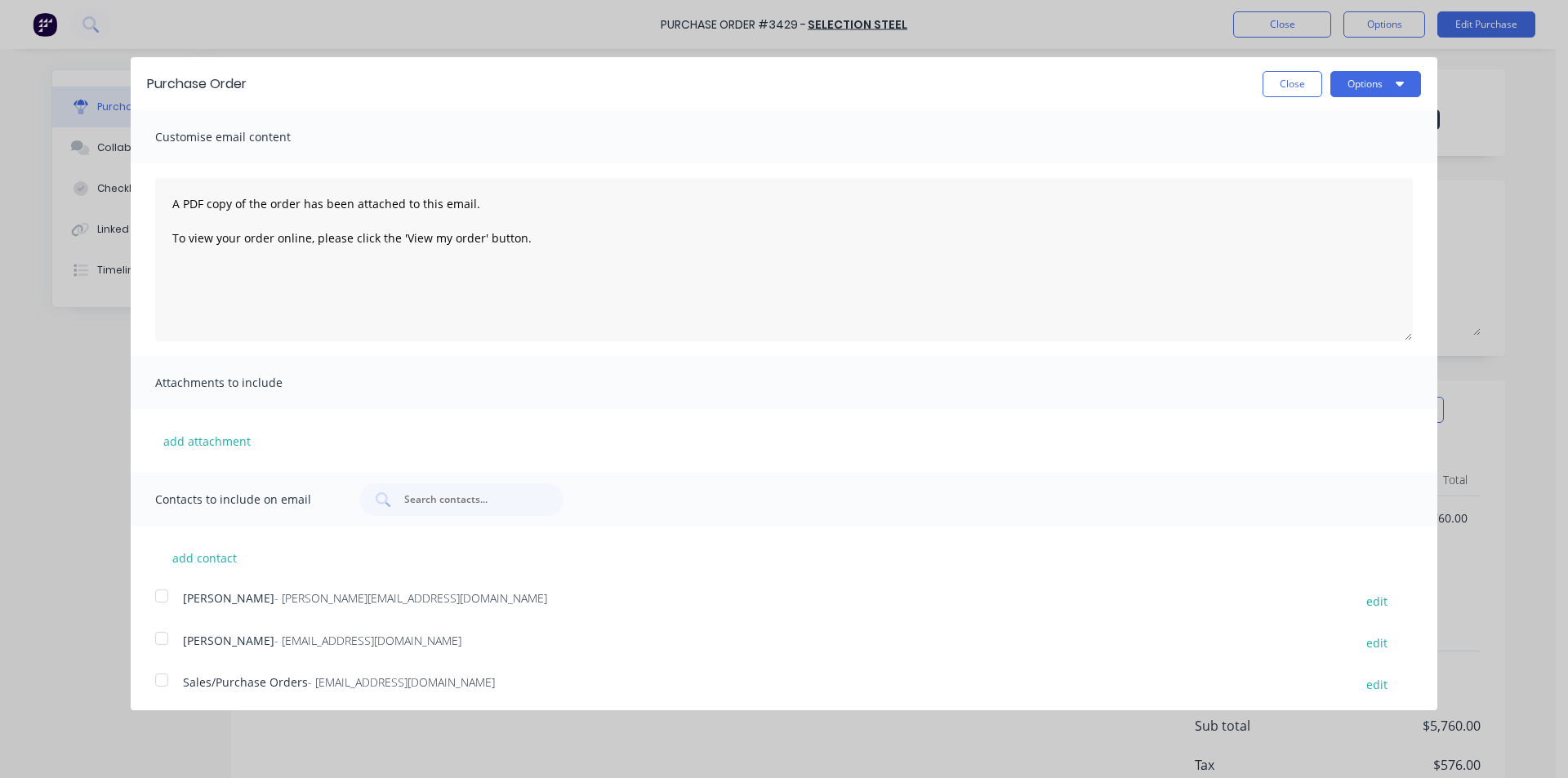
click at [157, 687] on div at bounding box center [162, 679] width 33 height 33
click at [1368, 74] on button "Options" at bounding box center [1375, 83] width 91 height 26
click at [1339, 164] on div "Email" at bounding box center [1342, 158] width 125 height 24
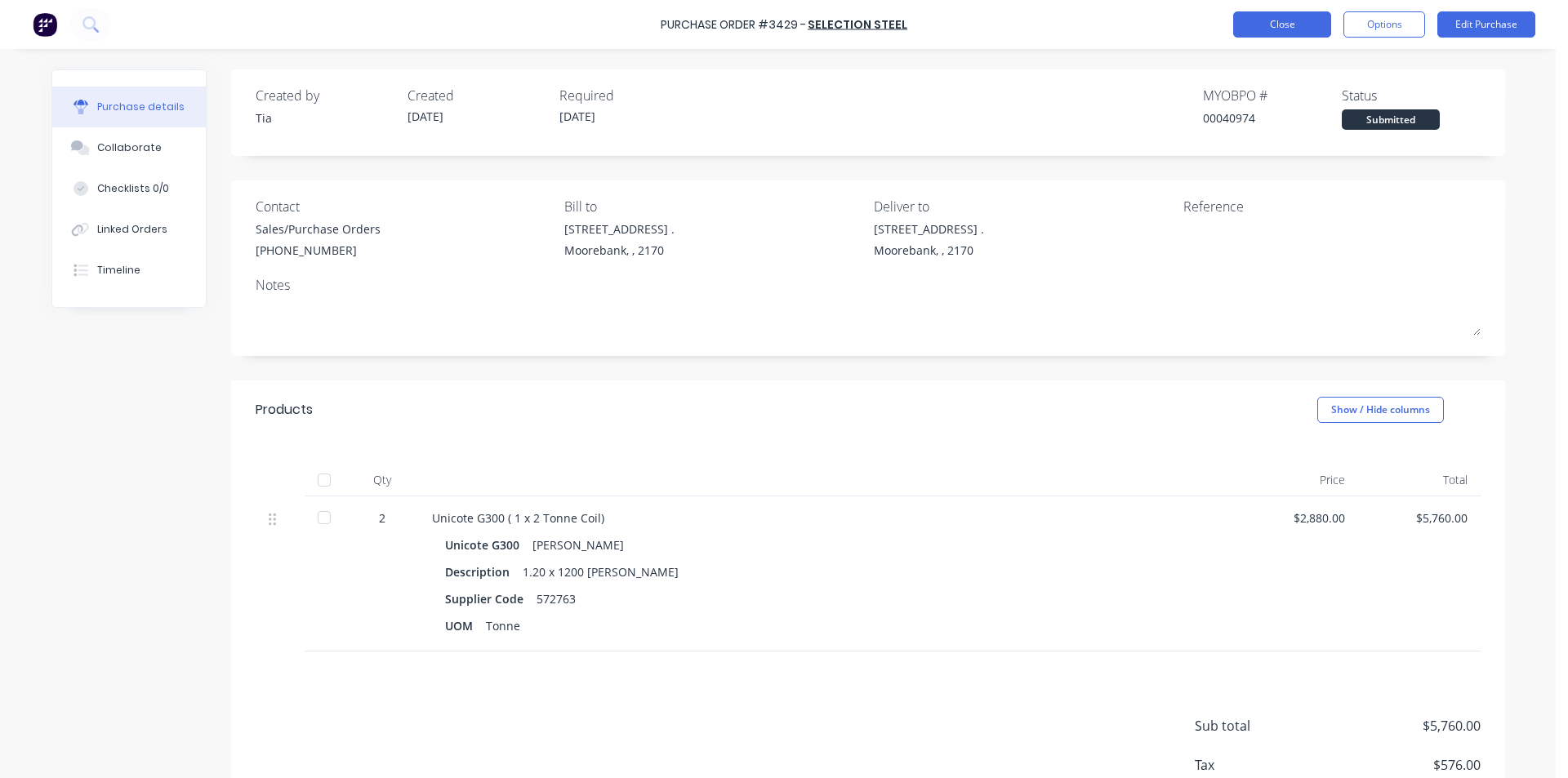
click at [1305, 22] on button "Close" at bounding box center [1282, 24] width 98 height 26
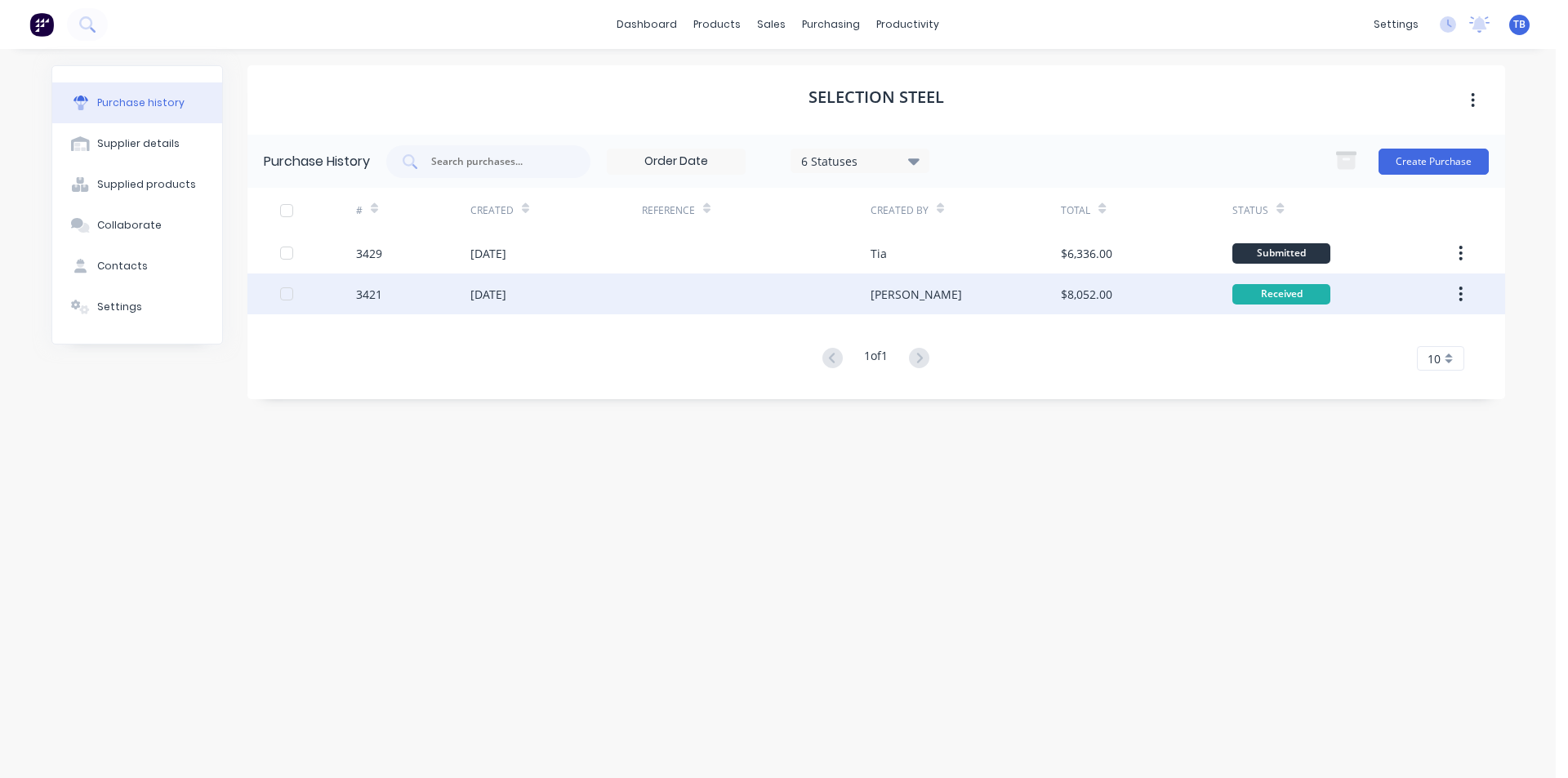
click at [388, 293] on div "3421" at bounding box center [413, 294] width 114 height 41
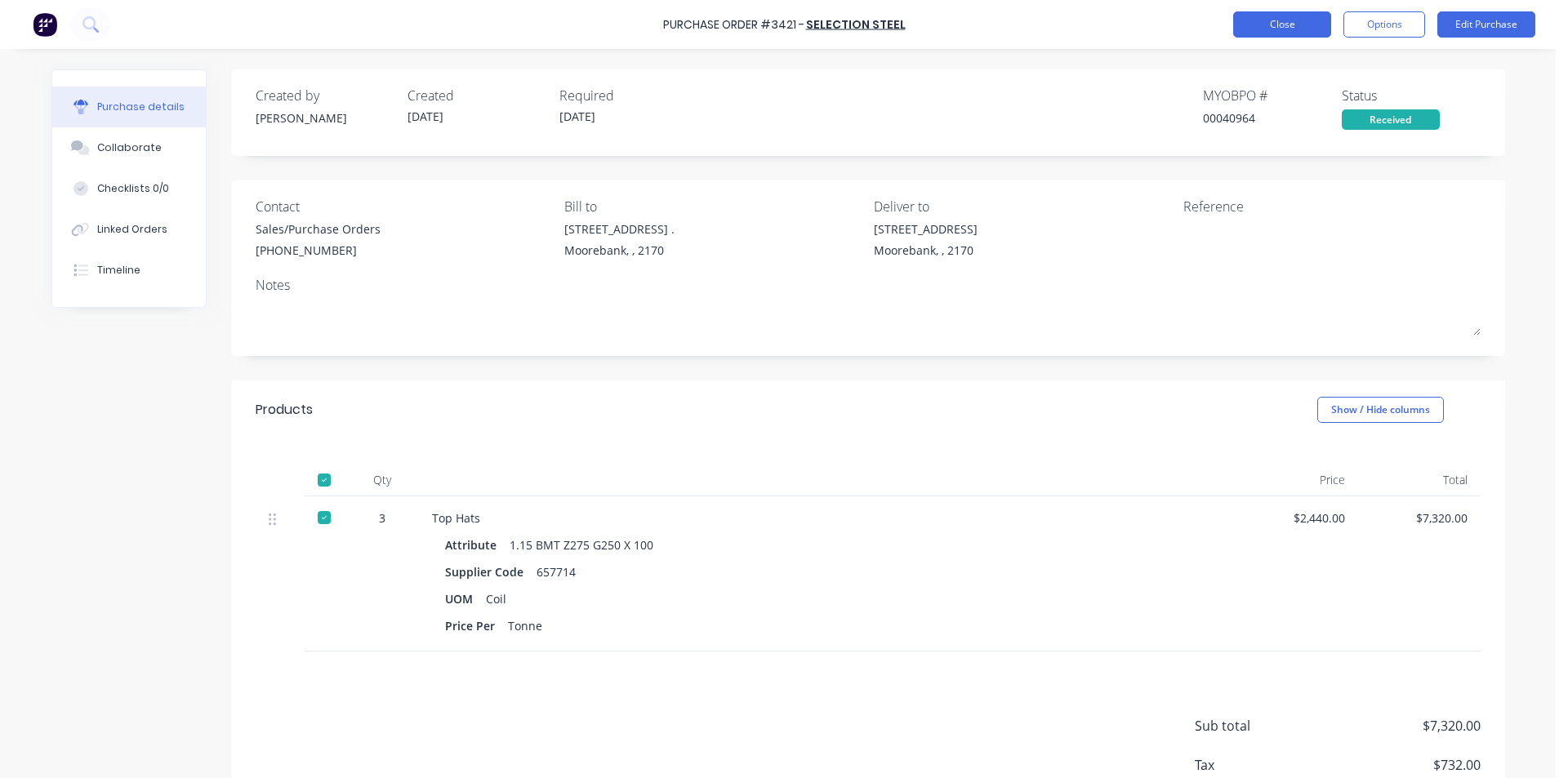
click at [1292, 18] on button "Close" at bounding box center [1282, 24] width 98 height 26
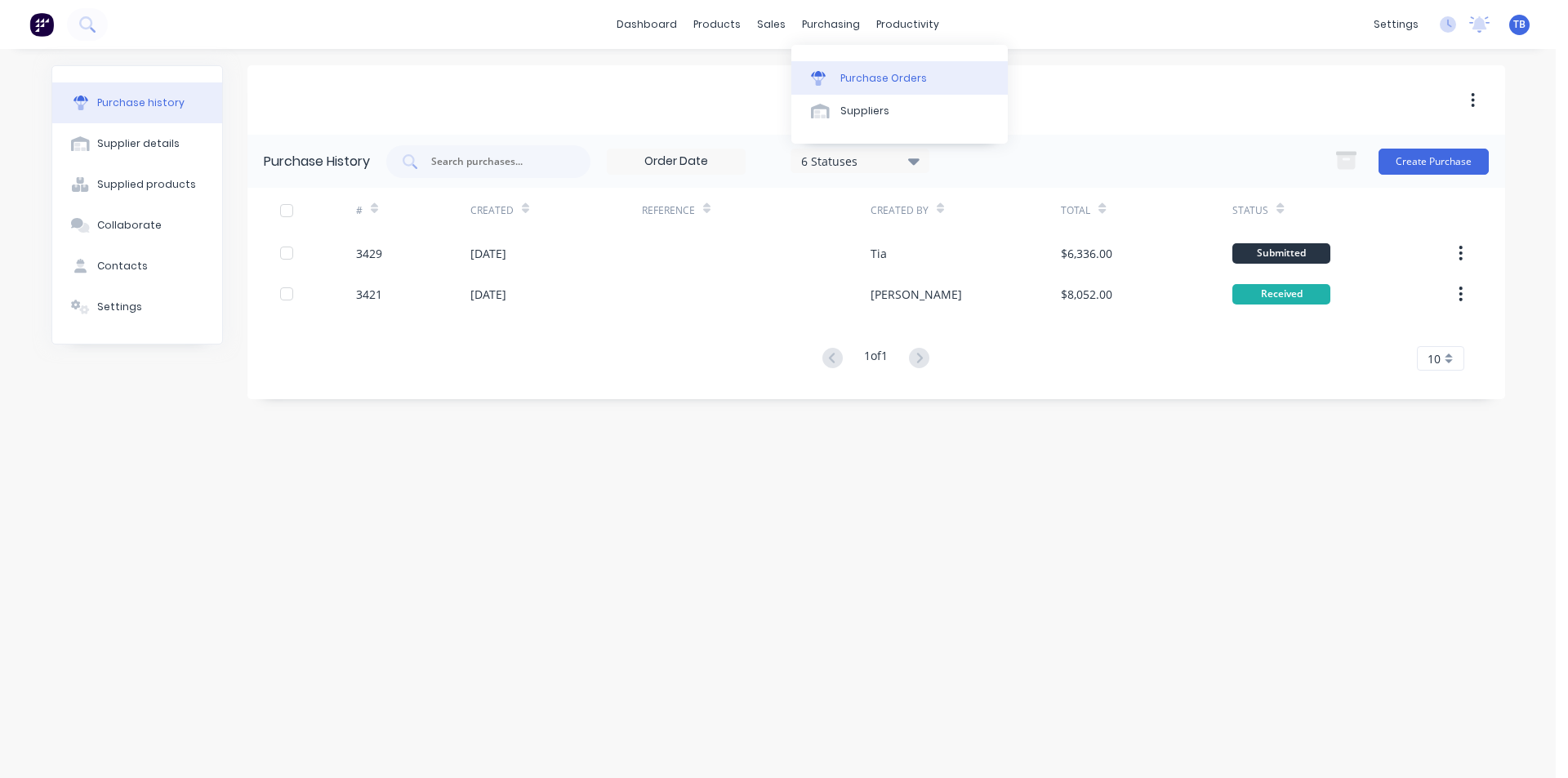
click at [836, 75] on link "Purchase Orders" at bounding box center [899, 78] width 216 height 33
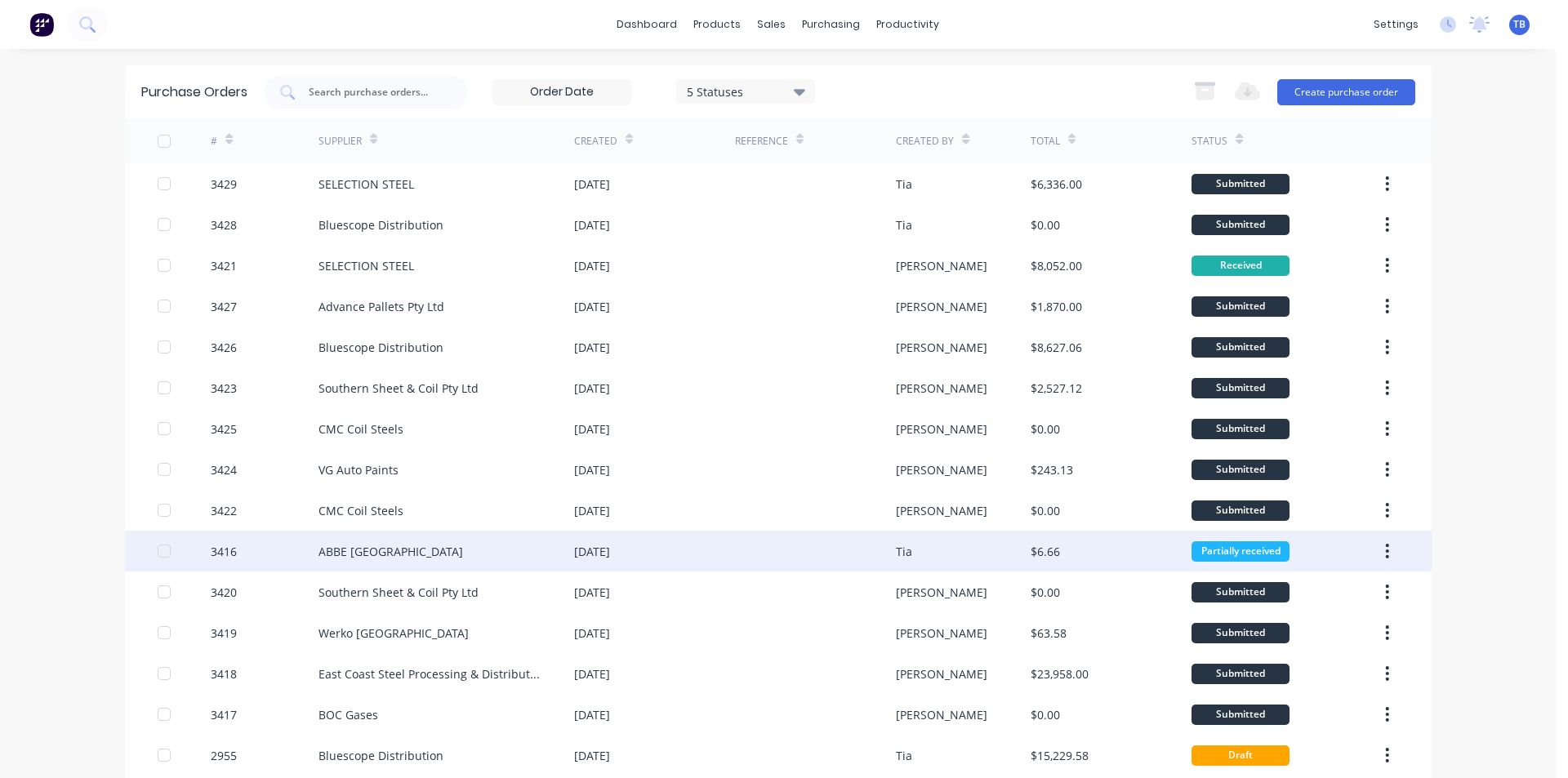
click at [367, 558] on div "ABBE [GEOGRAPHIC_DATA]" at bounding box center [391, 551] width 145 height 17
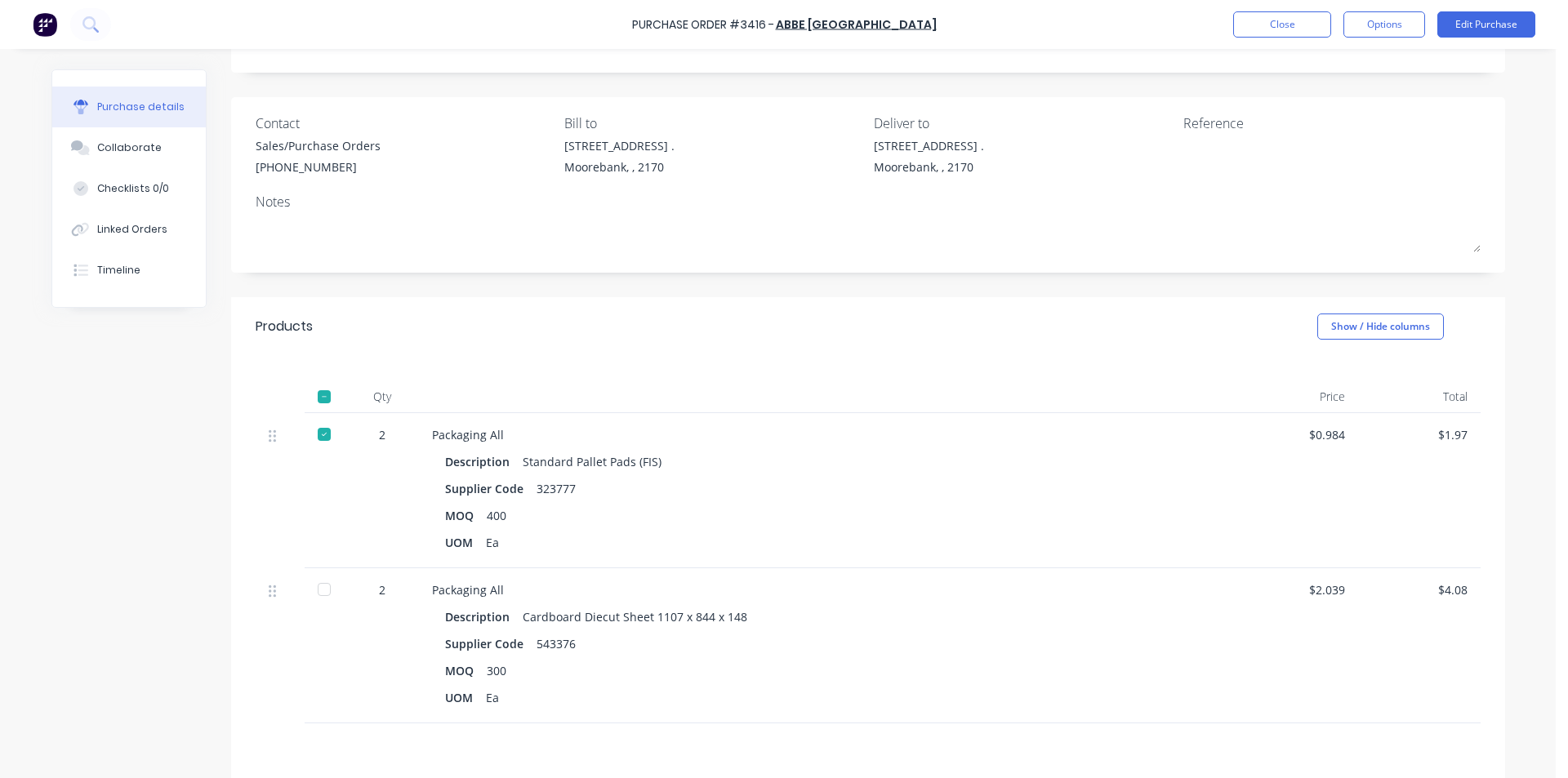
scroll to position [164, 0]
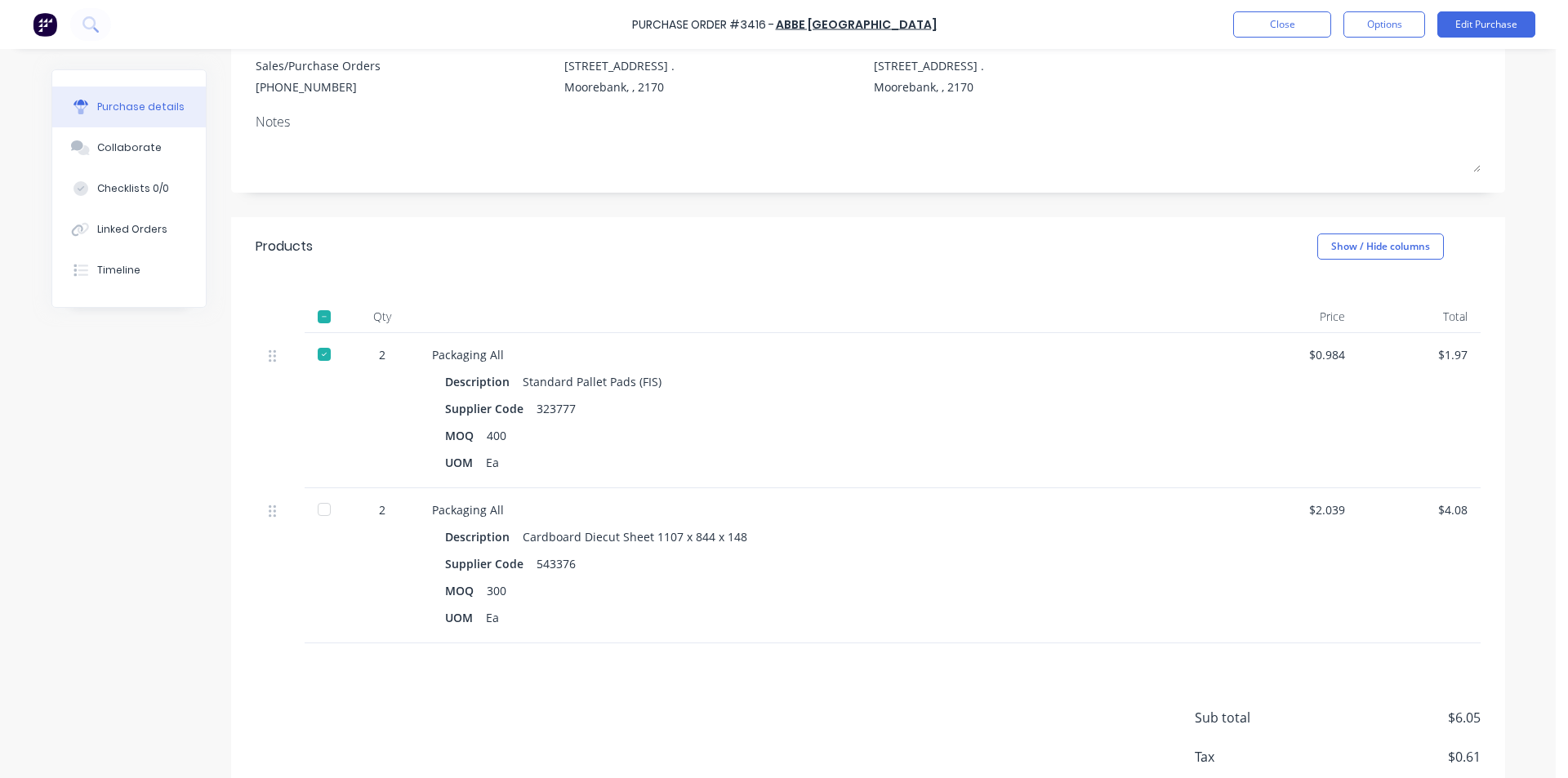
click at [317, 508] on div at bounding box center [325, 509] width 33 height 33
click at [1368, 28] on button "Options" at bounding box center [1383, 24] width 81 height 26
click at [1496, 20] on button "Edit Purchase" at bounding box center [1486, 24] width 98 height 26
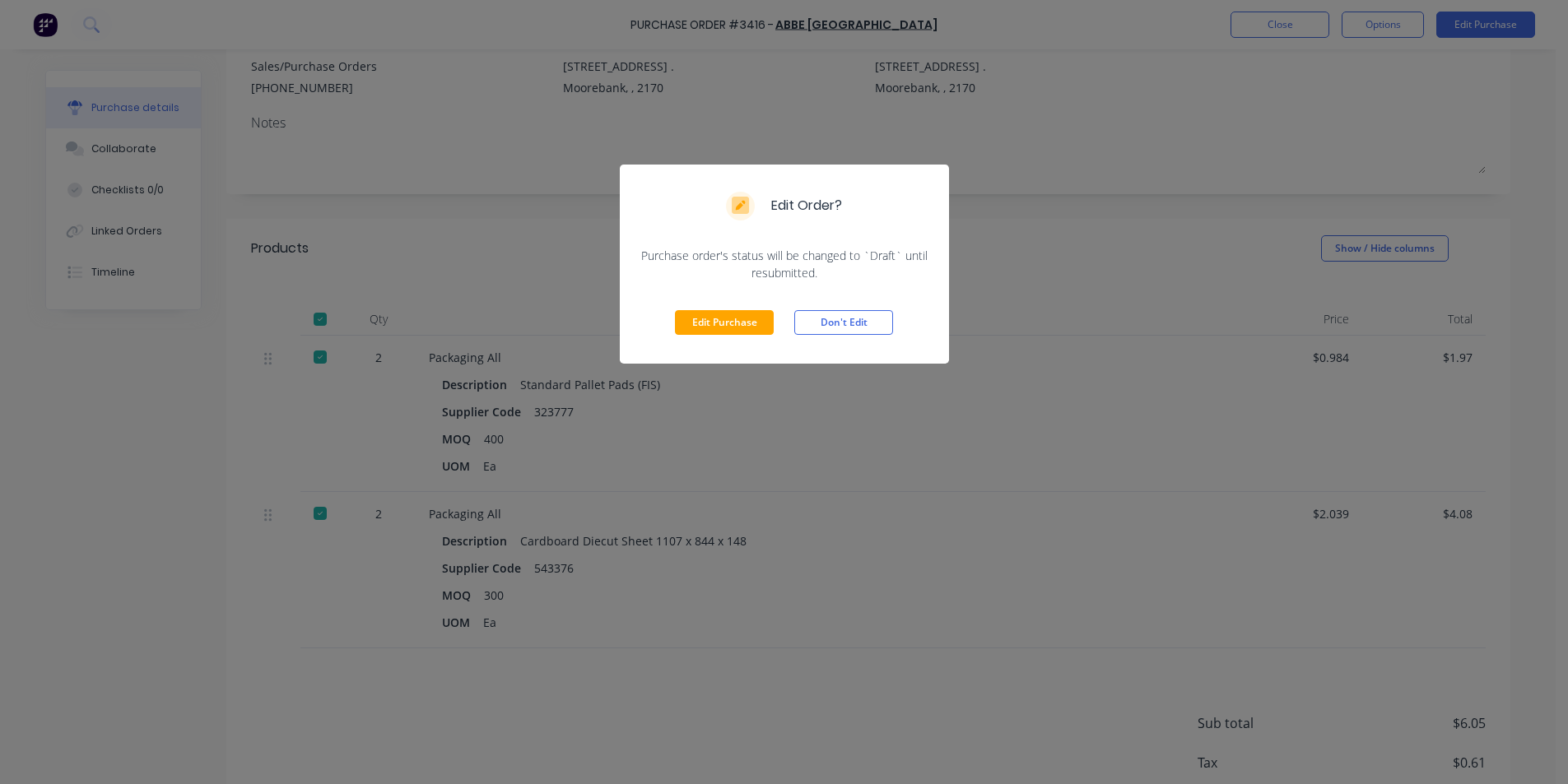
click at [737, 316] on button "Edit Purchase" at bounding box center [724, 323] width 98 height 25
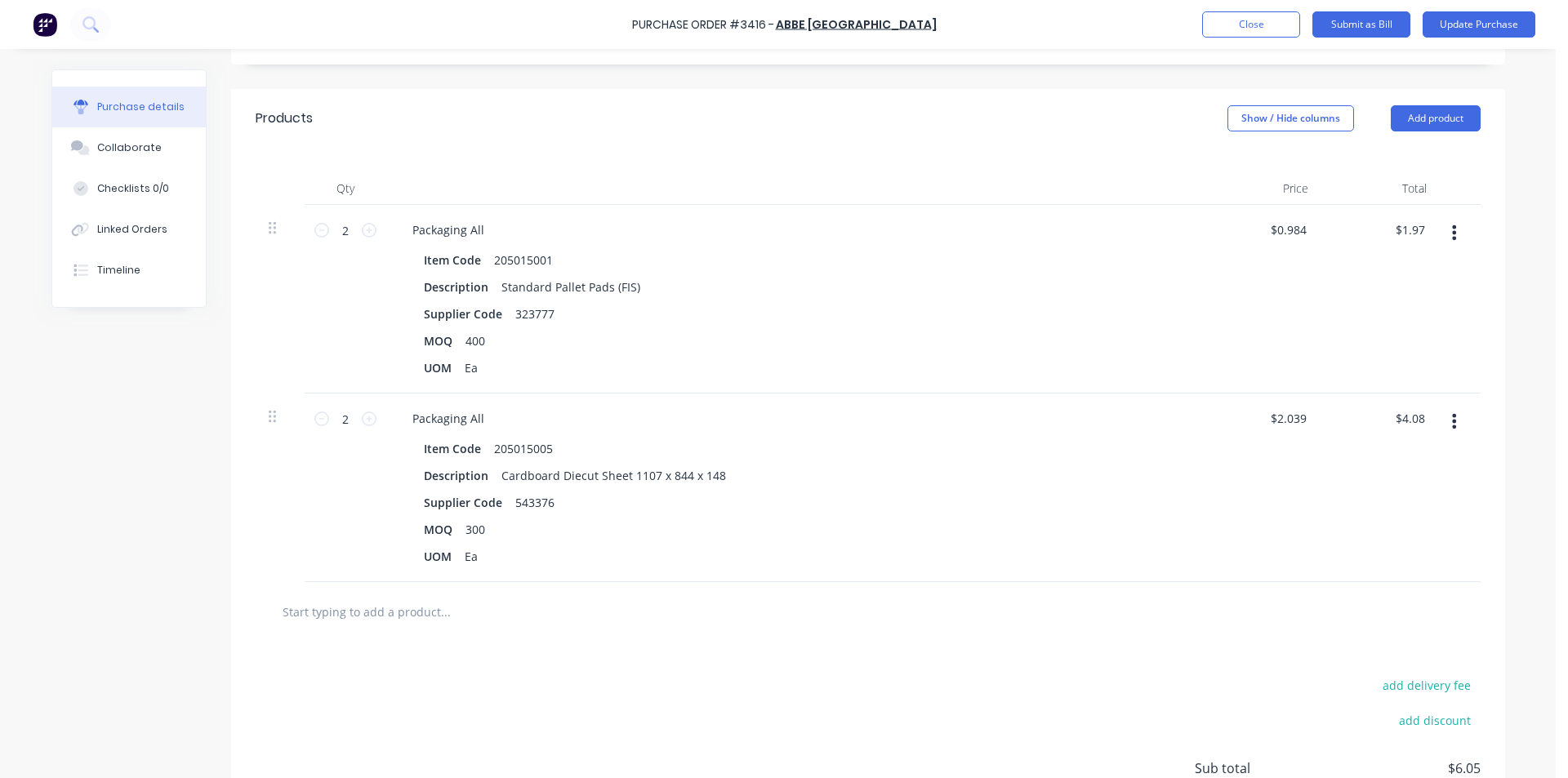
scroll to position [326, 0]
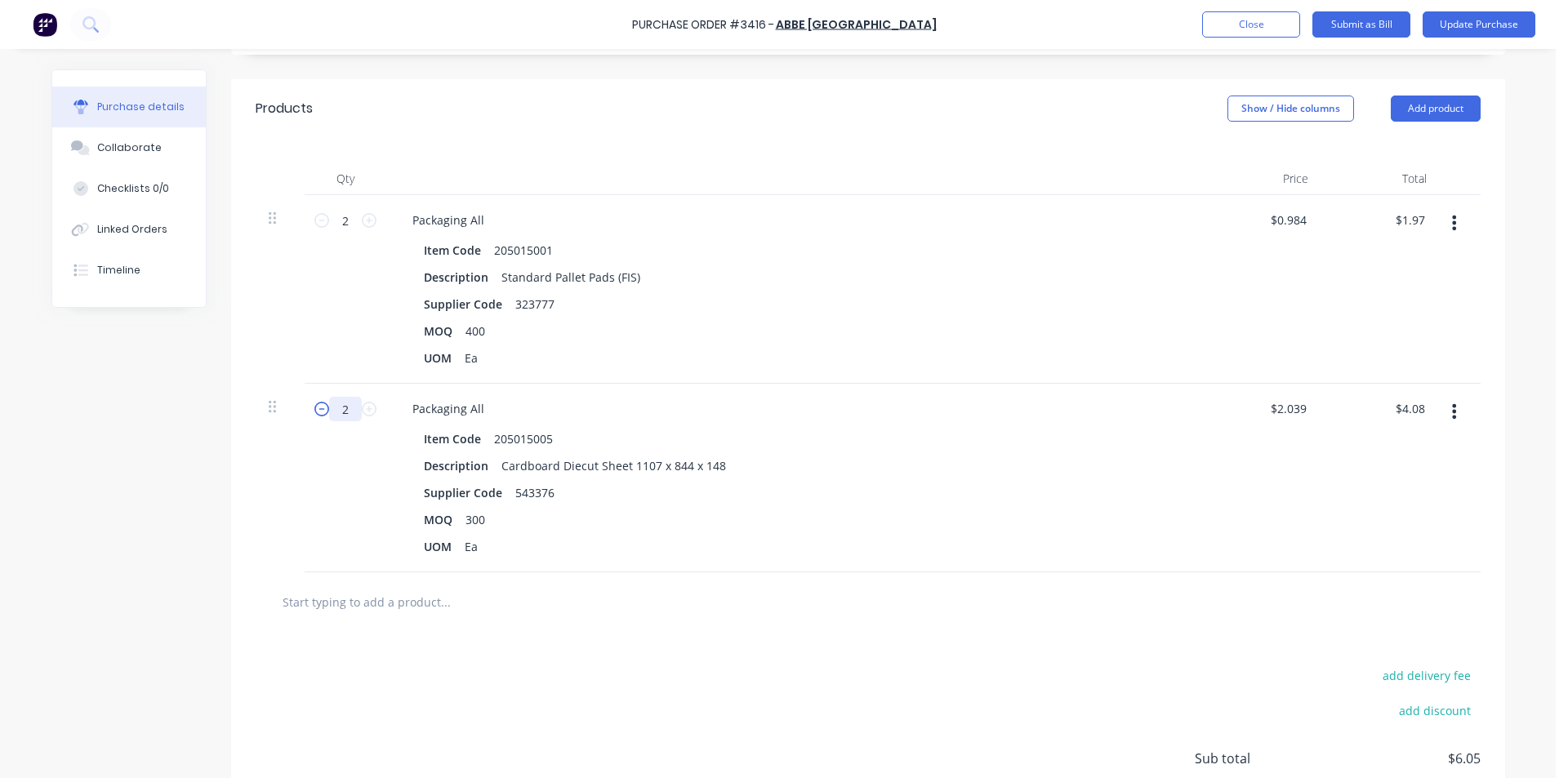
drag, startPoint x: 347, startPoint y: 407, endPoint x: 314, endPoint y: 415, distance: 34.0
click at [318, 414] on div "2 2" at bounding box center [346, 410] width 56 height 25
type input "6"
type input "$12.23"
type input "60"
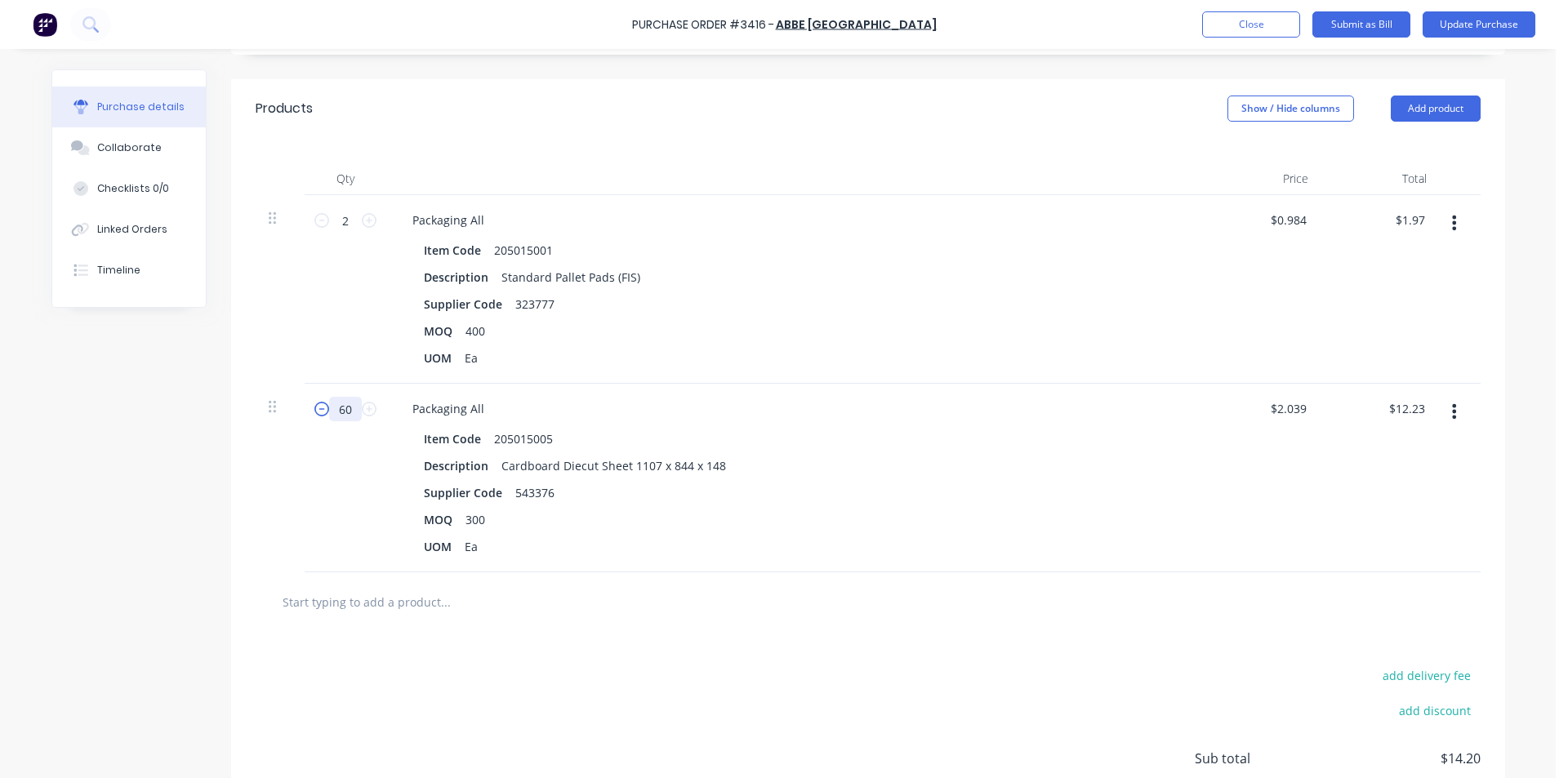
type input "$122.34"
type input "600"
type input "$1,223.40"
type input "600"
click at [798, 679] on div "add delivery fee add discount Sub total $1,225.37 Tax $122.54 Total $1,347.91" at bounding box center [867, 766] width 1274 height 269
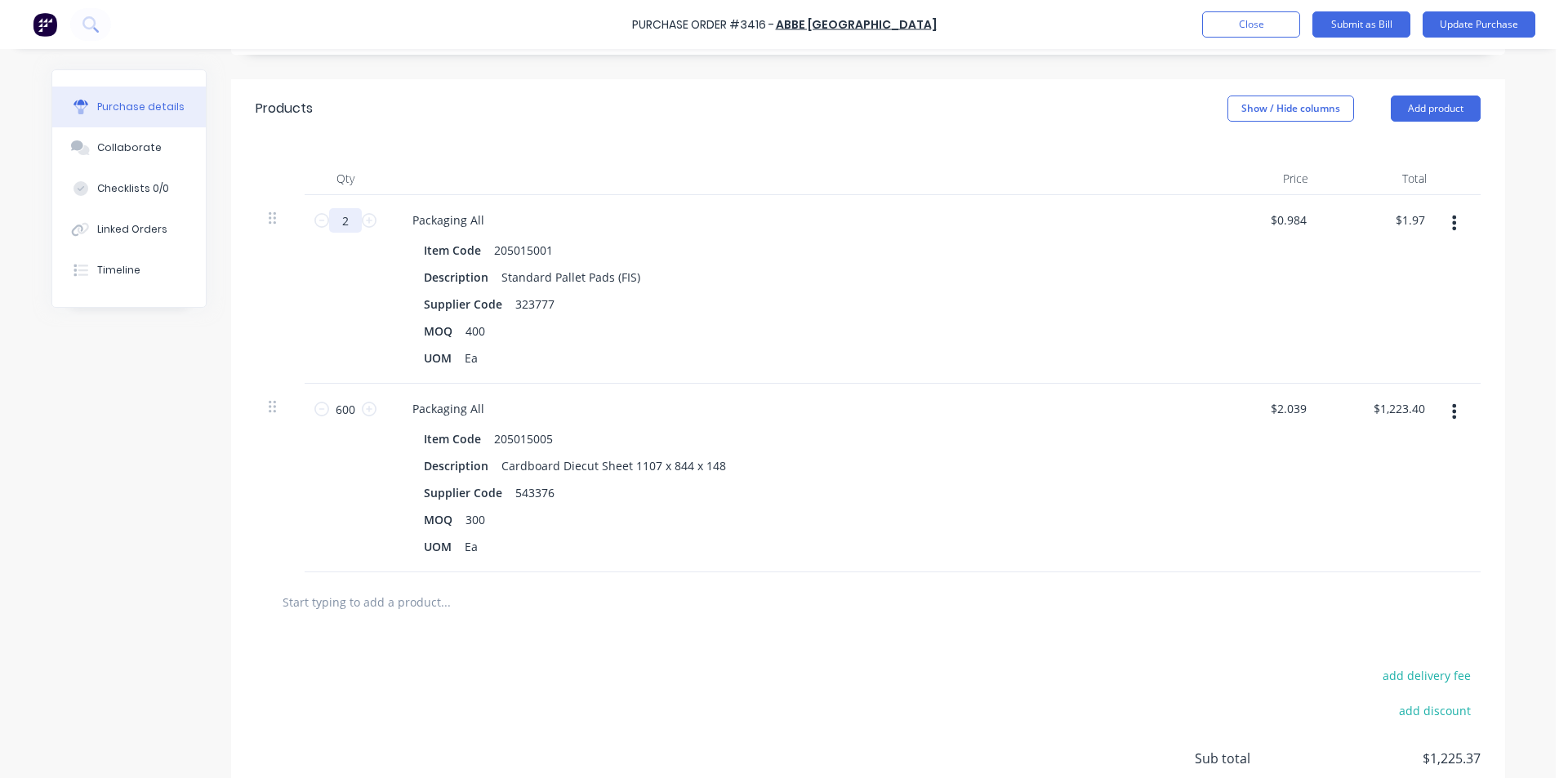
drag, startPoint x: 347, startPoint y: 214, endPoint x: 329, endPoint y: 215, distance: 18.0
click at [329, 215] on input "2" at bounding box center [346, 220] width 33 height 25
type input "8"
type input "$7.87"
type input "80"
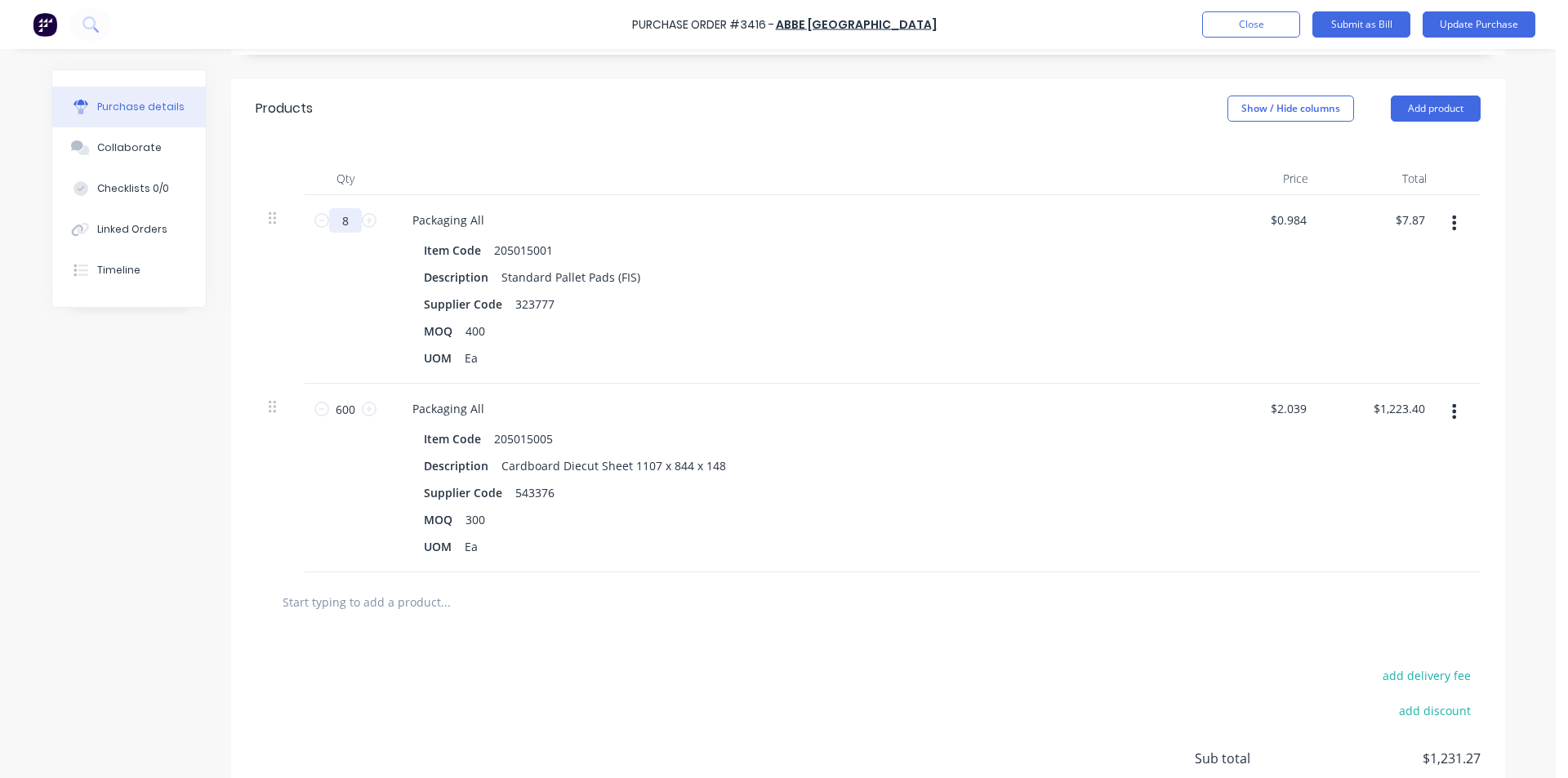
type input "$78.72"
type input "800"
type input "$787.20"
type input "800"
click at [764, 677] on div "add delivery fee add discount Sub total $2,010.60 Tax $201.06 Total $2,211.66" at bounding box center [867, 766] width 1274 height 269
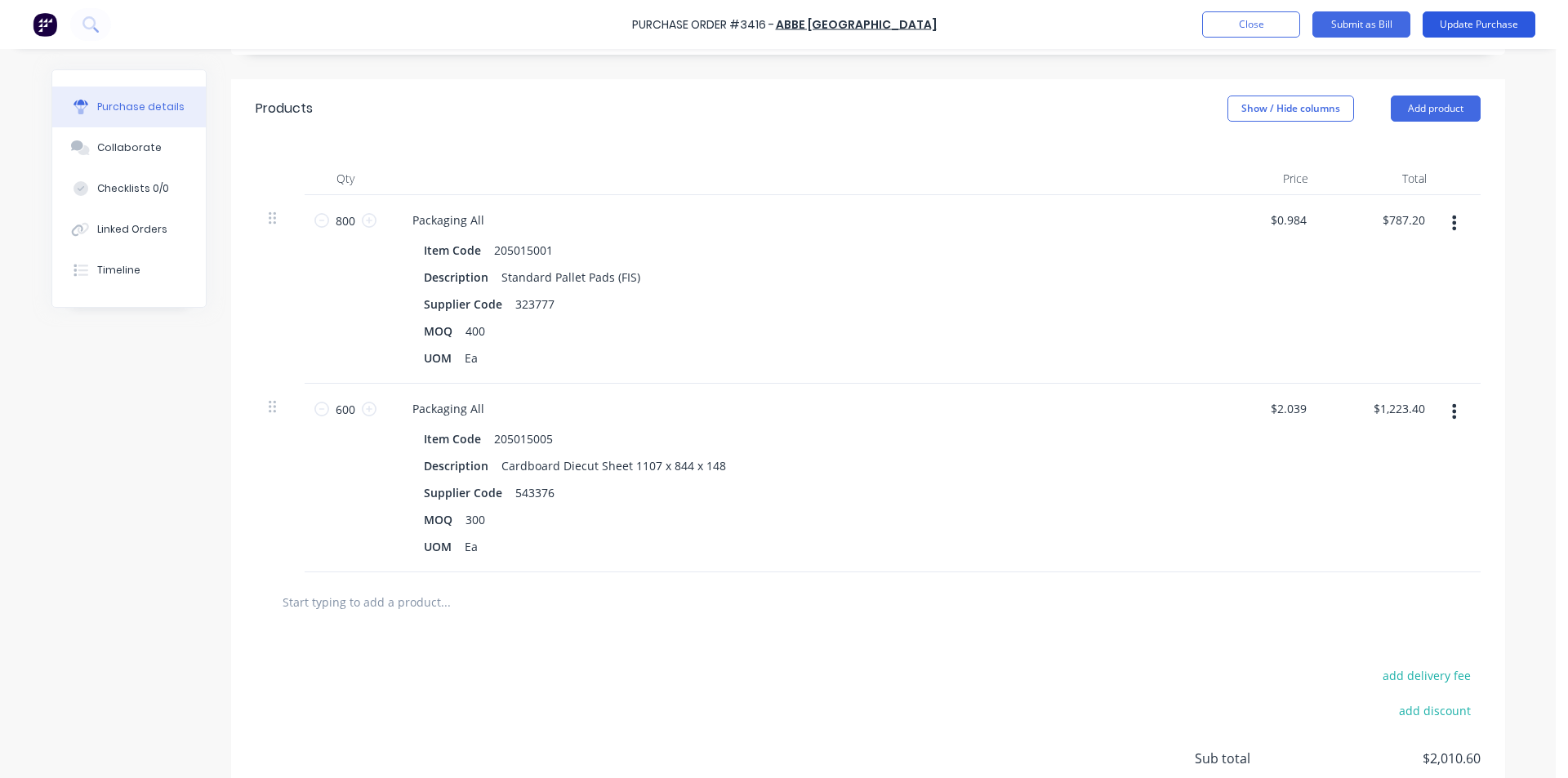
click at [1467, 28] on button "Update Purchase" at bounding box center [1479, 24] width 113 height 26
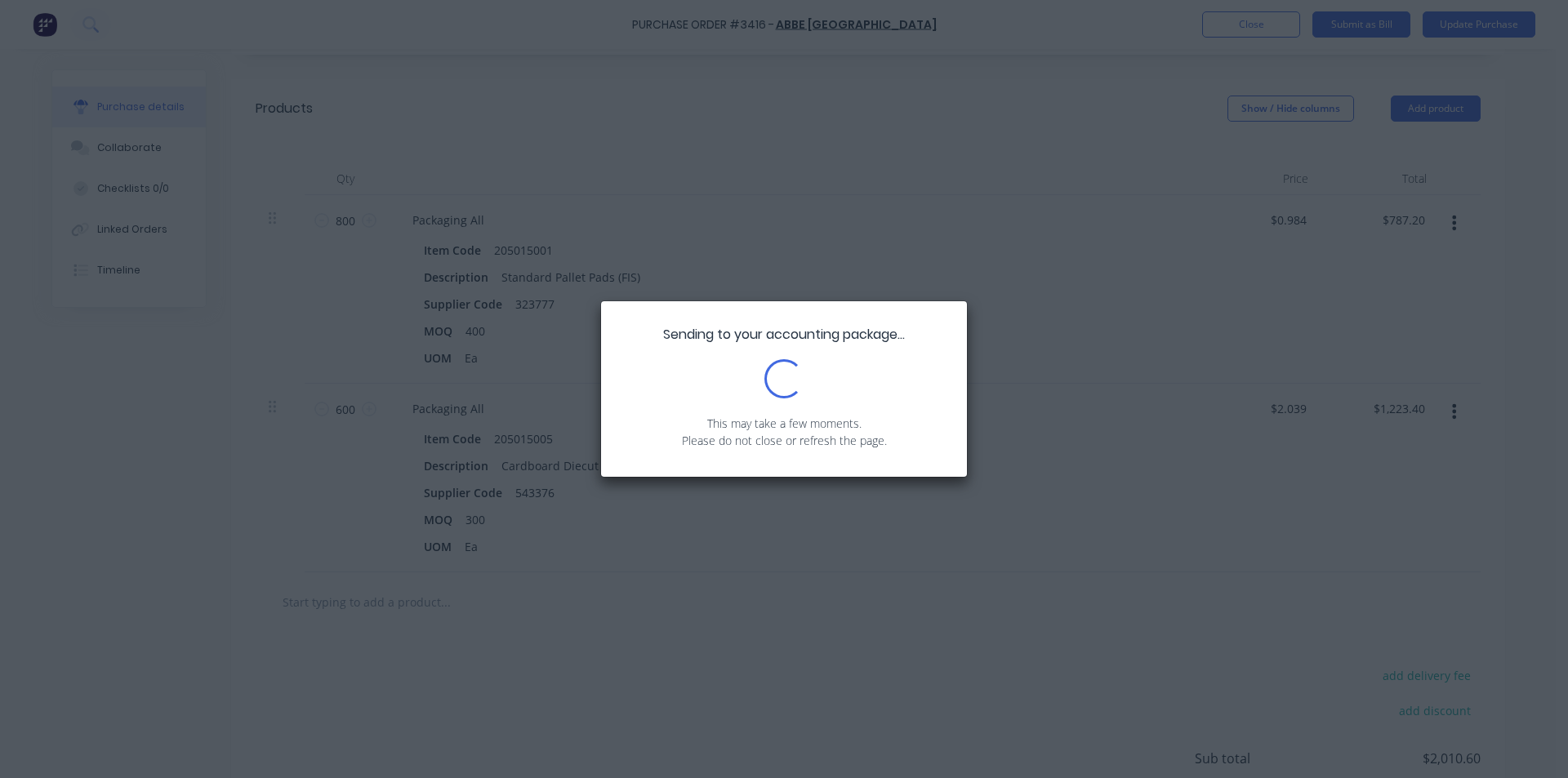
scroll to position [0, 0]
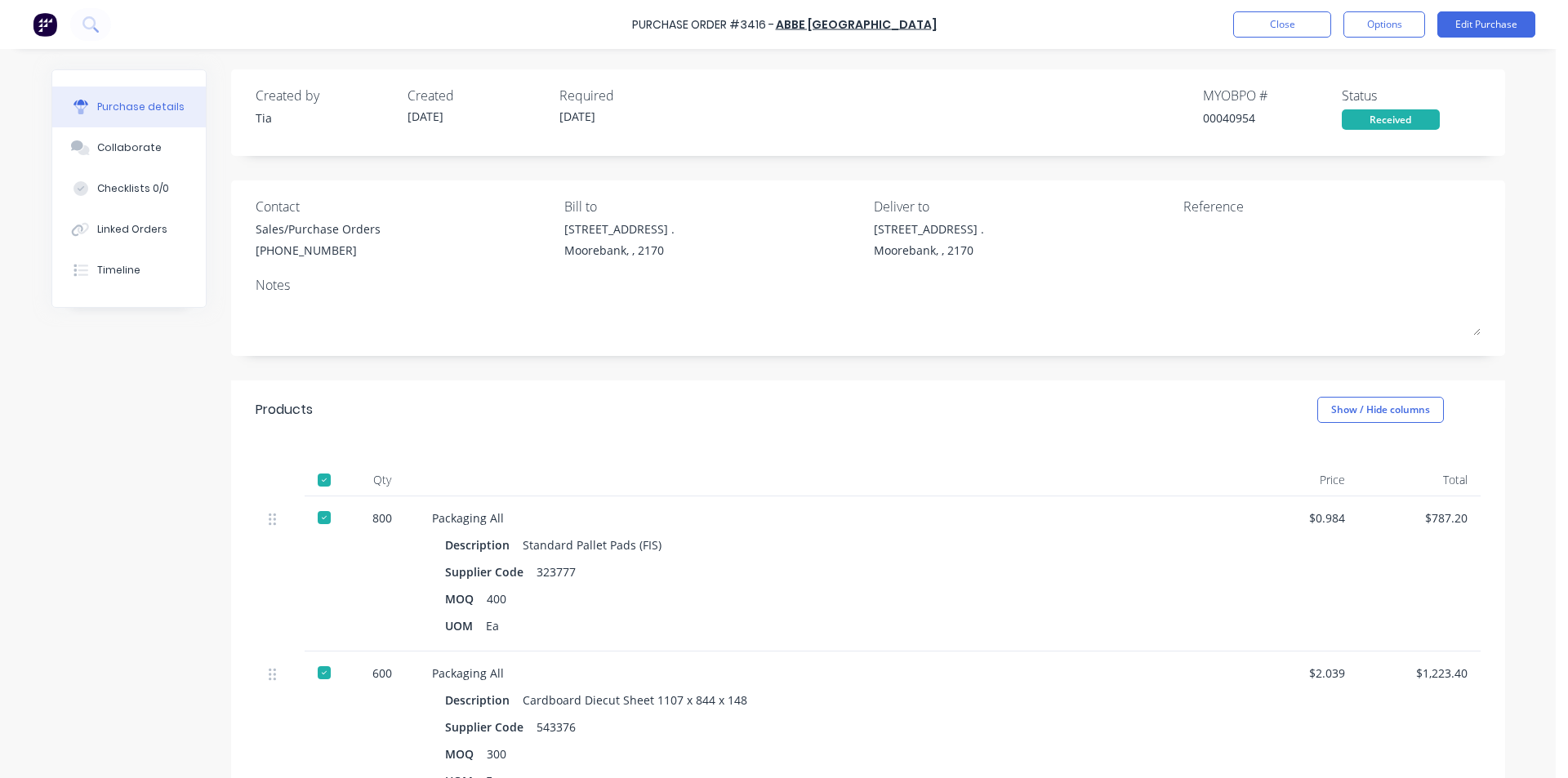
click at [322, 670] on div at bounding box center [325, 673] width 33 height 33
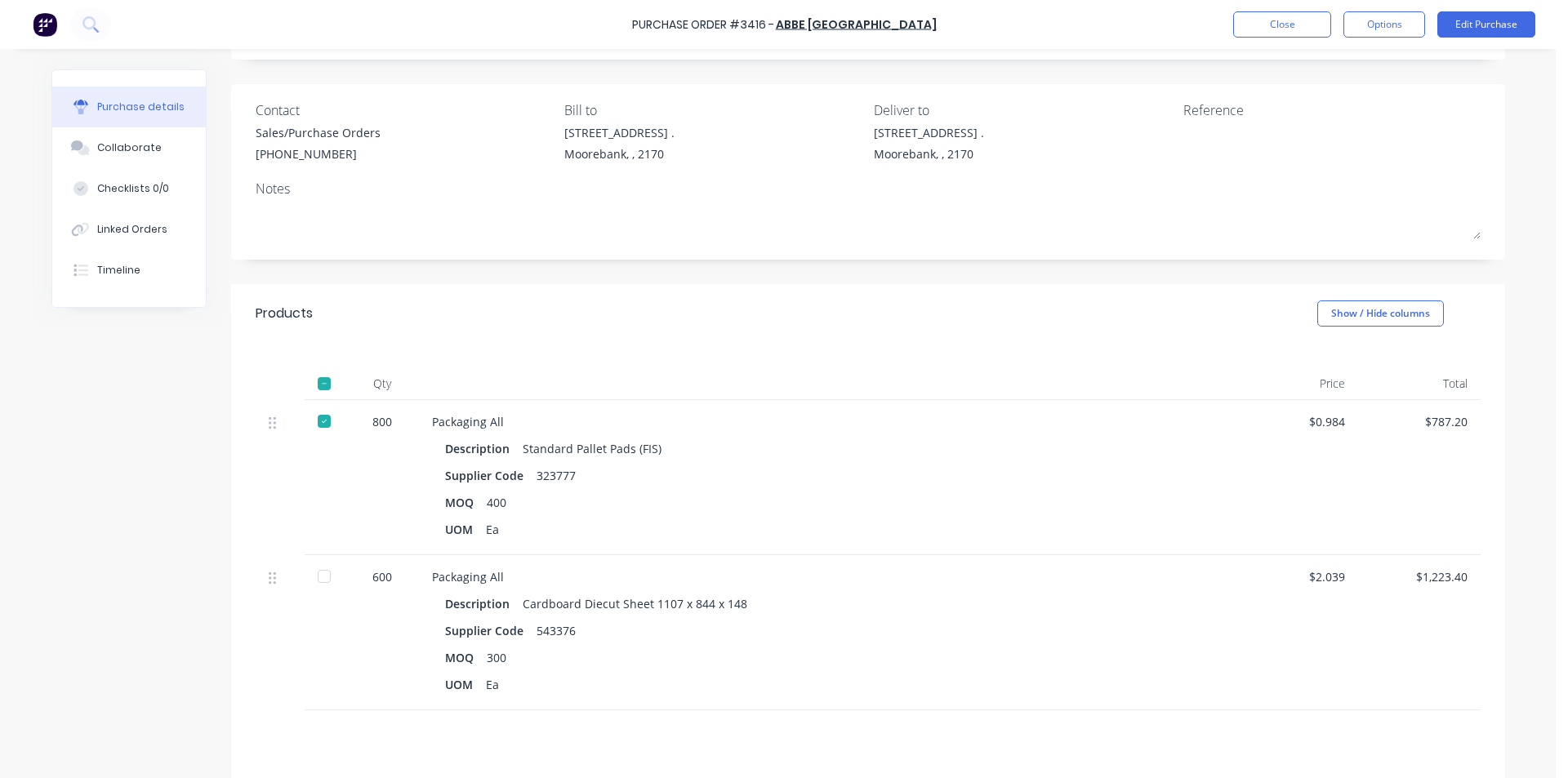
scroll to position [245, 0]
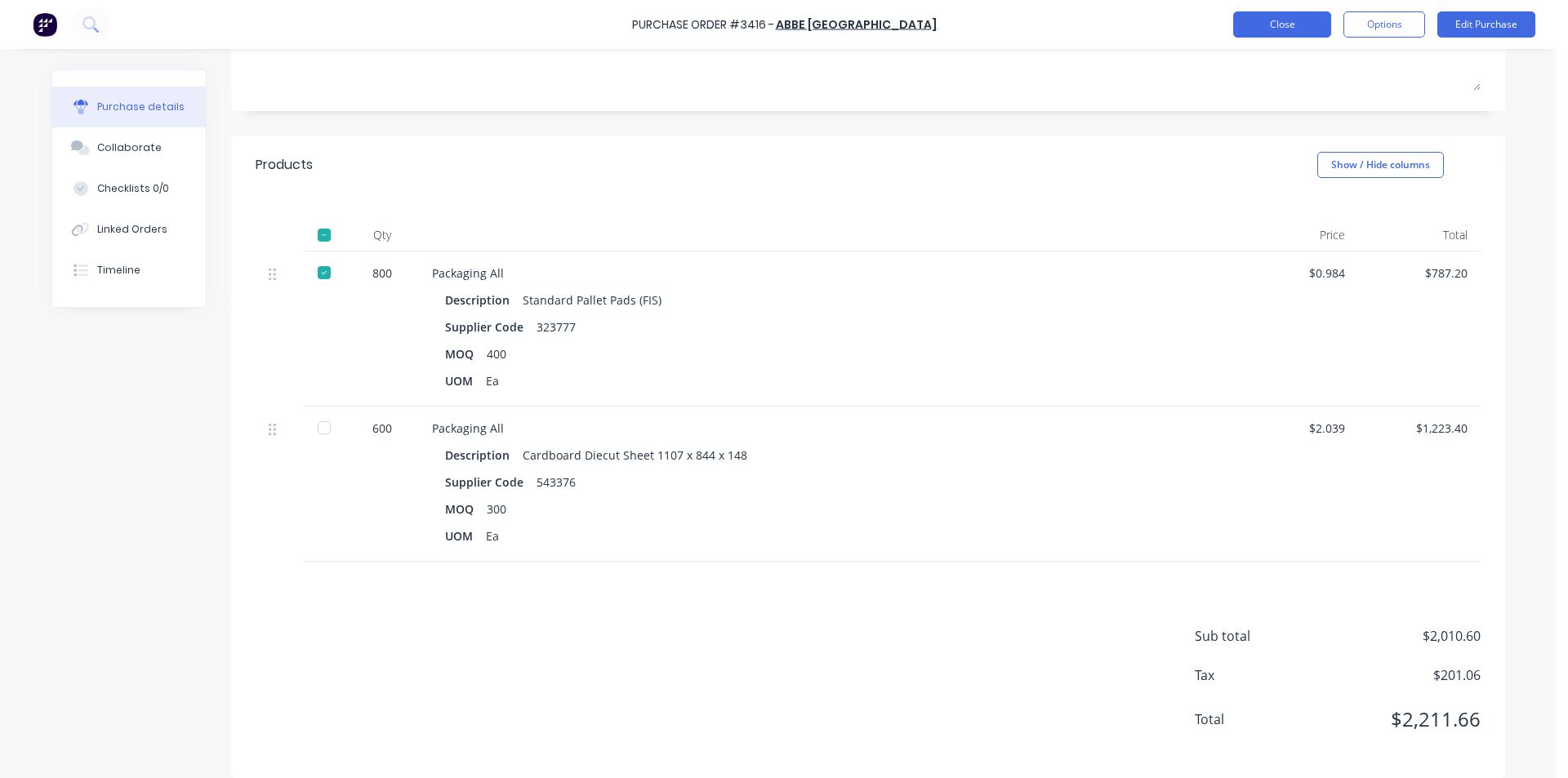
click at [1291, 27] on button "Close" at bounding box center [1282, 24] width 98 height 26
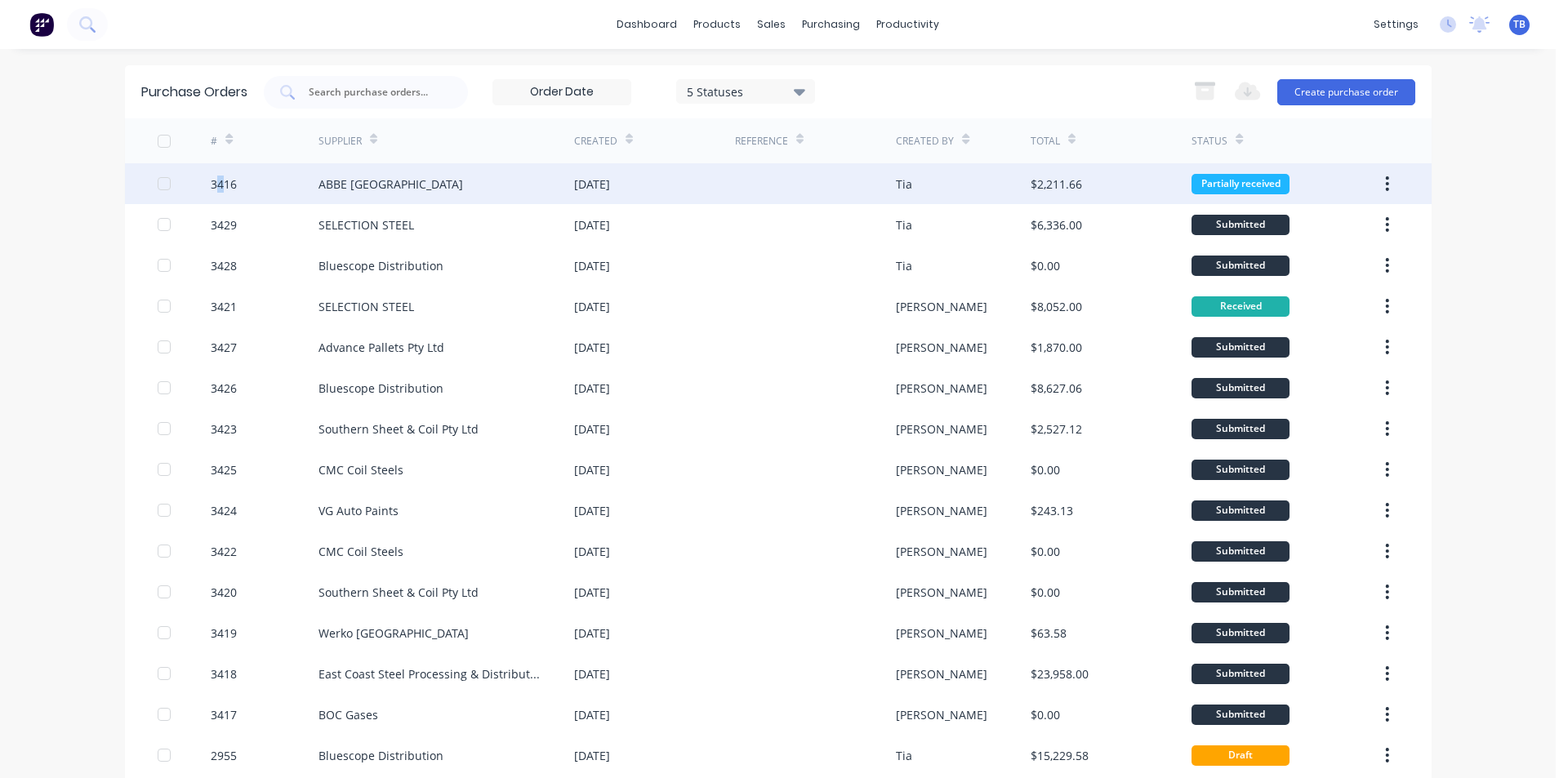
click at [214, 179] on div "3416" at bounding box center [223, 184] width 26 height 17
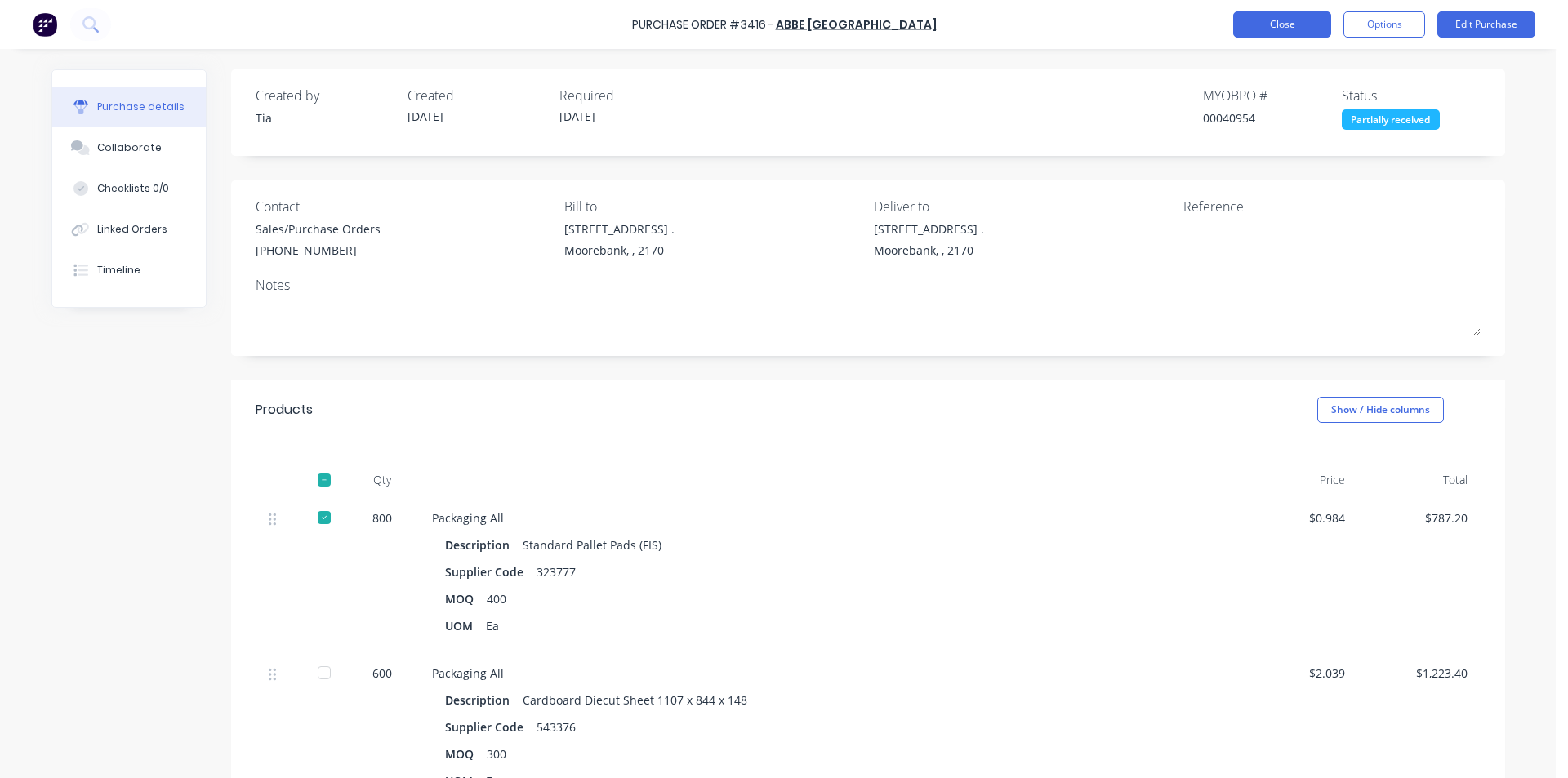
click at [1296, 31] on button "Close" at bounding box center [1282, 24] width 98 height 26
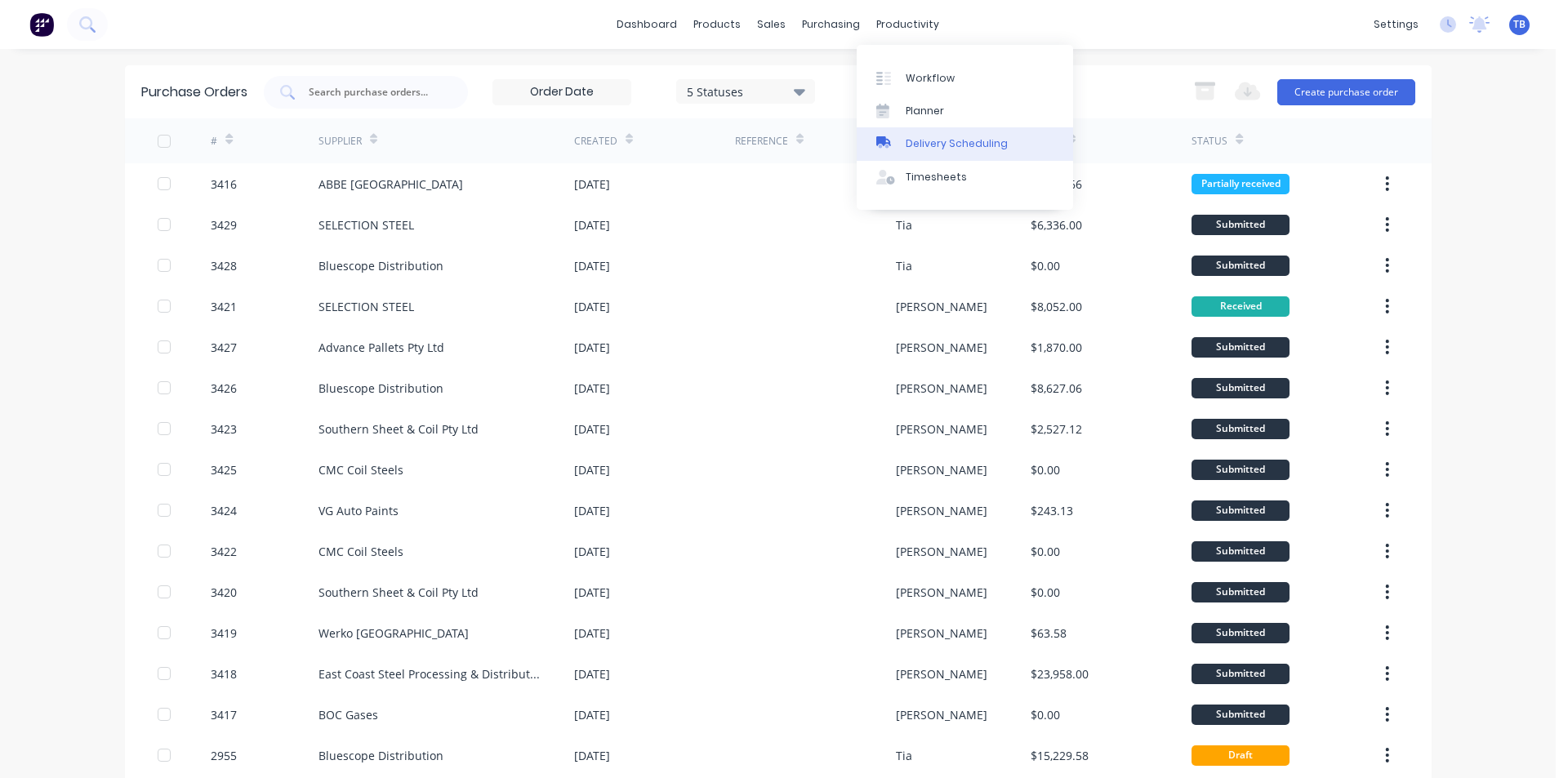
click at [934, 140] on div "Delivery Scheduling" at bounding box center [956, 143] width 102 height 14
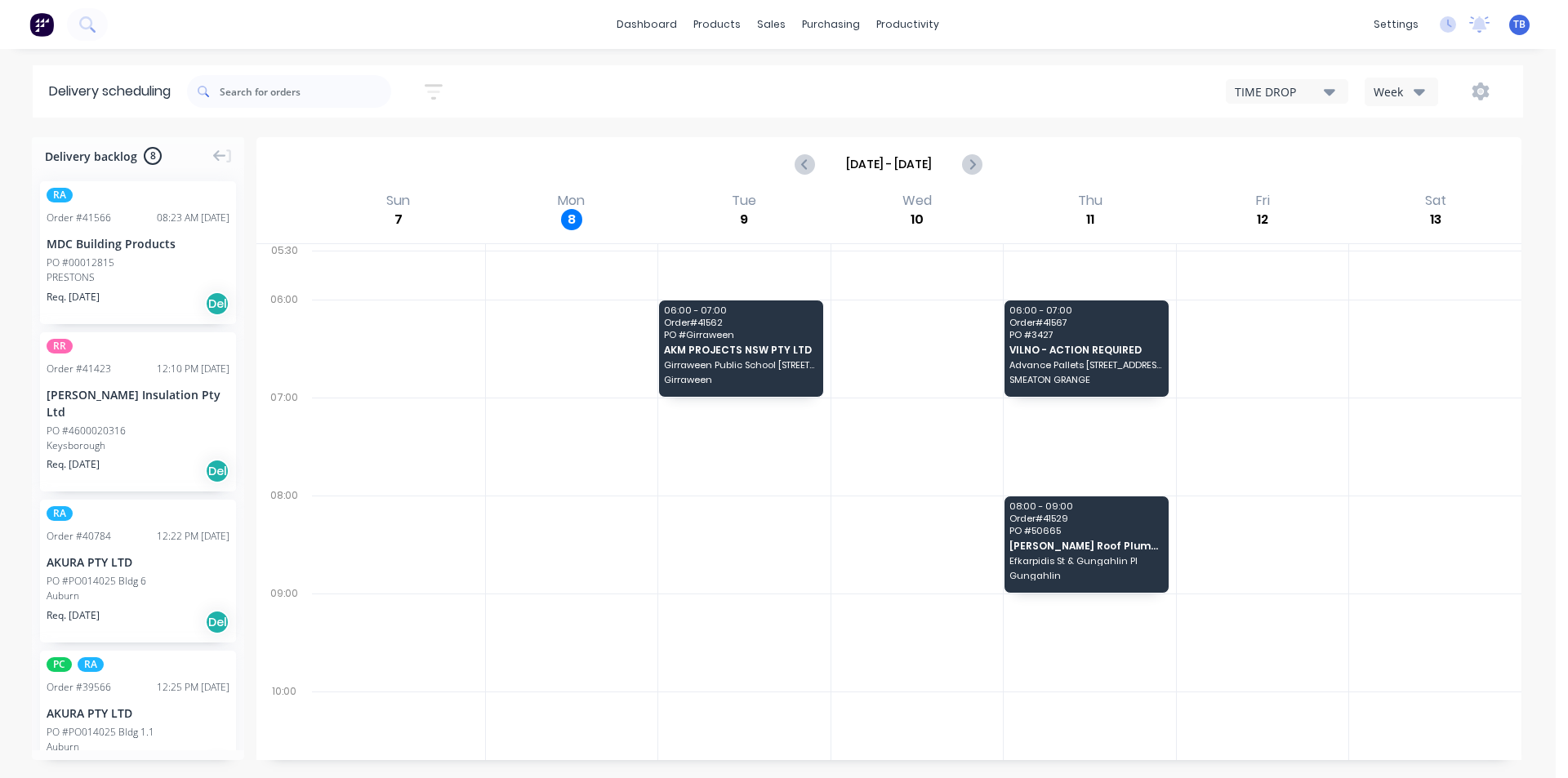
click at [1266, 100] on div "TIME DROP" at bounding box center [1279, 92] width 89 height 17
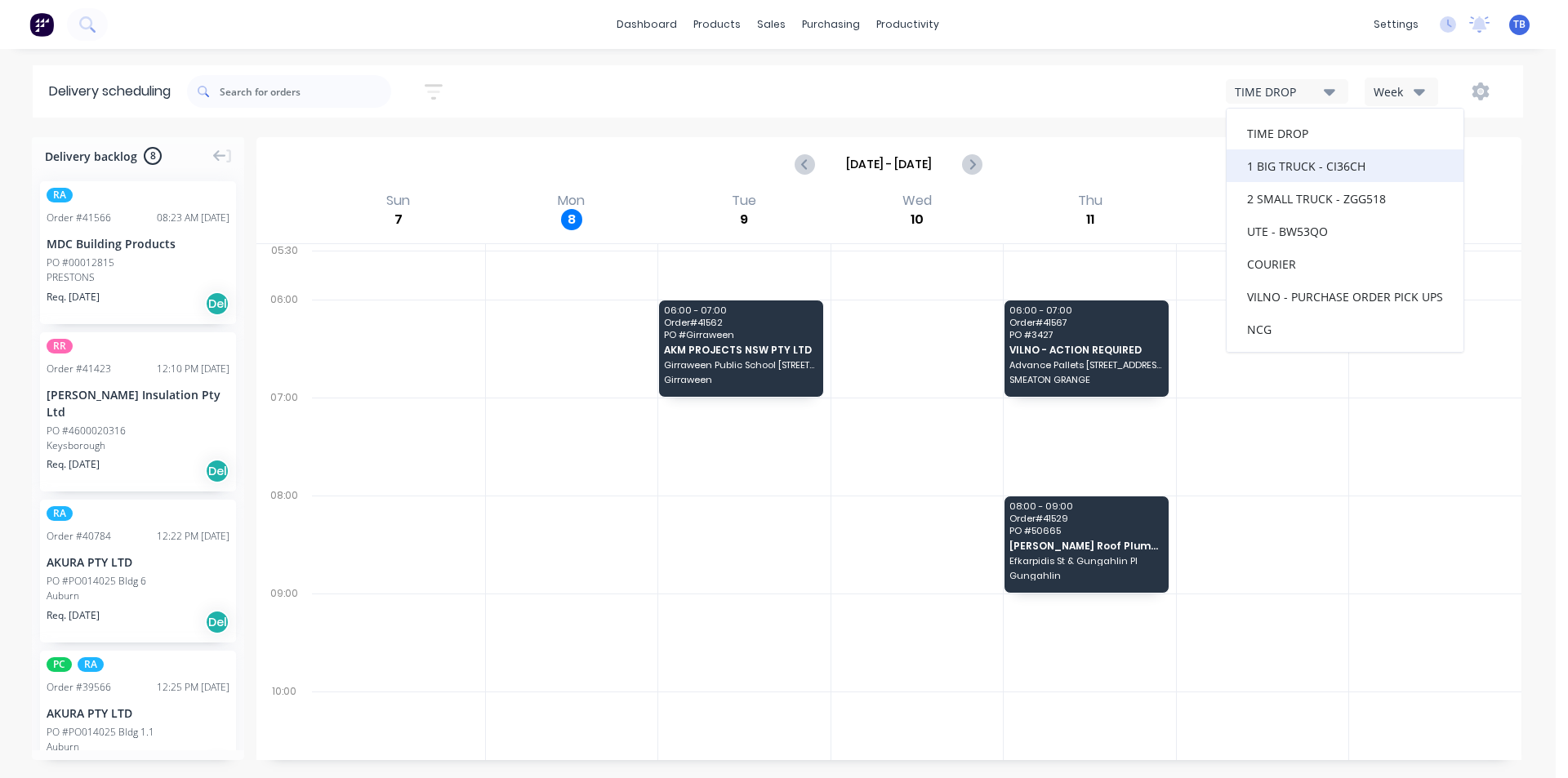
click at [1296, 173] on div "1 BIG TRUCK - CI36CH" at bounding box center [1344, 166] width 236 height 33
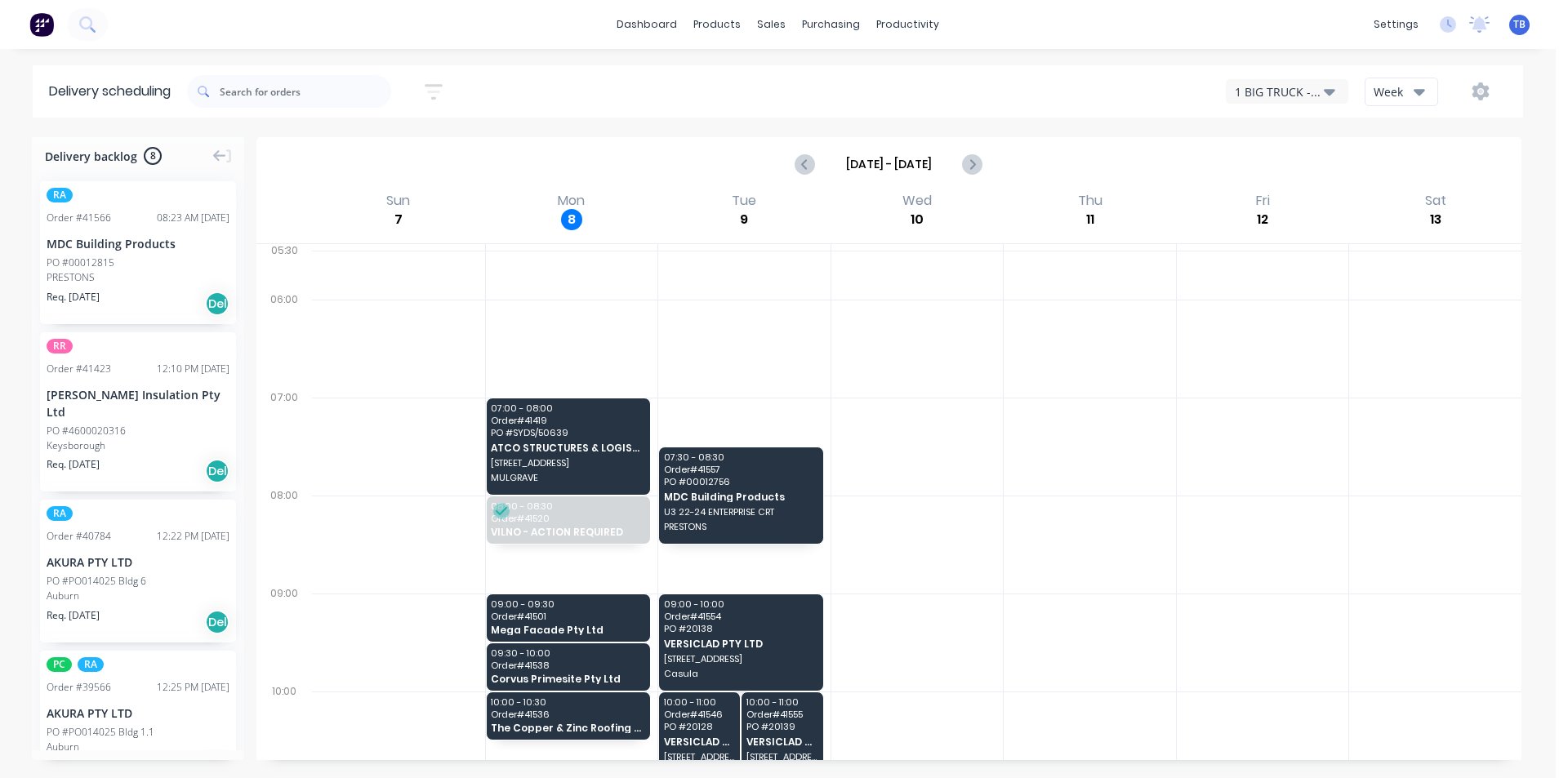
drag, startPoint x: 1405, startPoint y: 97, endPoint x: 1406, endPoint y: 108, distance: 11.0
click at [1405, 97] on div "Week" at bounding box center [1397, 92] width 47 height 17
click at [1310, 91] on div "1 BIG TRUCK - CI36CH" at bounding box center [1279, 92] width 89 height 17
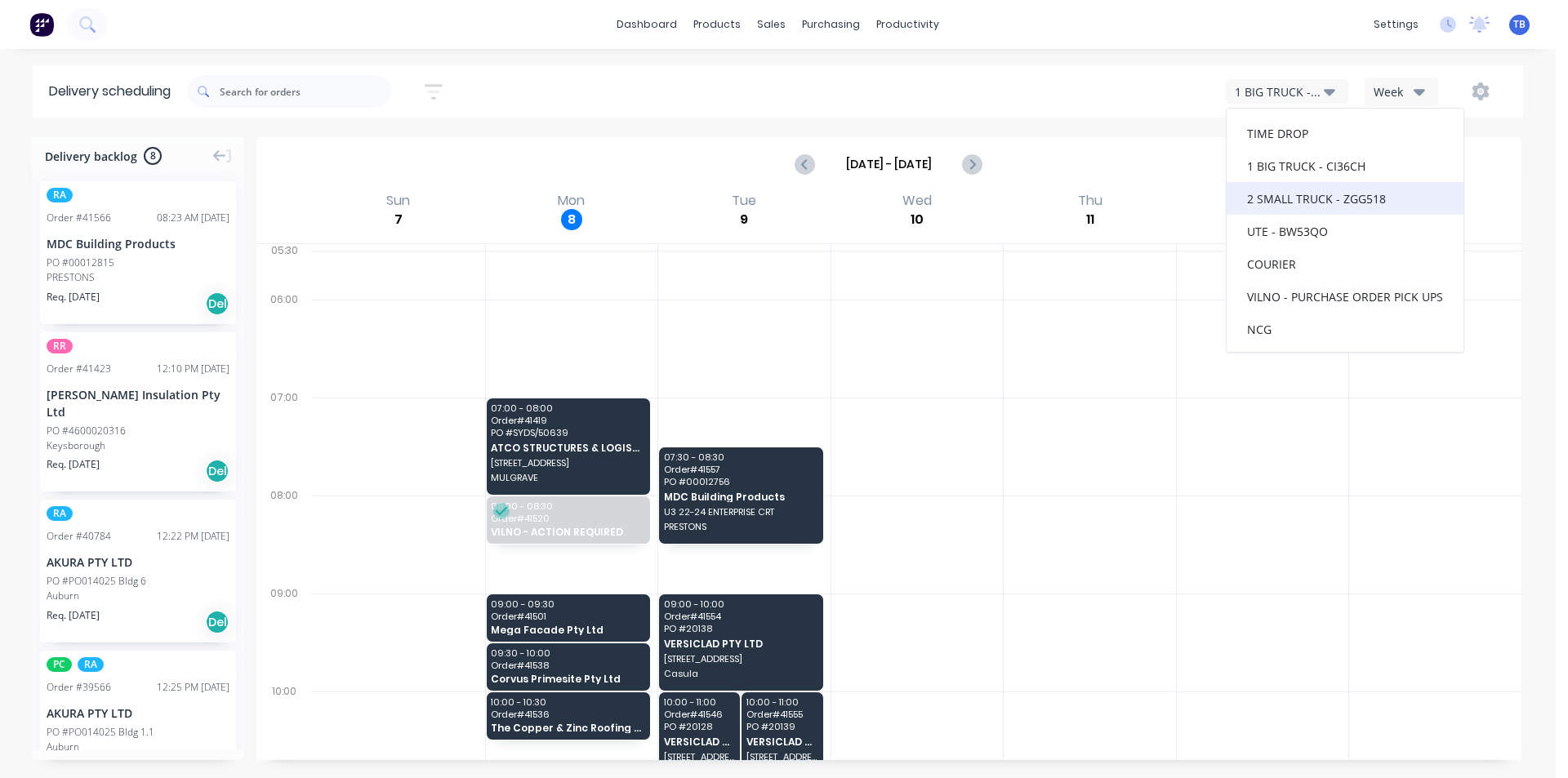
click at [1298, 193] on div "2 SMALL TRUCK - ZGG518" at bounding box center [1344, 198] width 236 height 33
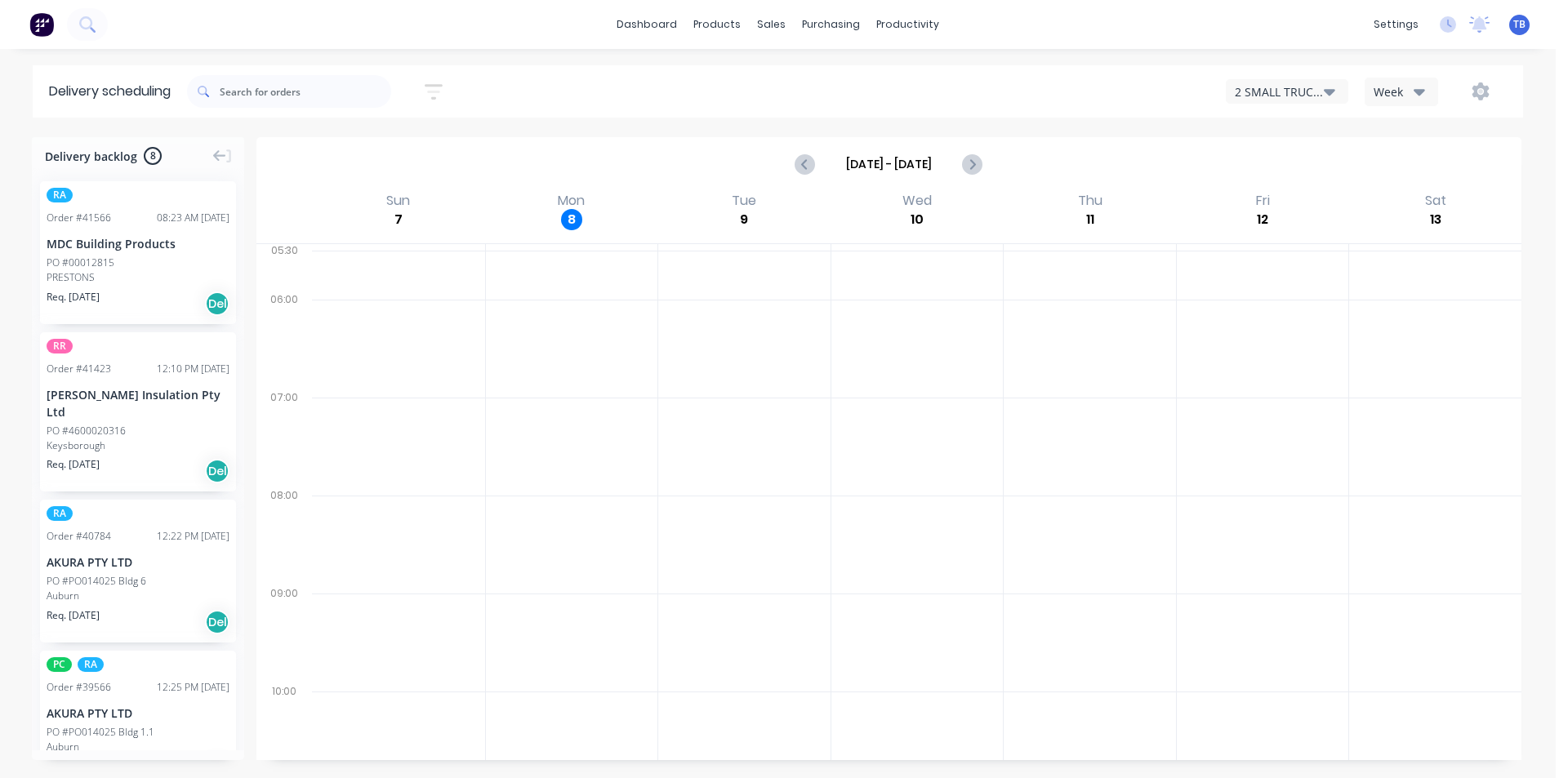
click at [1312, 90] on div "2 SMALL TRUCK - ZGG518" at bounding box center [1279, 92] width 89 height 17
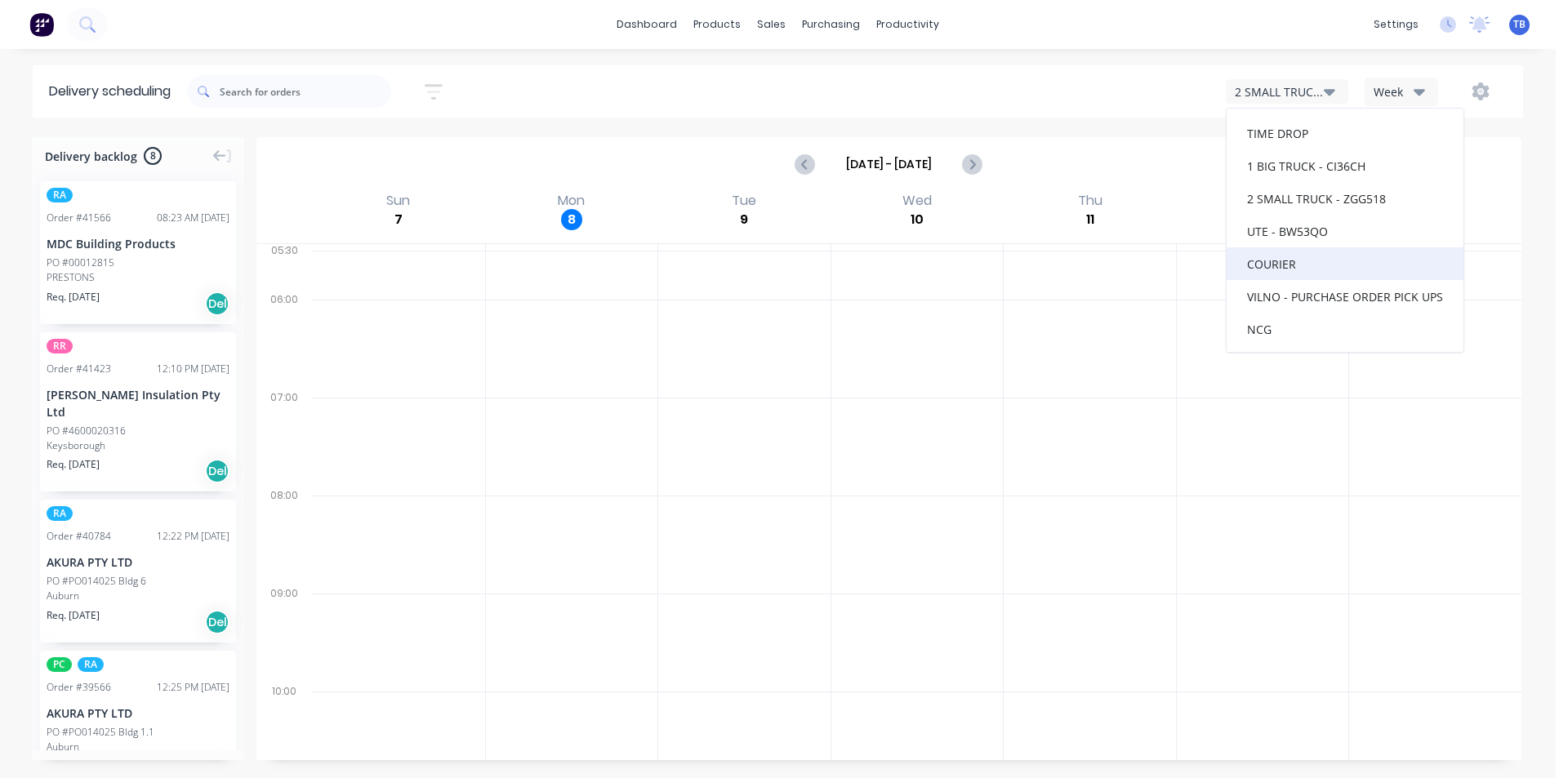
click at [1290, 276] on div "COURIER" at bounding box center [1344, 263] width 236 height 33
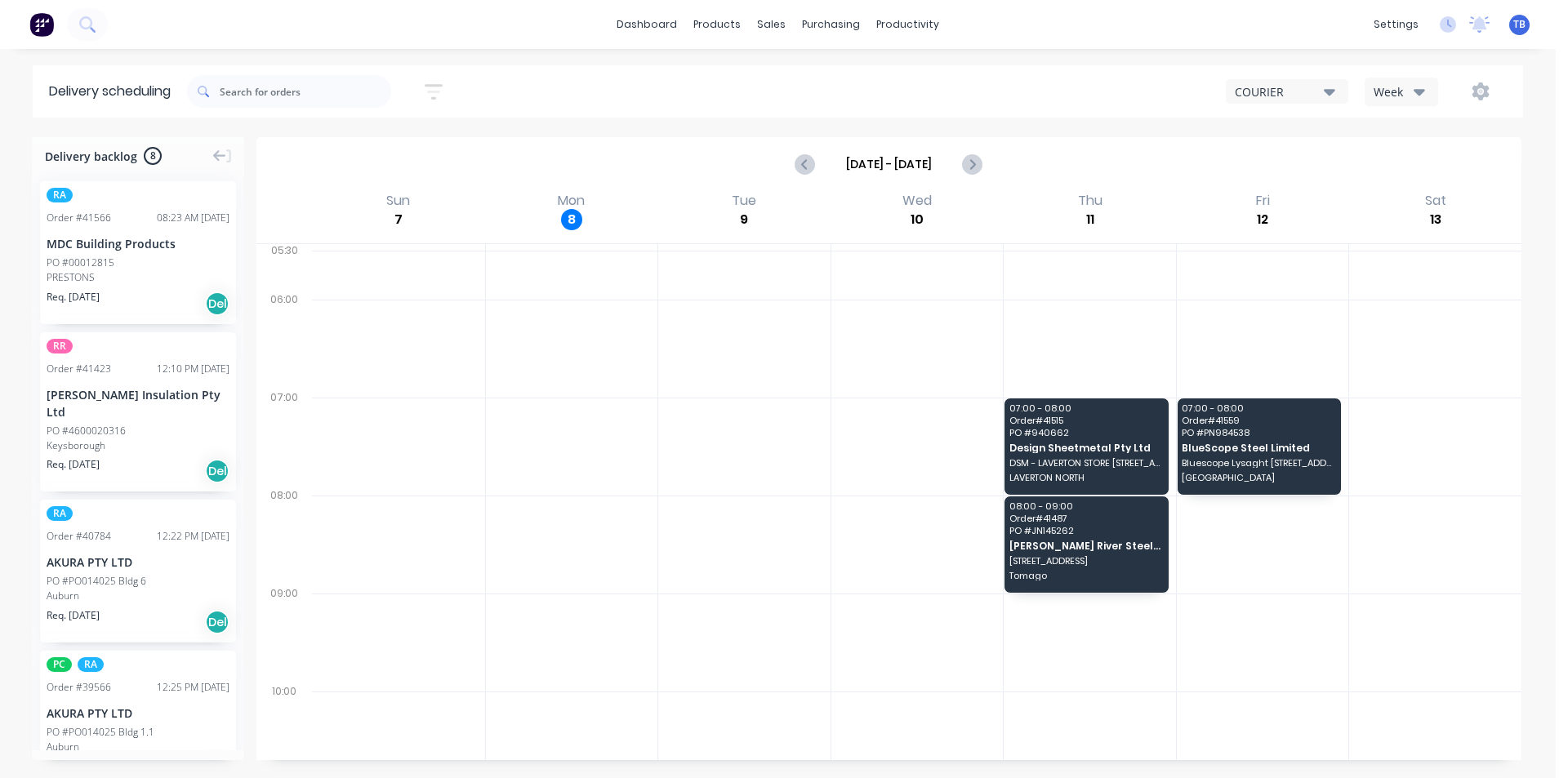
click at [1302, 86] on div "COURIER" at bounding box center [1279, 92] width 89 height 17
click at [1288, 120] on div "TIME DROP" at bounding box center [1344, 133] width 236 height 33
